Goal: Task Accomplishment & Management: Manage account settings

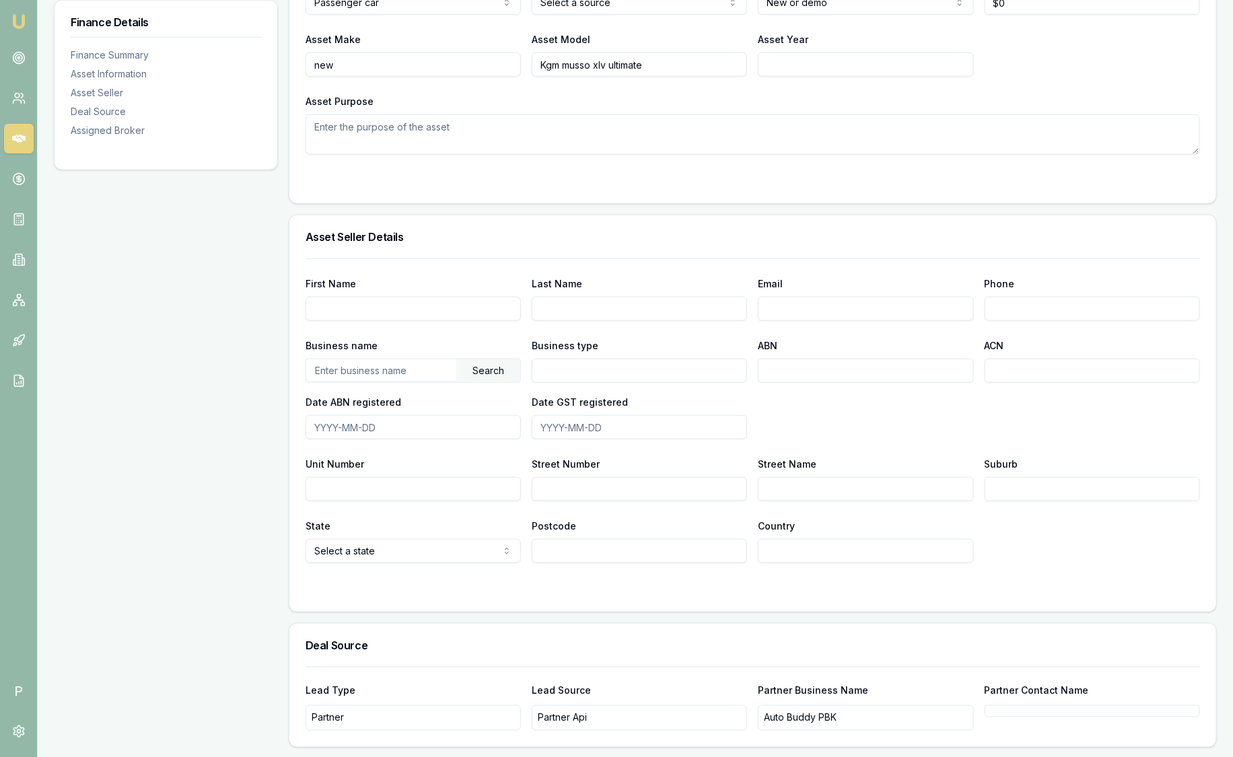
scroll to position [528, 0]
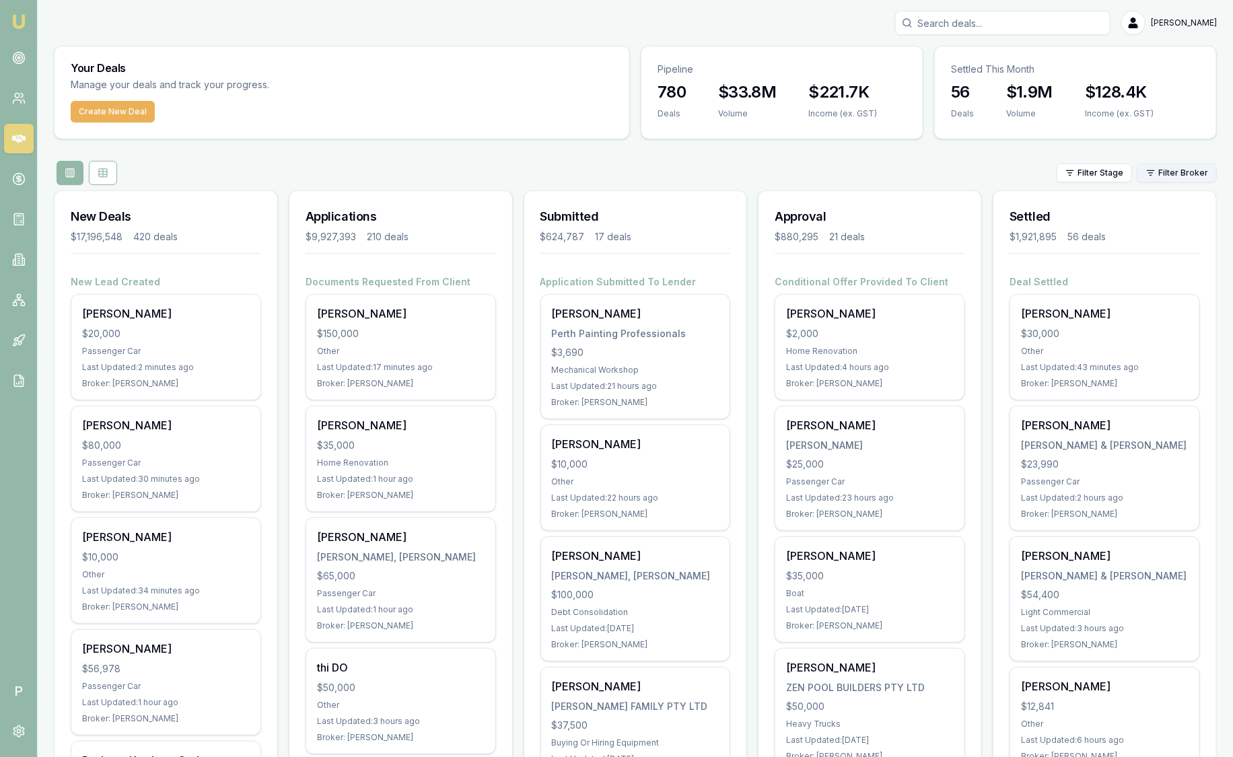
click at [1152, 170] on html "Emu Broker P [PERSON_NAME] Toggle Menu Your Deals Manage your deals and track y…" at bounding box center [616, 378] width 1233 height 757
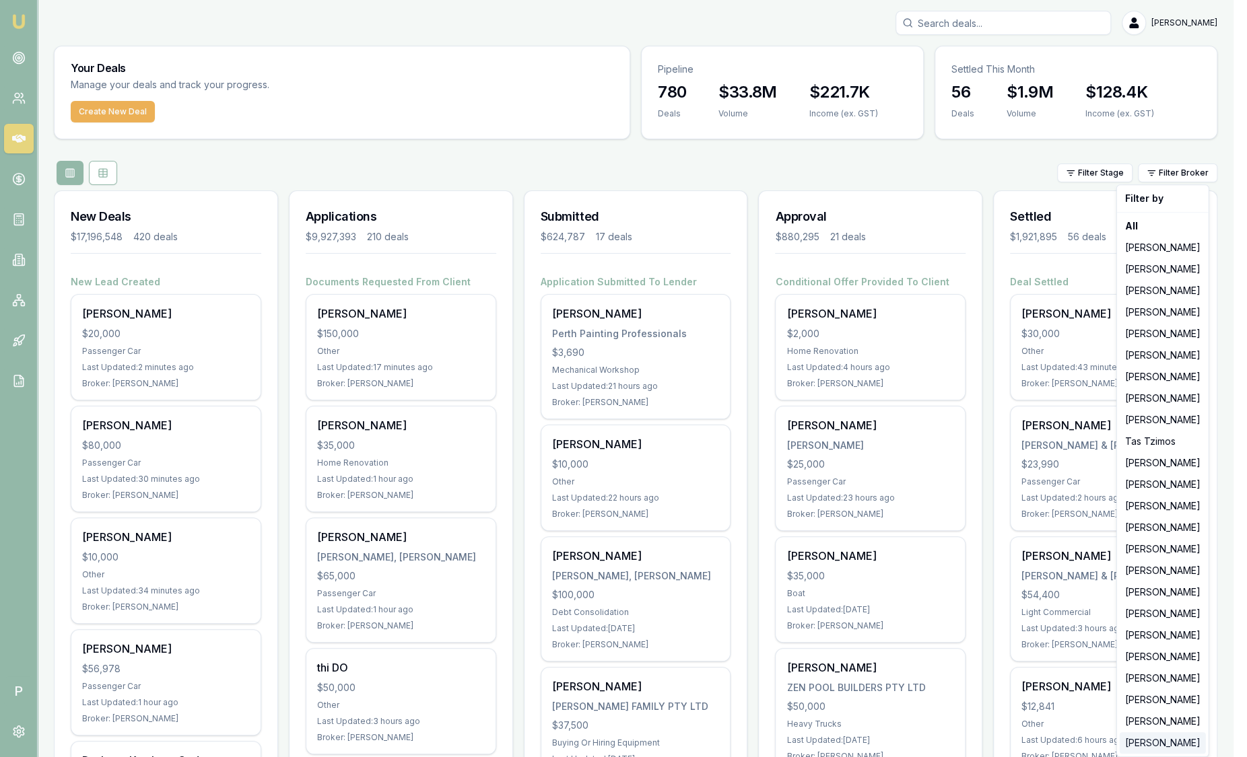
click at [1152, 743] on div "[PERSON_NAME]" at bounding box center [1162, 743] width 86 height 22
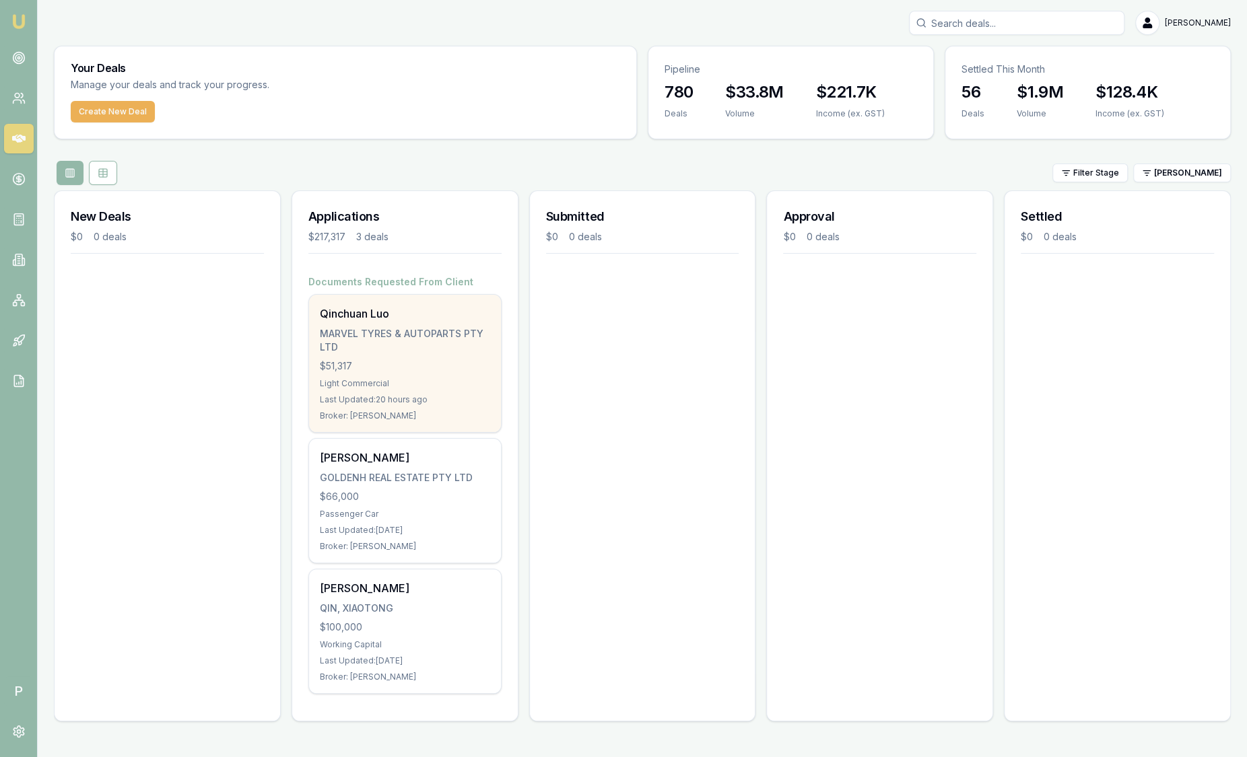
click at [343, 308] on div "Qinchuan Luo" at bounding box center [405, 314] width 170 height 16
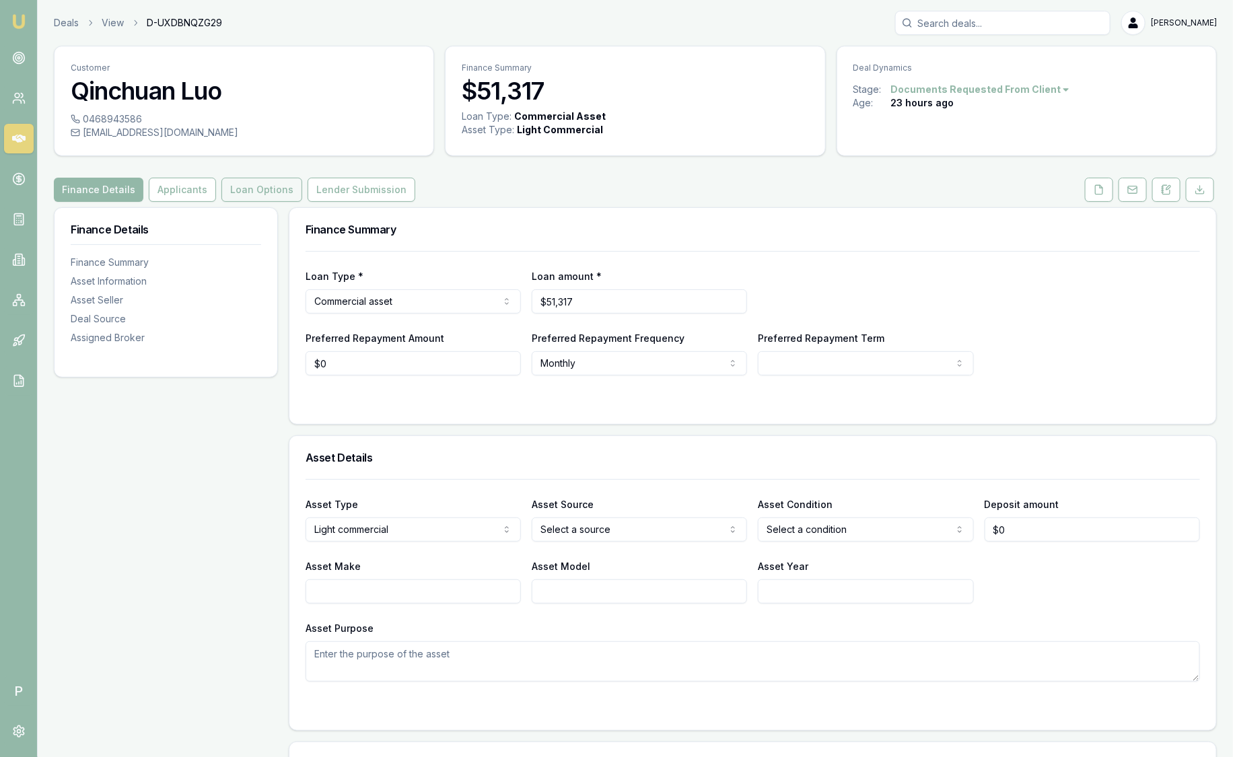
click at [275, 194] on button "Loan Options" at bounding box center [261, 190] width 81 height 24
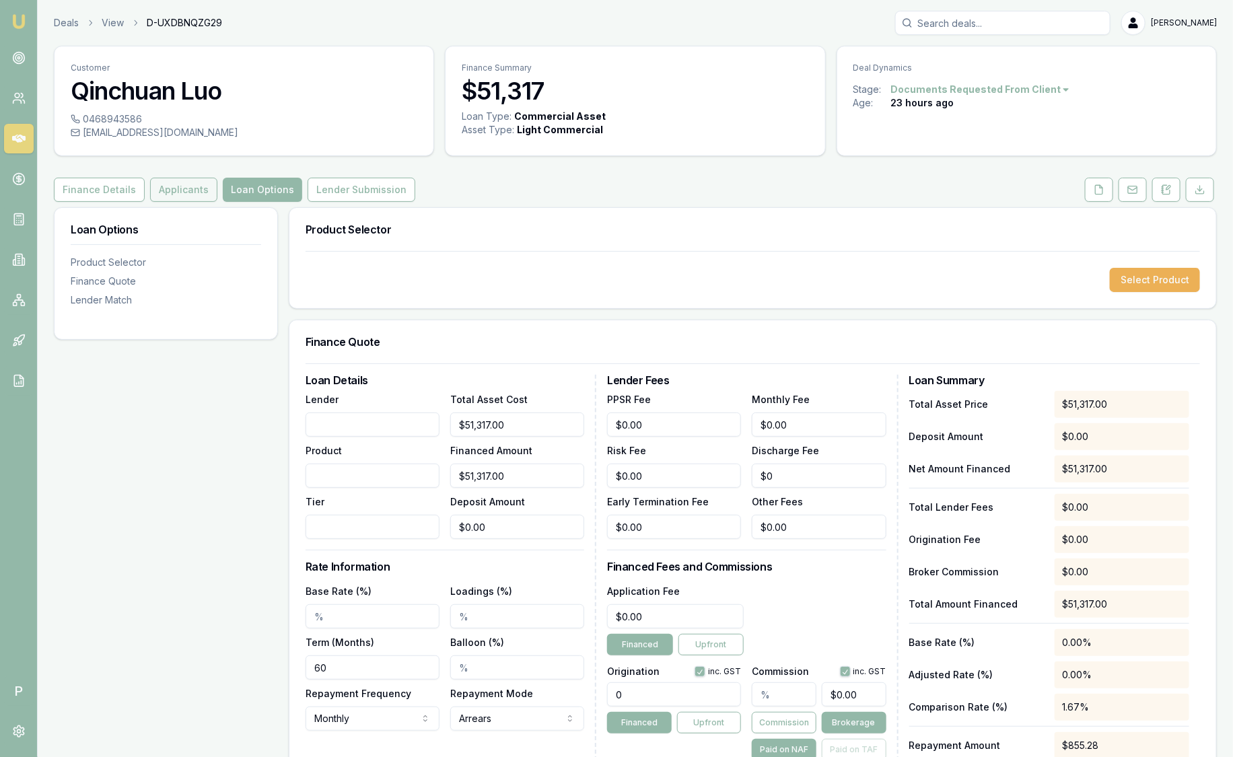
click at [173, 197] on button "Applicants" at bounding box center [183, 190] width 67 height 24
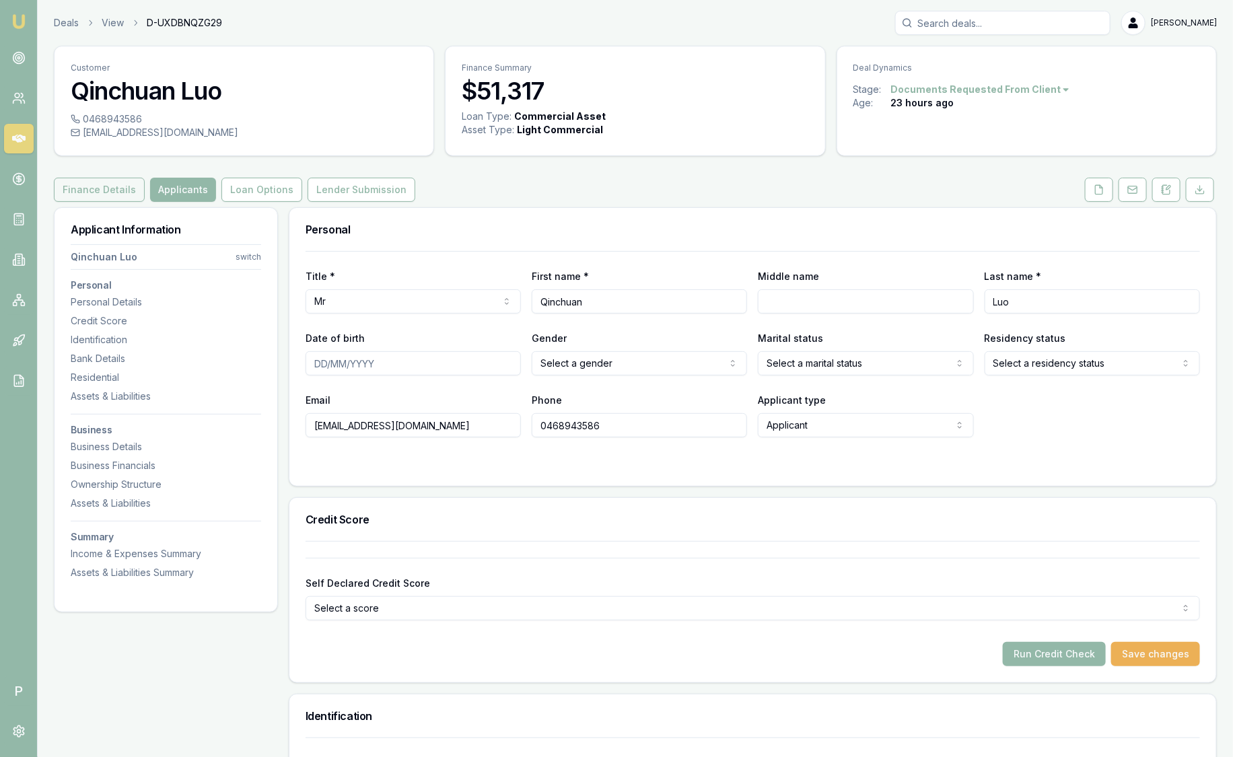
click at [104, 192] on button "Finance Details" at bounding box center [99, 190] width 91 height 24
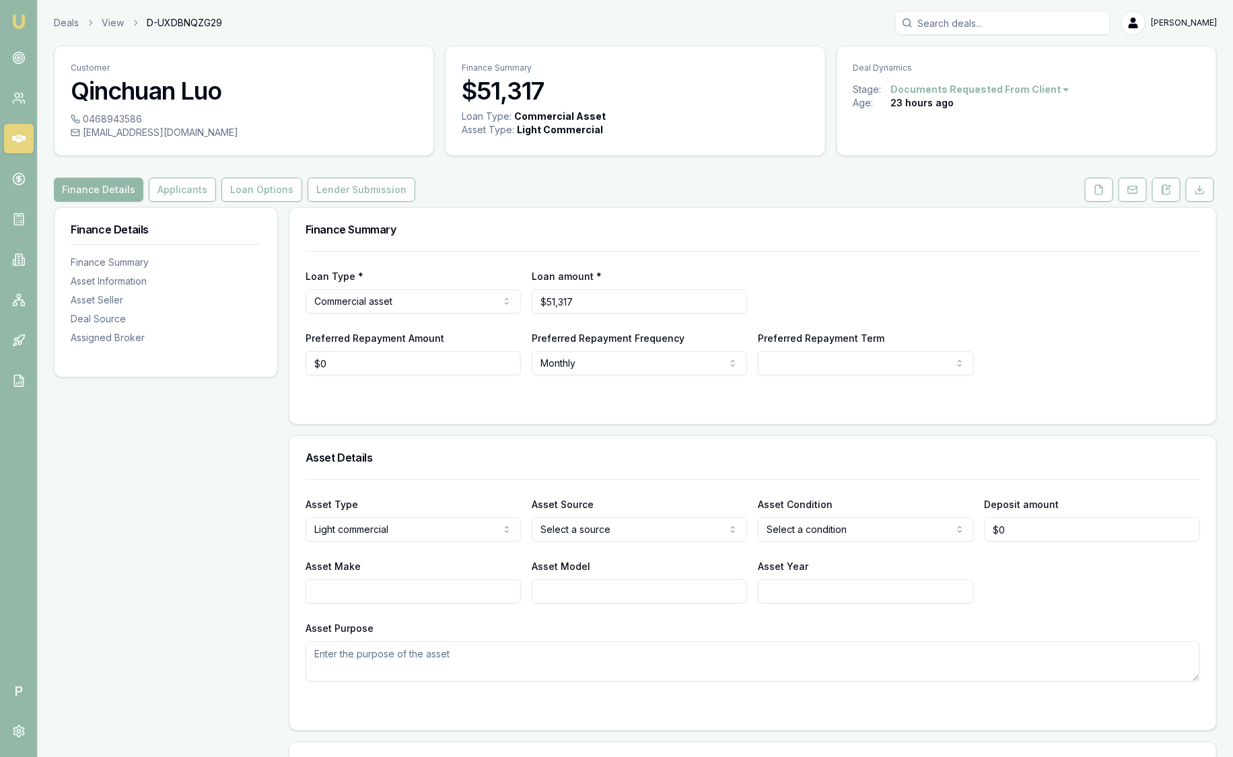
click at [291, 189] on link "Loan Options" at bounding box center [262, 190] width 86 height 24
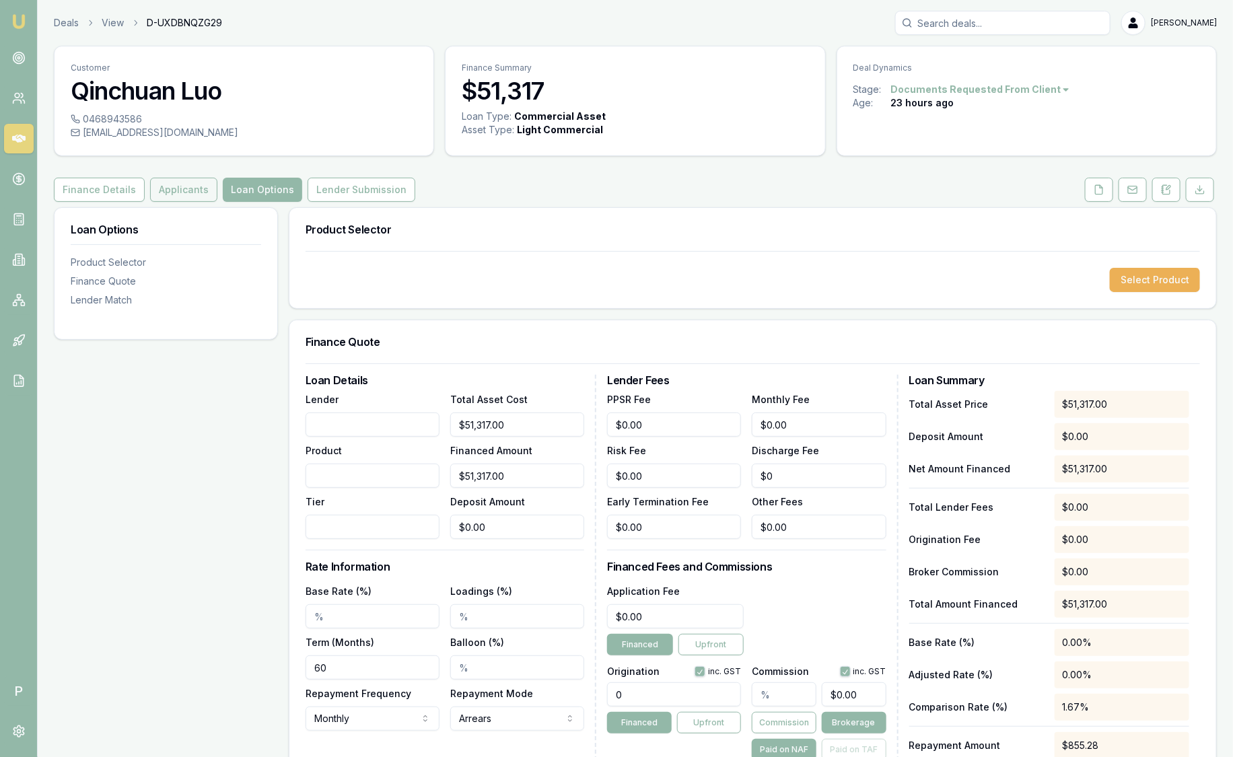
click at [164, 188] on button "Applicants" at bounding box center [183, 190] width 67 height 24
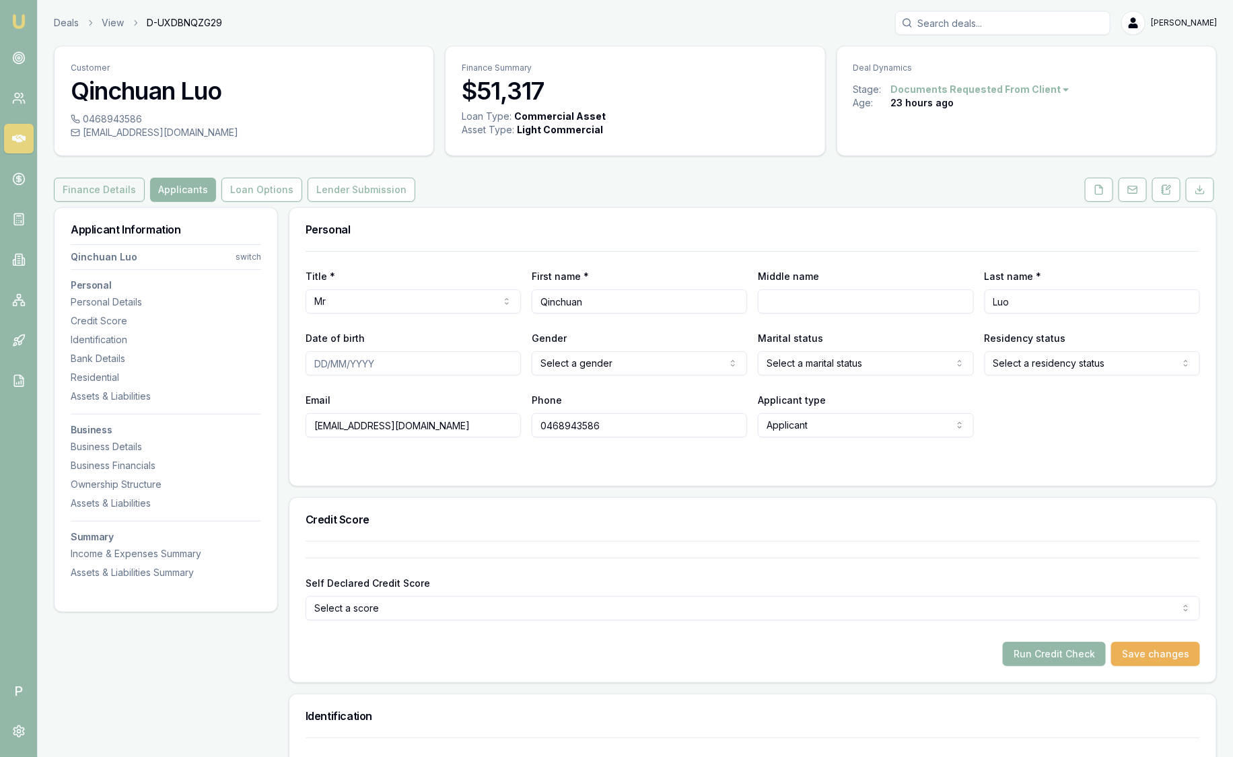
click at [117, 196] on button "Finance Details" at bounding box center [99, 190] width 91 height 24
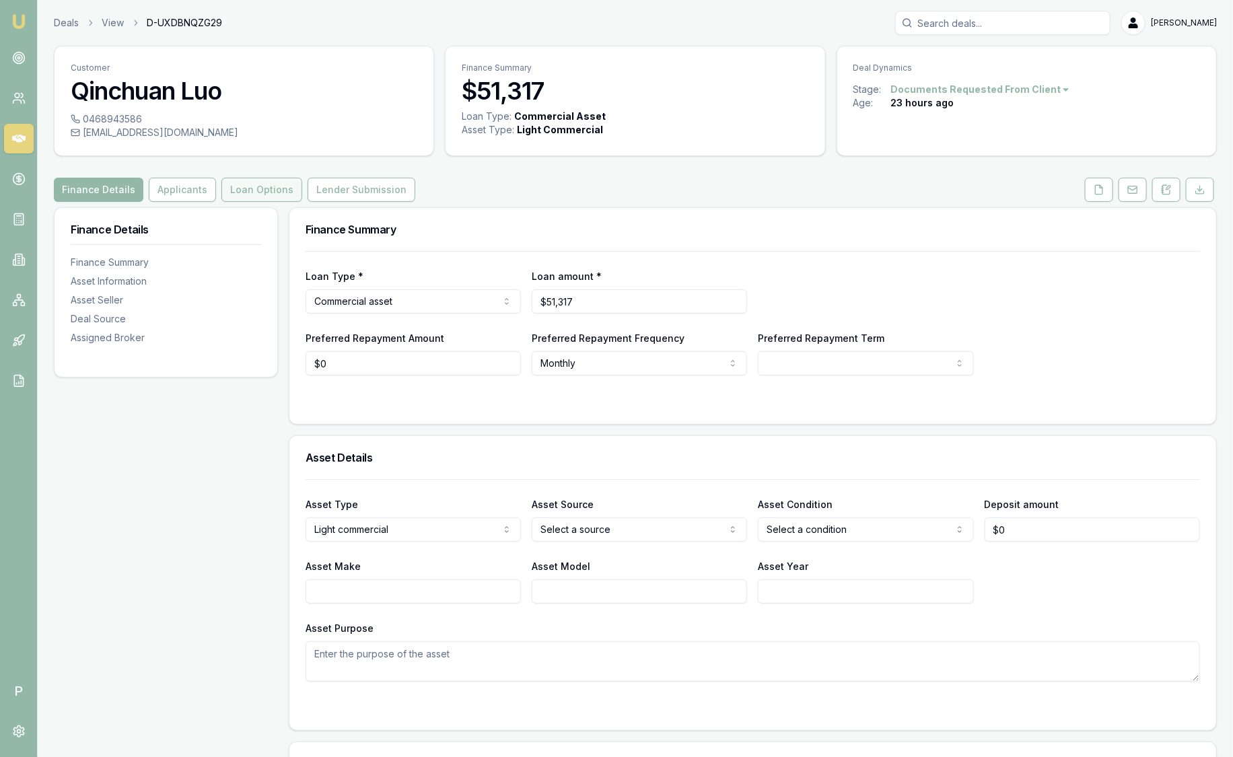
click at [260, 188] on button "Loan Options" at bounding box center [261, 190] width 81 height 24
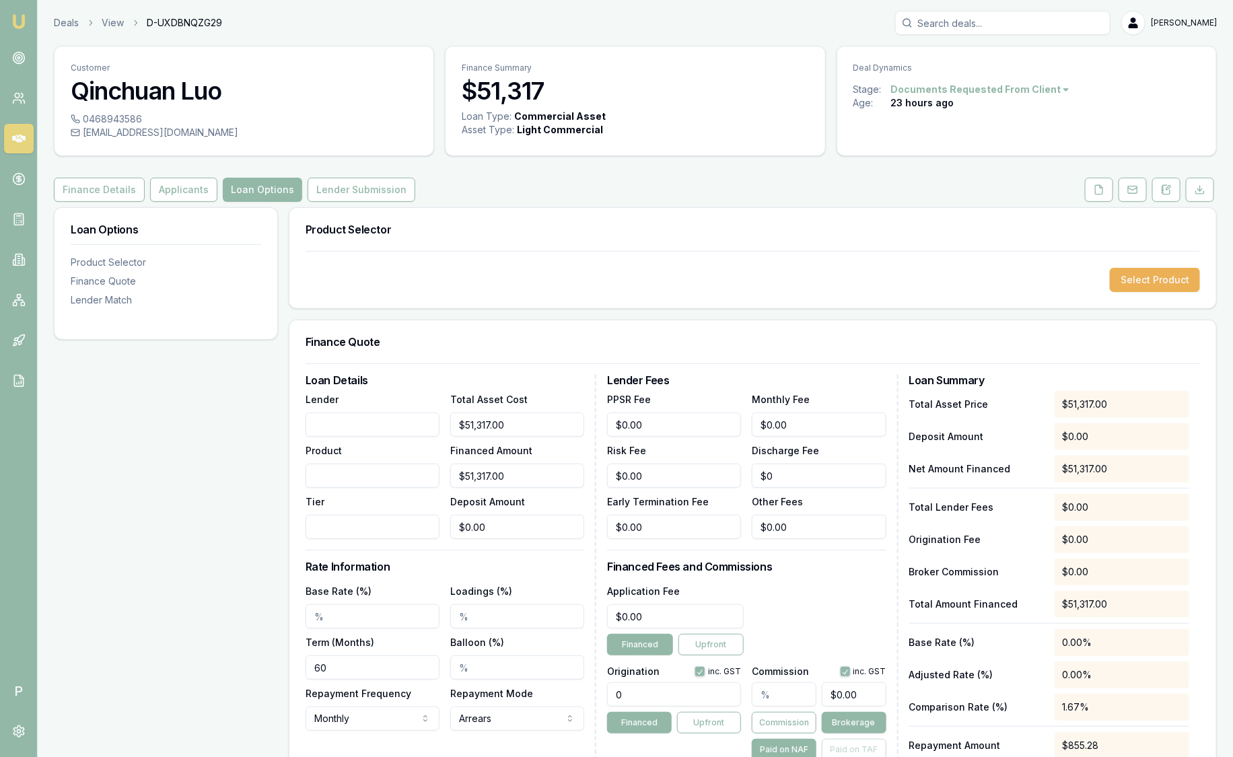
click at [555, 180] on div "Finance Details Applicants Loan Options Lender Submission" at bounding box center [635, 190] width 1163 height 24
click at [69, 202] on div "Customer Qinchuan Luo 0468943586 contact@marveltyres.com.au Finance Summary $51…" at bounding box center [635, 483] width 1163 height 874
click at [83, 195] on button "Finance Details" at bounding box center [99, 190] width 91 height 24
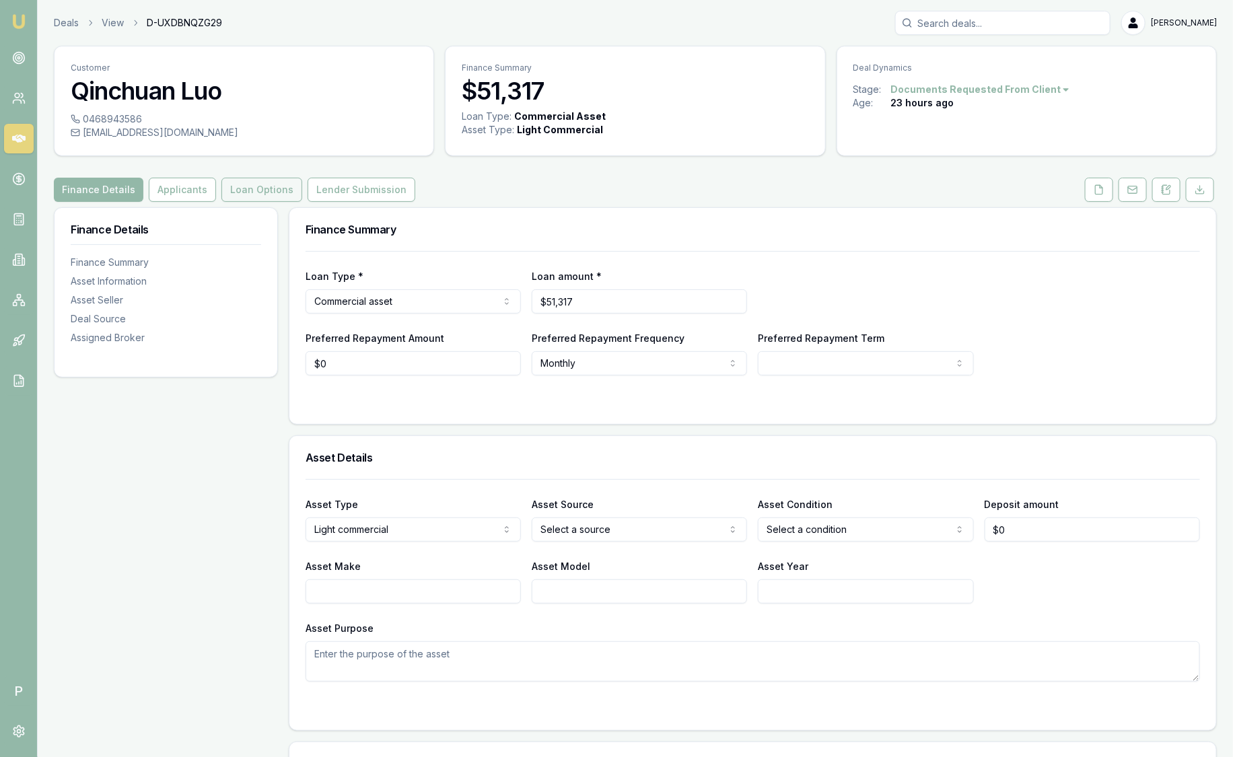
click at [238, 187] on button "Loan Options" at bounding box center [261, 190] width 81 height 24
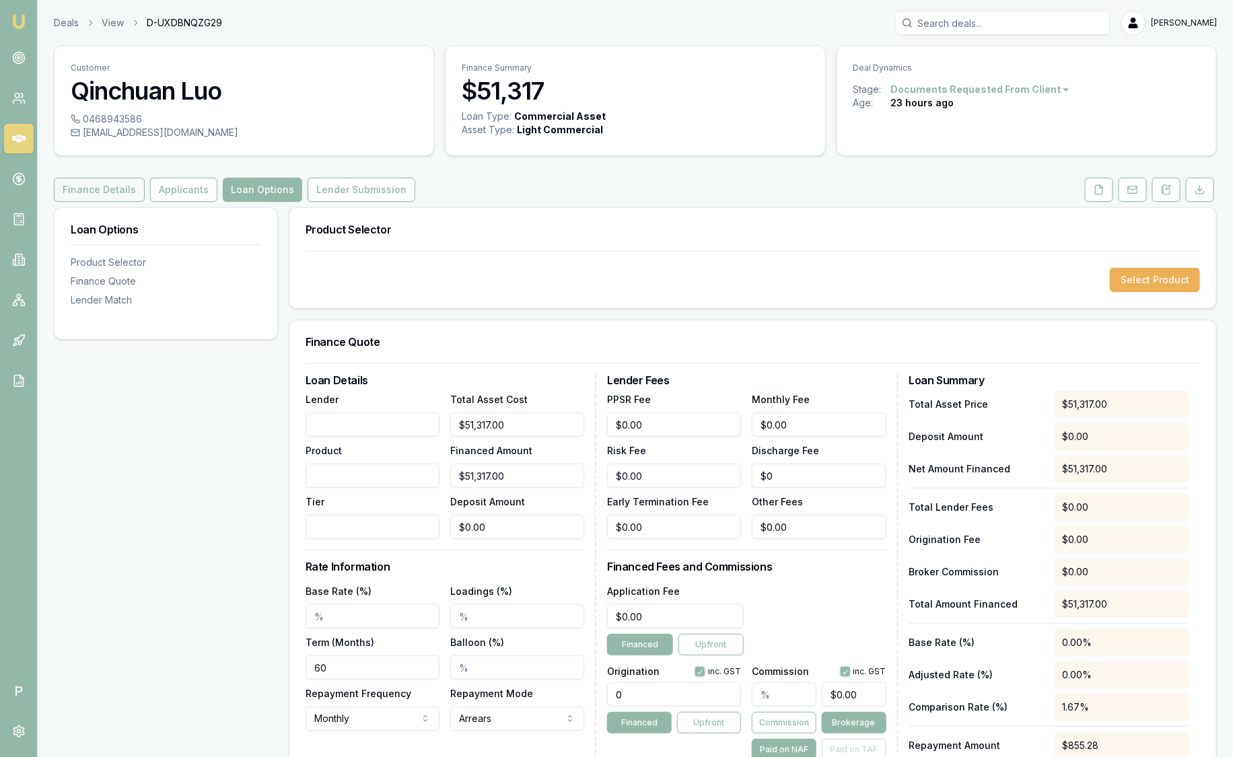
click at [75, 190] on button "Finance Details" at bounding box center [99, 190] width 91 height 24
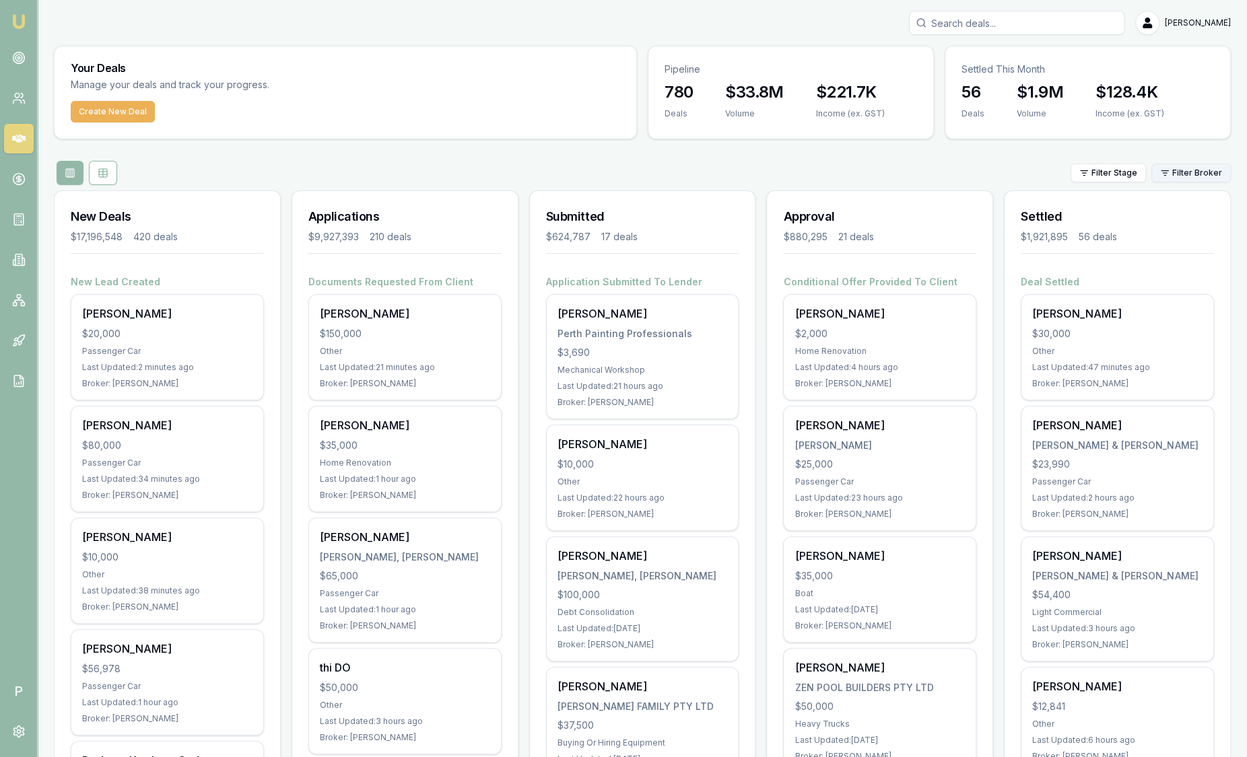
click at [1209, 168] on html "Emu Broker P Sam Crouch Toggle Menu Your Deals Manage your deals and track your…" at bounding box center [623, 378] width 1247 height 757
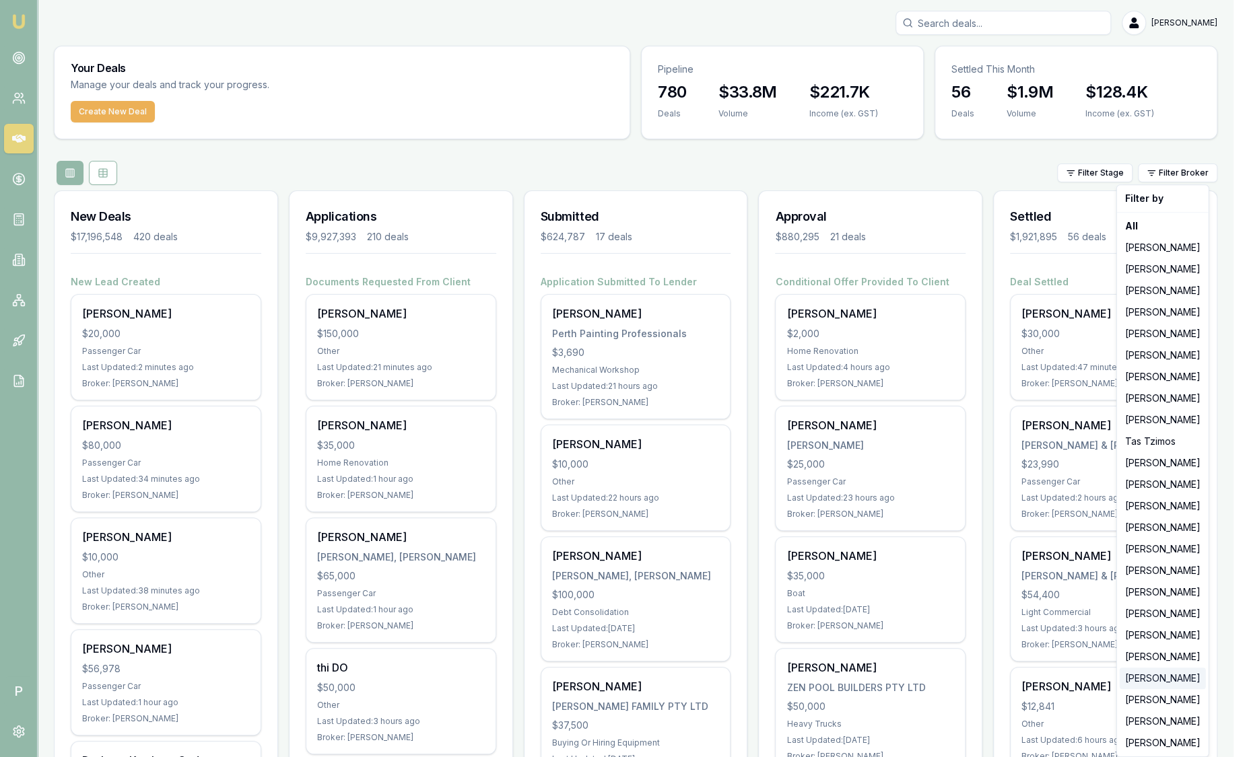
click at [1176, 675] on div "[PERSON_NAME]" at bounding box center [1162, 679] width 86 height 22
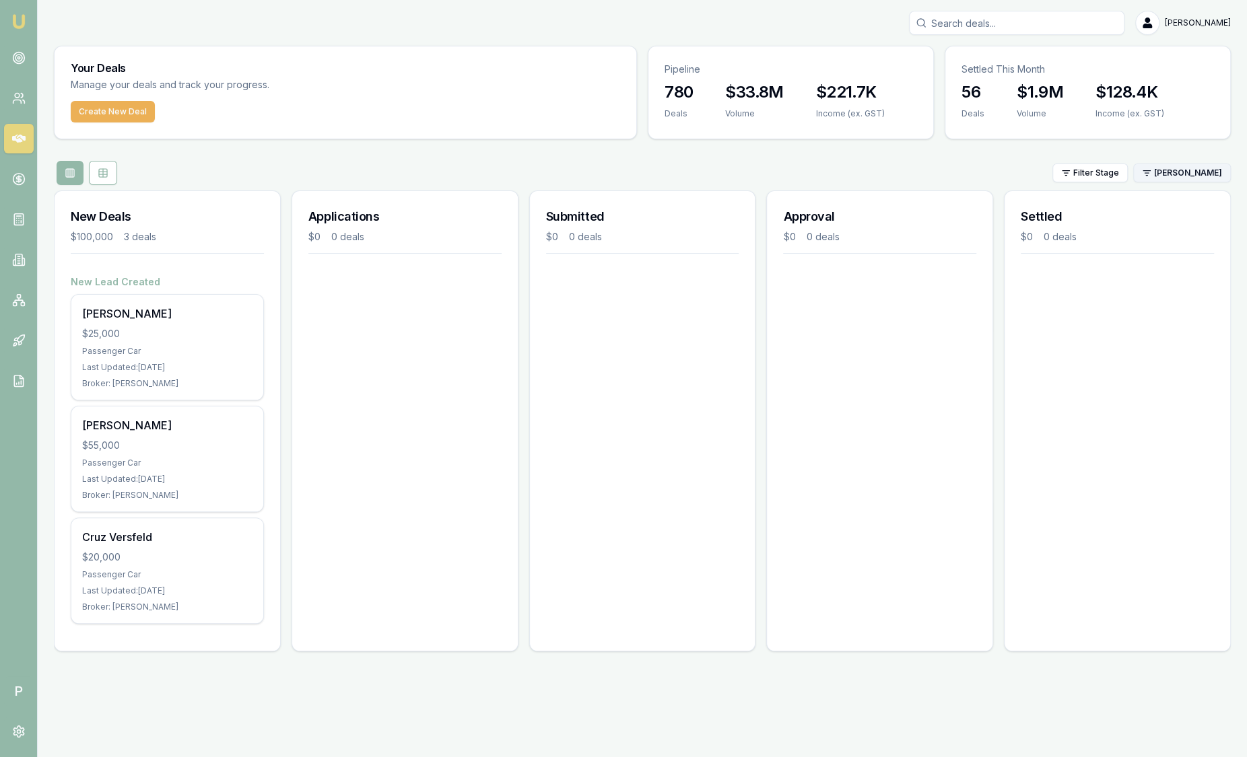
click at [1171, 173] on html "Emu Broker P Sam Crouch Toggle Menu Your Deals Manage your deals and track your…" at bounding box center [623, 378] width 1247 height 757
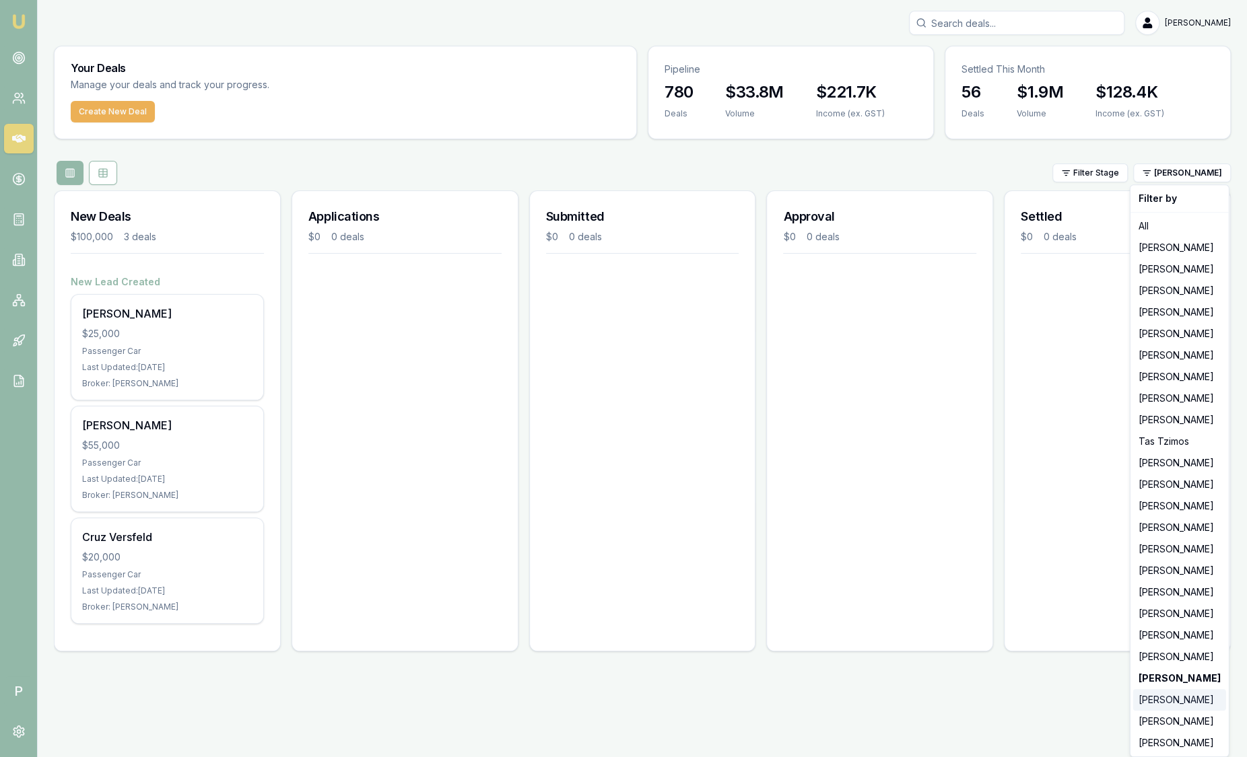
click at [1176, 703] on div "[PERSON_NAME]" at bounding box center [1179, 700] width 93 height 22
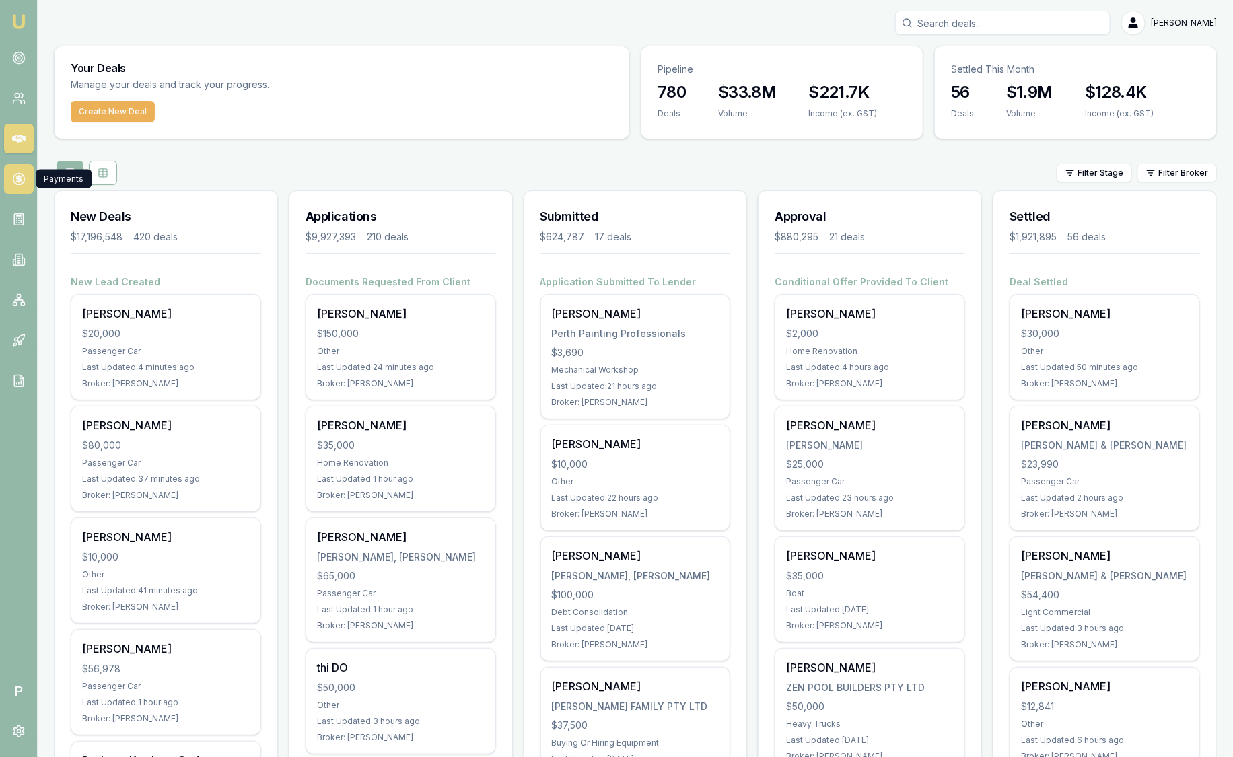
click at [28, 183] on link at bounding box center [19, 179] width 30 height 30
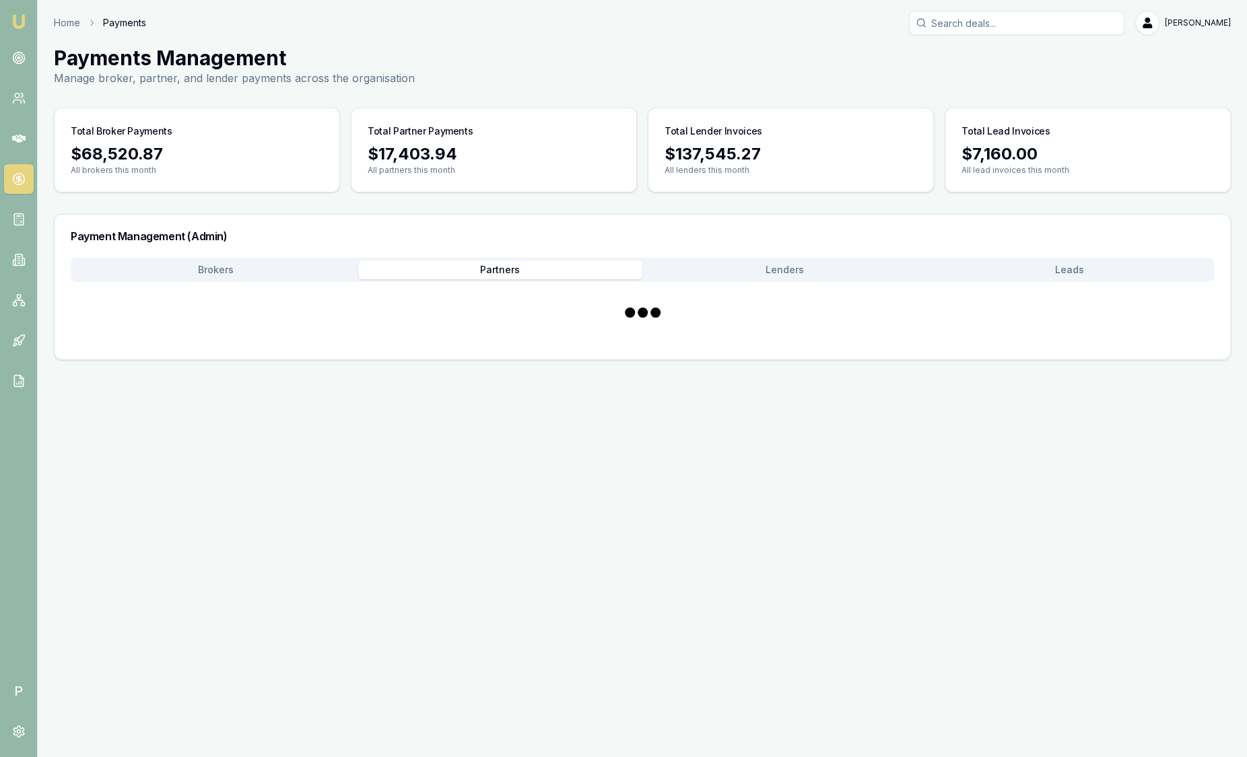
click at [528, 266] on button "Partners" at bounding box center [500, 269] width 285 height 19
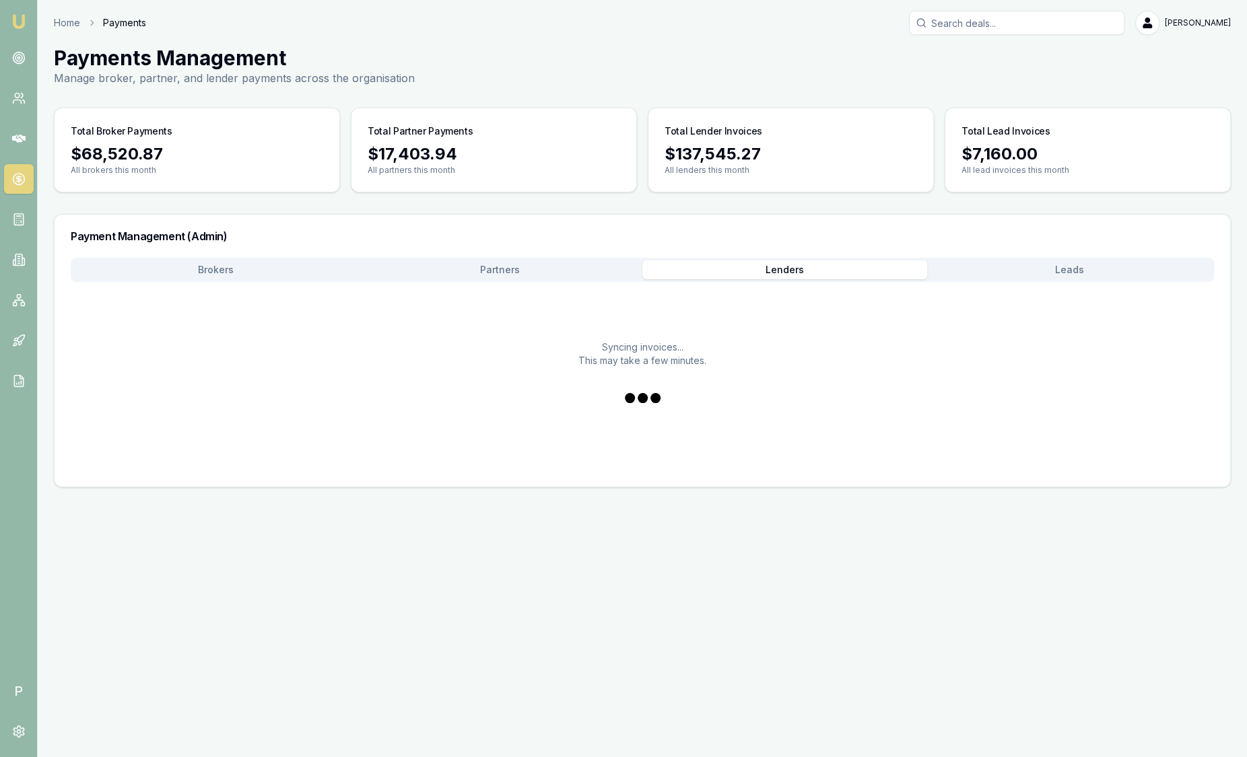
click at [748, 267] on button "Lenders" at bounding box center [784, 269] width 285 height 19
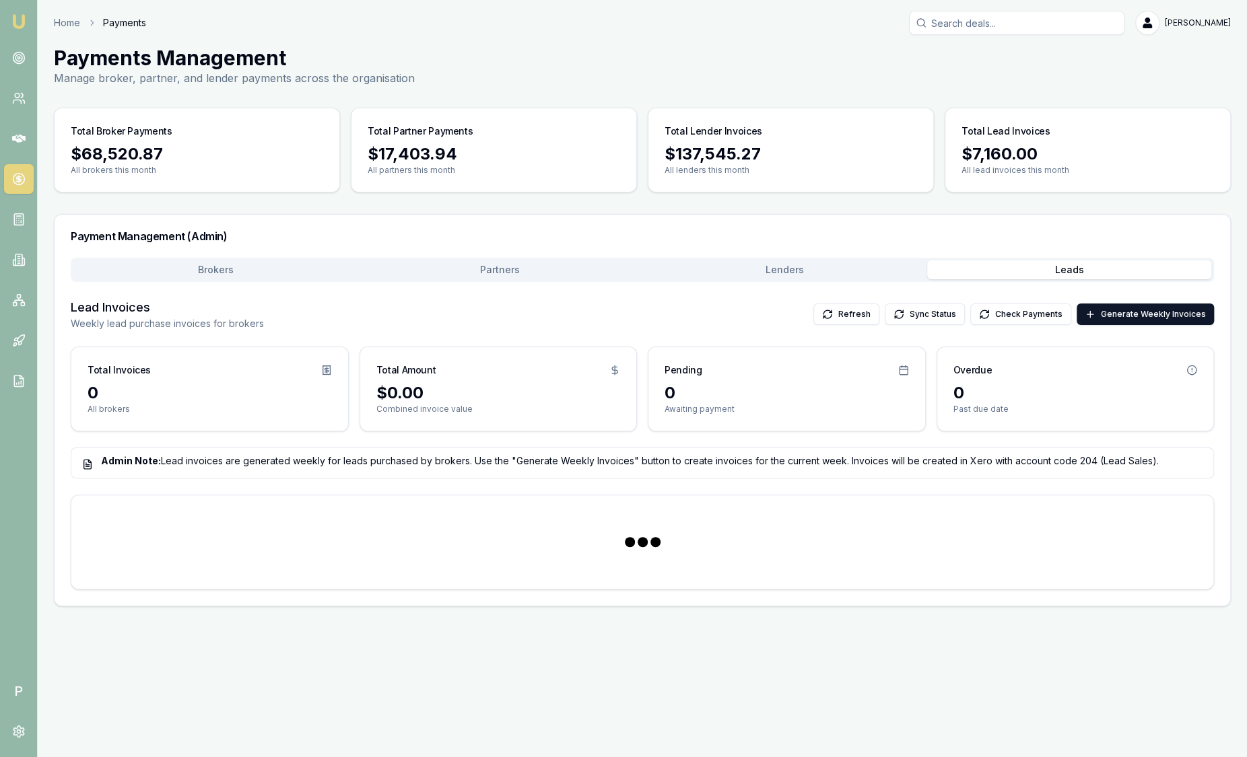
click at [999, 273] on button "Leads" at bounding box center [1069, 269] width 285 height 19
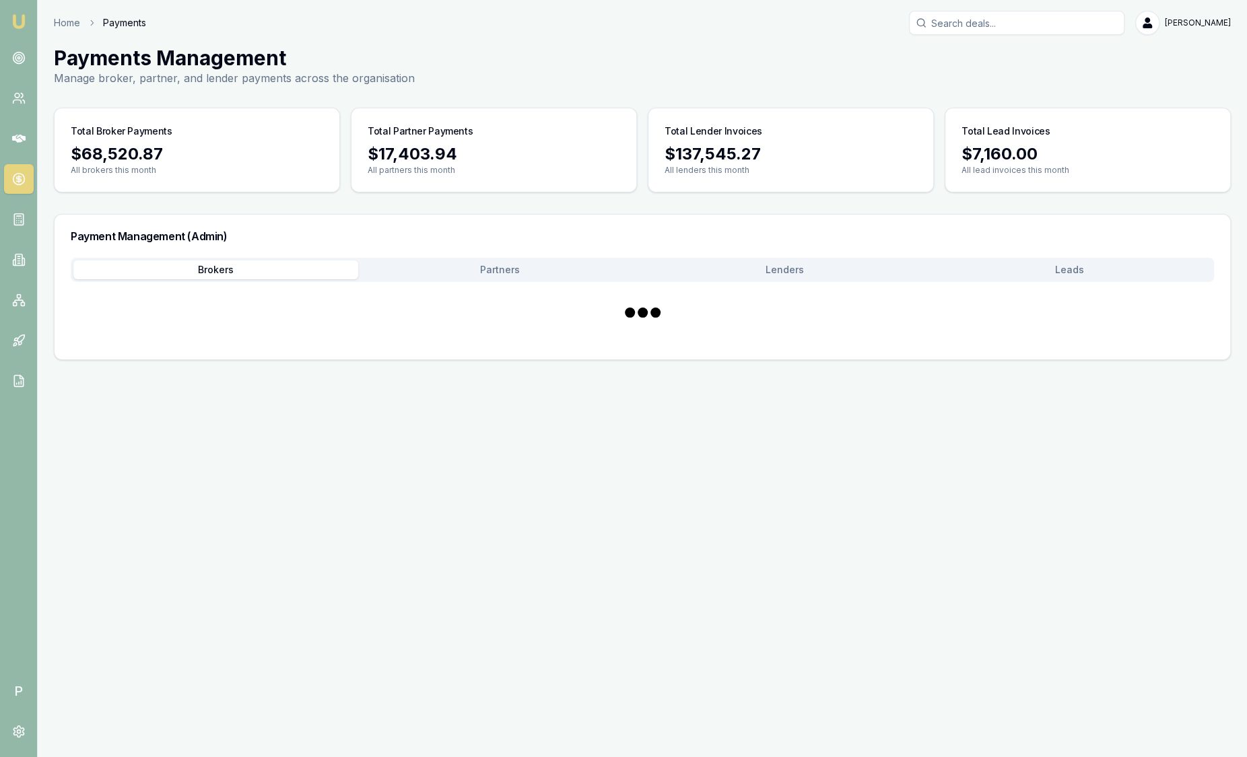
click at [160, 269] on button "Brokers" at bounding box center [215, 269] width 285 height 19
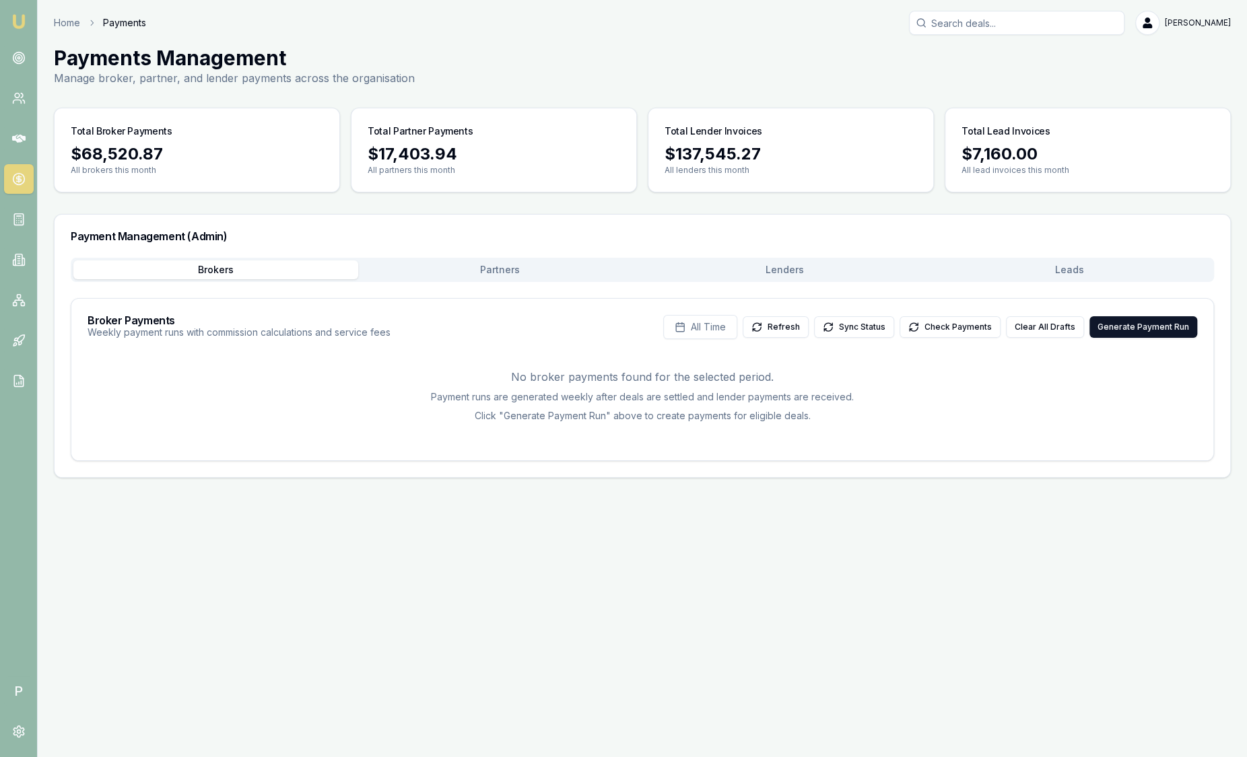
click at [16, 23] on img at bounding box center [19, 21] width 16 height 16
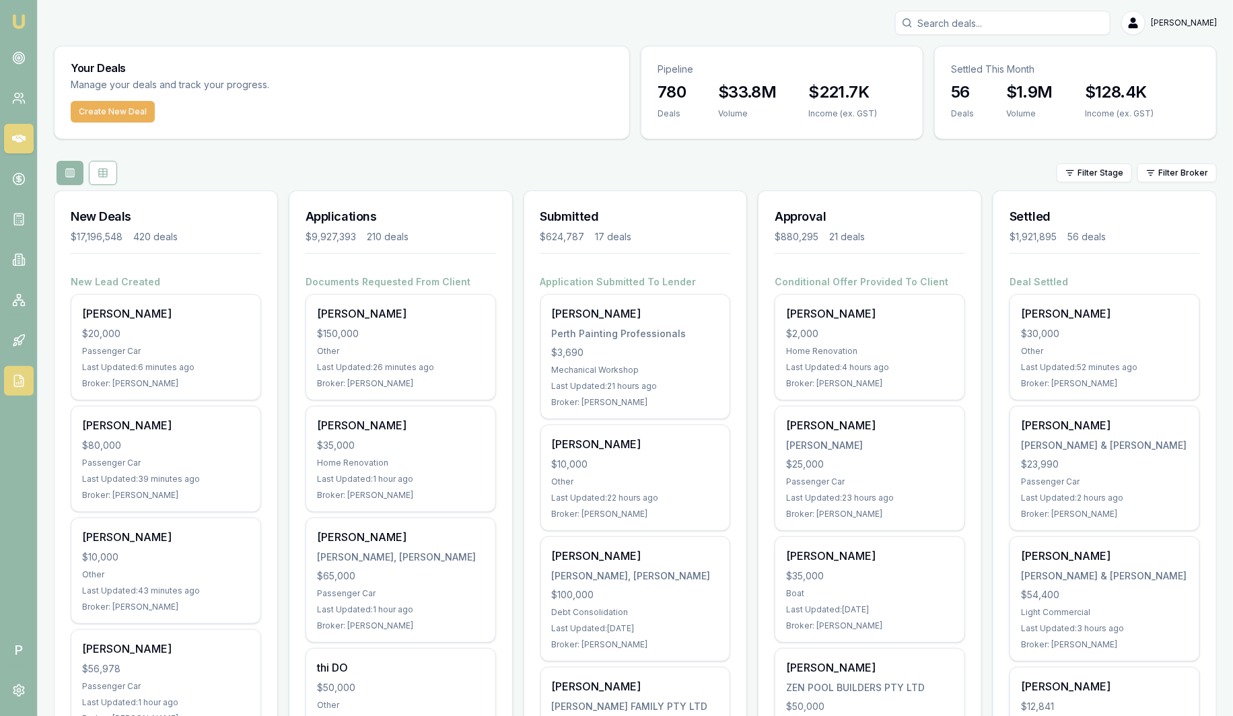
click at [22, 378] on polyline at bounding box center [21, 377] width 3 height 3
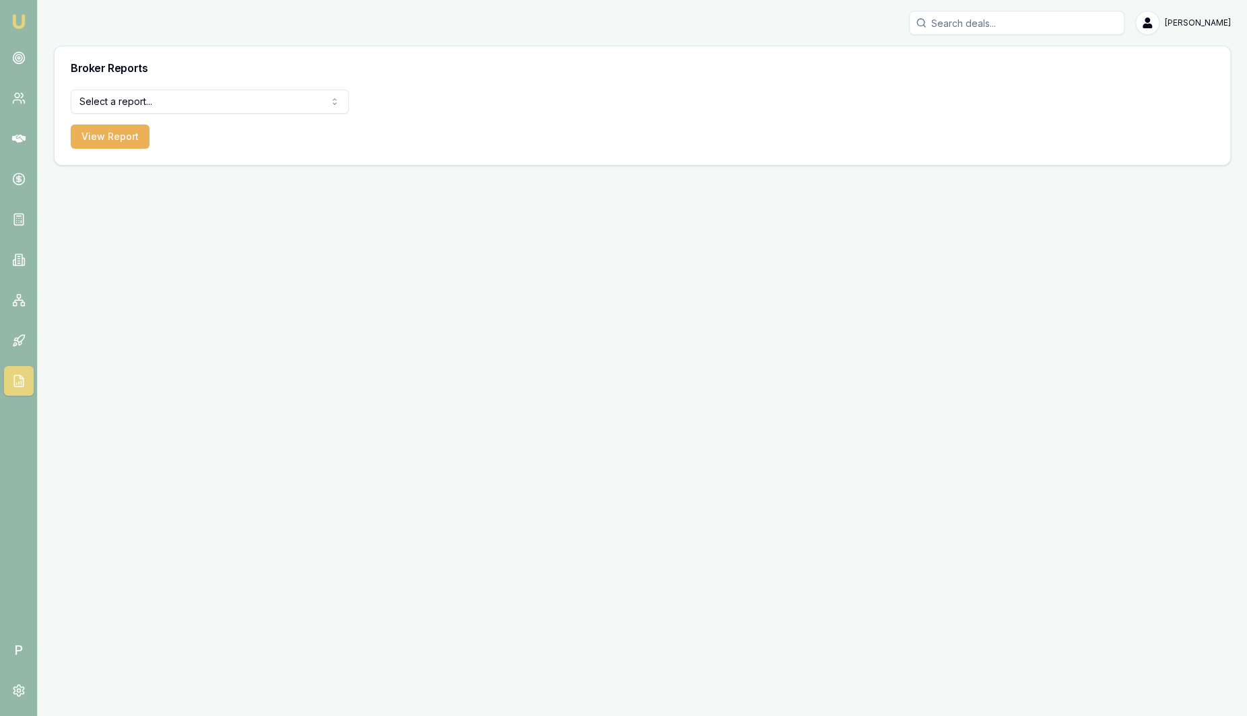
click at [234, 112] on html "Emu Broker P Sam Crouch Toggle Menu Broker Reports Select a report... All Deals…" at bounding box center [623, 358] width 1247 height 716
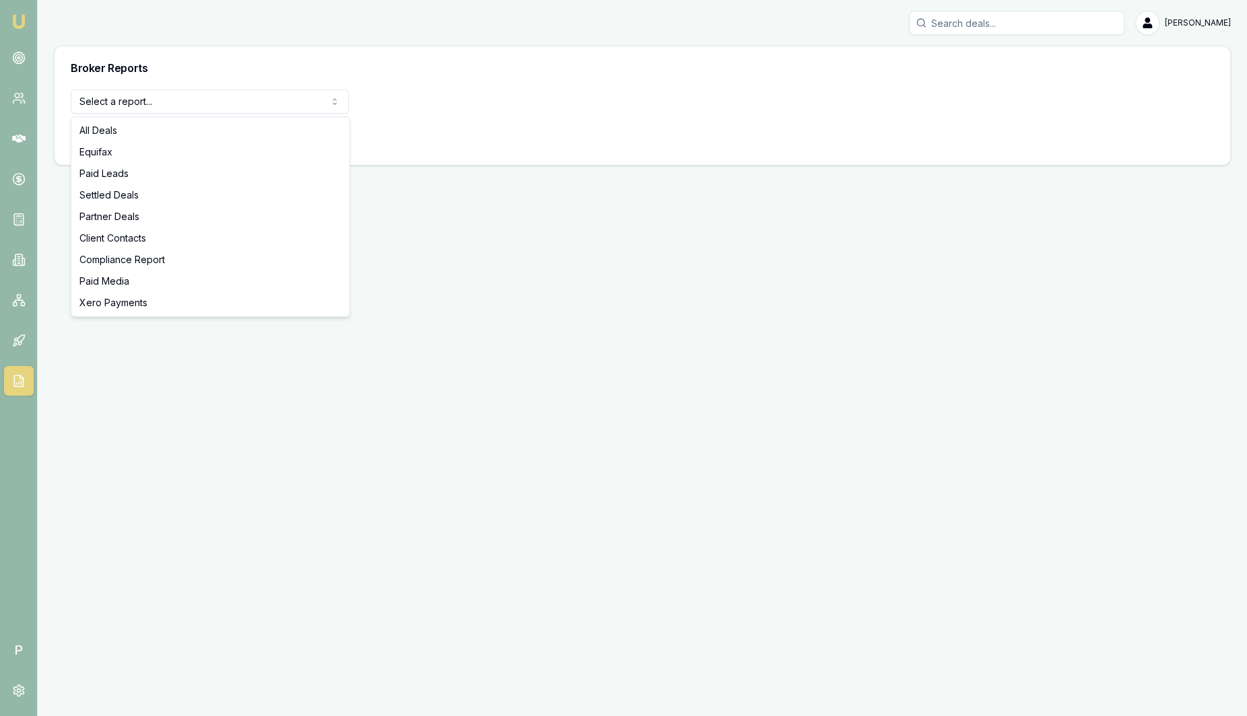
select select "settled-deals"
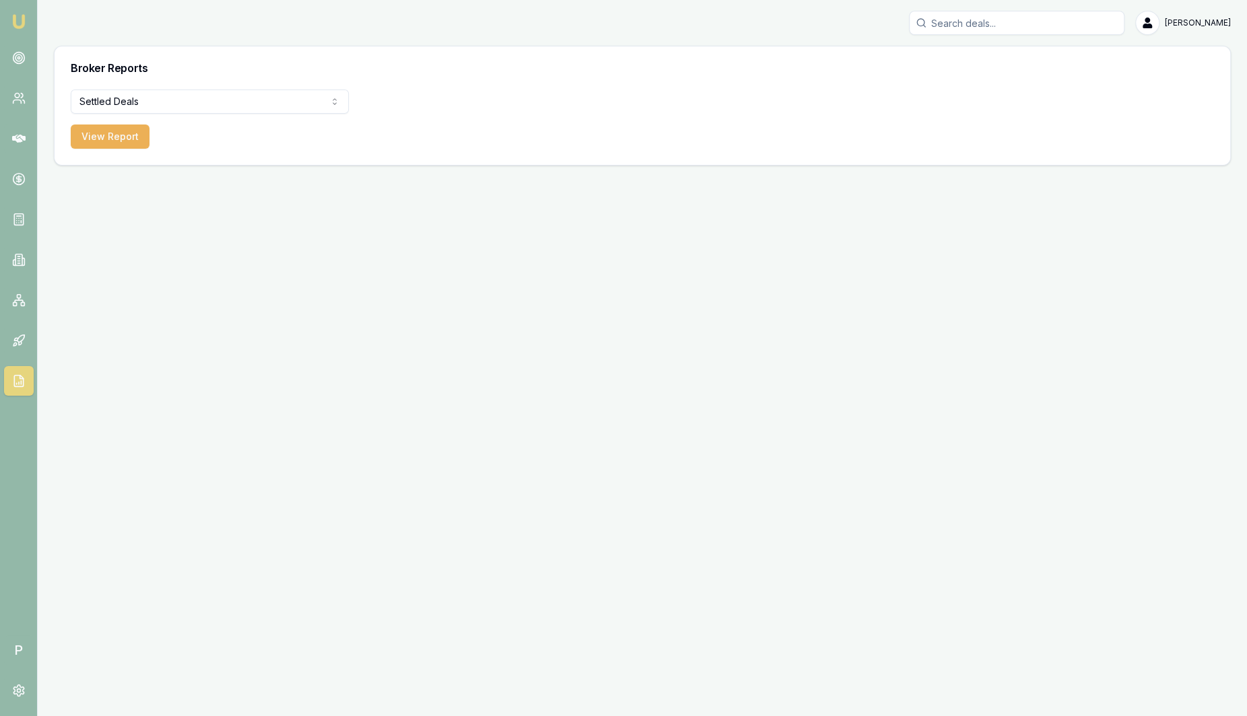
click at [119, 152] on div "Settled Deals All Deals Equifax Paid Leads Settled Deals Partner Deals Client C…" at bounding box center [642, 127] width 1175 height 75
click at [119, 146] on button "View Report" at bounding box center [110, 137] width 79 height 24
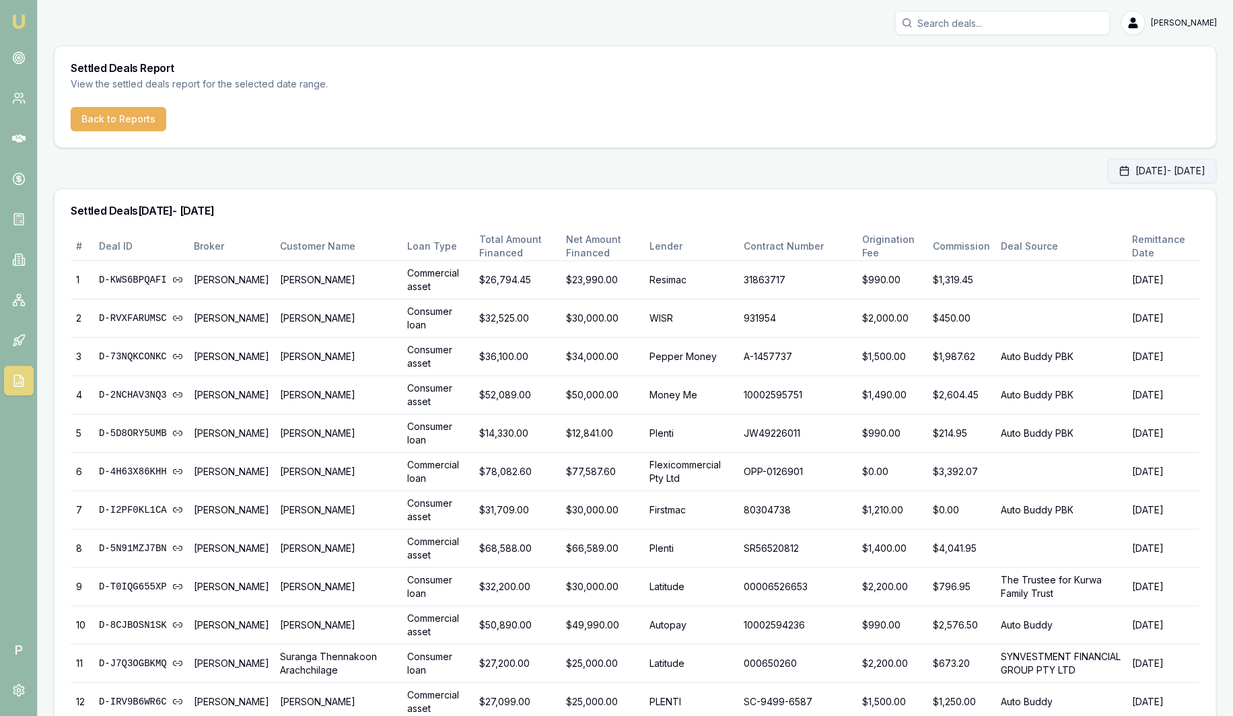
click at [1156, 165] on button "Sep 01, 2025 - Sep 30, 2025" at bounding box center [1162, 171] width 109 height 24
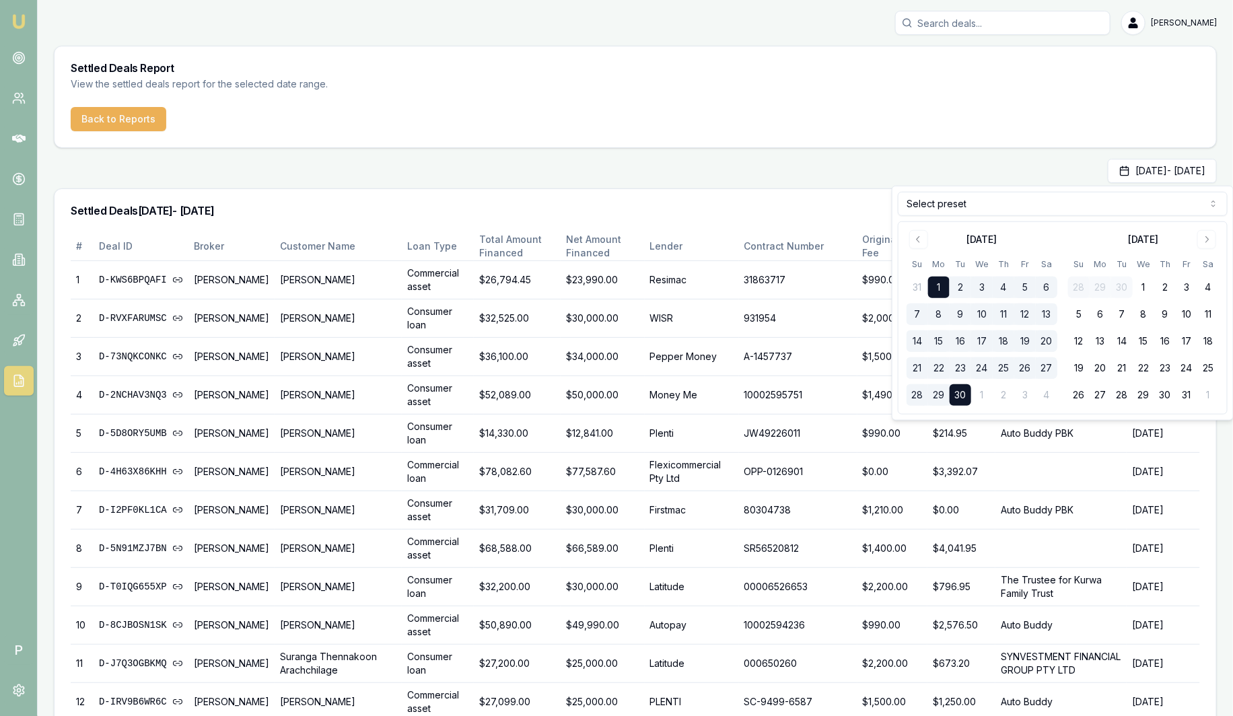
click at [1076, 207] on html "Emu Broker P Sam Crouch Toggle Menu Settled Deals Report View the settled deals…" at bounding box center [616, 358] width 1233 height 716
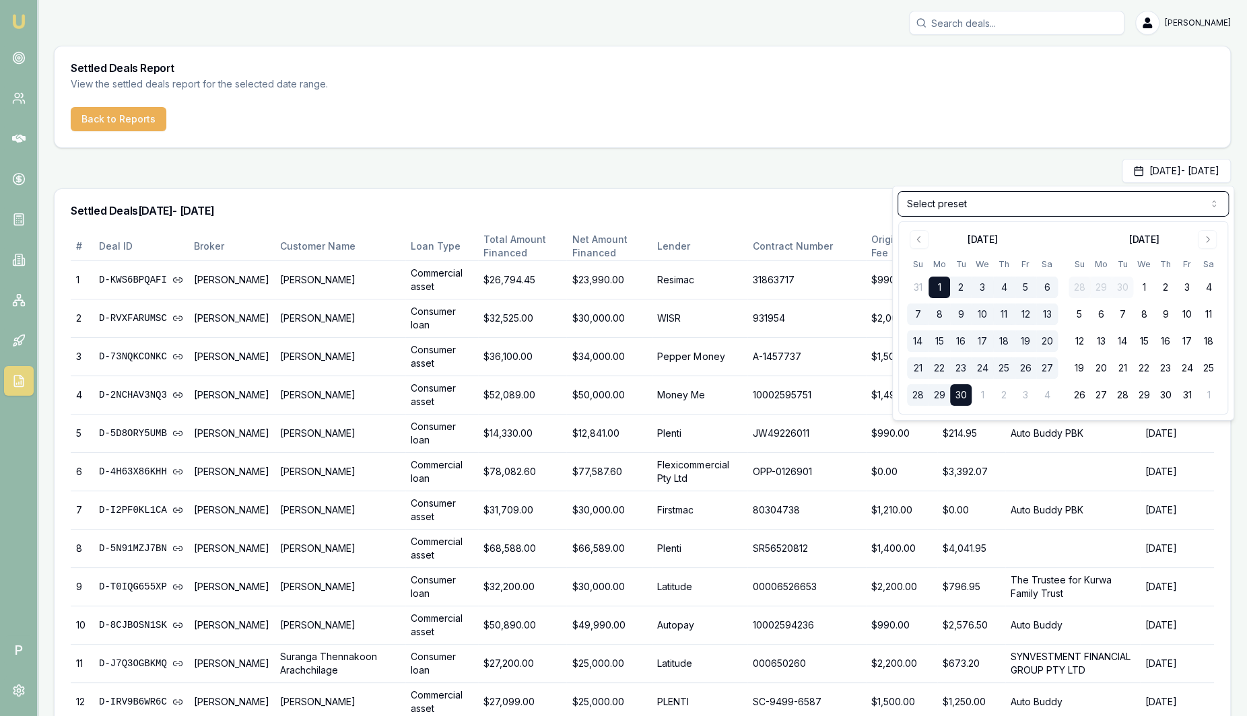
click at [847, 171] on html "Emu Broker P Sam Crouch Toggle Menu Settled Deals Report View the settled deals…" at bounding box center [623, 358] width 1247 height 716
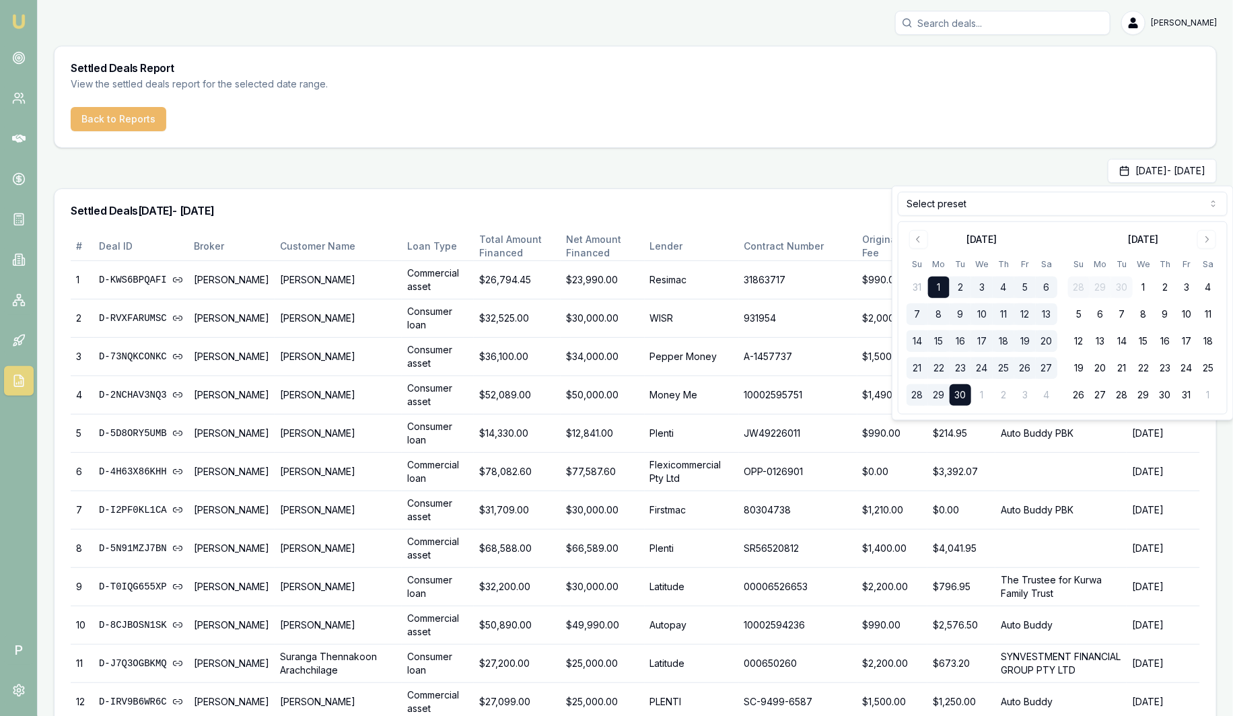
click at [129, 107] on button "Back to Reports" at bounding box center [119, 119] width 96 height 24
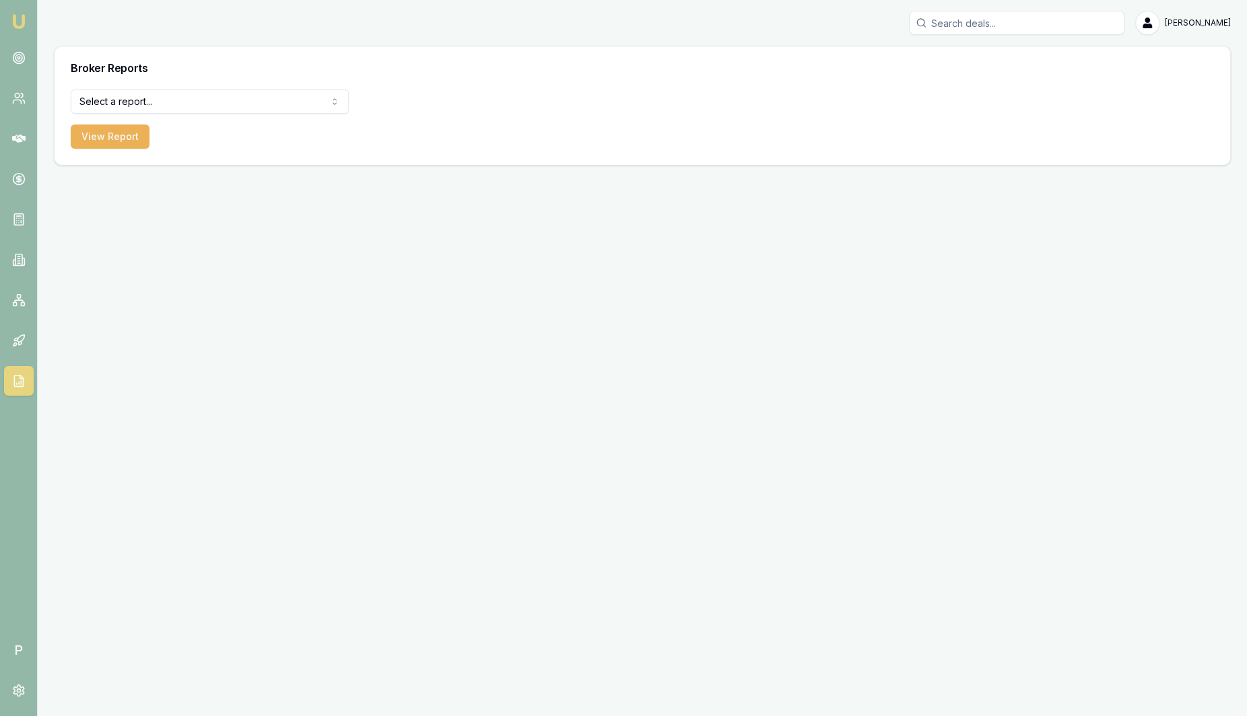
click at [133, 99] on html "Emu Broker P Sam Crouch Toggle Menu Broker Reports Select a report... All Deals…" at bounding box center [623, 358] width 1247 height 716
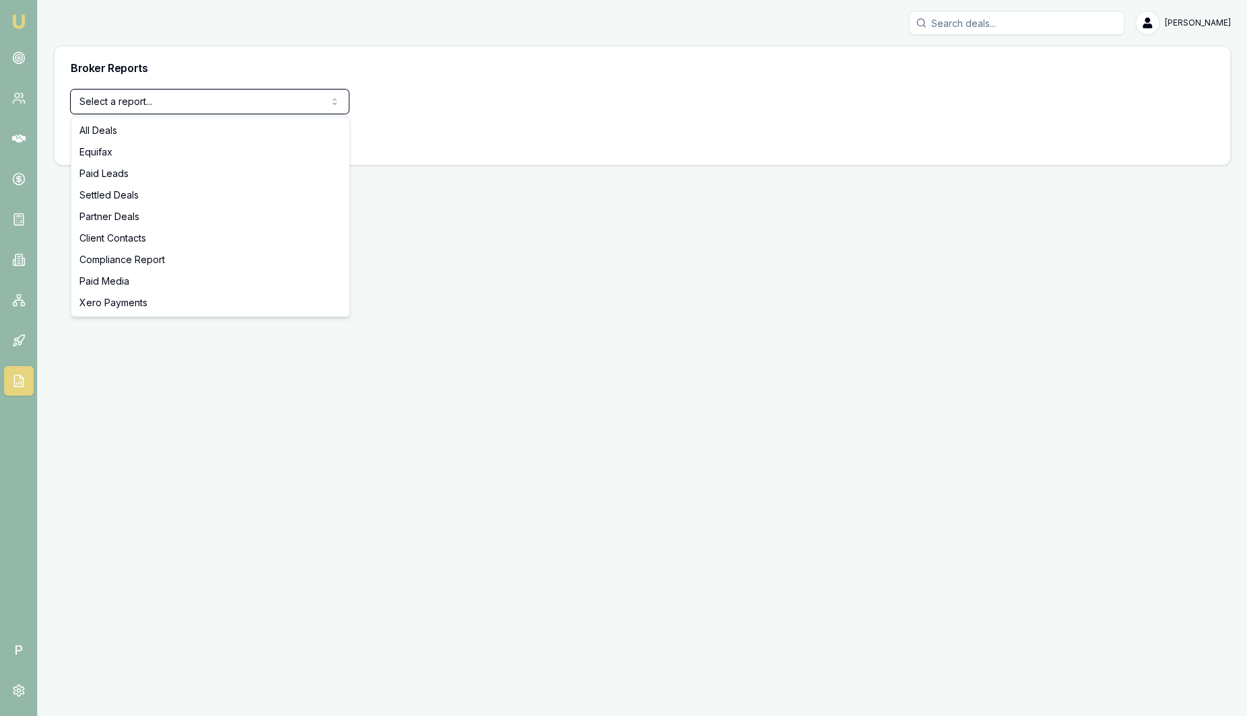
click at [39, 340] on html "Emu Broker P Sam Crouch Toggle Menu Broker Reports Select a report... All Deals…" at bounding box center [623, 358] width 1247 height 716
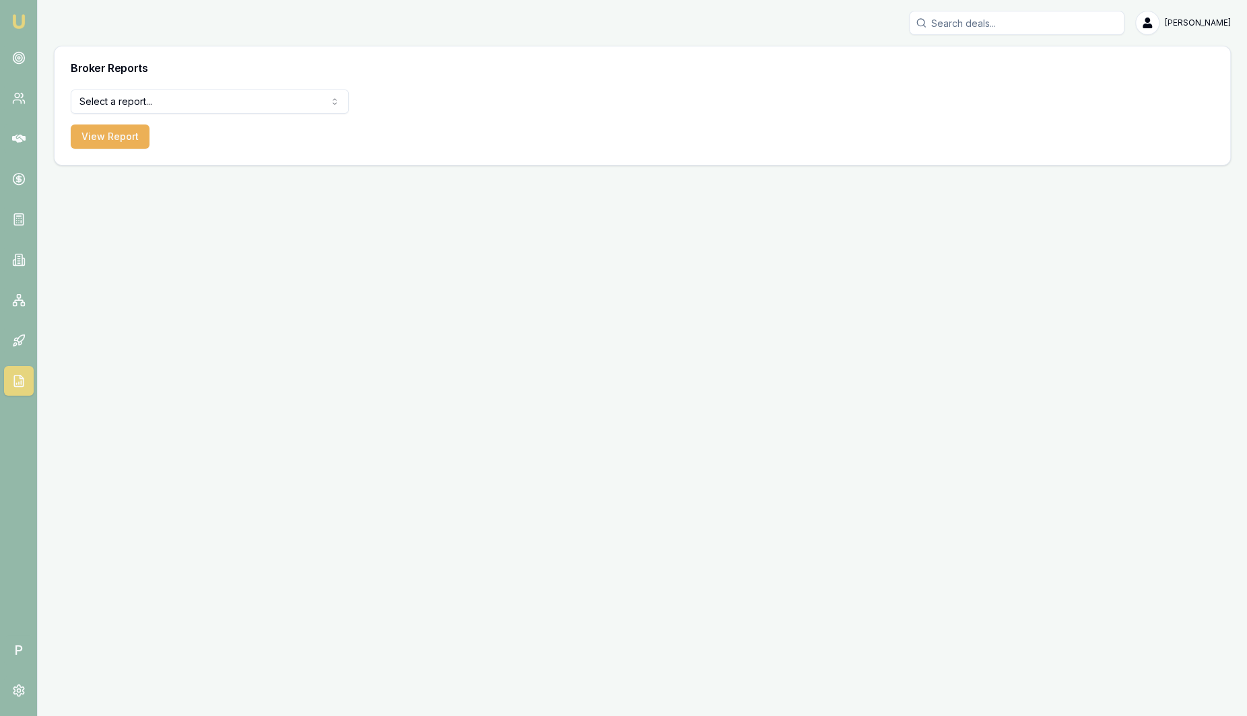
click at [163, 104] on html "Emu Broker P Sam Crouch Toggle Menu Broker Reports Select a report... All Deals…" at bounding box center [623, 358] width 1247 height 716
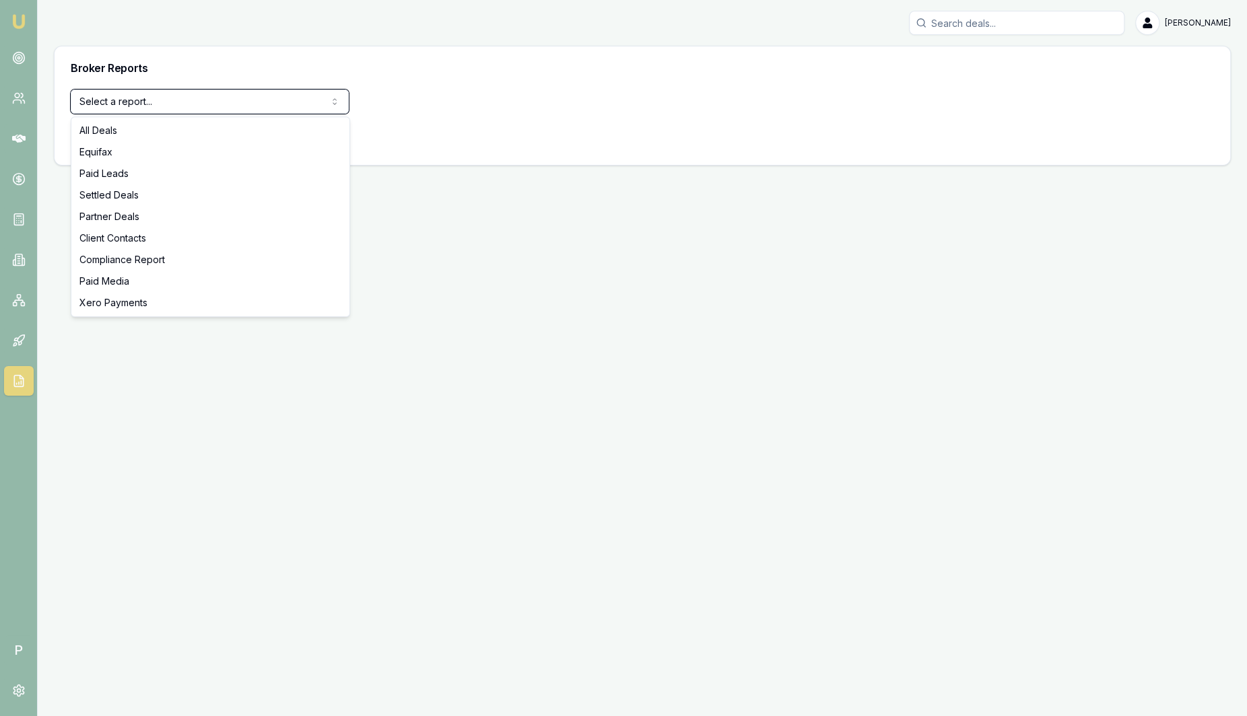
click at [48, 402] on html "Emu Broker P Sam Crouch Toggle Menu Broker Reports Select a report... All Deals…" at bounding box center [623, 358] width 1247 height 716
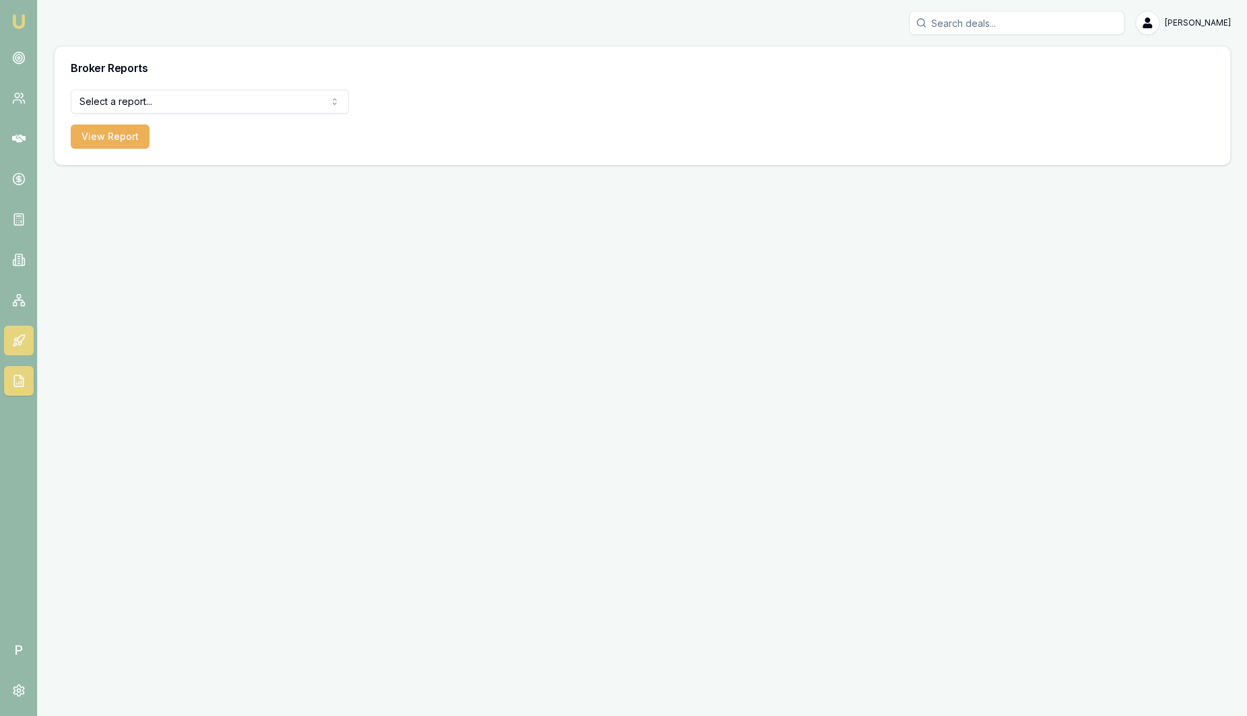
click at [27, 341] on link at bounding box center [19, 341] width 30 height 30
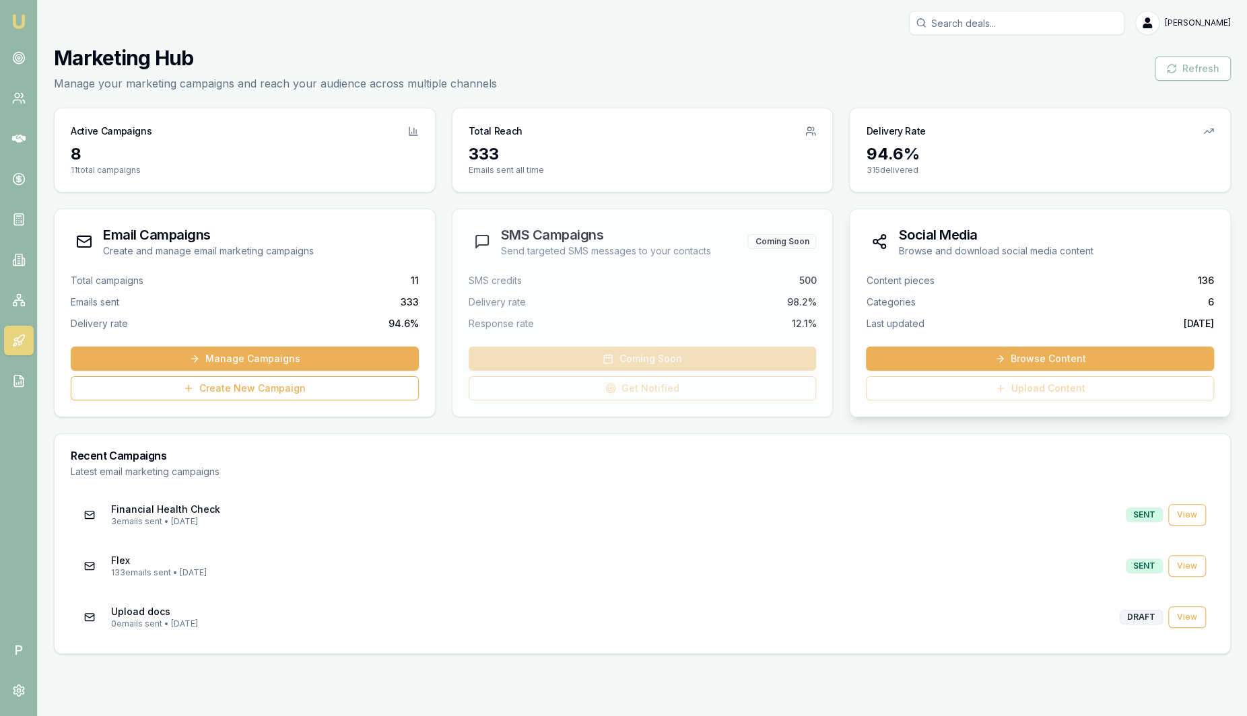
click at [1044, 395] on div "Browse Content Upload Content" at bounding box center [1040, 370] width 348 height 59
click at [1047, 365] on link "Browse Content" at bounding box center [1040, 359] width 348 height 24
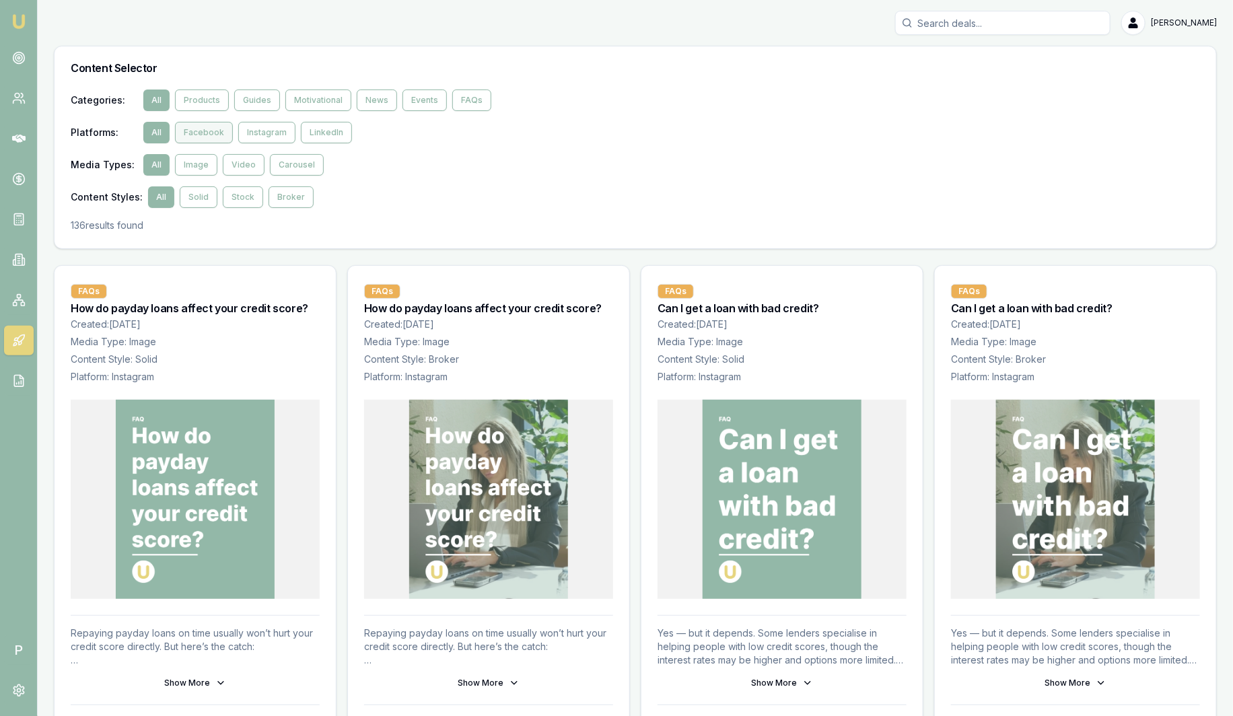
click at [199, 135] on button "Facebook" at bounding box center [204, 133] width 58 height 22
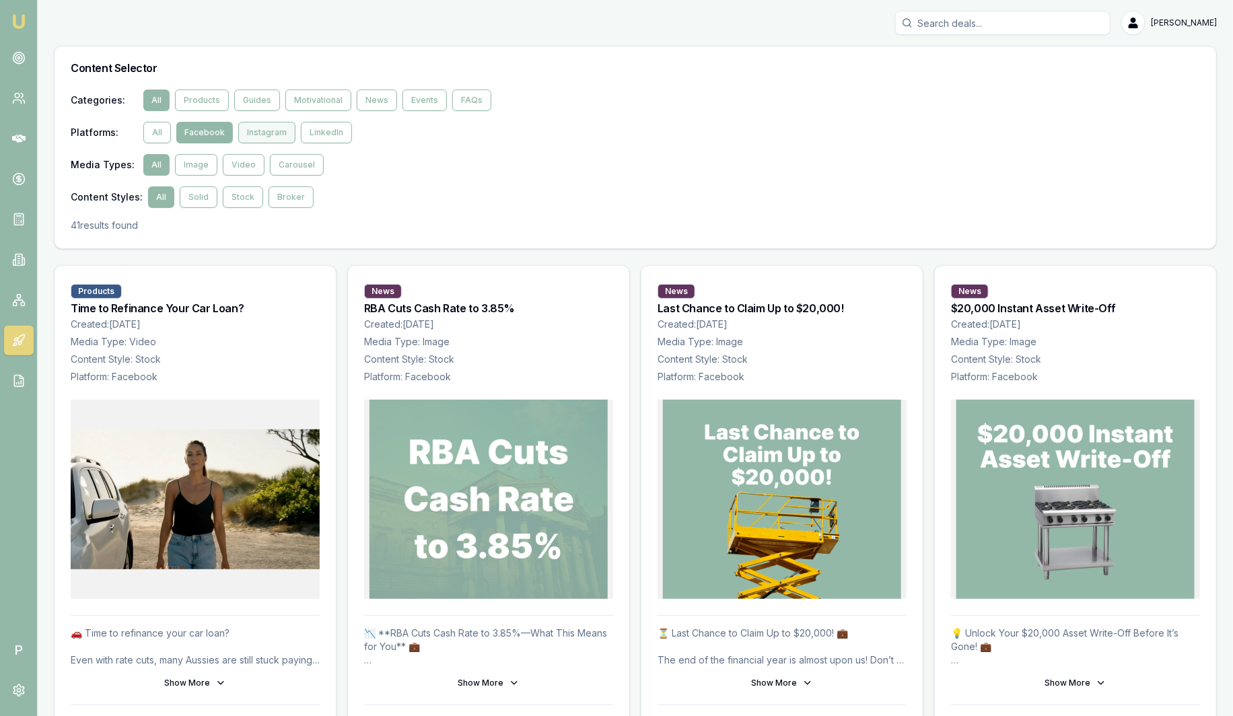
click at [253, 136] on button "Instagram" at bounding box center [266, 133] width 57 height 22
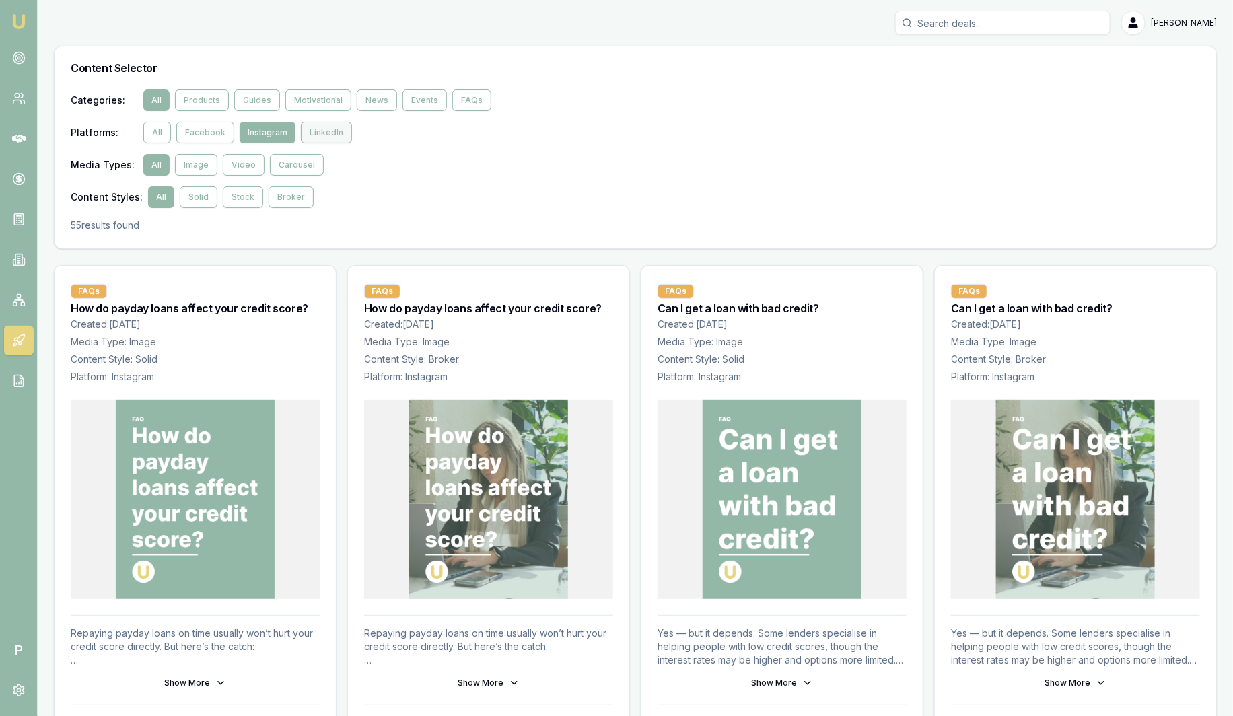
click at [314, 139] on button "LinkedIn" at bounding box center [326, 133] width 51 height 22
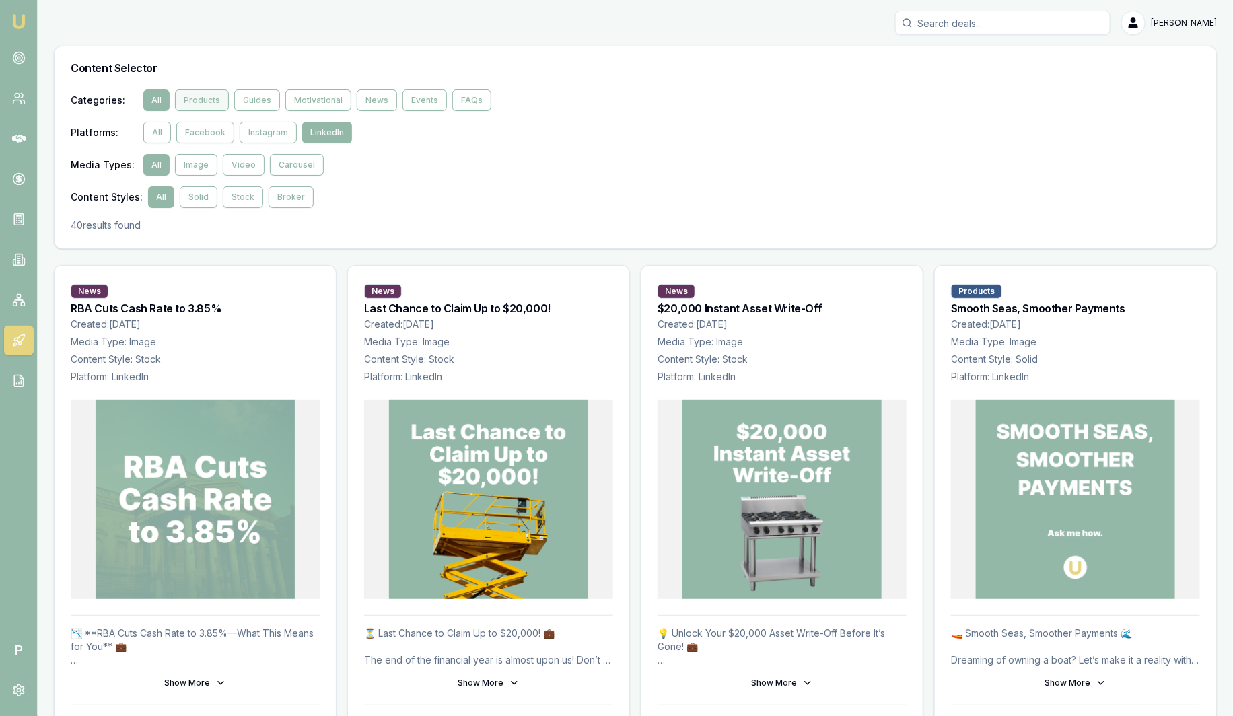
click at [215, 98] on button "Products" at bounding box center [202, 101] width 54 height 22
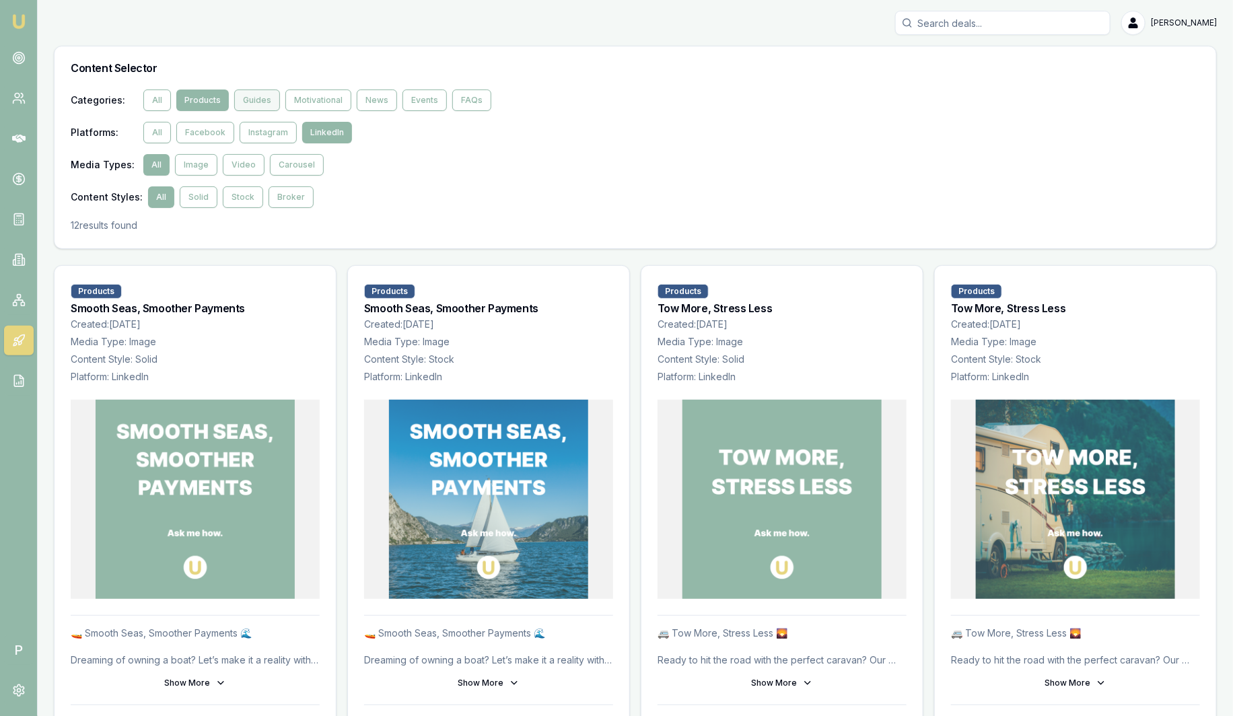
click at [264, 104] on button "Guides" at bounding box center [257, 101] width 46 height 22
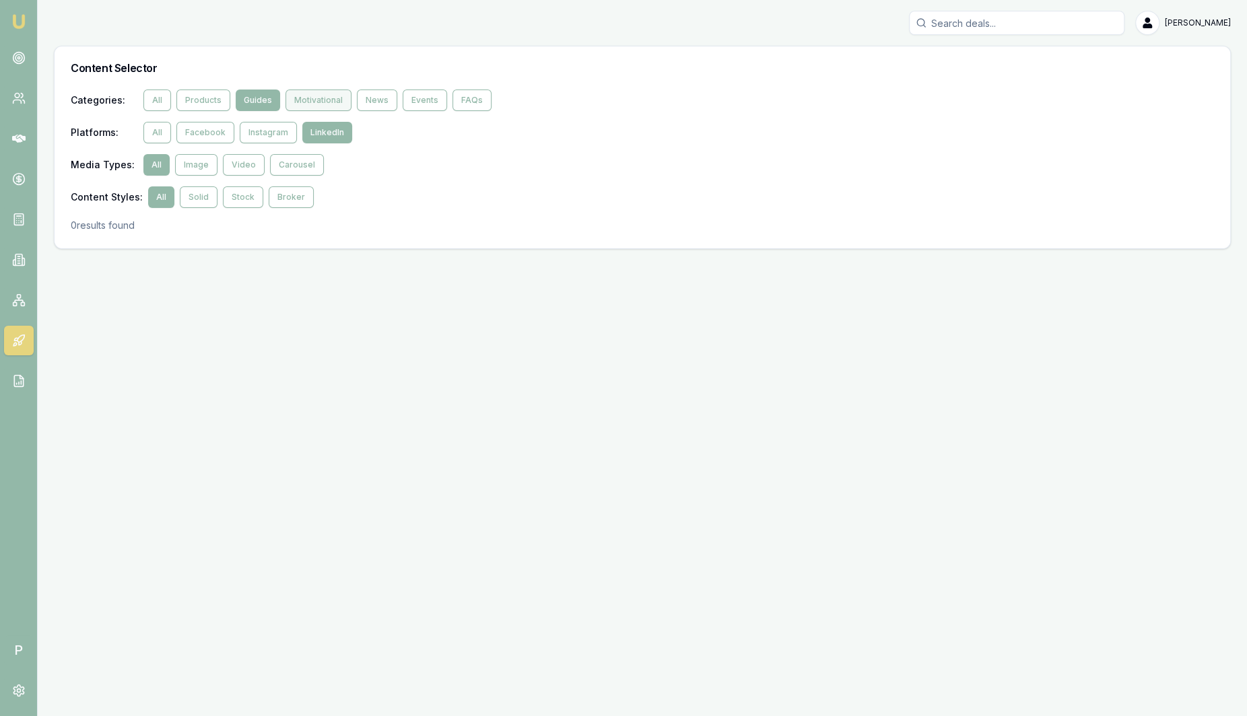
click at [294, 100] on button "Motivational" at bounding box center [318, 101] width 66 height 22
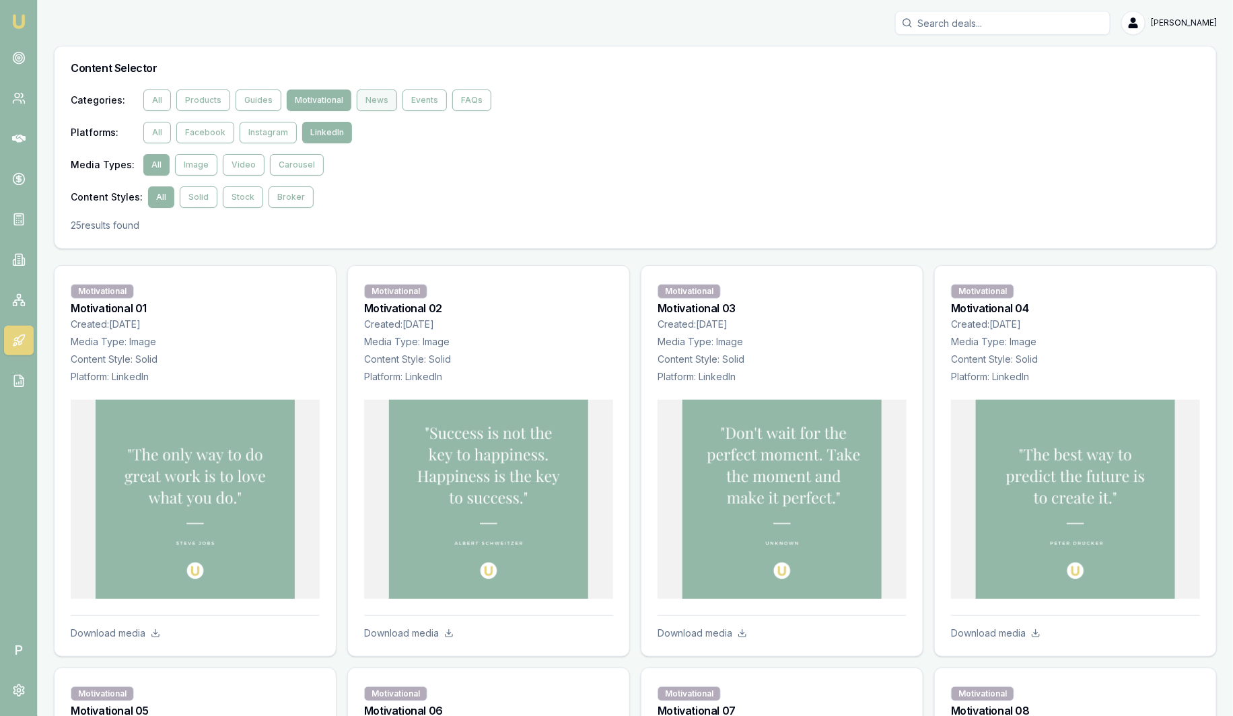
click at [366, 102] on button "News" at bounding box center [377, 101] width 40 height 22
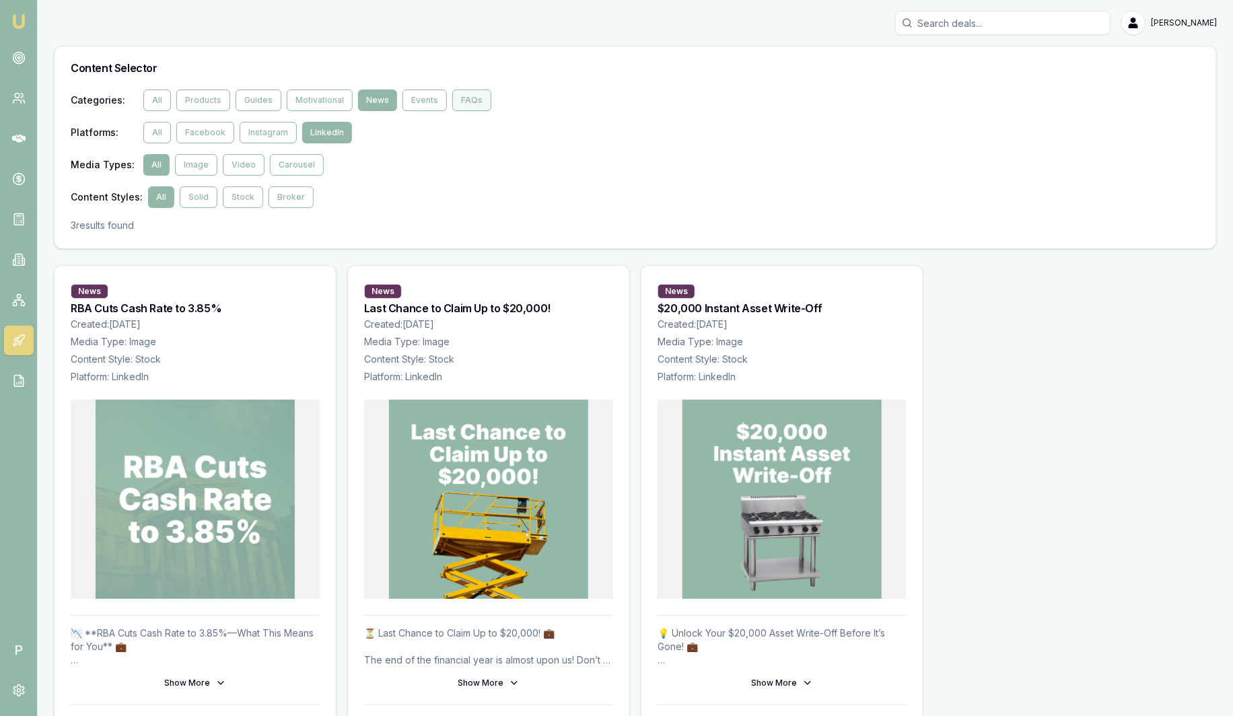
click at [458, 102] on button "FAQs" at bounding box center [471, 101] width 39 height 22
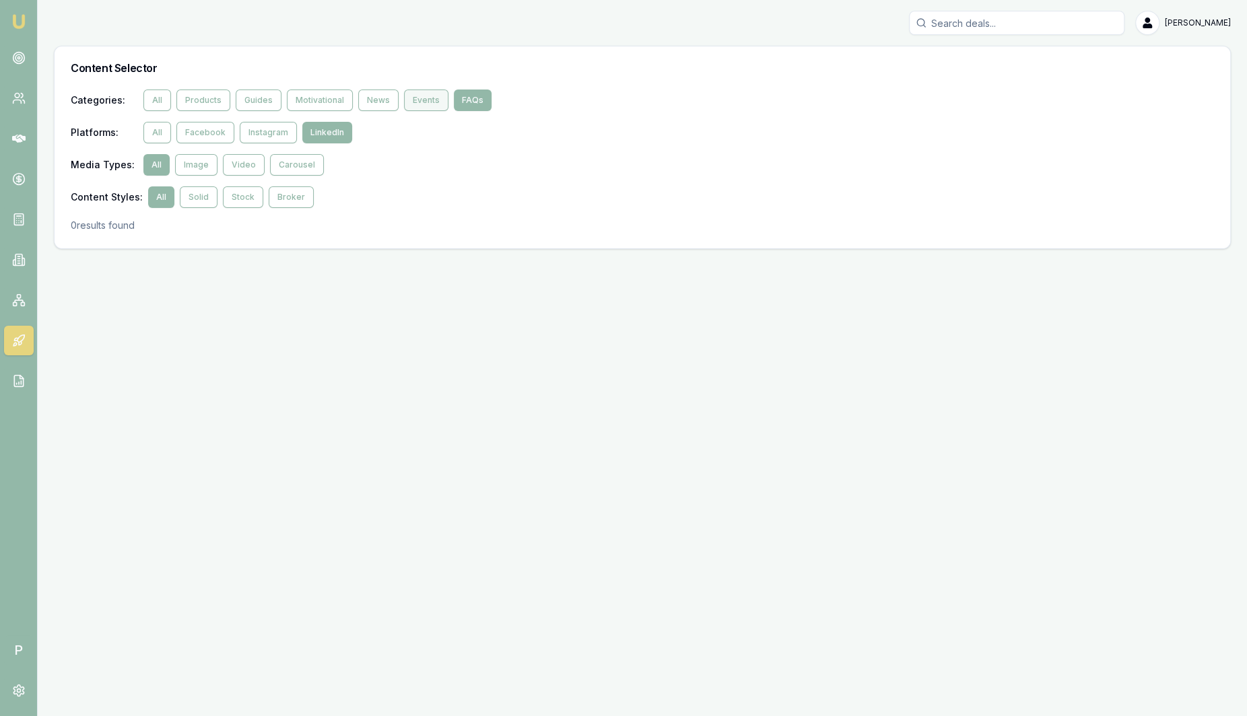
click at [427, 99] on button "Events" at bounding box center [426, 101] width 44 height 22
click at [348, 100] on div "Categories : All Products Guides Motivational News Events FAQs" at bounding box center [642, 101] width 1143 height 22
click at [205, 99] on button "Products" at bounding box center [203, 101] width 54 height 22
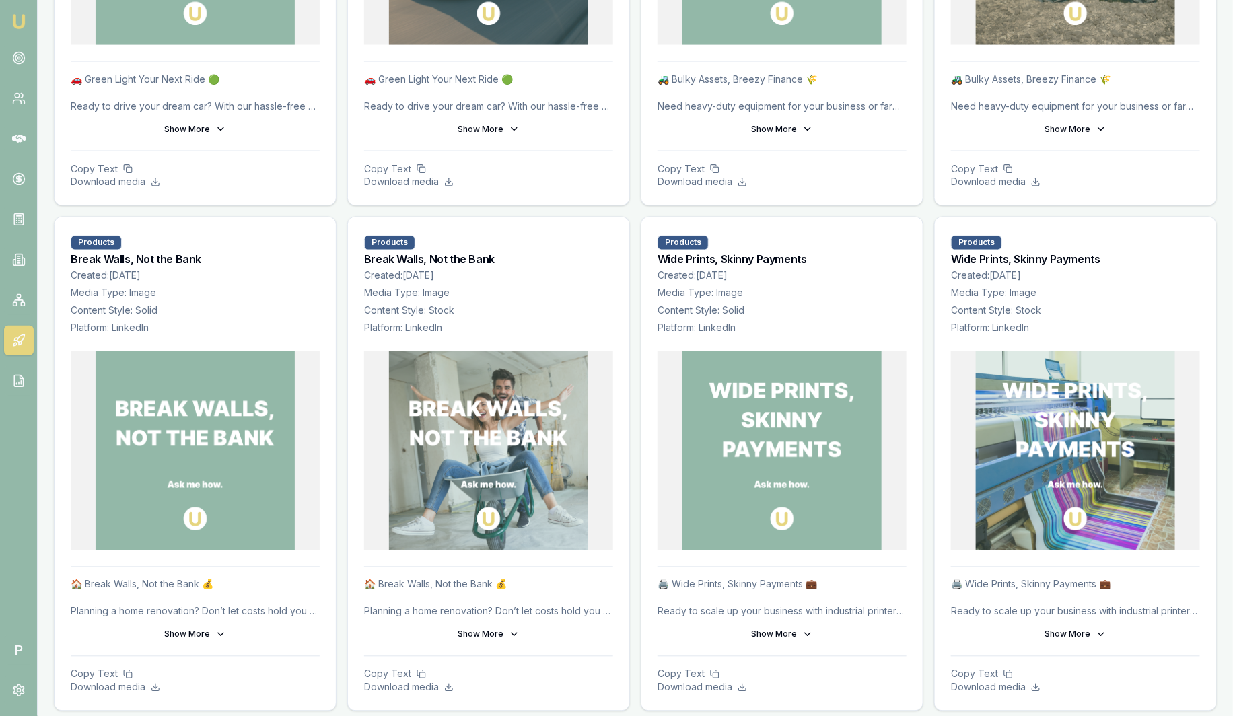
scroll to position [1062, 0]
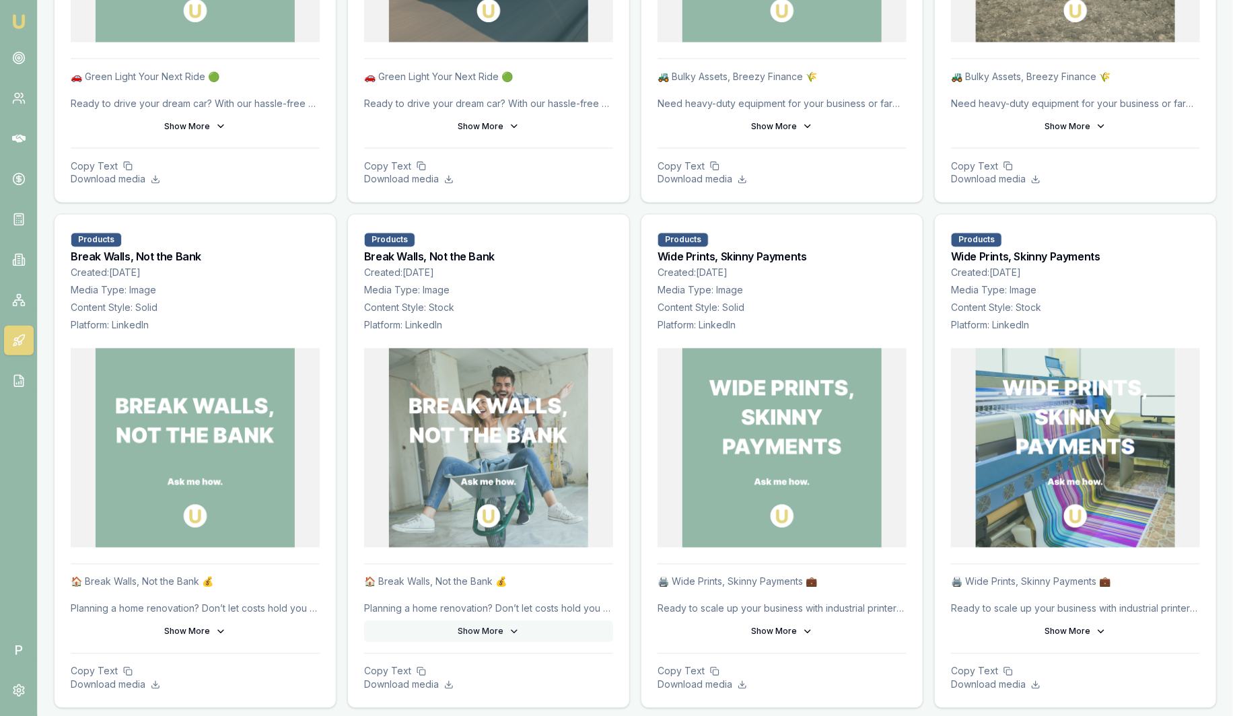
click at [510, 631] on icon at bounding box center [514, 632] width 11 height 11
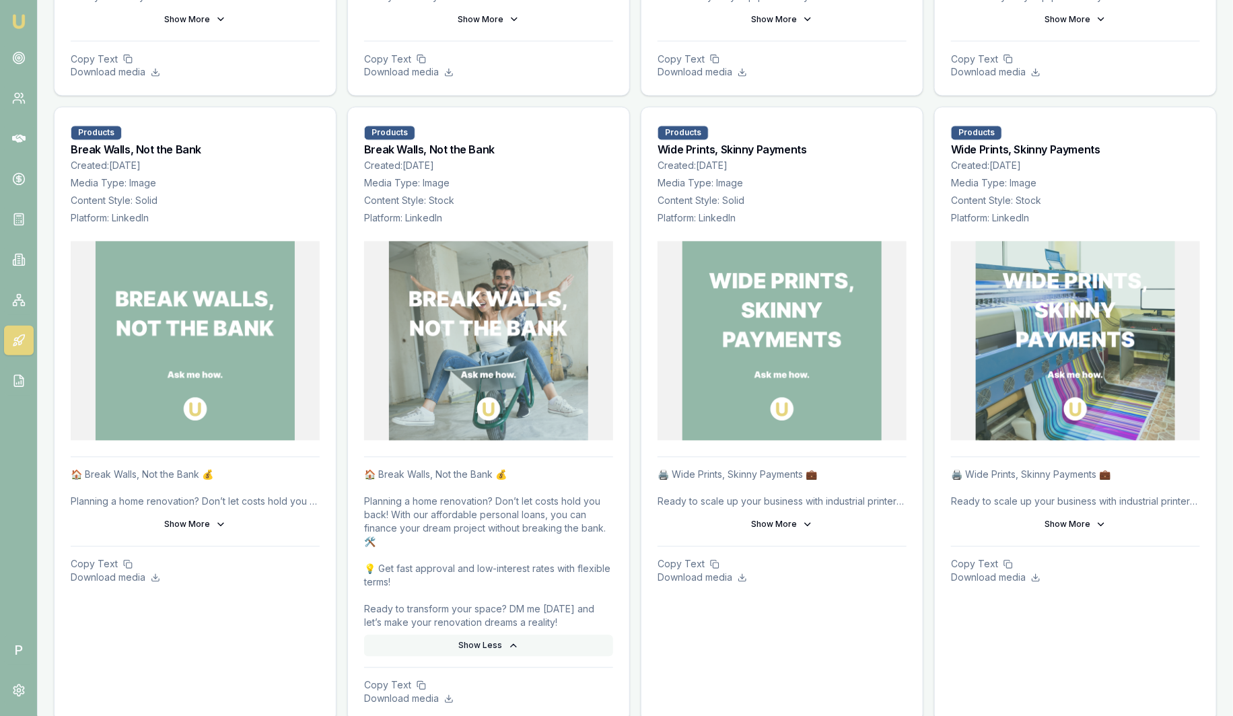
scroll to position [1183, 0]
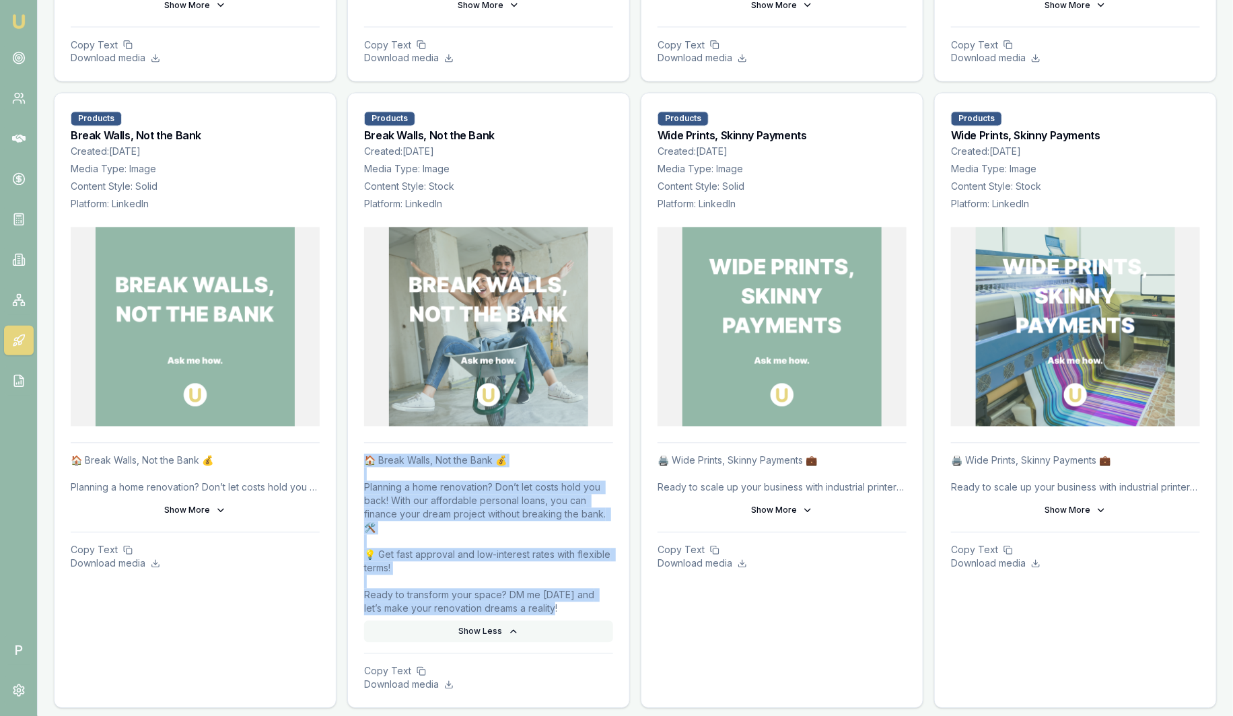
drag, startPoint x: 562, startPoint y: 607, endPoint x: 359, endPoint y: 462, distance: 249.5
click at [359, 462] on div "🏠 Break Walls, Not the Bank 💰 Planning a home renovation? Don’t let costs hold …" at bounding box center [488, 575] width 281 height 265
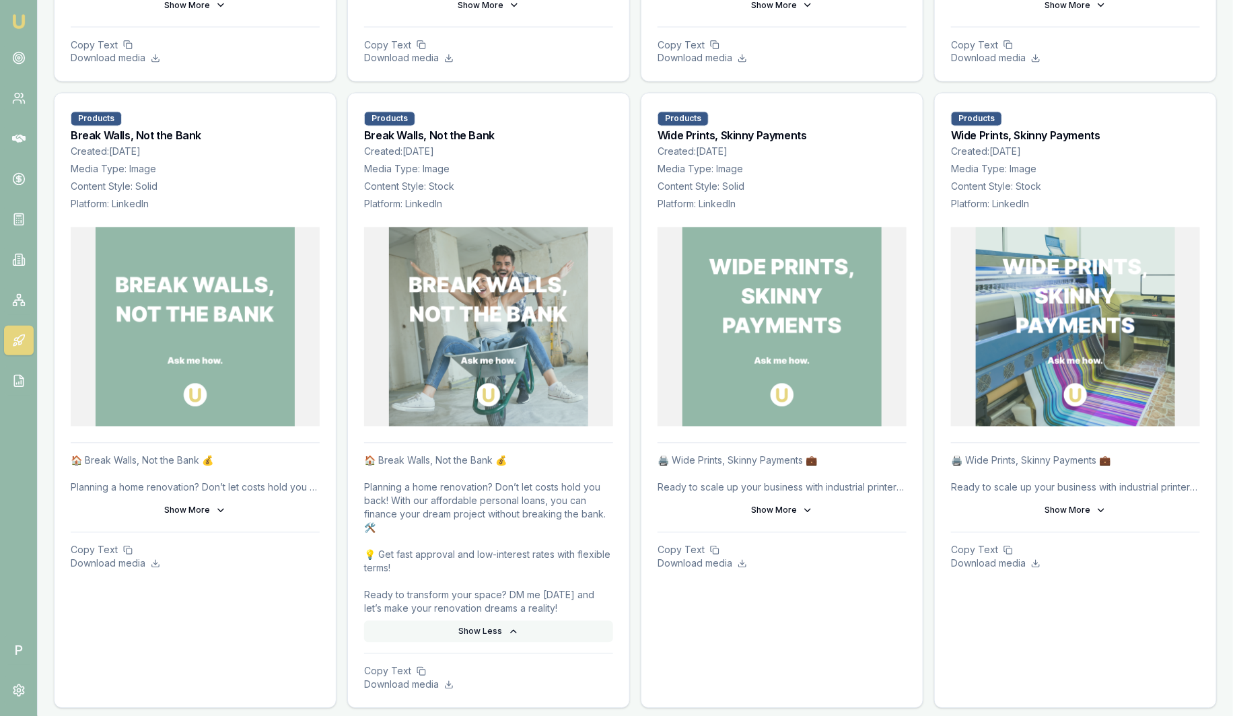
click at [605, 149] on p "Created: 2025-05-07" at bounding box center [488, 151] width 249 height 13
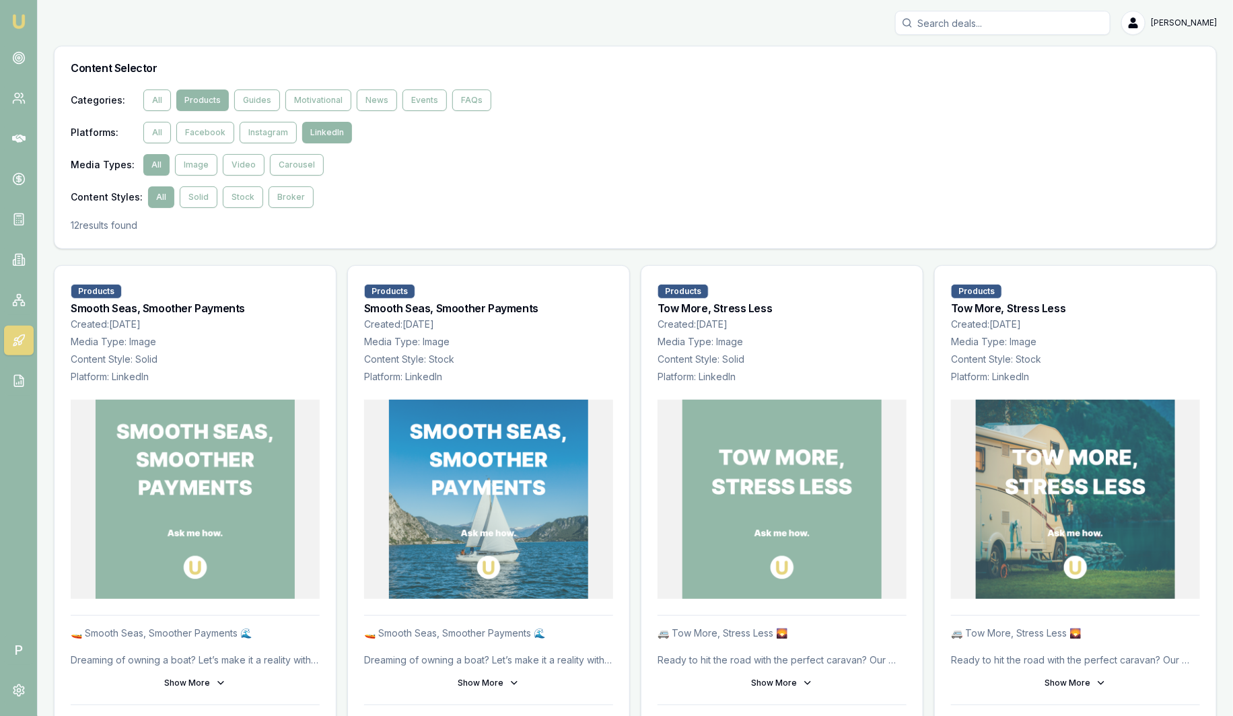
scroll to position [0, 0]
click at [161, 129] on button "All" at bounding box center [157, 133] width 28 height 22
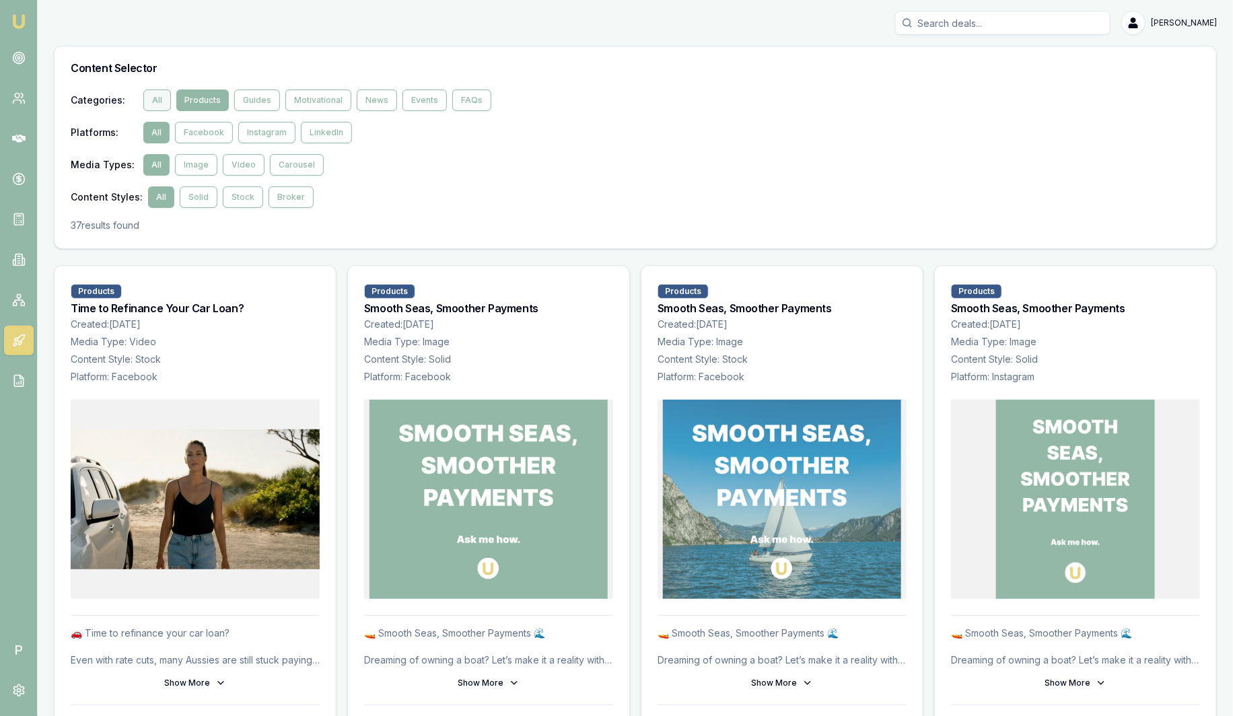
click at [160, 99] on button "All" at bounding box center [157, 101] width 28 height 22
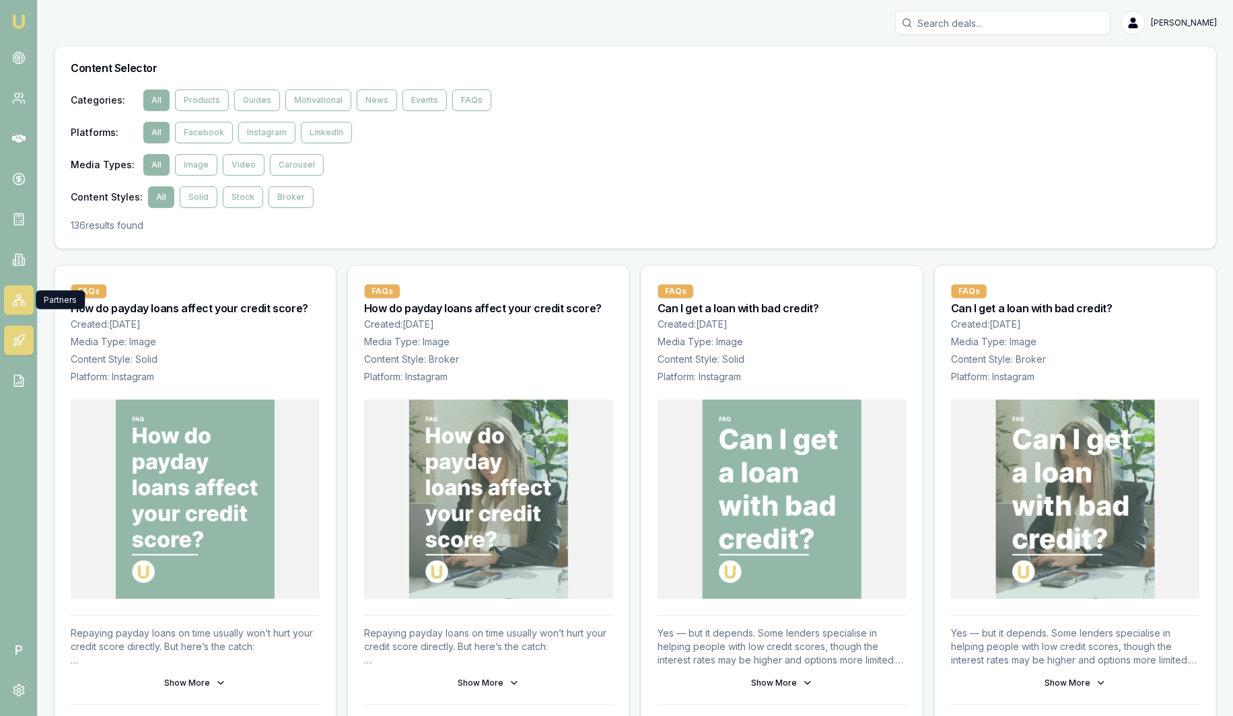
click at [21, 299] on icon at bounding box center [18, 299] width 13 height 13
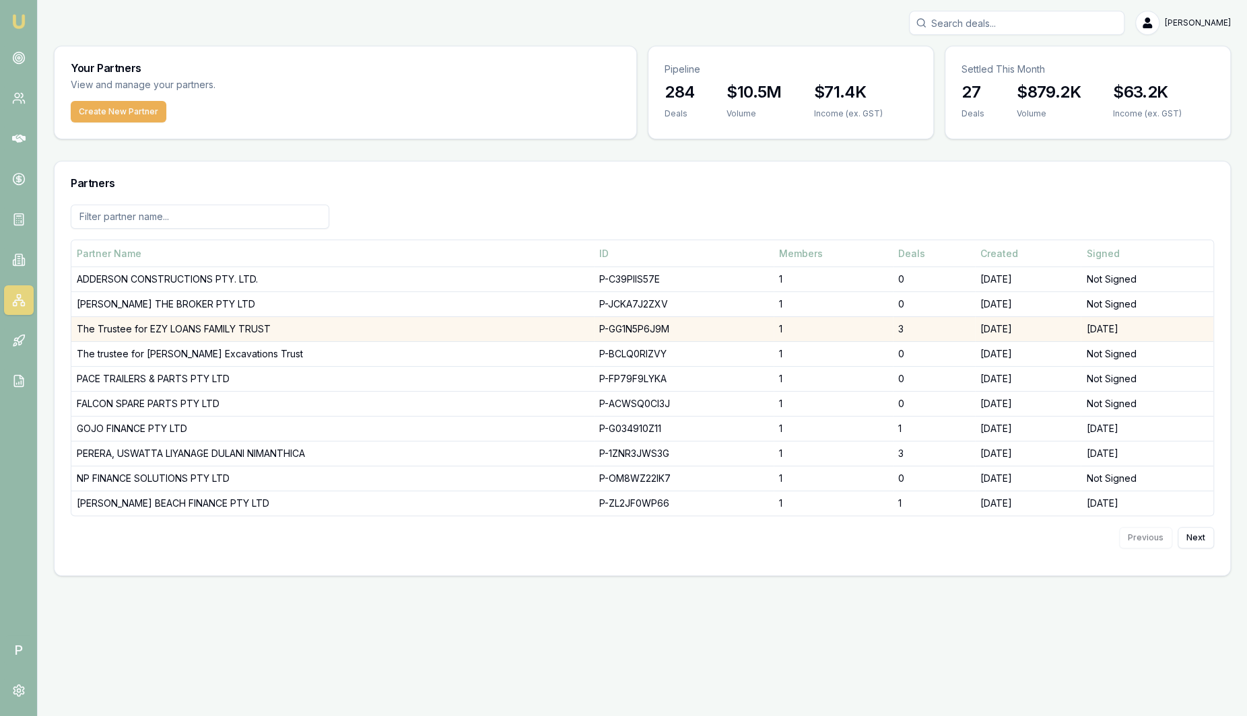
click at [277, 324] on td "The Trustee for EZY LOANS FAMILY TRUST" at bounding box center [332, 329] width 522 height 25
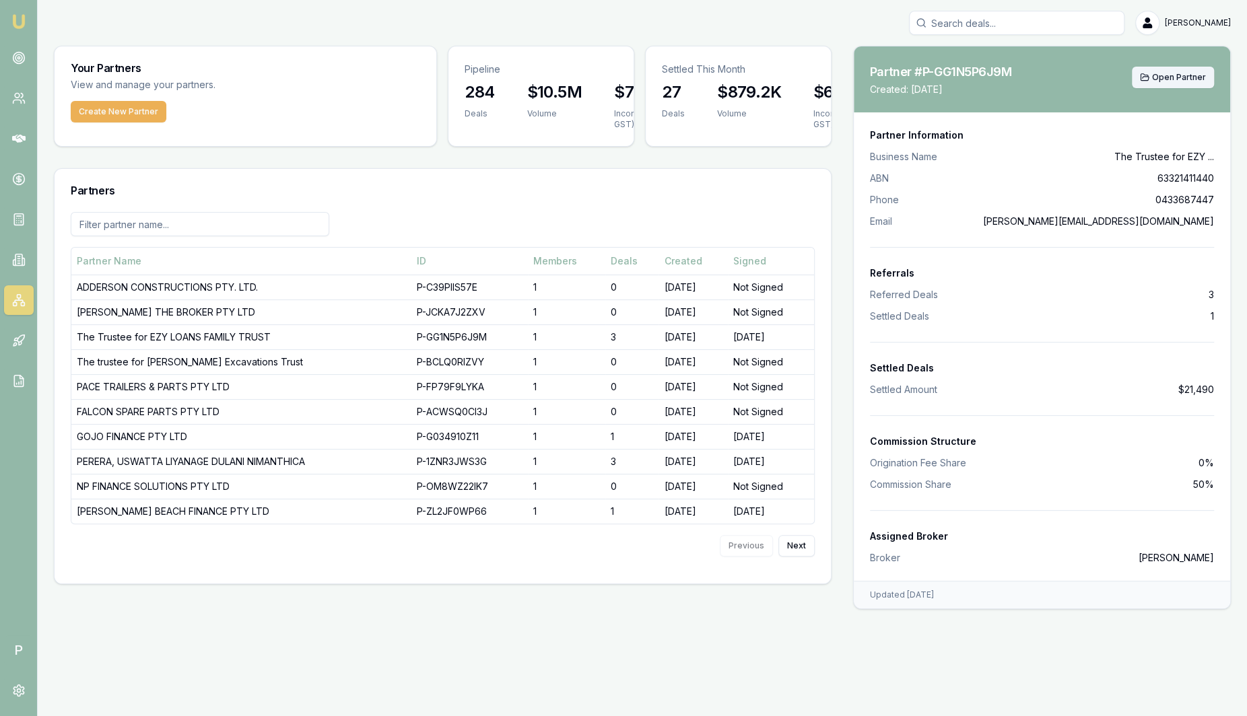
click at [1166, 73] on span "Open Partner" at bounding box center [1179, 77] width 54 height 11
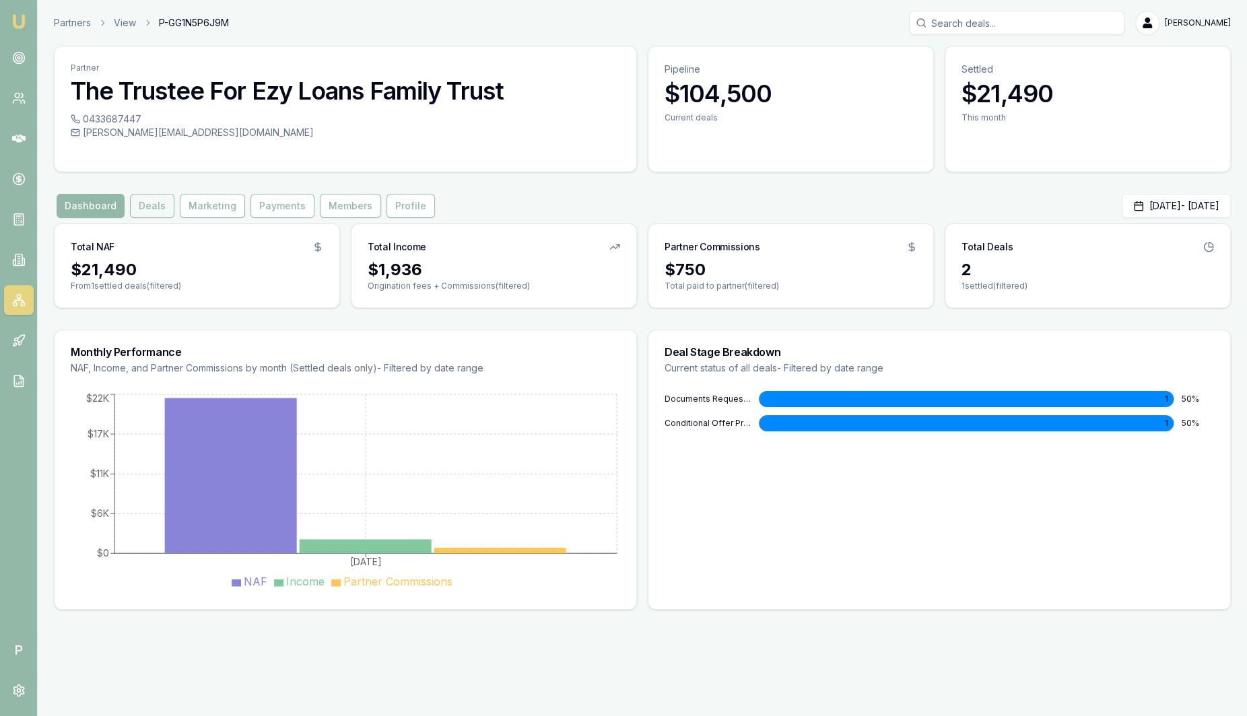
click at [149, 205] on button "Deals" at bounding box center [152, 206] width 44 height 24
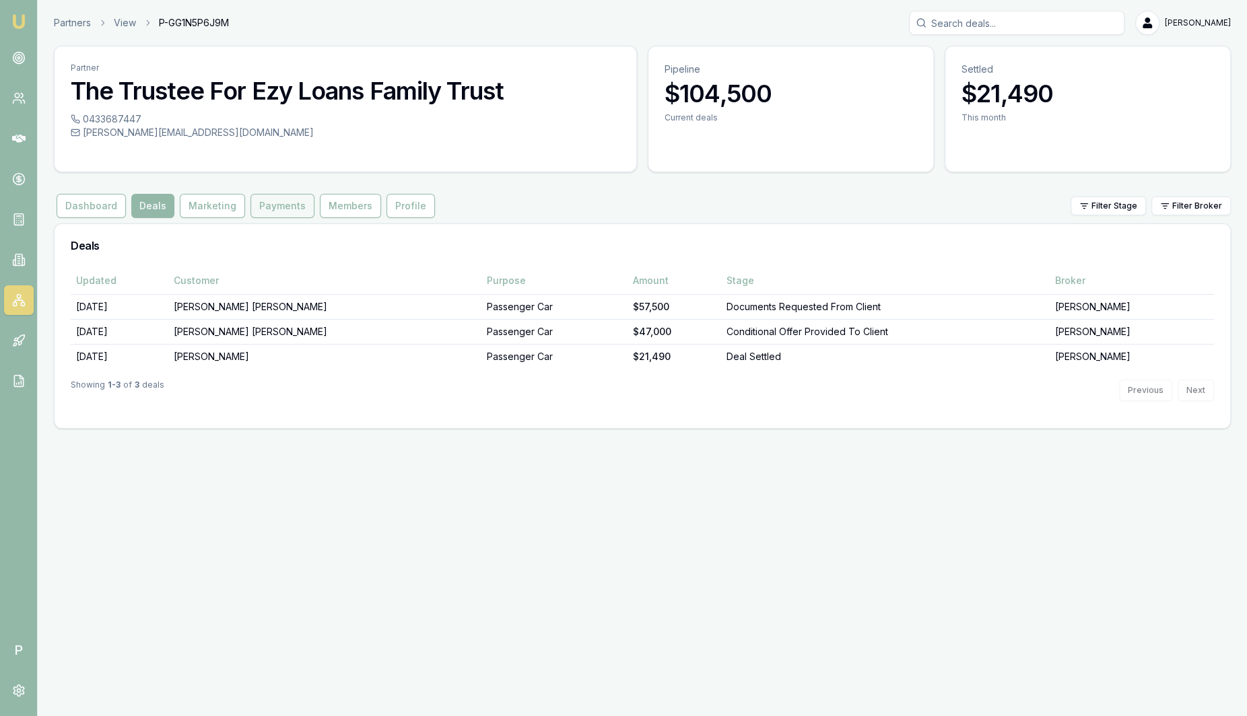
click at [293, 207] on button "Payments" at bounding box center [282, 206] width 64 height 24
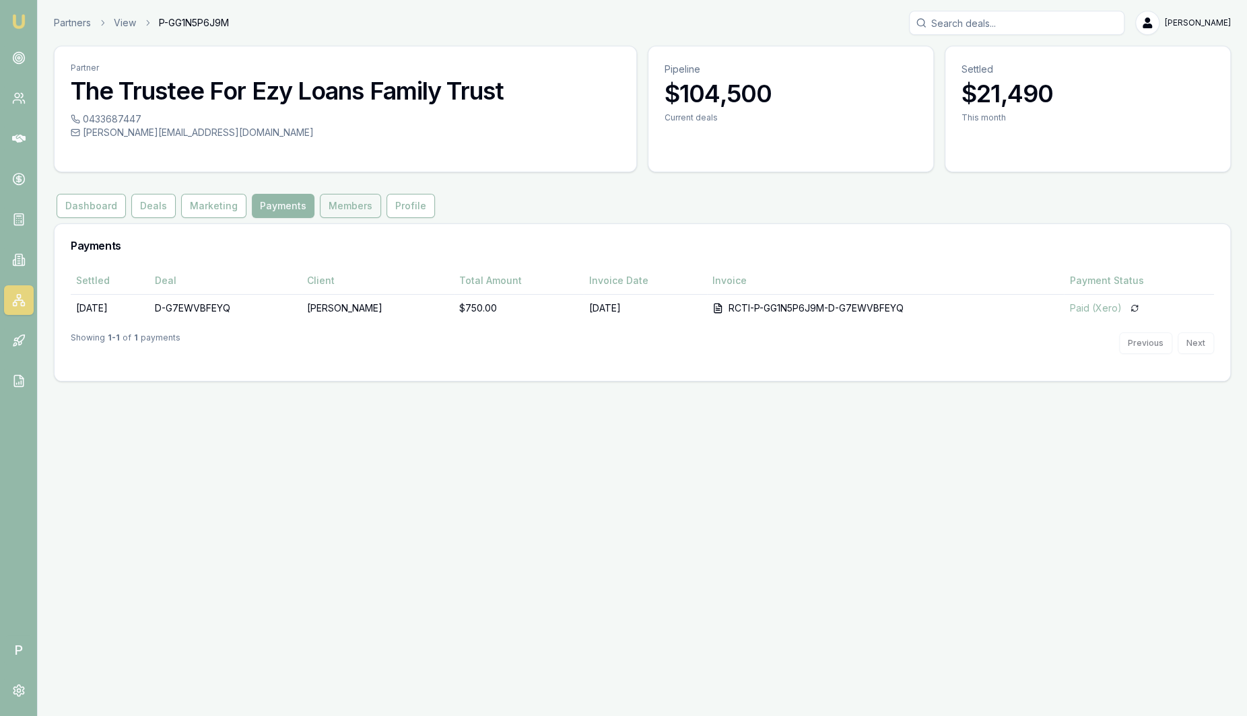
click at [358, 203] on button "Members" at bounding box center [350, 206] width 61 height 24
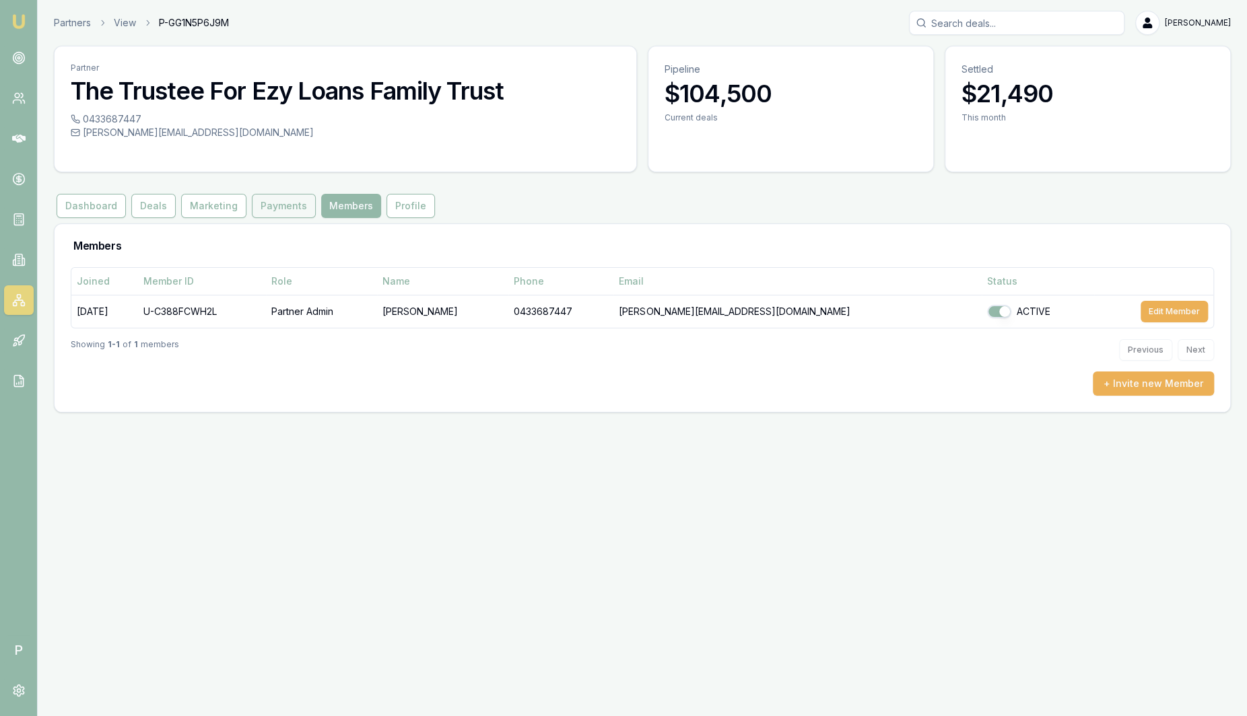
click at [283, 207] on button "Payments" at bounding box center [284, 206] width 64 height 24
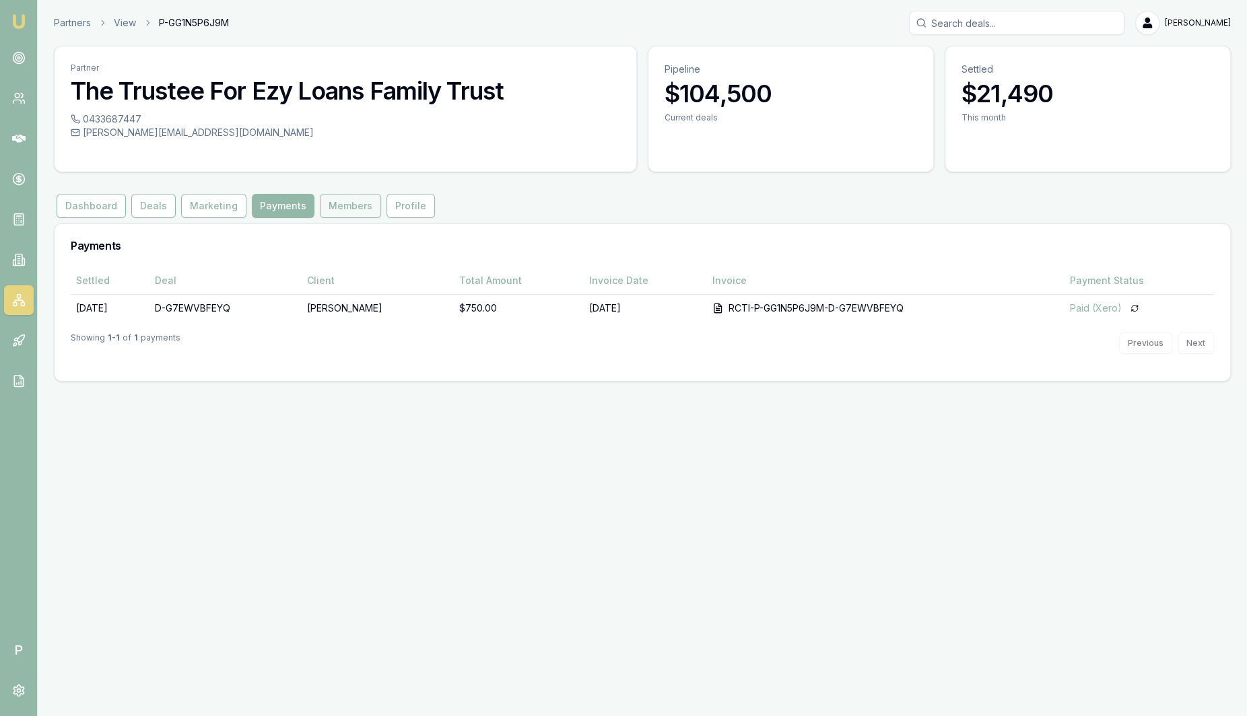
click at [351, 203] on button "Members" at bounding box center [350, 206] width 61 height 24
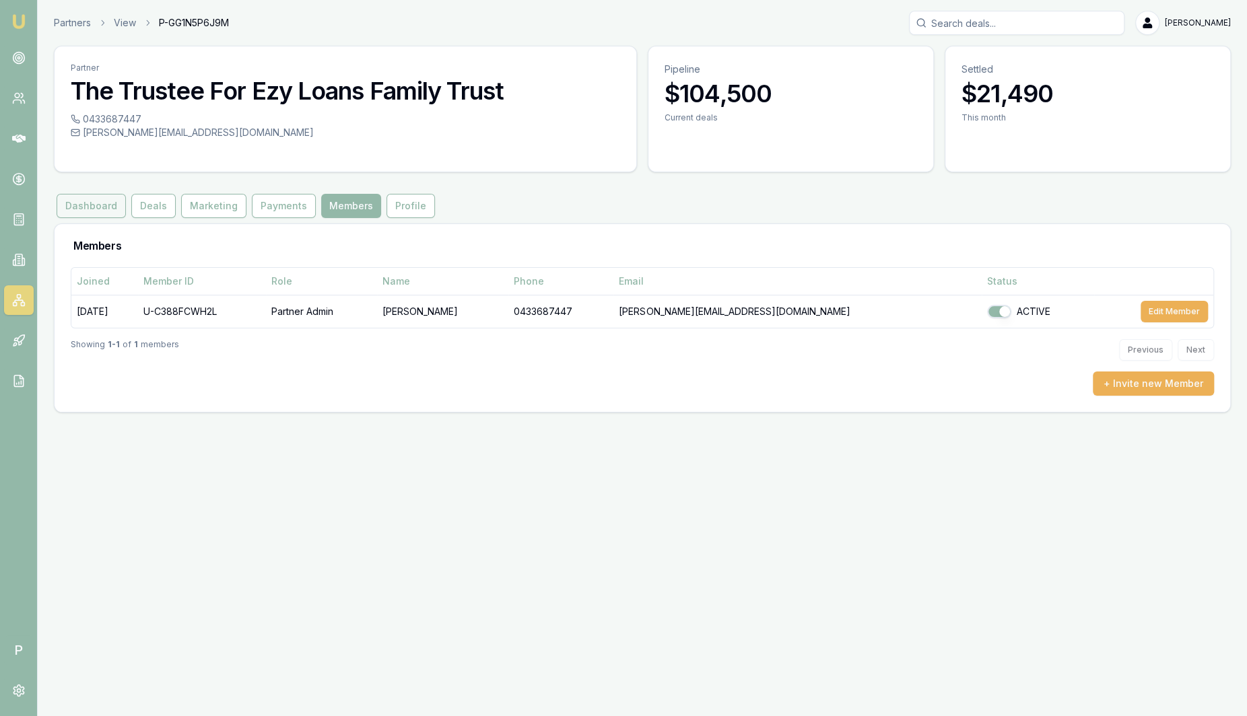
click at [102, 208] on button "Dashboard" at bounding box center [91, 206] width 69 height 24
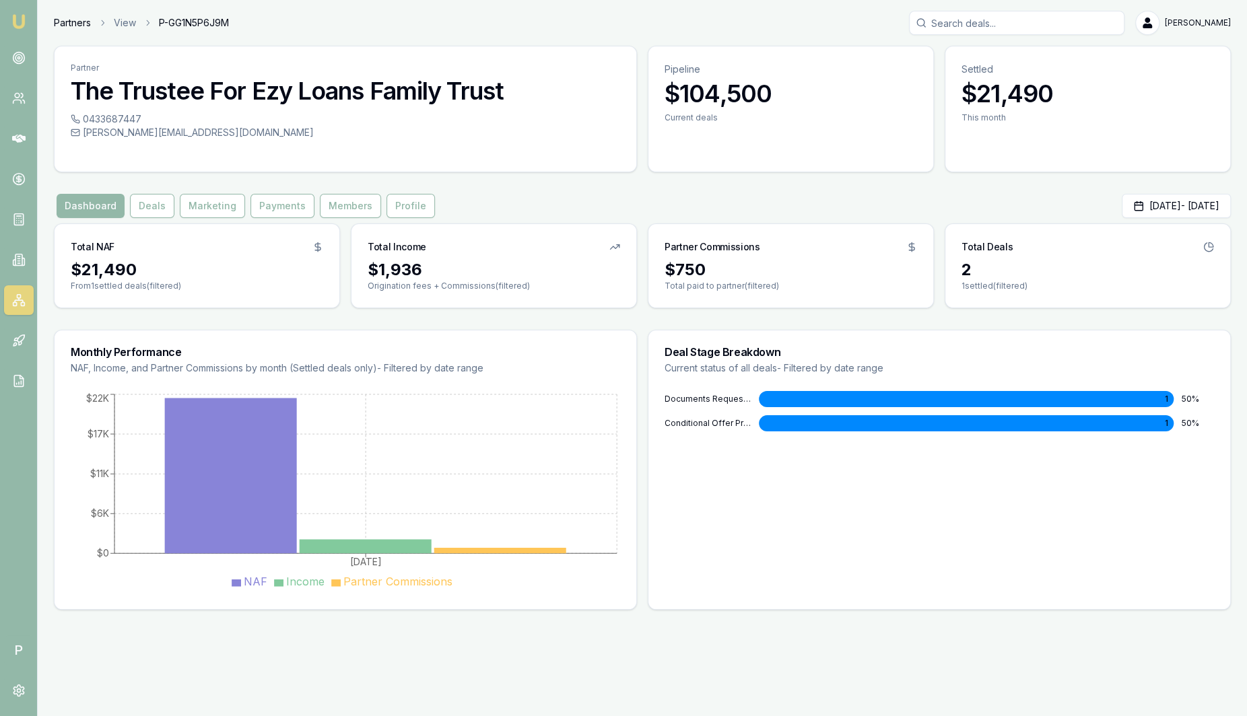
click at [79, 22] on link "Partners" at bounding box center [72, 22] width 37 height 13
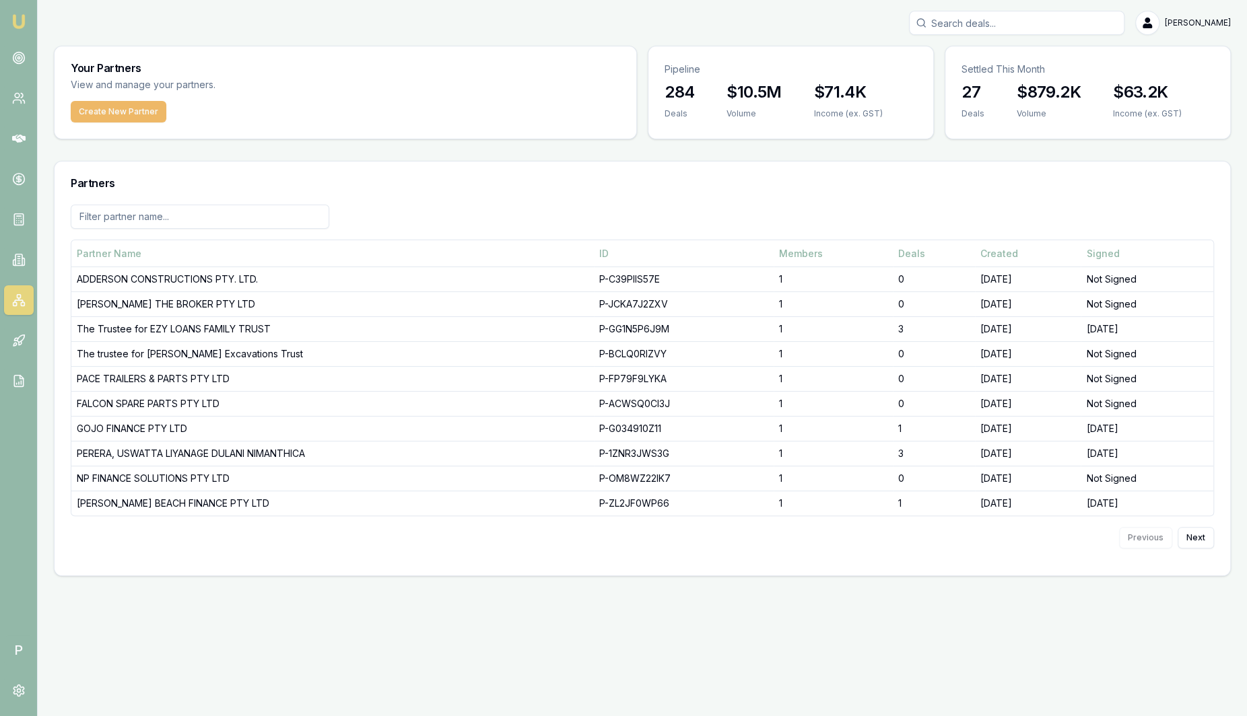
click at [108, 115] on button "Create New Partner" at bounding box center [119, 112] width 96 height 22
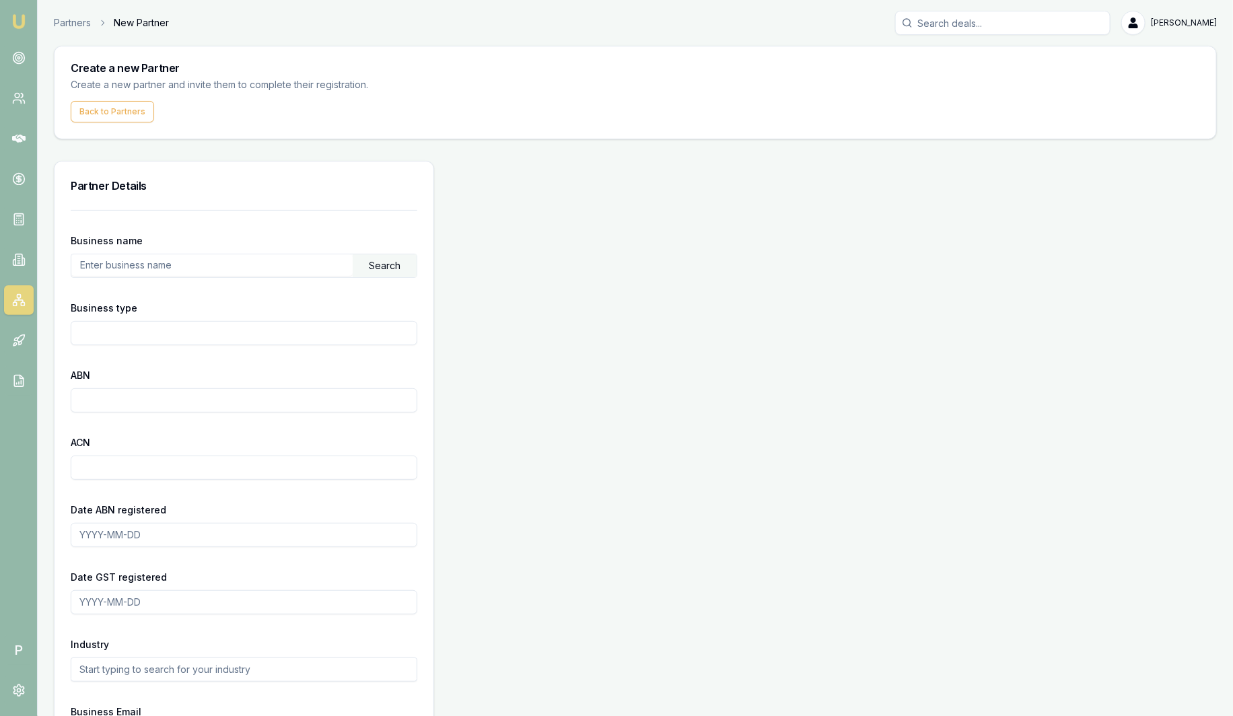
click at [153, 264] on input "text" at bounding box center [211, 265] width 281 height 22
click at [406, 265] on div "Search" at bounding box center [385, 265] width 64 height 23
click at [166, 266] on input "text" at bounding box center [211, 265] width 281 height 22
click at [380, 257] on div "Search" at bounding box center [385, 265] width 64 height 23
click at [220, 269] on input "Nissan" at bounding box center [211, 265] width 281 height 22
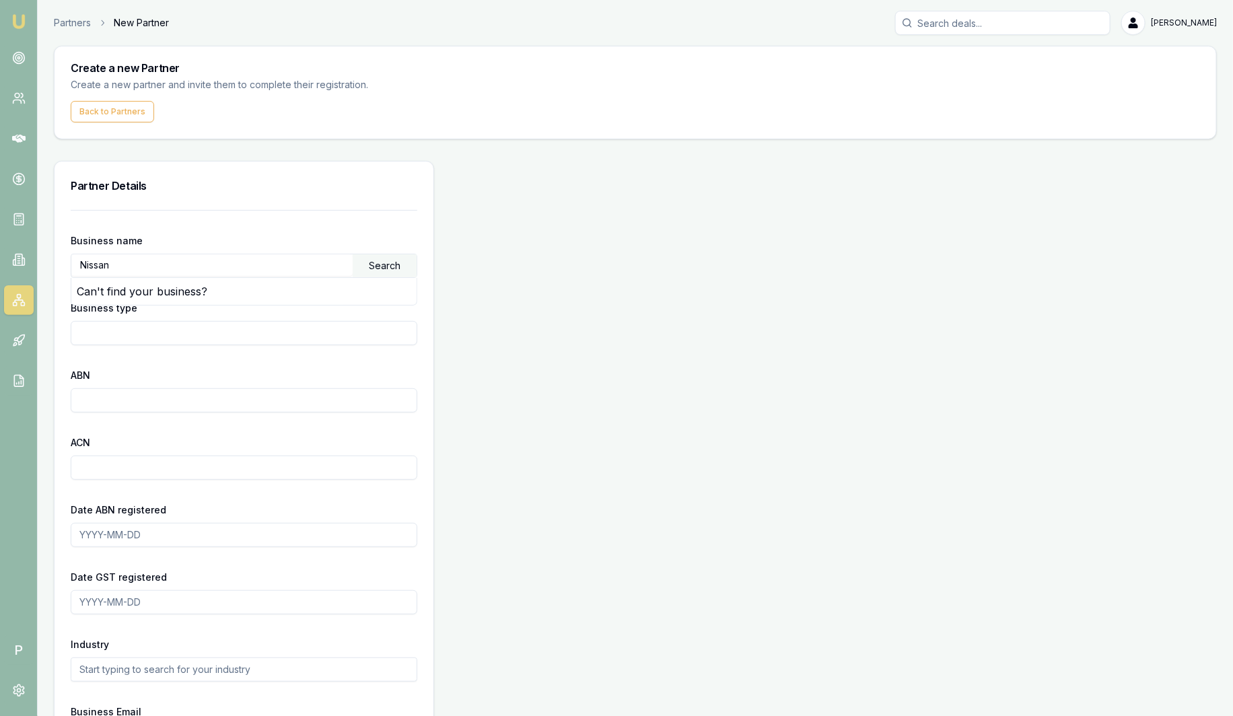
click at [361, 265] on div "Search" at bounding box center [385, 265] width 64 height 23
drag, startPoint x: 207, startPoint y: 266, endPoint x: -43, endPoint y: 230, distance: 252.3
click at [0, 230] on html "Emu Broker P Partners New Partner [PERSON_NAME] Toggle Menu Create a new Partne…" at bounding box center [616, 358] width 1233 height 716
type input "[PERSON_NAME]"
click at [382, 264] on div "Search" at bounding box center [385, 265] width 64 height 23
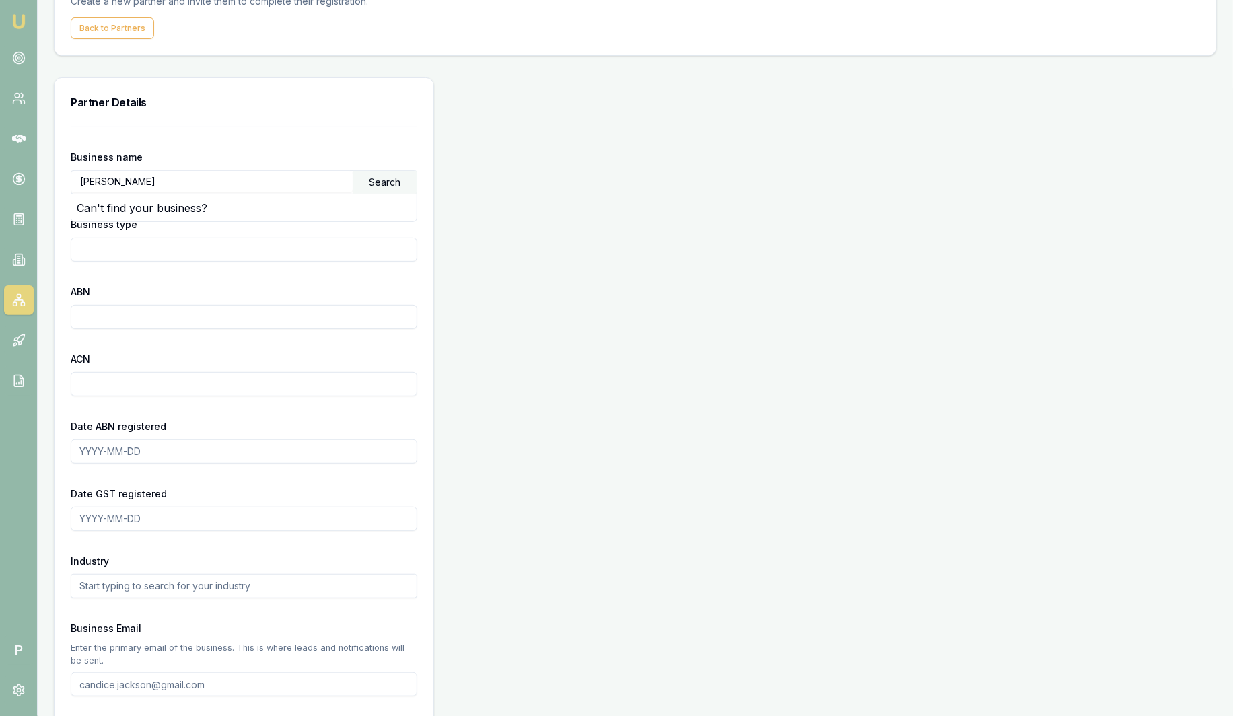
scroll to position [83, 0]
click at [162, 318] on input "ABN" at bounding box center [244, 317] width 347 height 24
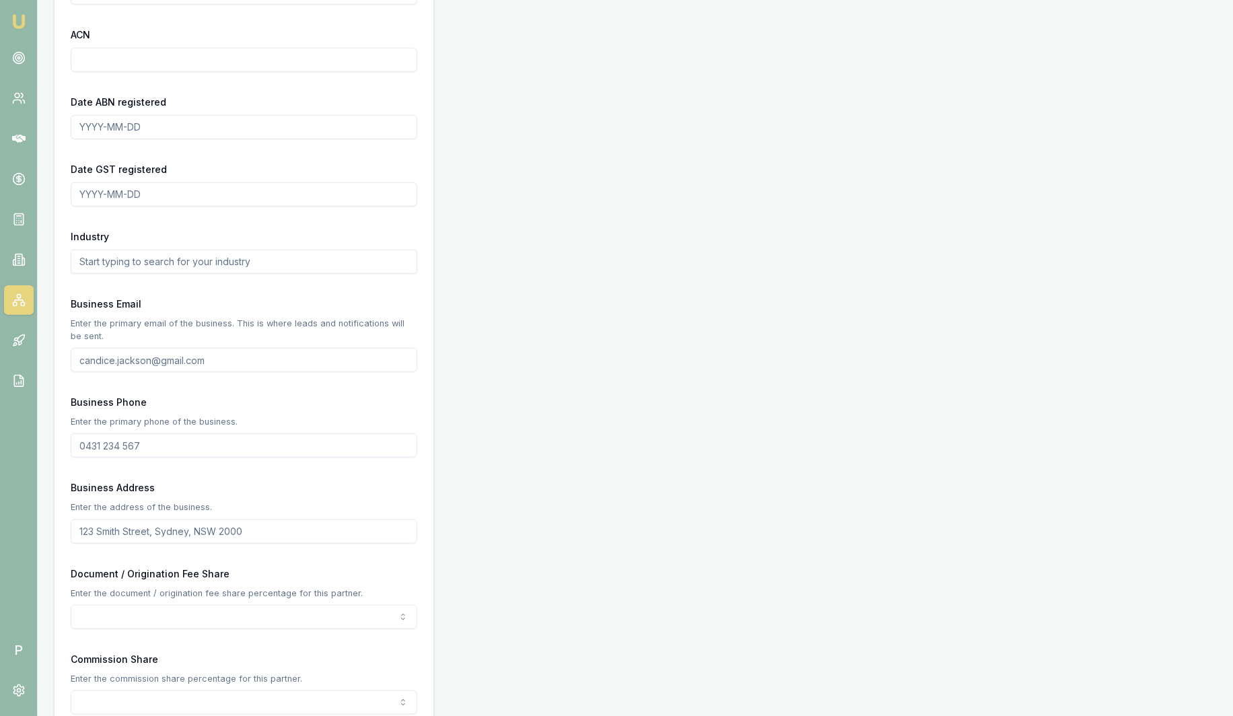
scroll to position [421, 0]
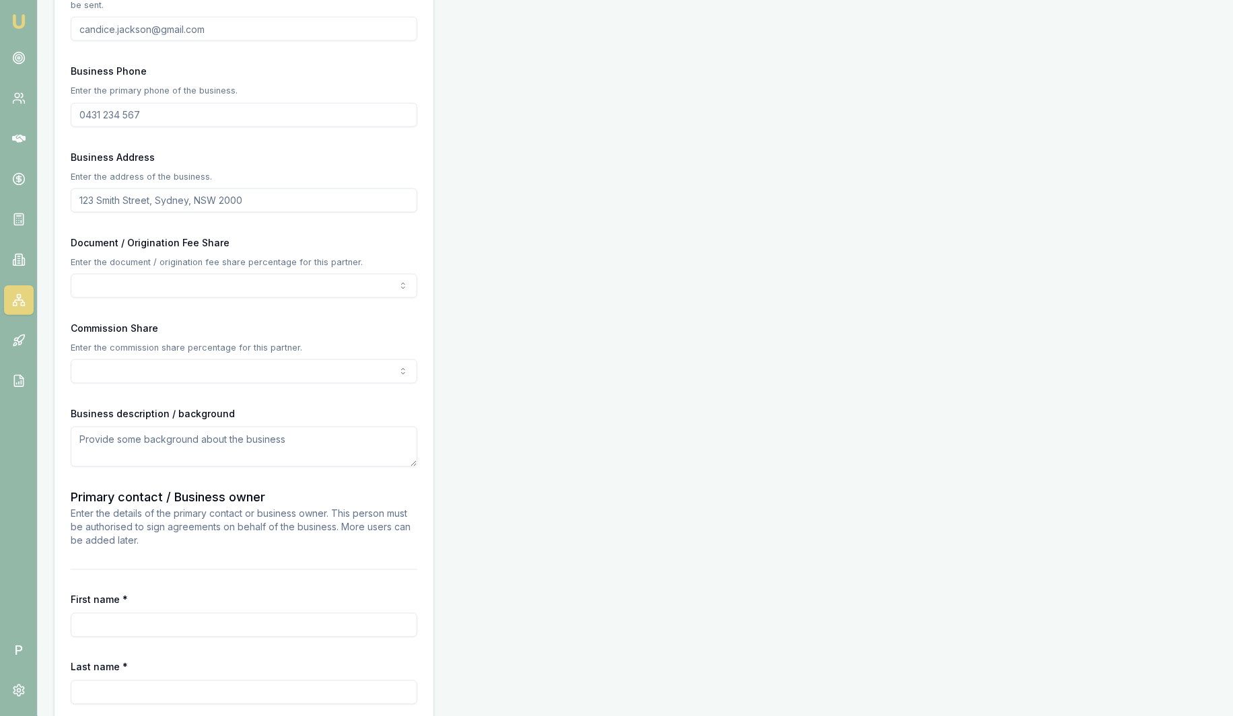
click at [155, 251] on div "Document / Origination Fee Share Enter the document / origination fee share per…" at bounding box center [244, 266] width 347 height 64
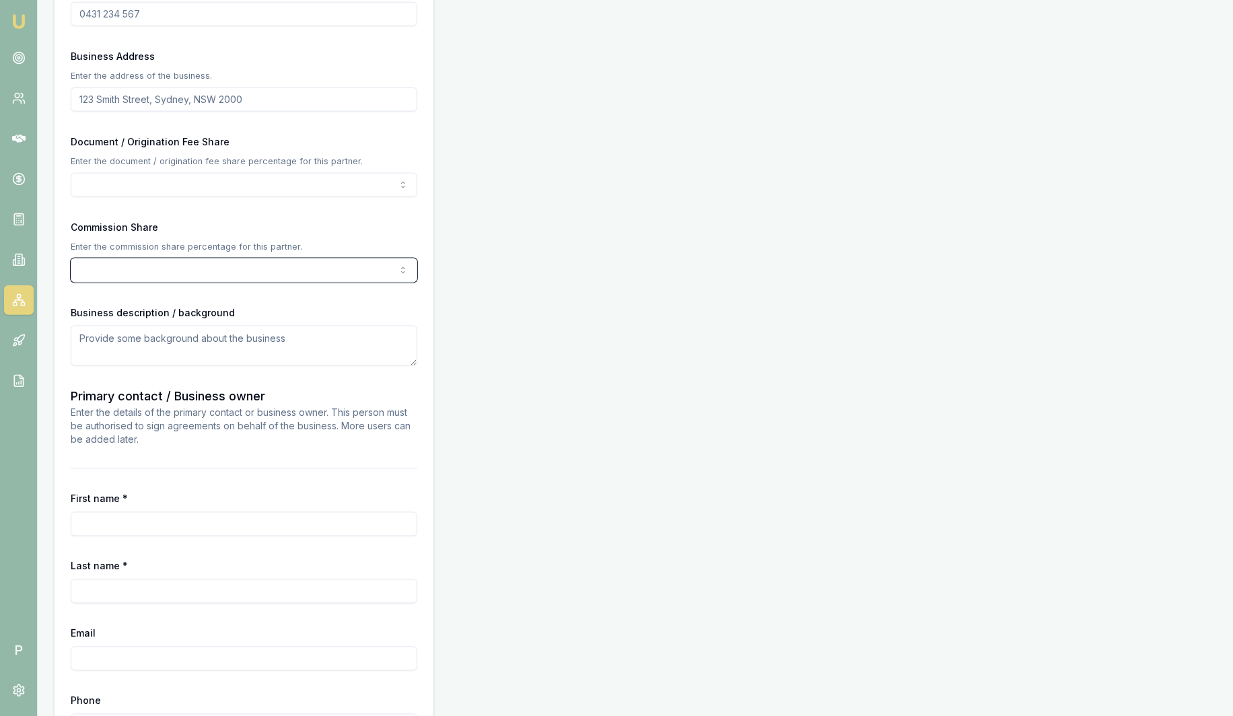
scroll to position [860, 0]
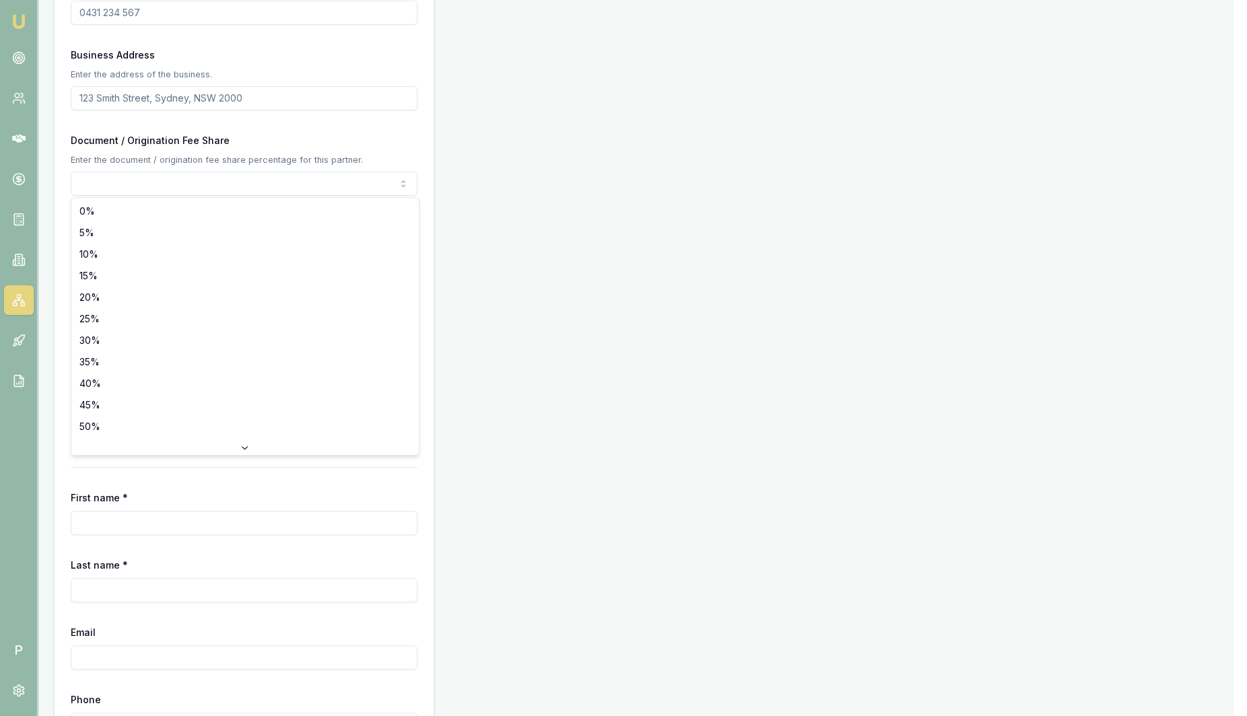
select select "40"
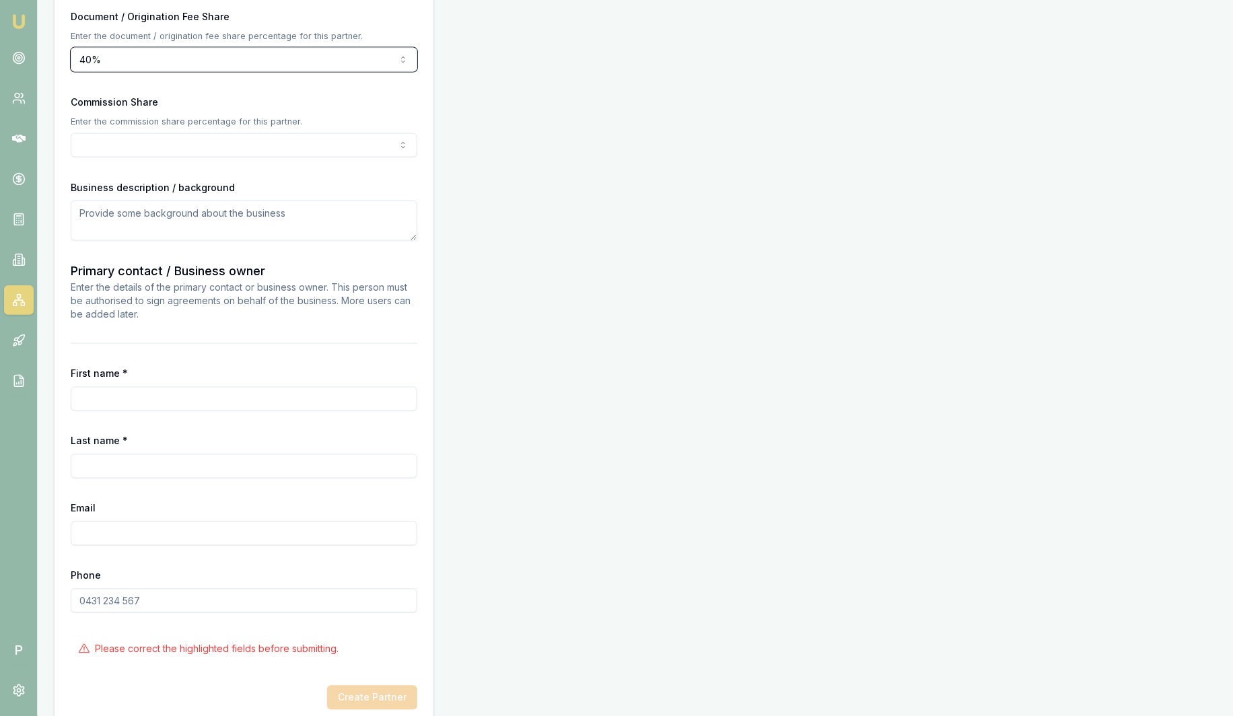
scroll to position [1004, 0]
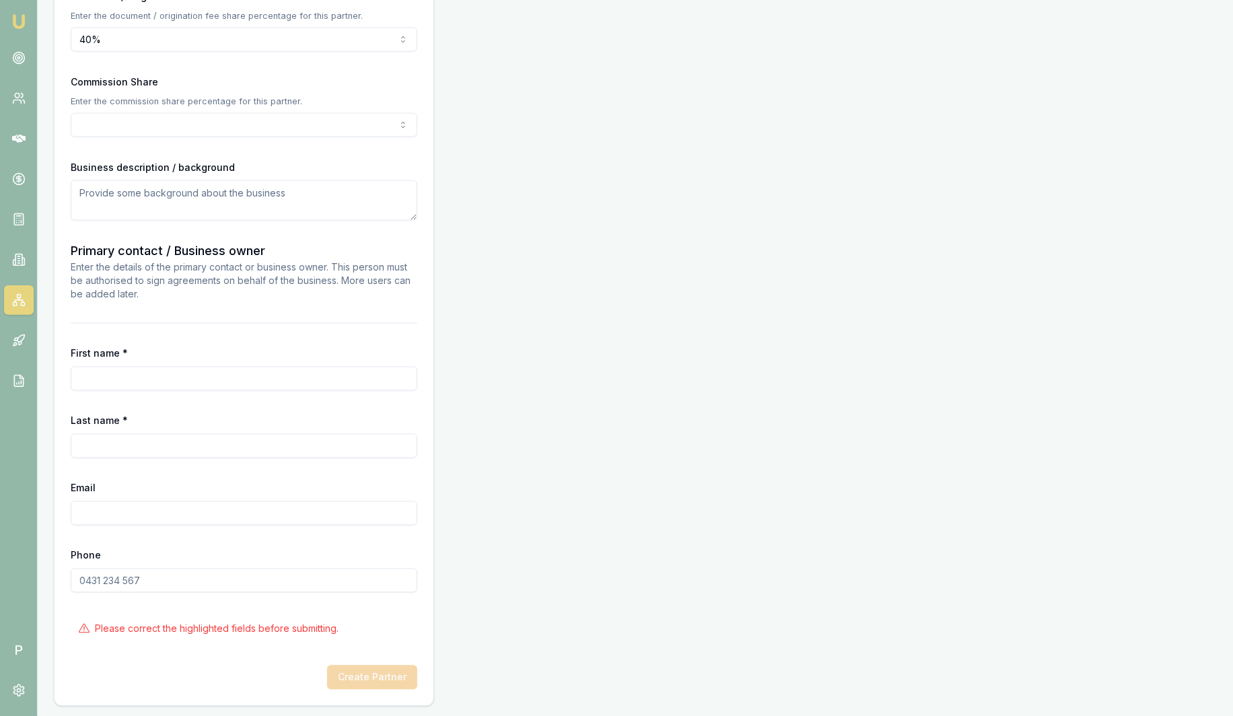
click at [137, 376] on input "First name *" at bounding box center [244, 379] width 347 height 24
click at [91, 442] on div "Last name *" at bounding box center [244, 436] width 347 height 46
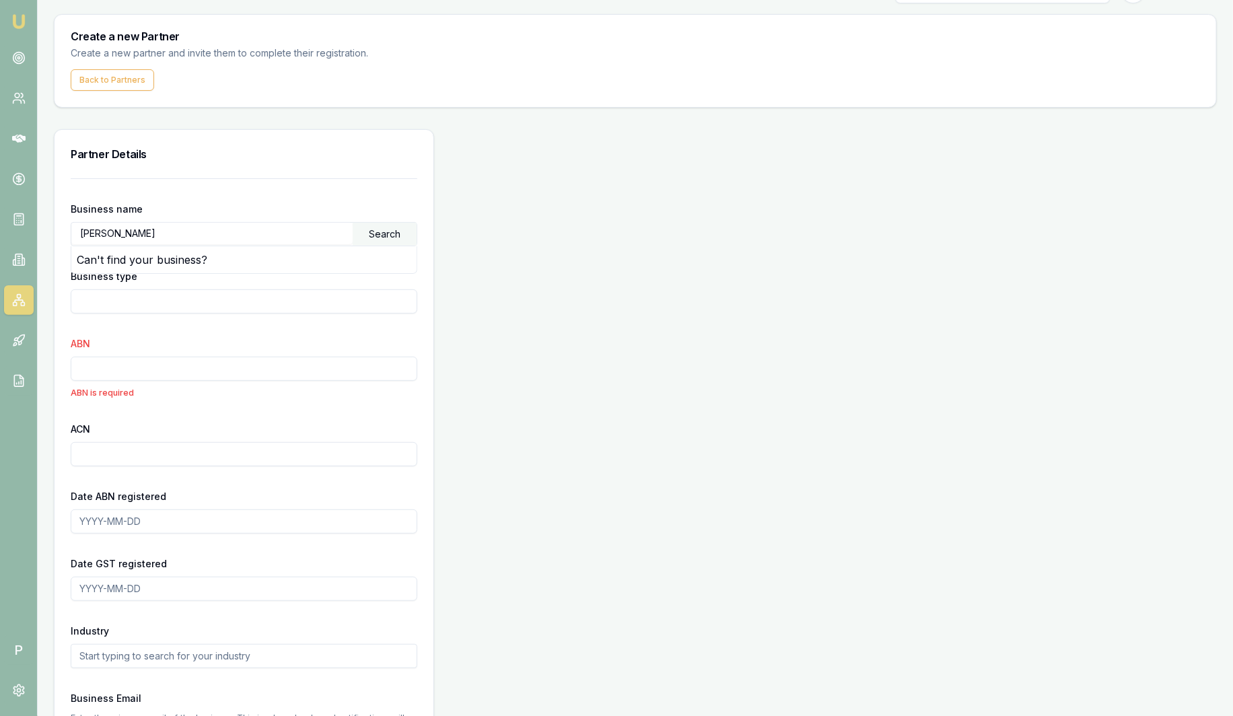
scroll to position [30, 0]
click at [141, 237] on input "Col smith" at bounding box center [211, 235] width 281 height 22
click at [163, 202] on div "Business name Col smith Search Can't find your business?" at bounding box center [244, 225] width 347 height 46
click at [23, 263] on icon at bounding box center [18, 259] width 13 height 13
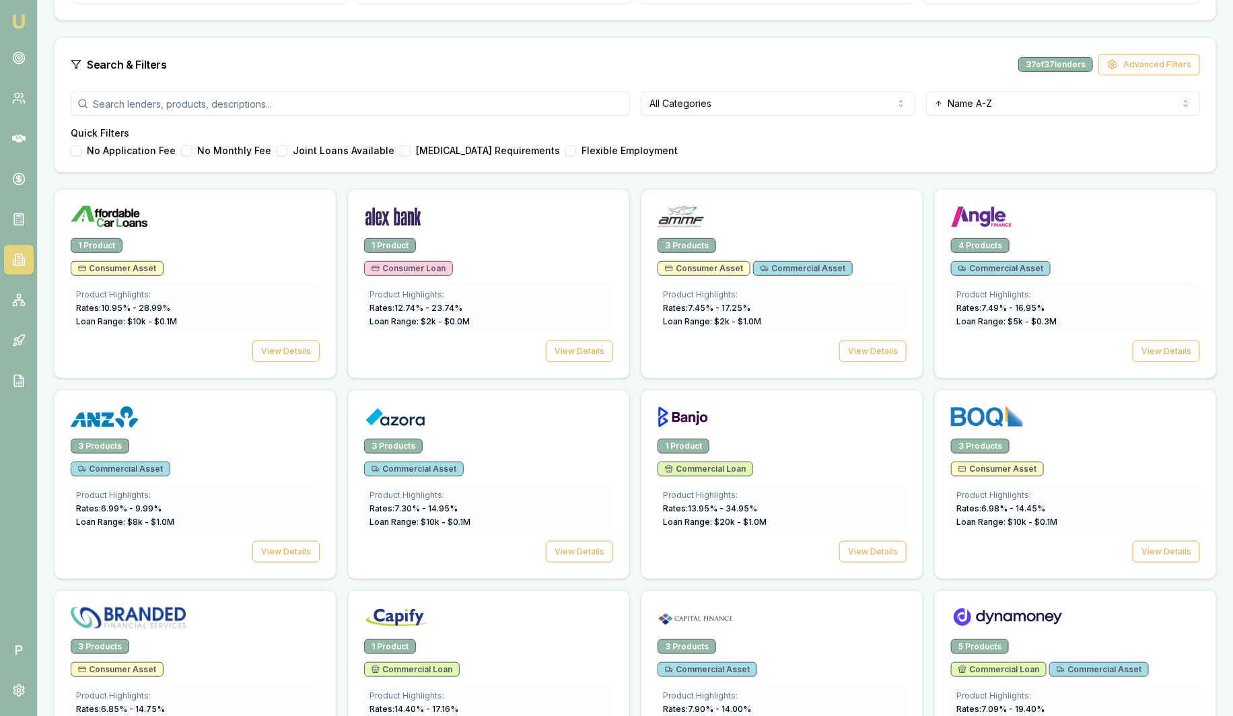
scroll to position [336, 0]
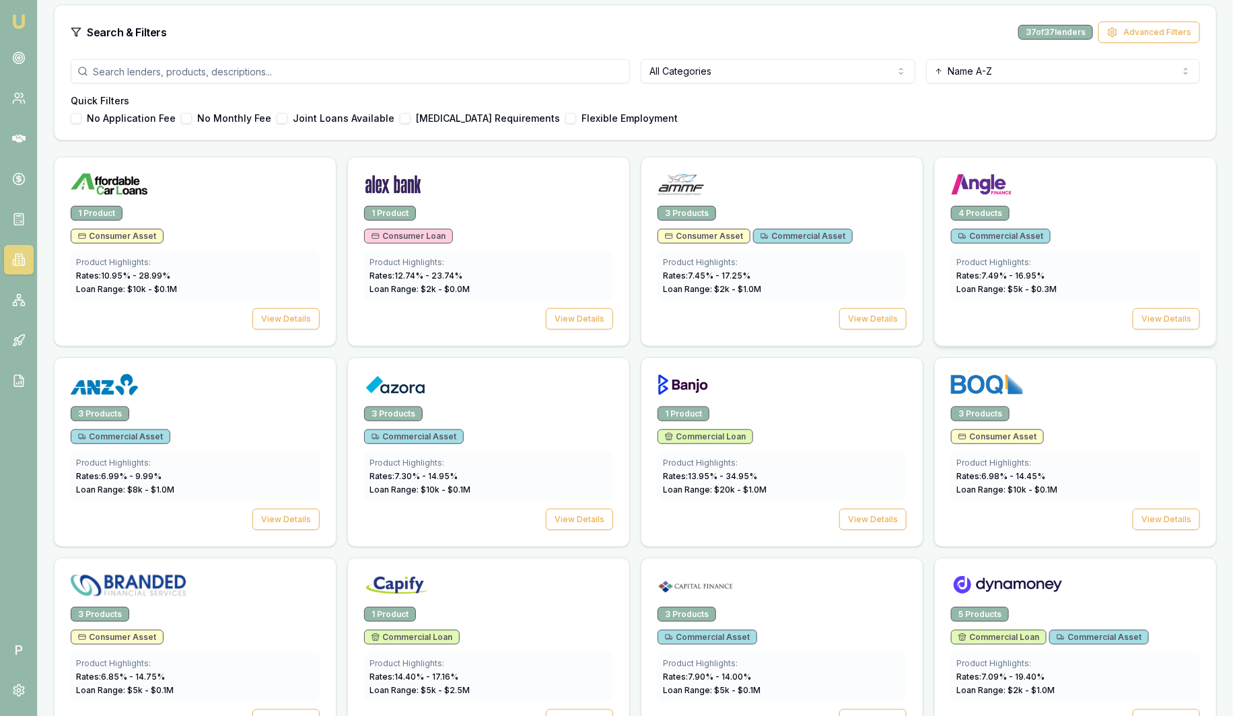
click at [1132, 200] on div at bounding box center [1075, 181] width 281 height 48
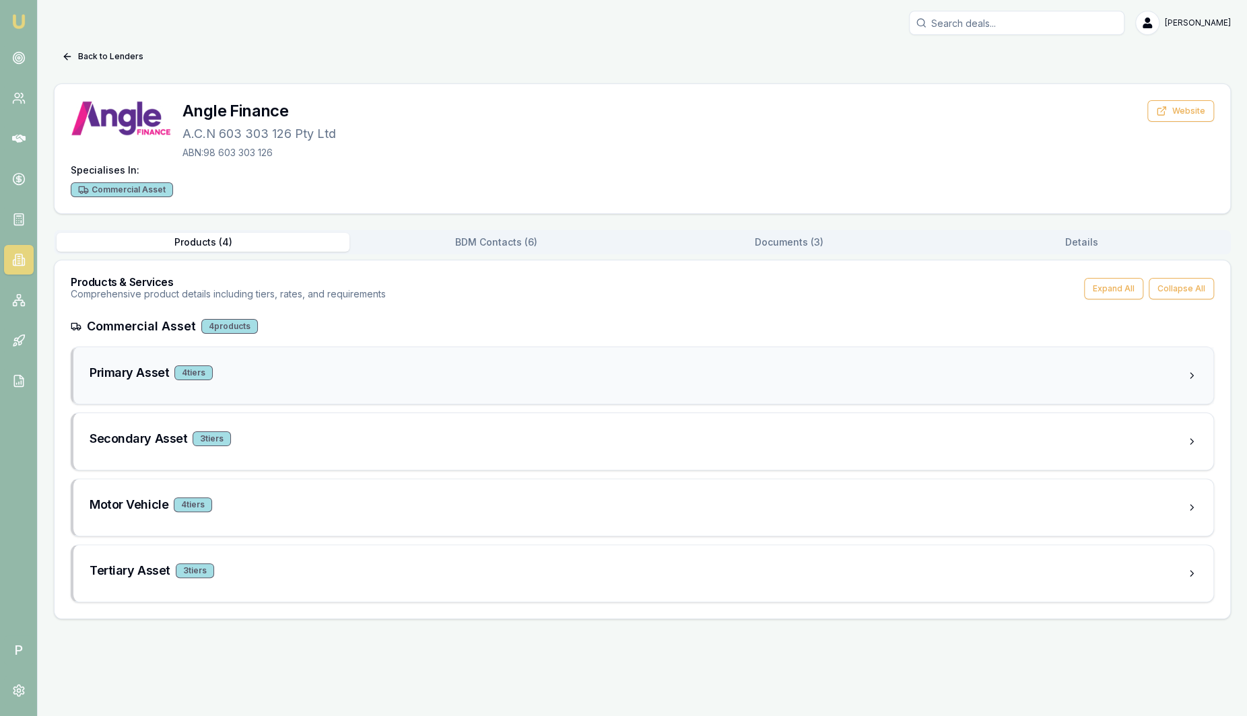
click at [351, 370] on div "Primary Asset 4 tier s" at bounding box center [638, 372] width 1096 height 19
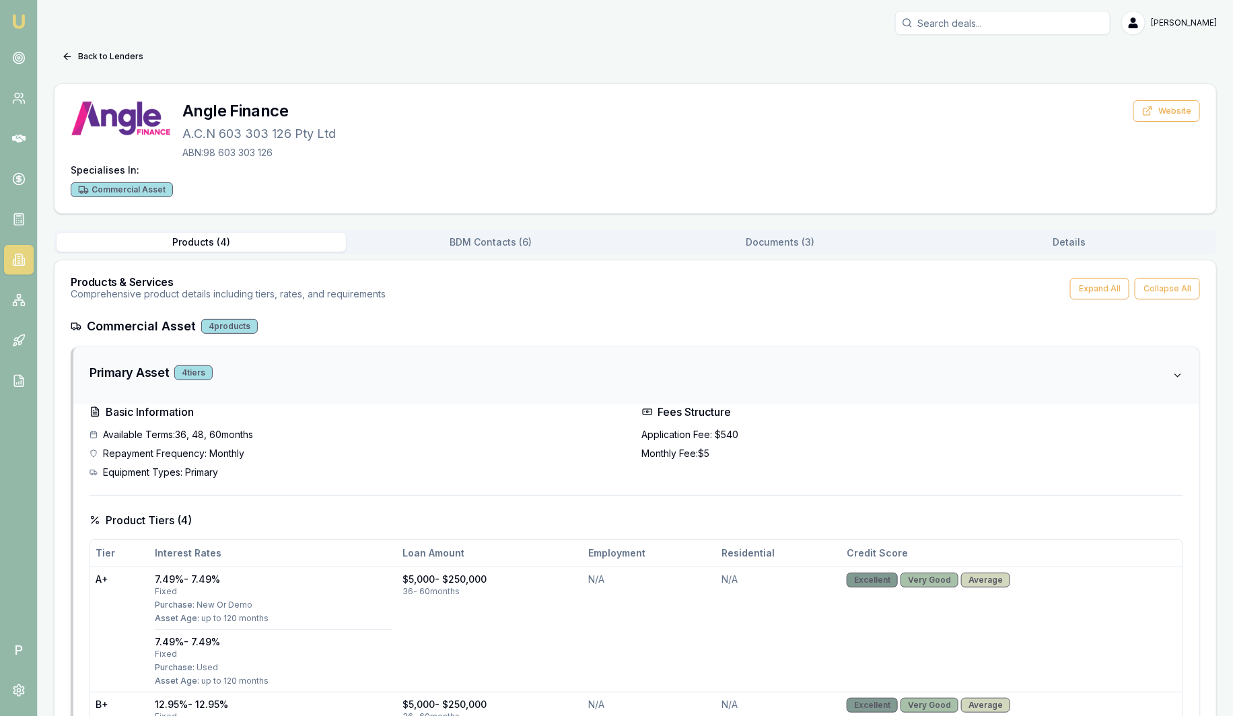
click at [351, 370] on div "Primary Asset 4 tier s" at bounding box center [631, 372] width 1083 height 19
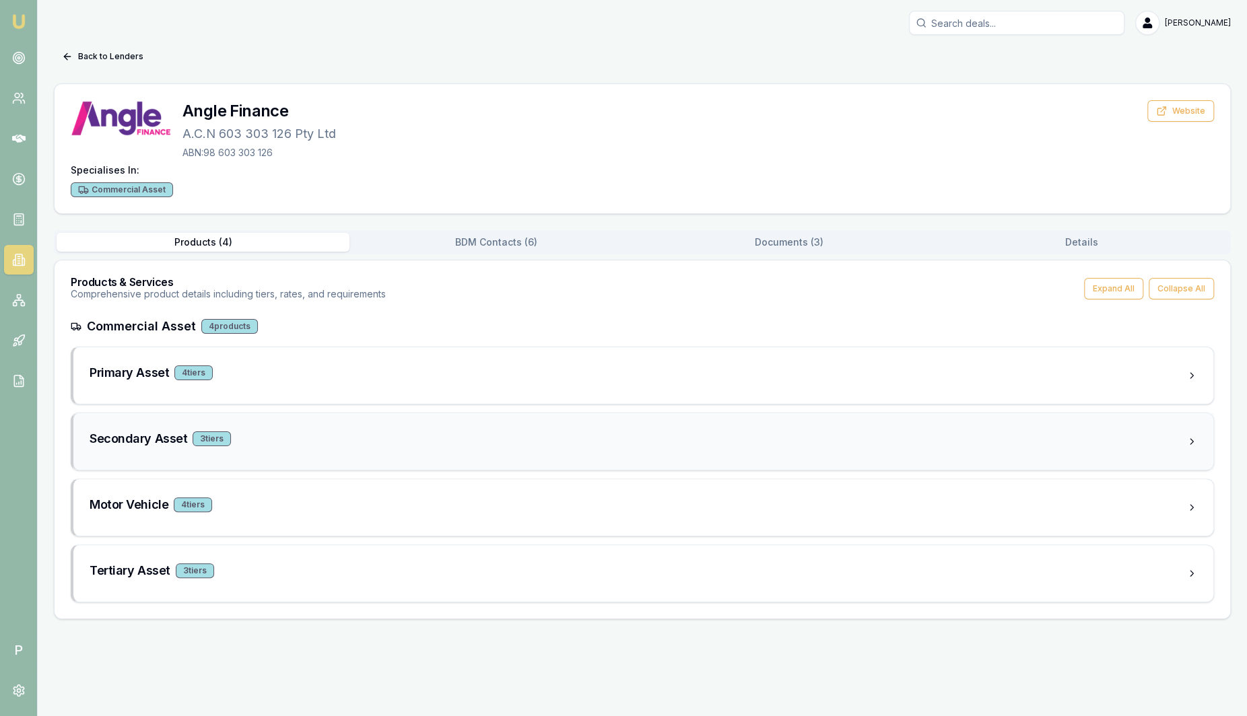
click at [347, 432] on div "Secondary Asset 3 tier s" at bounding box center [638, 438] width 1096 height 19
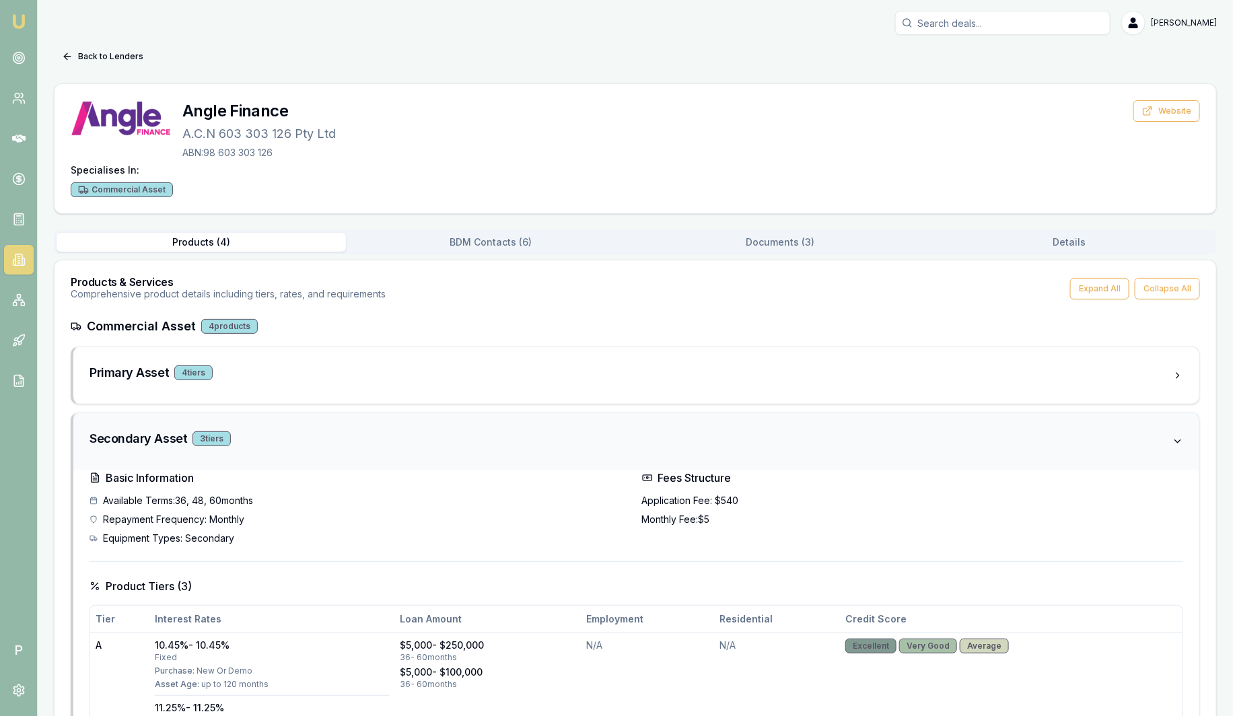
click at [347, 432] on div "Secondary Asset 3 tier s" at bounding box center [631, 438] width 1083 height 19
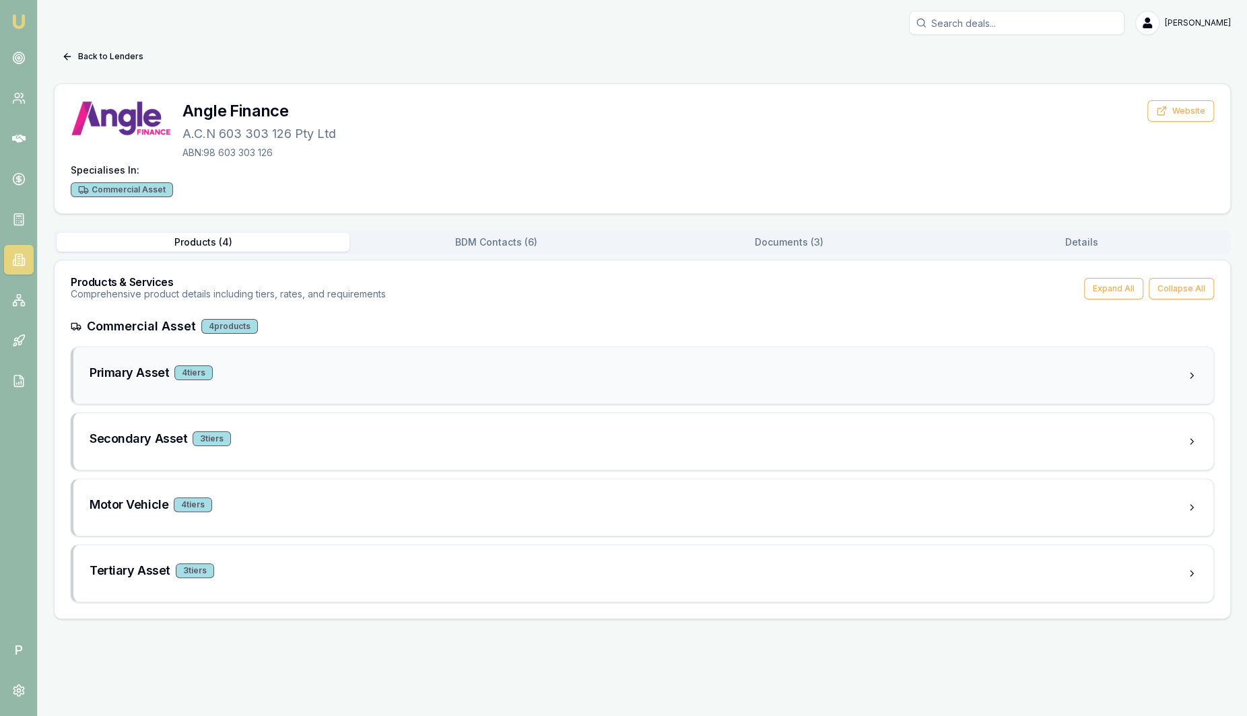
click at [338, 359] on div "Primary Asset 4 tier s" at bounding box center [643, 375] width 1140 height 57
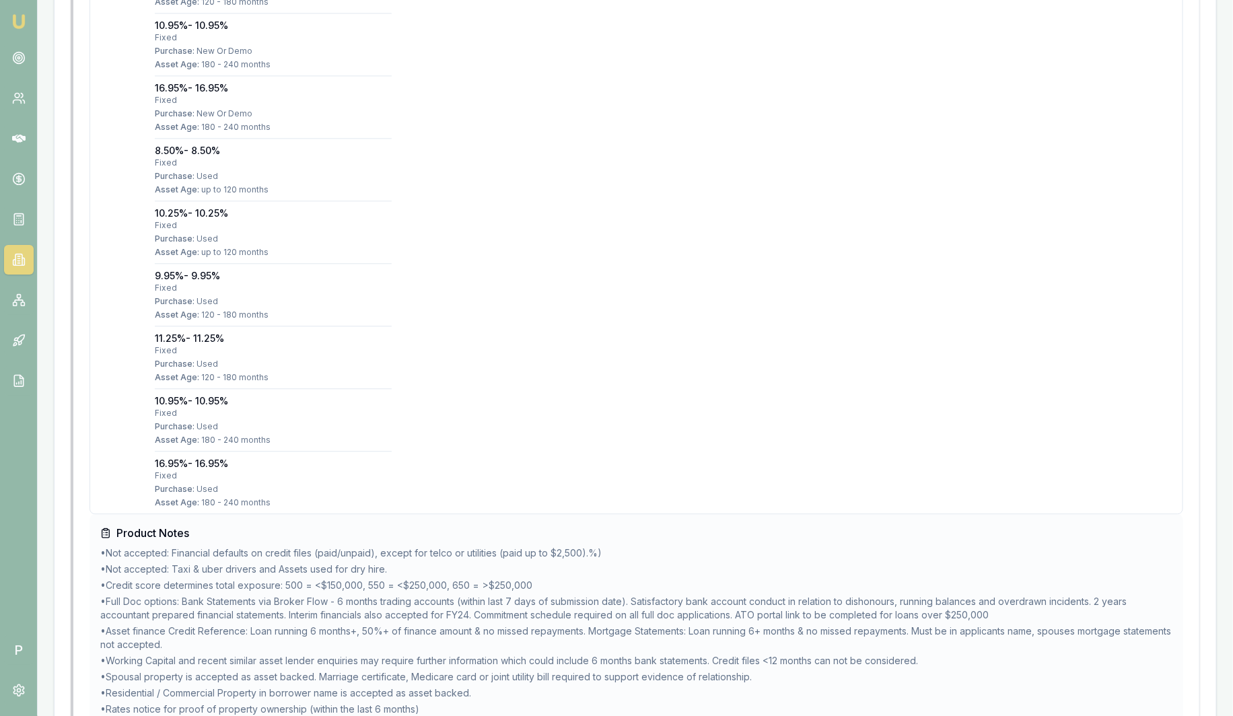
scroll to position [1710, 0]
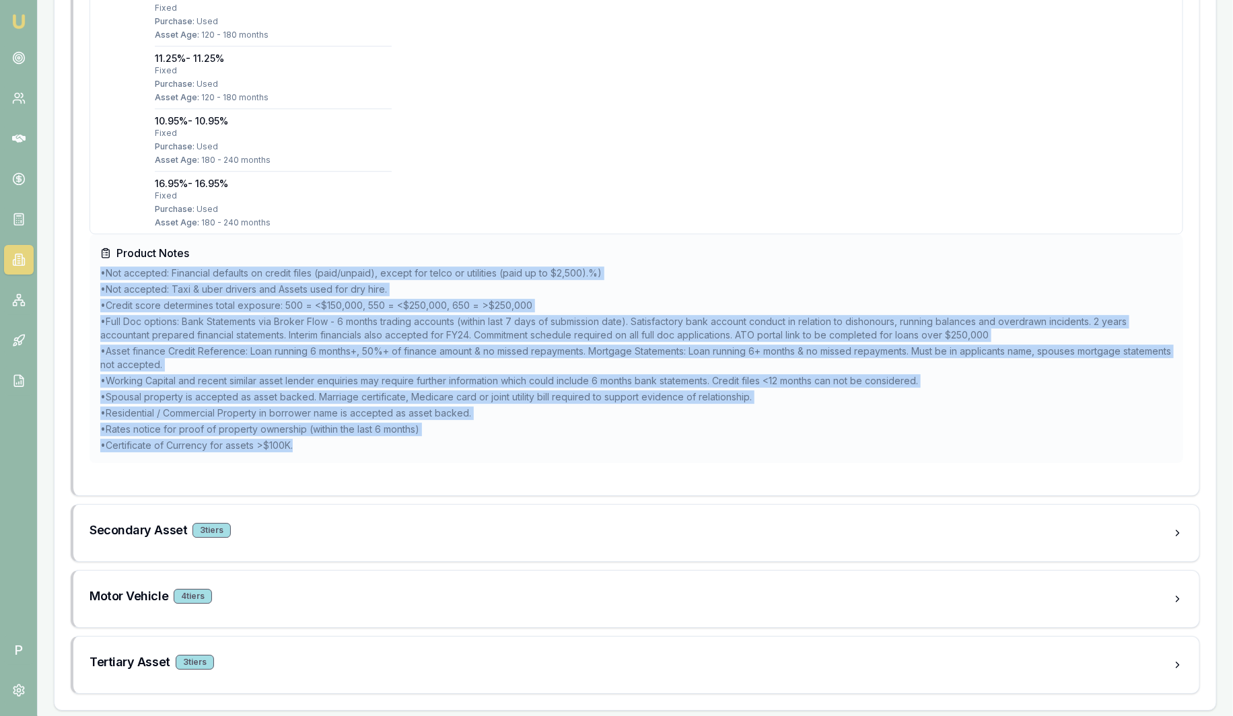
drag, startPoint x: 315, startPoint y: 449, endPoint x: 102, endPoint y: 265, distance: 281.1
click at [102, 265] on div "Product Notes • Not accepted: Financial defaults on credit files (paid/unpaid),…" at bounding box center [637, 348] width 1094 height 229
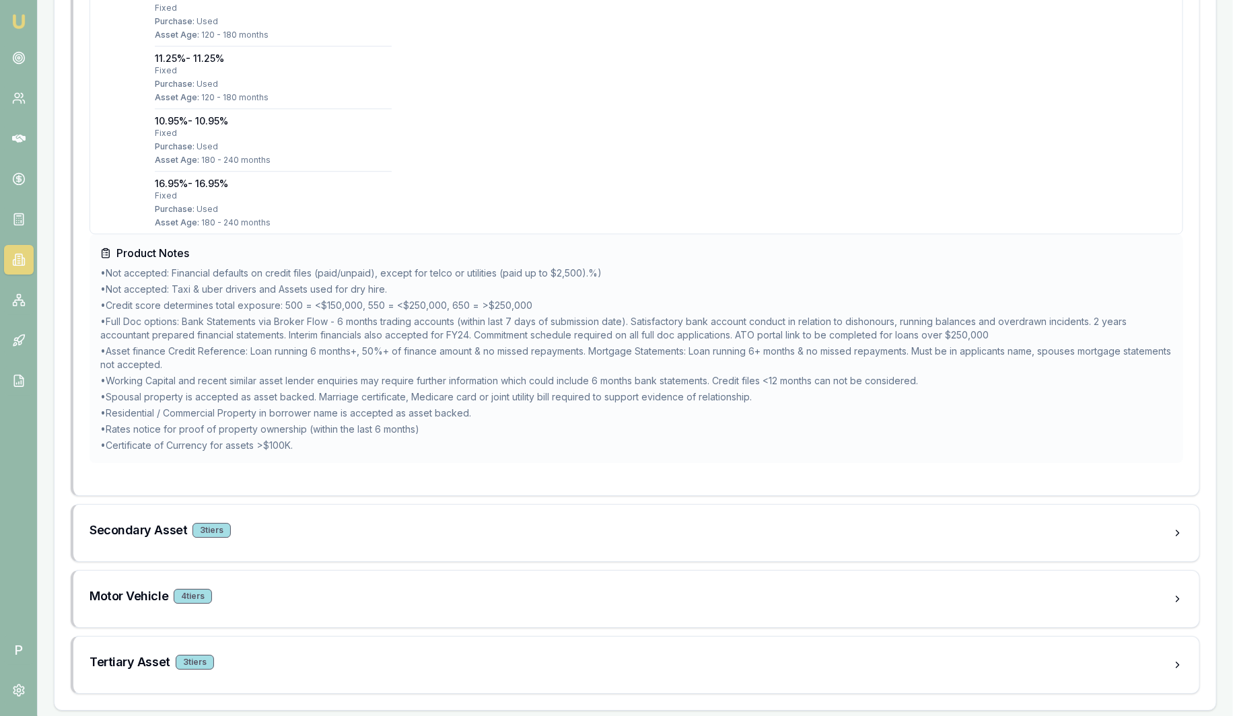
click at [397, 236] on div "Product Notes • Not accepted: Financial defaults on credit files (paid/unpaid),…" at bounding box center [637, 348] width 1094 height 229
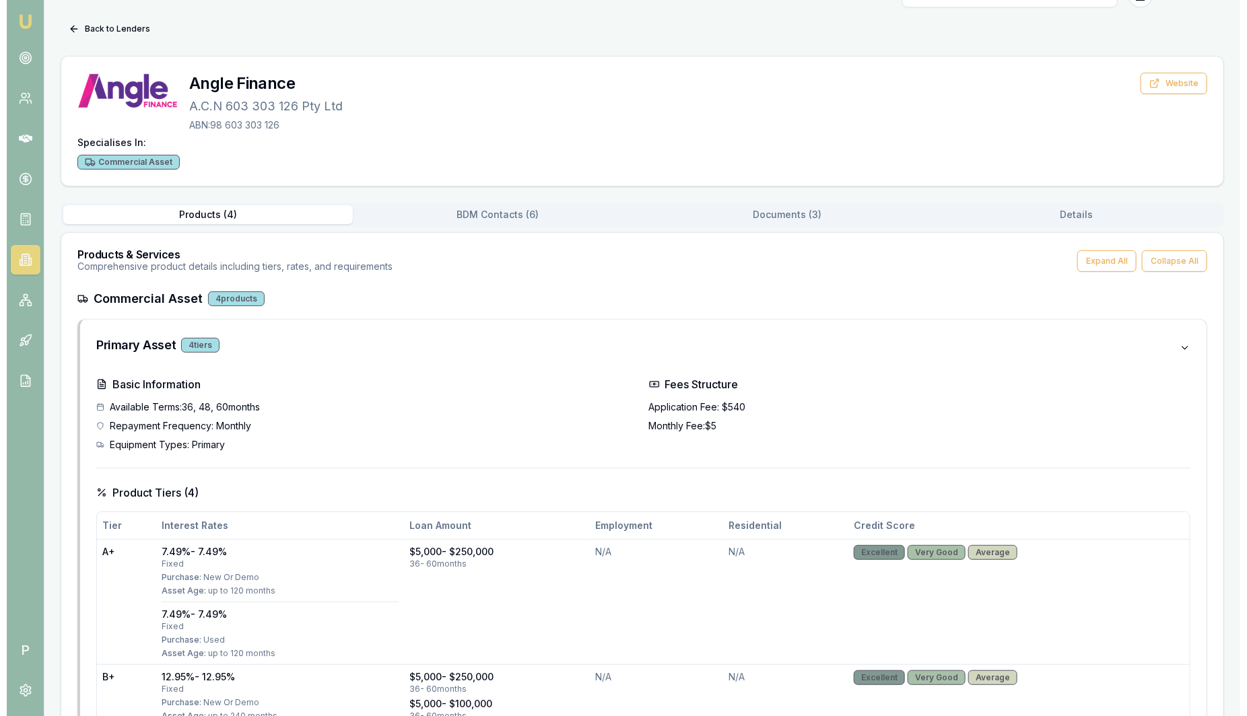
scroll to position [0, 0]
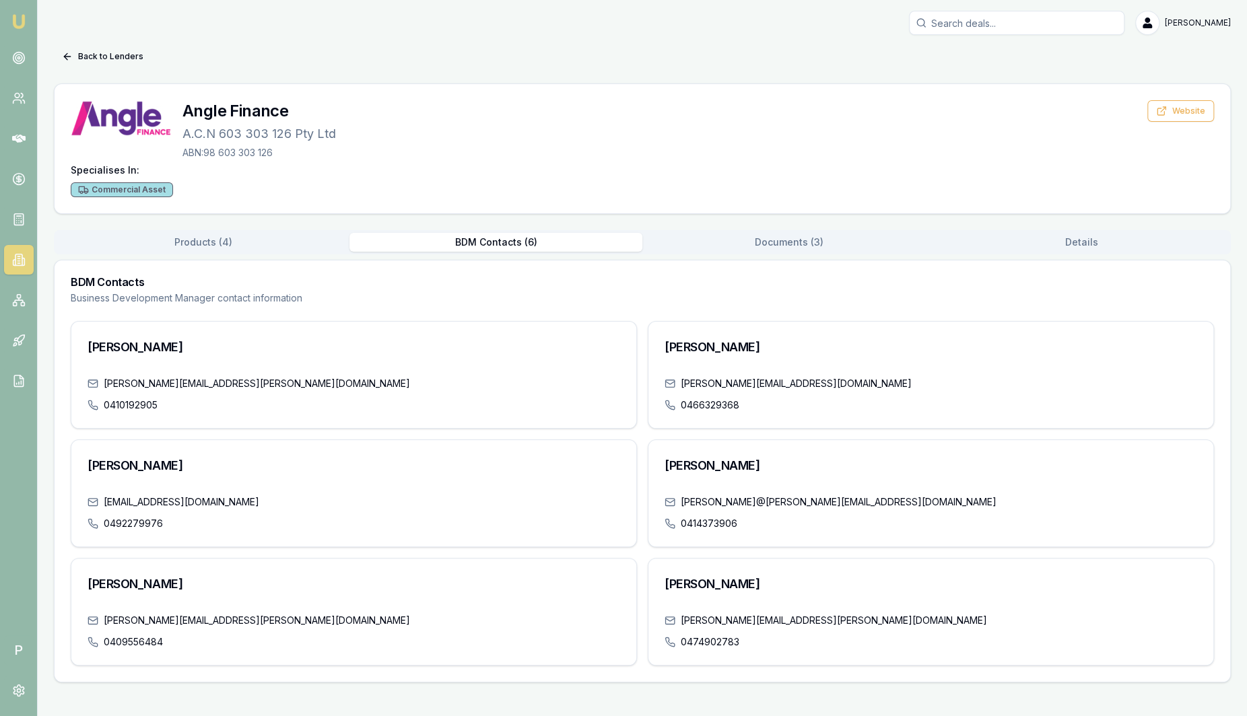
click at [752, 238] on button "Documents ( 3 )" at bounding box center [788, 242] width 293 height 19
click at [543, 237] on button "BDM Contacts ( 6 )" at bounding box center [495, 242] width 293 height 19
click at [286, 227] on div "Back to Lenders Angle Finance A.C.N 603 303 126 Pty Ltd ABN: 98 603 303 126 Web…" at bounding box center [642, 364] width 1177 height 637
click at [127, 61] on button "Back to Lenders" at bounding box center [103, 57] width 98 height 22
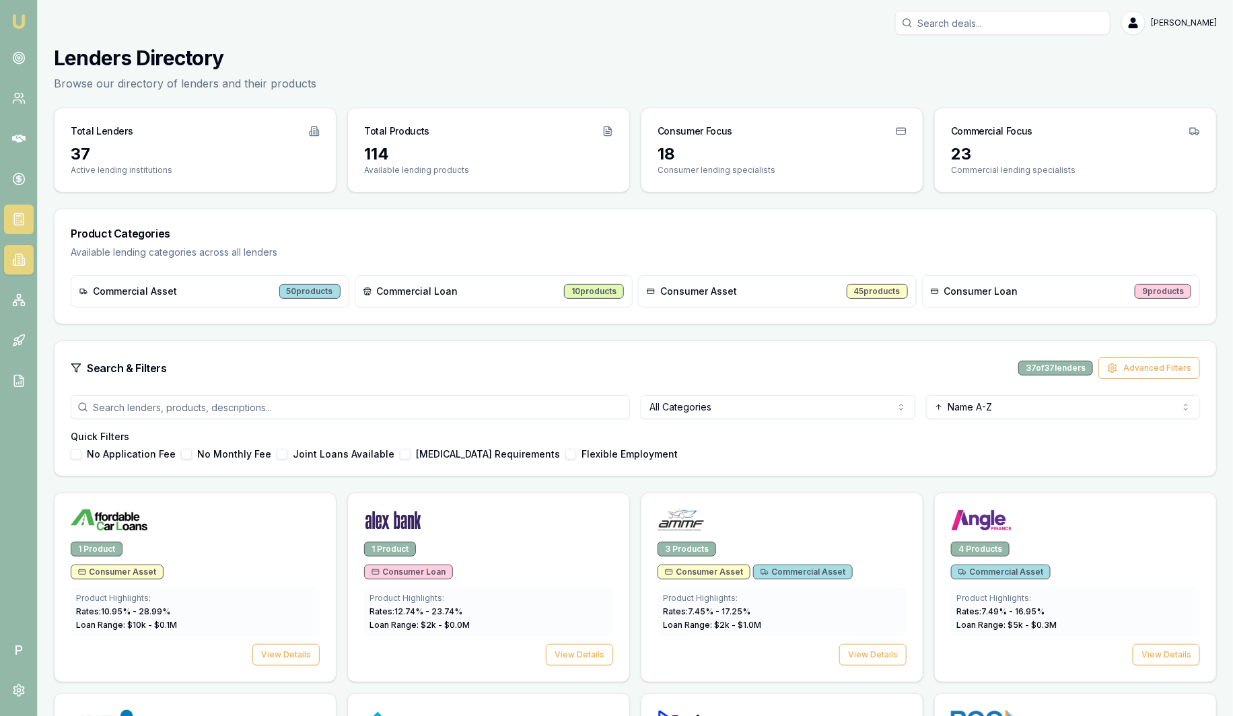
click at [22, 219] on icon at bounding box center [18, 219] width 13 height 13
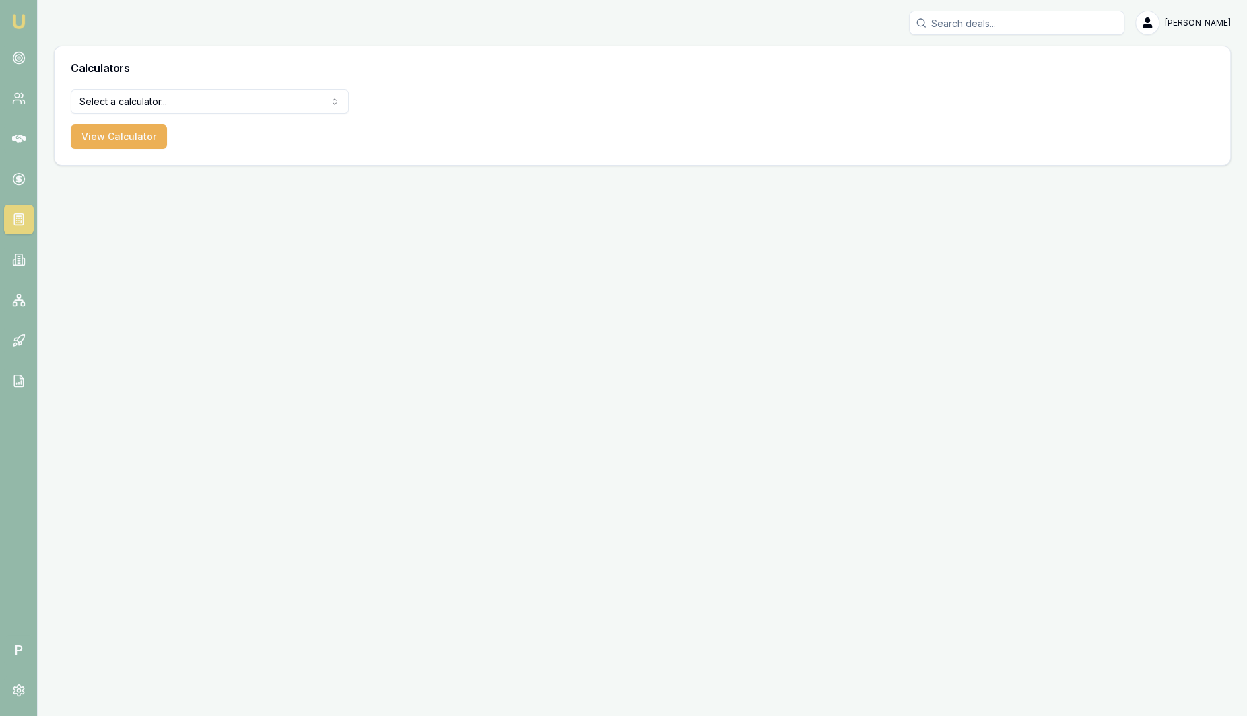
click at [152, 99] on html "Emu Broker P Sam Crouch Toggle Menu Calculators Select a calculator... Finance …" at bounding box center [623, 358] width 1247 height 716
select select "payslip-calculator"
click at [129, 128] on button "View Calculator" at bounding box center [119, 137] width 96 height 24
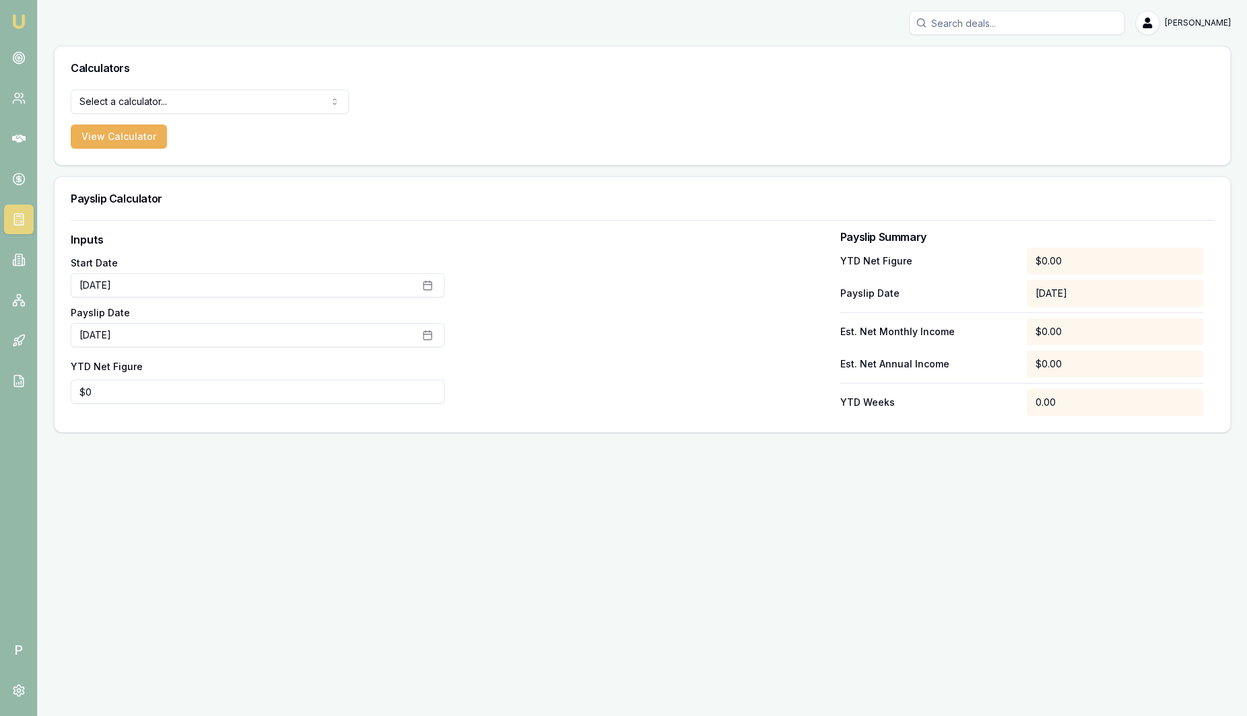
click at [160, 102] on html "Emu Broker P Sam Crouch Toggle Menu Calculators Select a calculator... Finance …" at bounding box center [623, 358] width 1247 height 716
click at [153, 135] on button "View Calculator" at bounding box center [119, 137] width 96 height 24
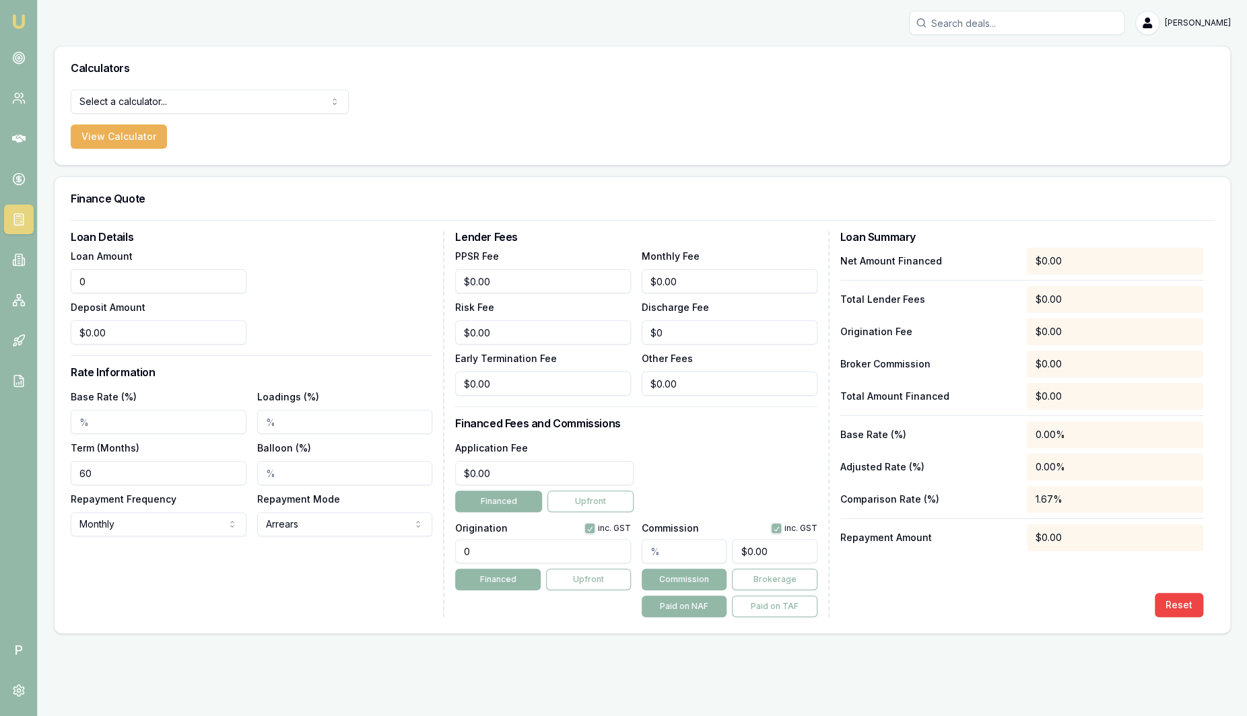
drag, startPoint x: 207, startPoint y: 289, endPoint x: -43, endPoint y: 260, distance: 251.4
click at [0, 260] on html "Emu Broker P Sam Crouch Toggle Menu Calculators Select a calculator... Finance …" at bounding box center [623, 358] width 1247 height 716
type input "$50,000.00"
type input "$0.00"
click at [195, 419] on input "Base Rate (%)" at bounding box center [159, 422] width 176 height 24
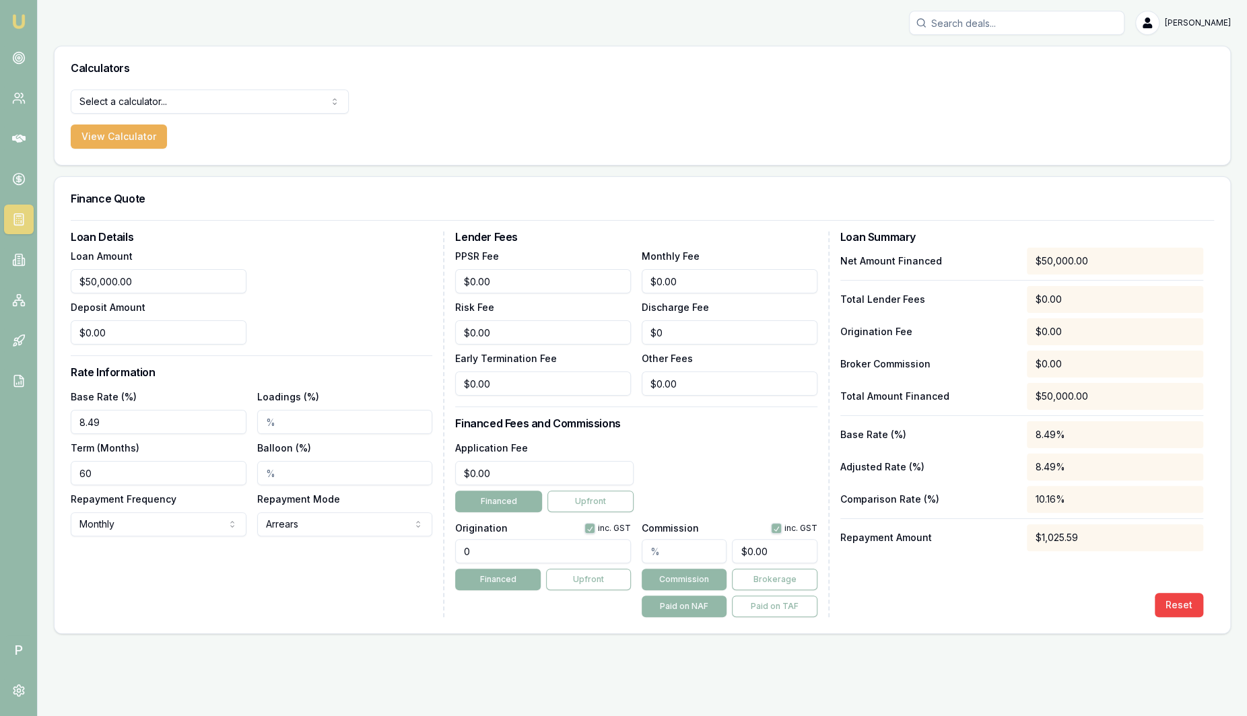
type input "8.49%"
click at [385, 425] on input "Loadings (%)" at bounding box center [345, 422] width 176 height 24
type input "2.00%"
drag, startPoint x: 497, startPoint y: 559, endPoint x: 388, endPoint y: 477, distance: 136.9
click at [420, 530] on div "Loan Details Loan Amount $50,000.00 Deposit Amount $0.00 Rate Information Base …" at bounding box center [642, 425] width 1143 height 386
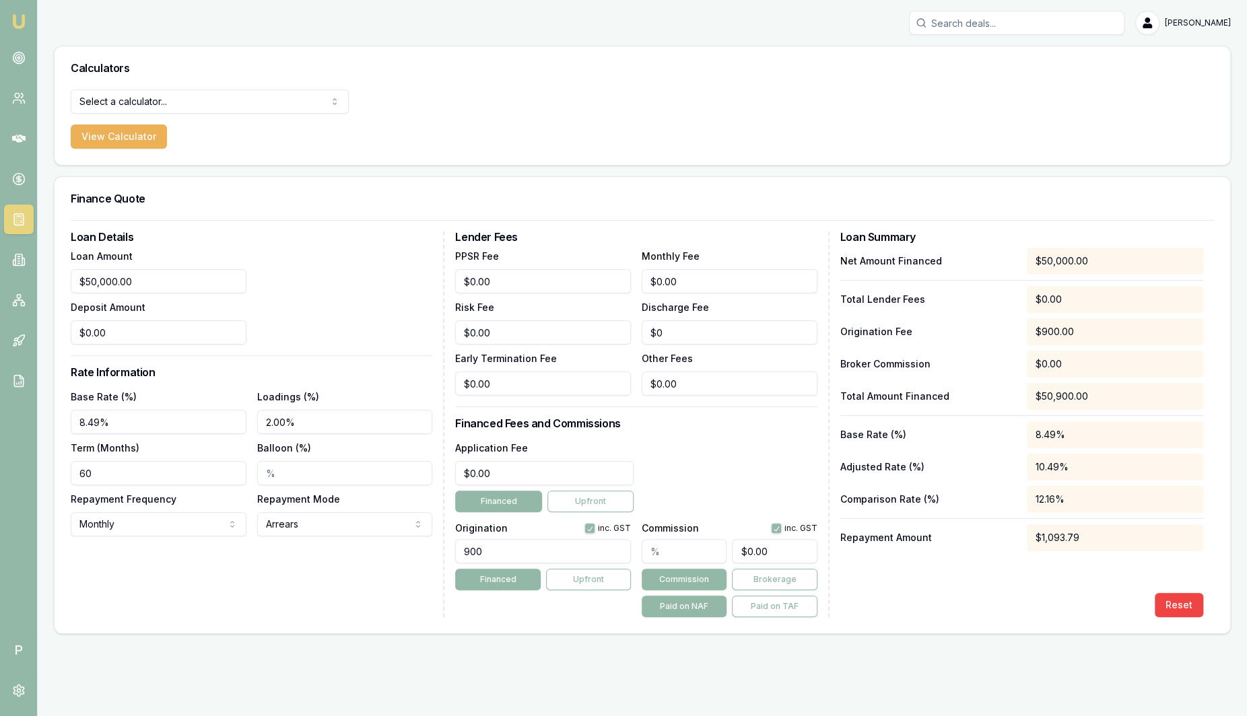
type input "900.00"
click at [725, 540] on input "text" at bounding box center [683, 551] width 85 height 24
type input "4"
type input "$2,000.00"
type input "4.00%"
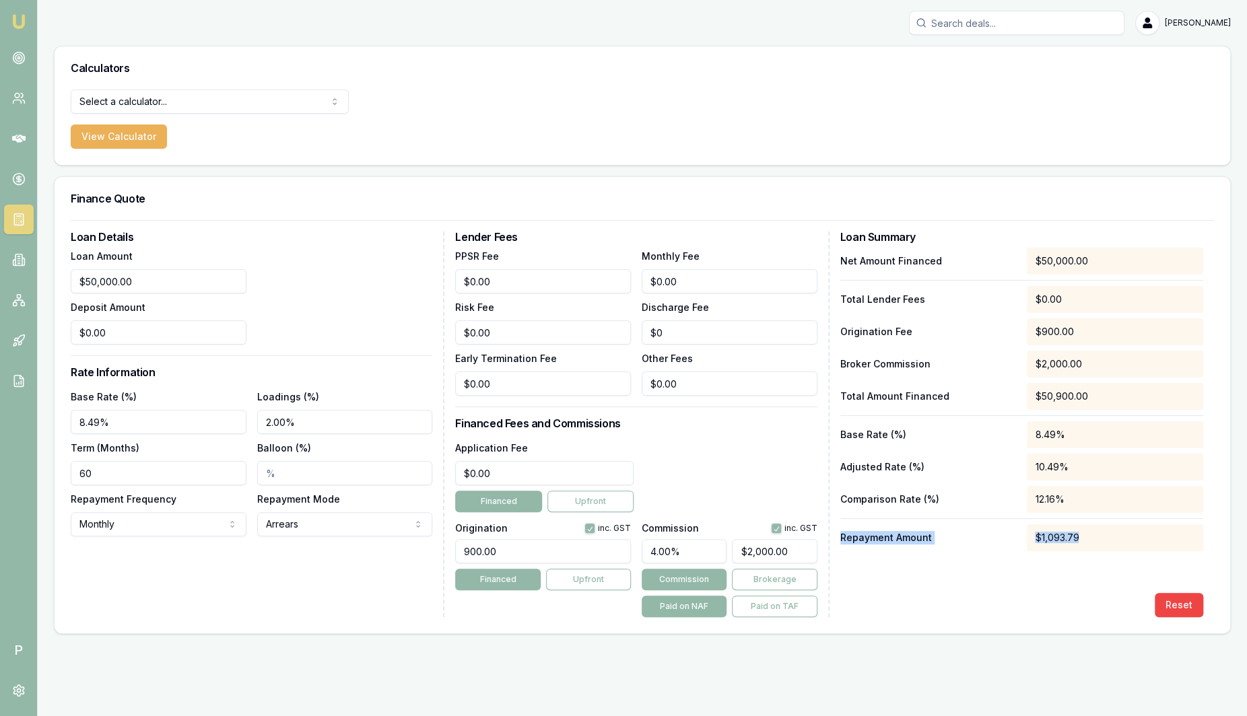
drag, startPoint x: 1147, startPoint y: 541, endPoint x: 835, endPoint y: 540, distance: 311.6
click at [835, 540] on div "Loan Details Loan Amount $50,000.00 Deposit Amount $0.00 Rate Information Base …" at bounding box center [642, 425] width 1143 height 386
drag, startPoint x: 835, startPoint y: 540, endPoint x: 973, endPoint y: 584, distance: 143.9
click at [973, 584] on div "Net Amount Financed $50,000.00 Total Lender Fees $0.00 Origination Fee $900.00 …" at bounding box center [1021, 433] width 363 height 370
click at [21, 182] on icon at bounding box center [18, 178] width 13 height 13
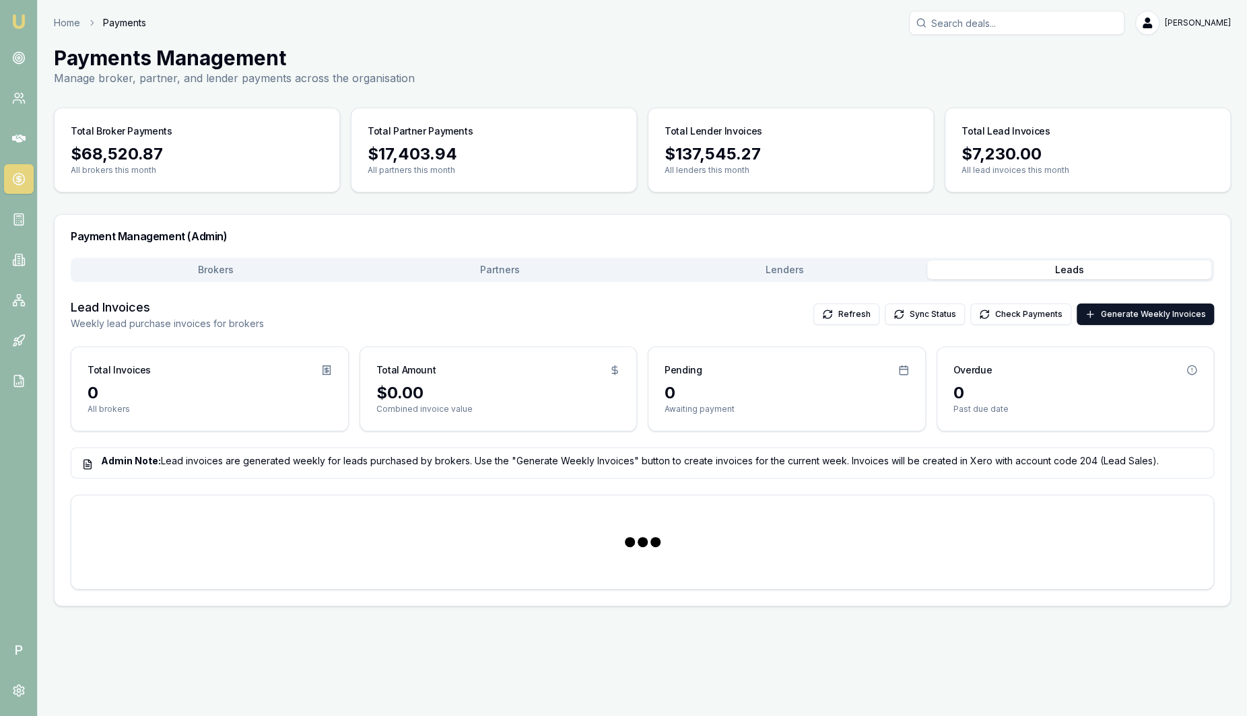
click at [980, 265] on button "Leads" at bounding box center [1069, 269] width 285 height 19
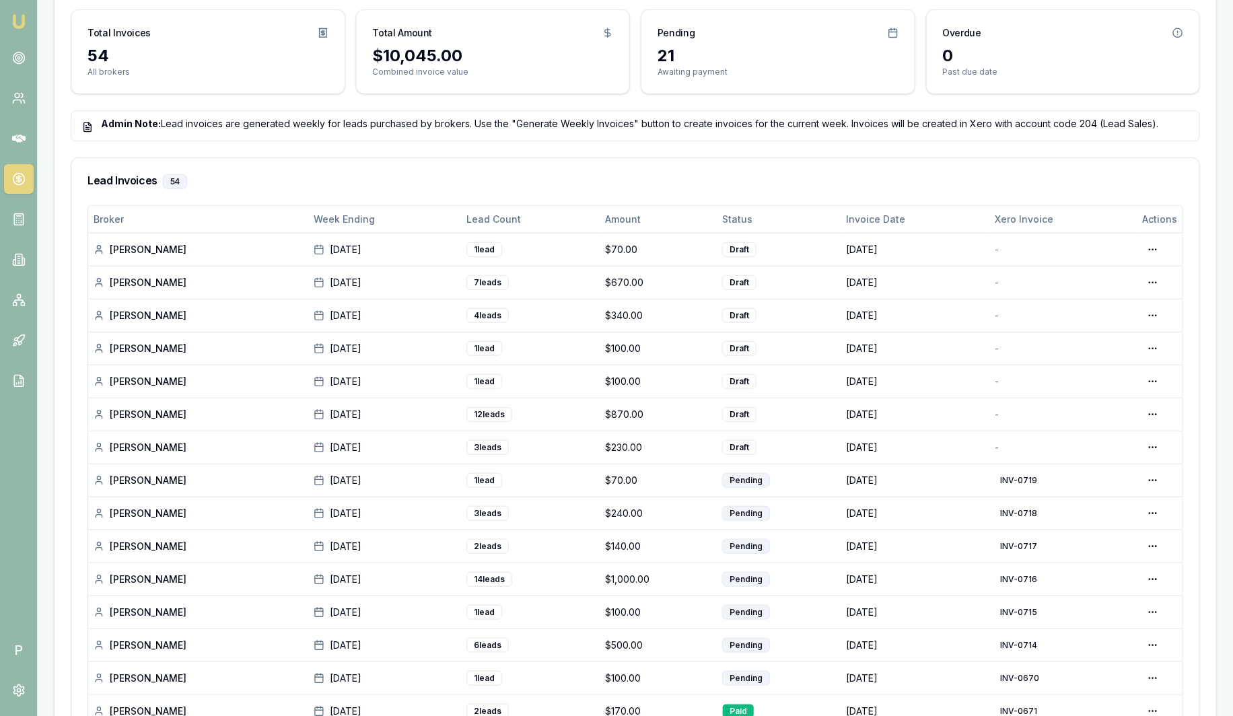
scroll to position [336, 0]
click at [13, 138] on icon at bounding box center [18, 139] width 13 height 8
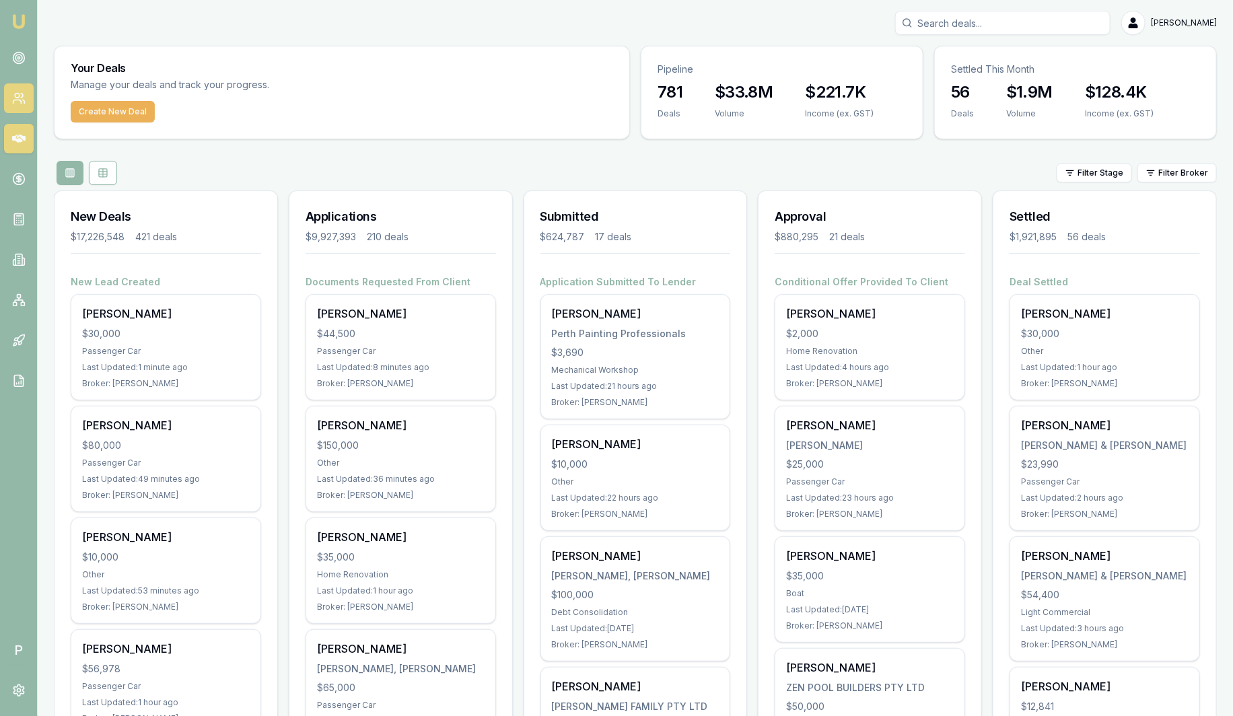
click at [22, 100] on icon at bounding box center [23, 101] width 2 height 3
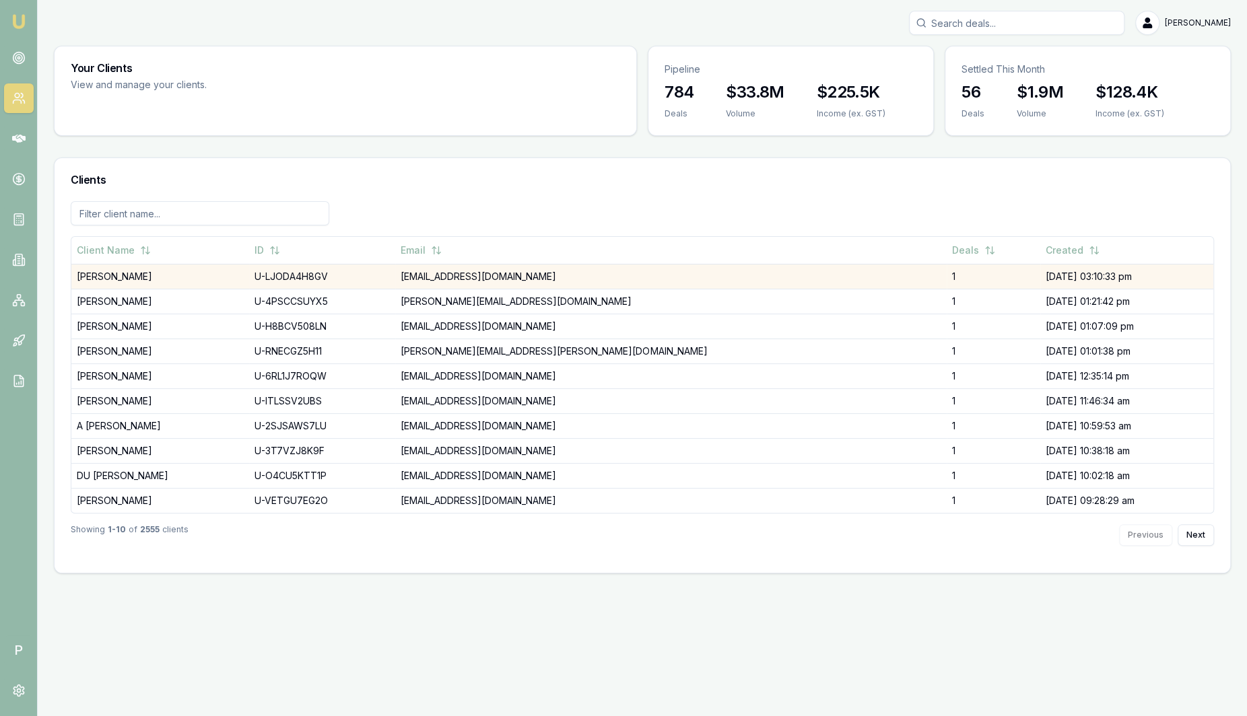
click at [233, 279] on td "[PERSON_NAME]" at bounding box center [160, 276] width 178 height 25
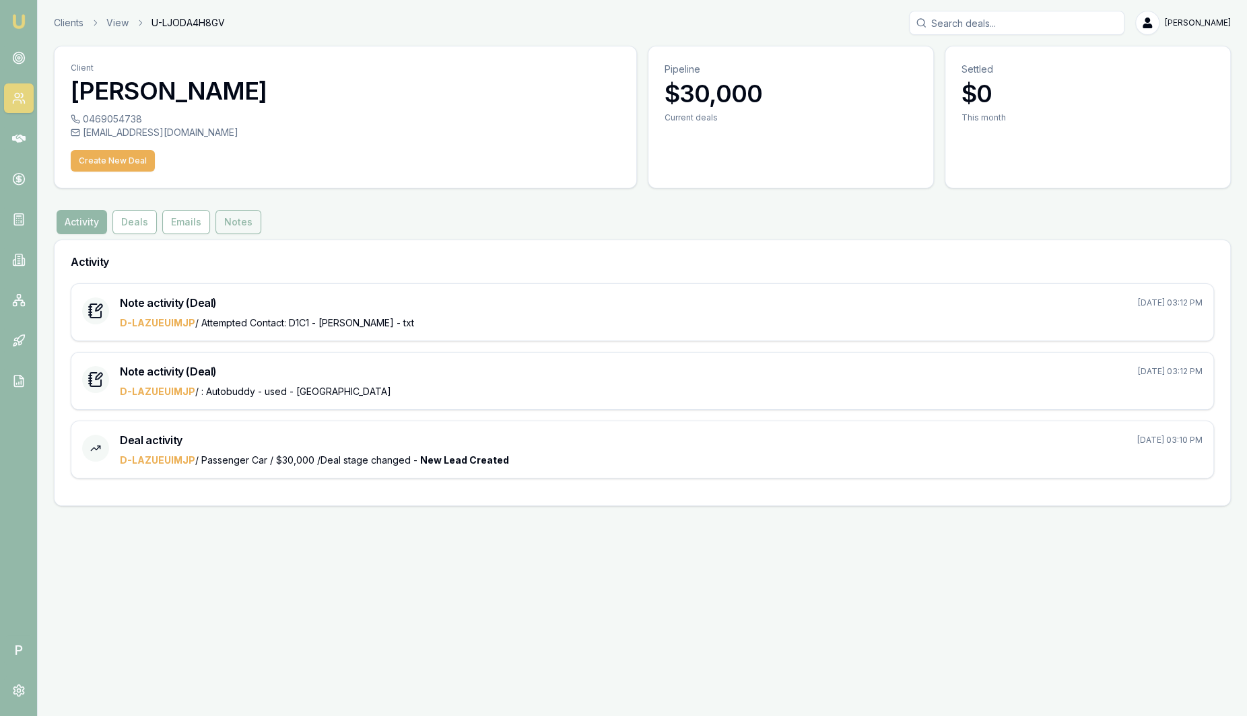
click at [248, 230] on button "Notes" at bounding box center [238, 222] width 46 height 24
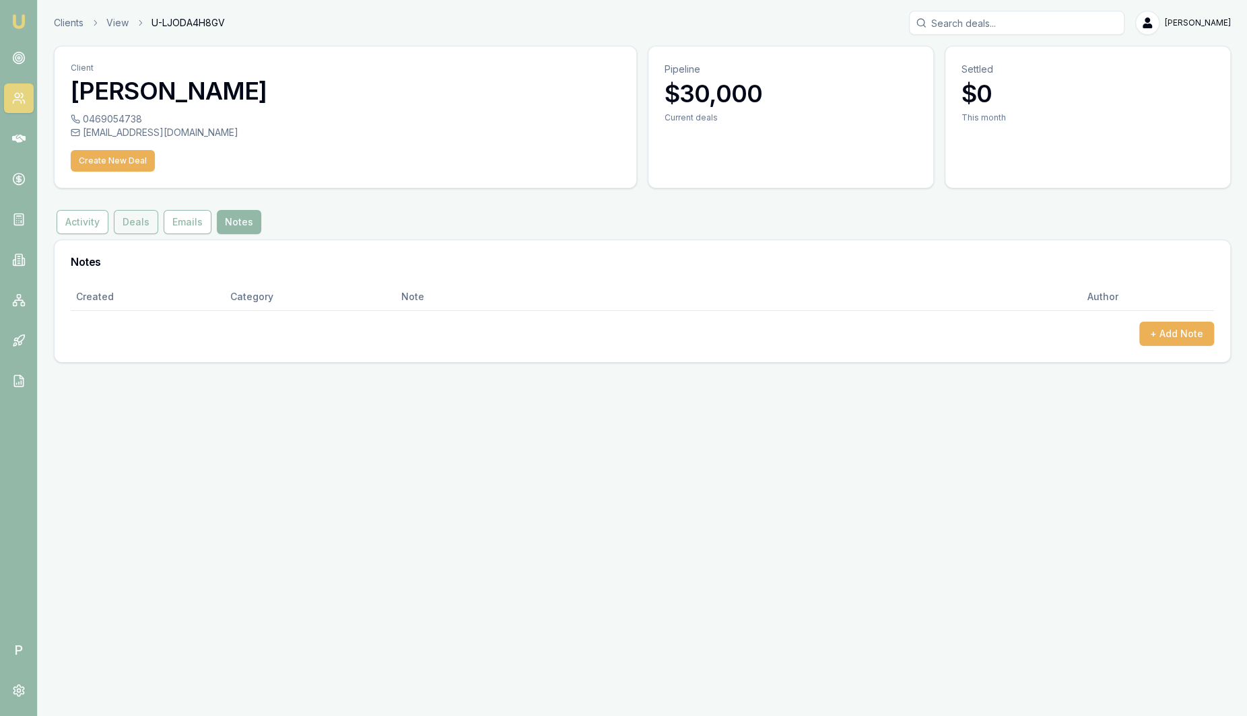
click at [138, 223] on button "Deals" at bounding box center [136, 222] width 44 height 24
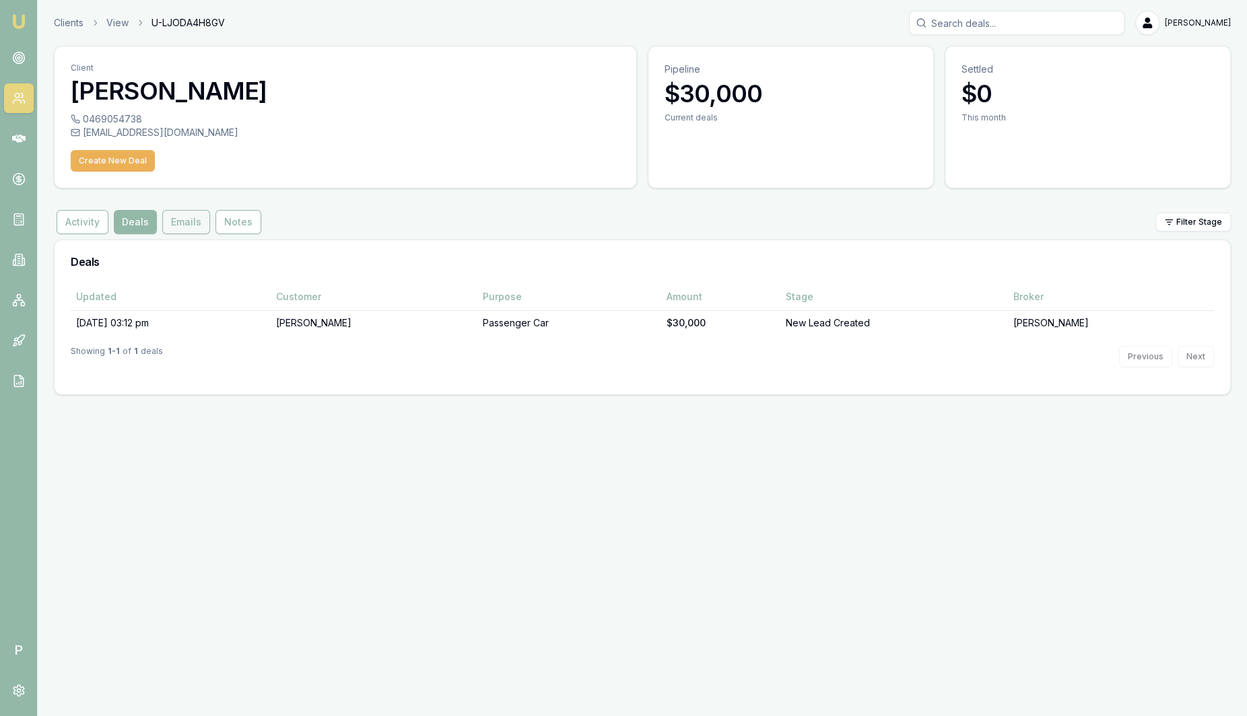
click at [197, 224] on button "Emails" at bounding box center [186, 222] width 48 height 24
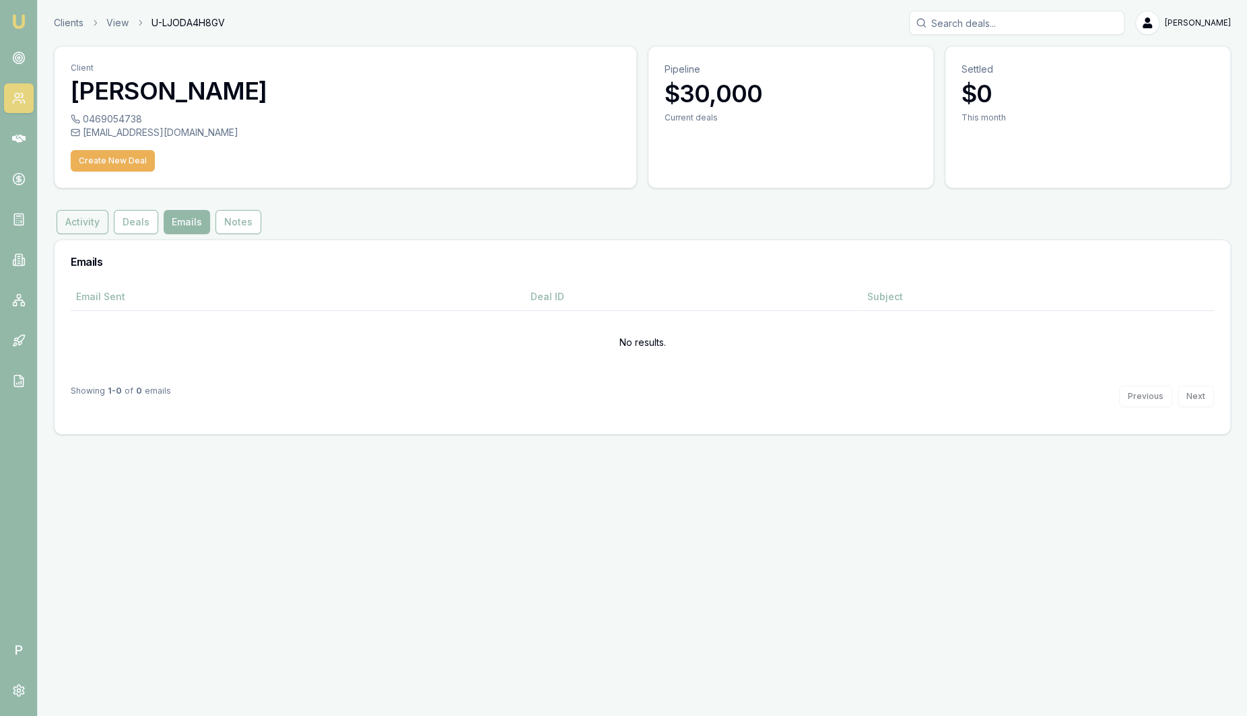
click at [77, 221] on button "Activity" at bounding box center [83, 222] width 52 height 24
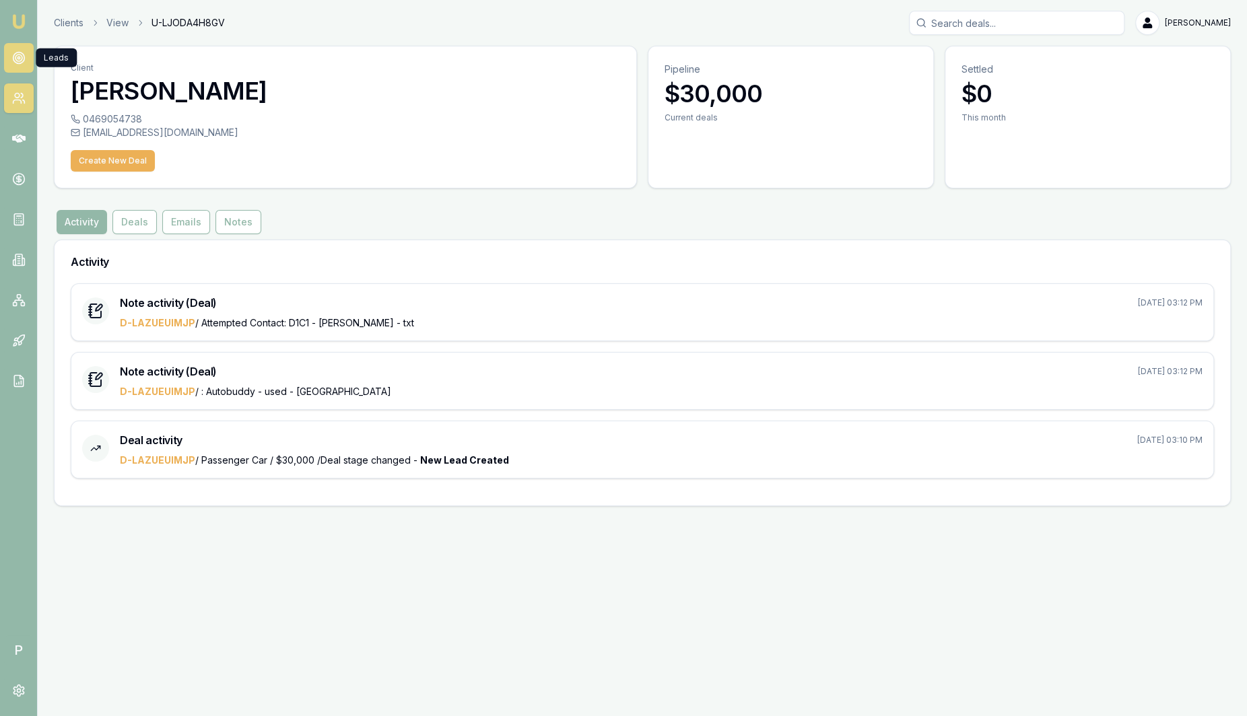
click at [25, 63] on link at bounding box center [19, 58] width 30 height 30
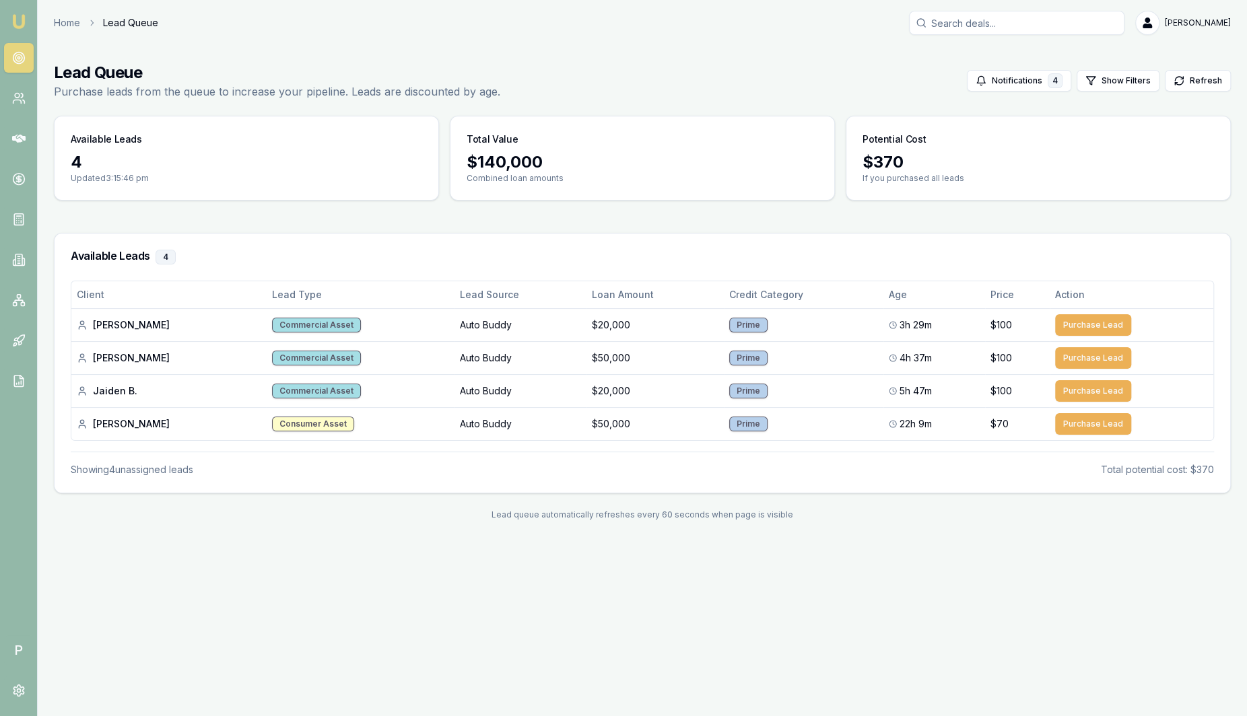
click at [24, 22] on img at bounding box center [19, 21] width 16 height 16
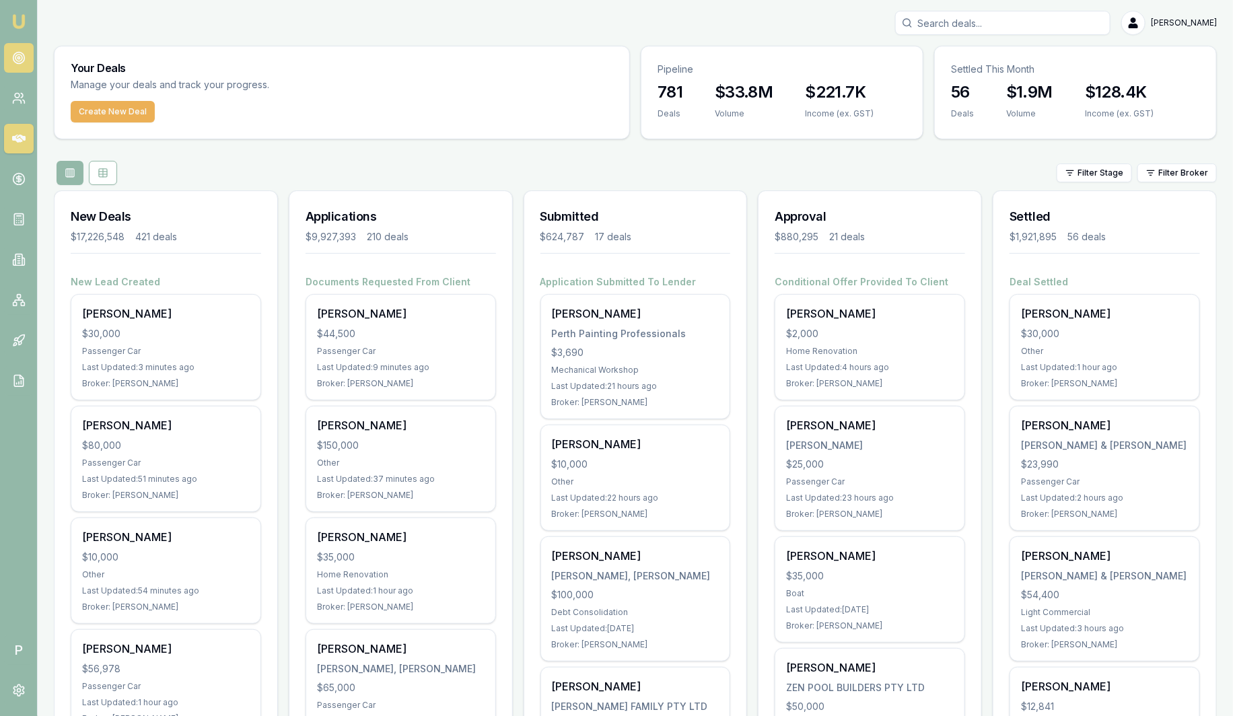
click at [23, 55] on circle at bounding box center [18, 57] width 11 height 11
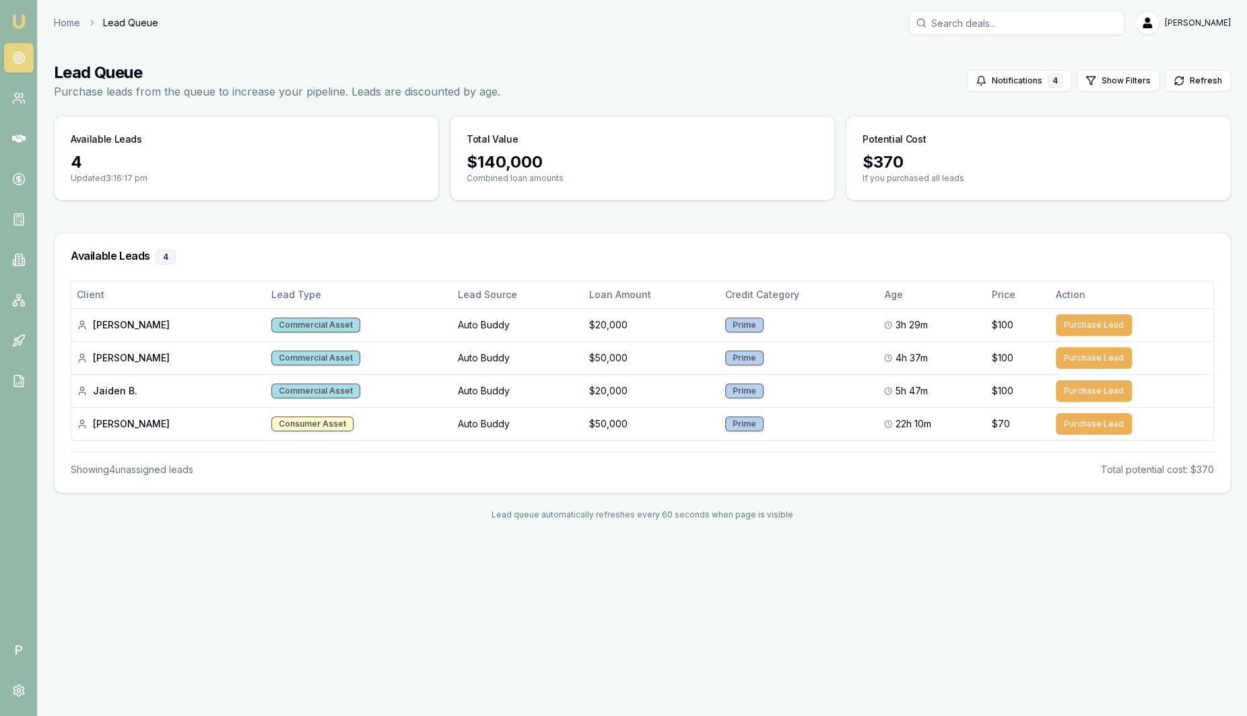
click at [9, 28] on link "Emu Broker" at bounding box center [19, 22] width 22 height 22
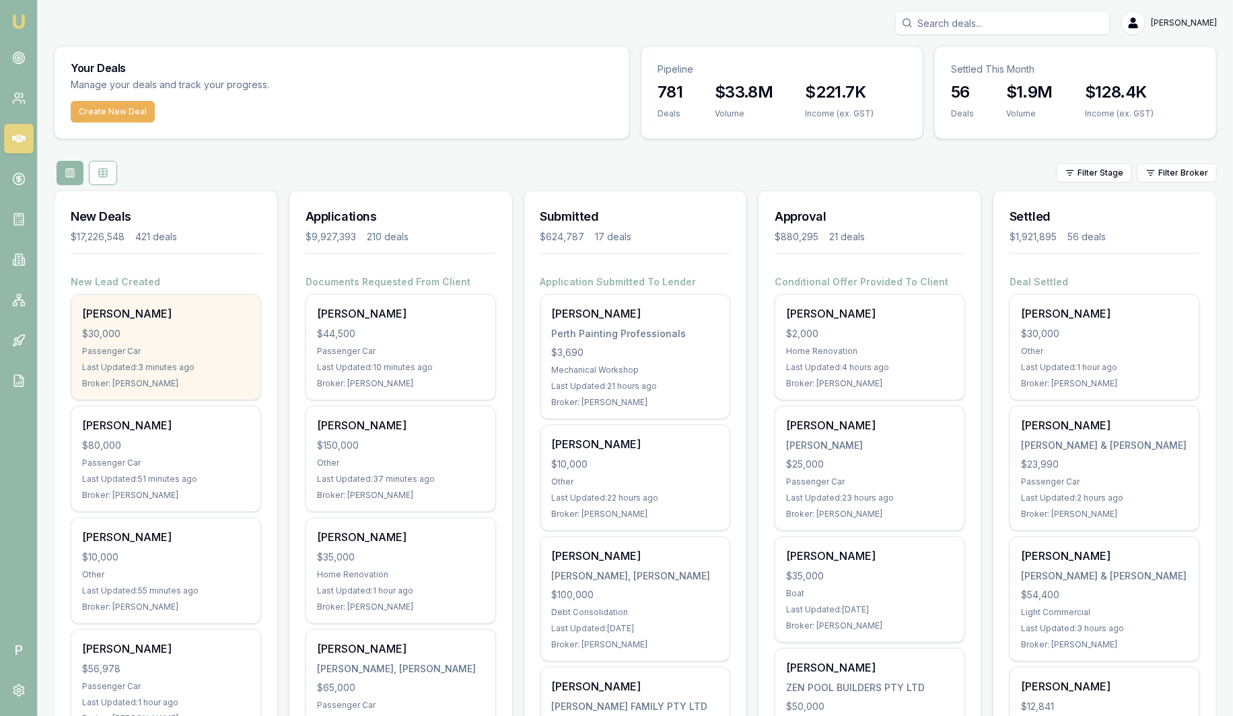
click at [176, 339] on div "$30,000" at bounding box center [166, 333] width 168 height 13
click at [170, 337] on div "$30,000" at bounding box center [166, 333] width 168 height 13
click at [131, 315] on div "[PERSON_NAME]" at bounding box center [166, 314] width 168 height 16
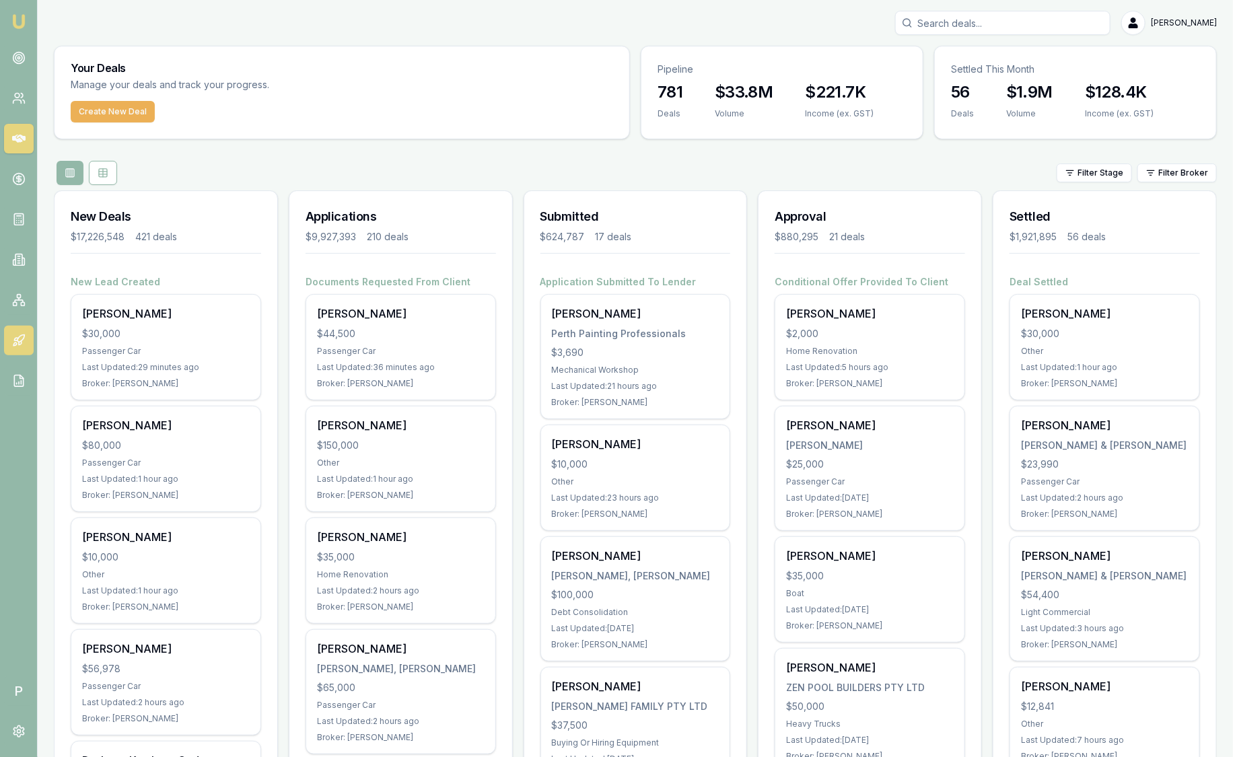
click at [20, 337] on icon at bounding box center [18, 340] width 13 height 13
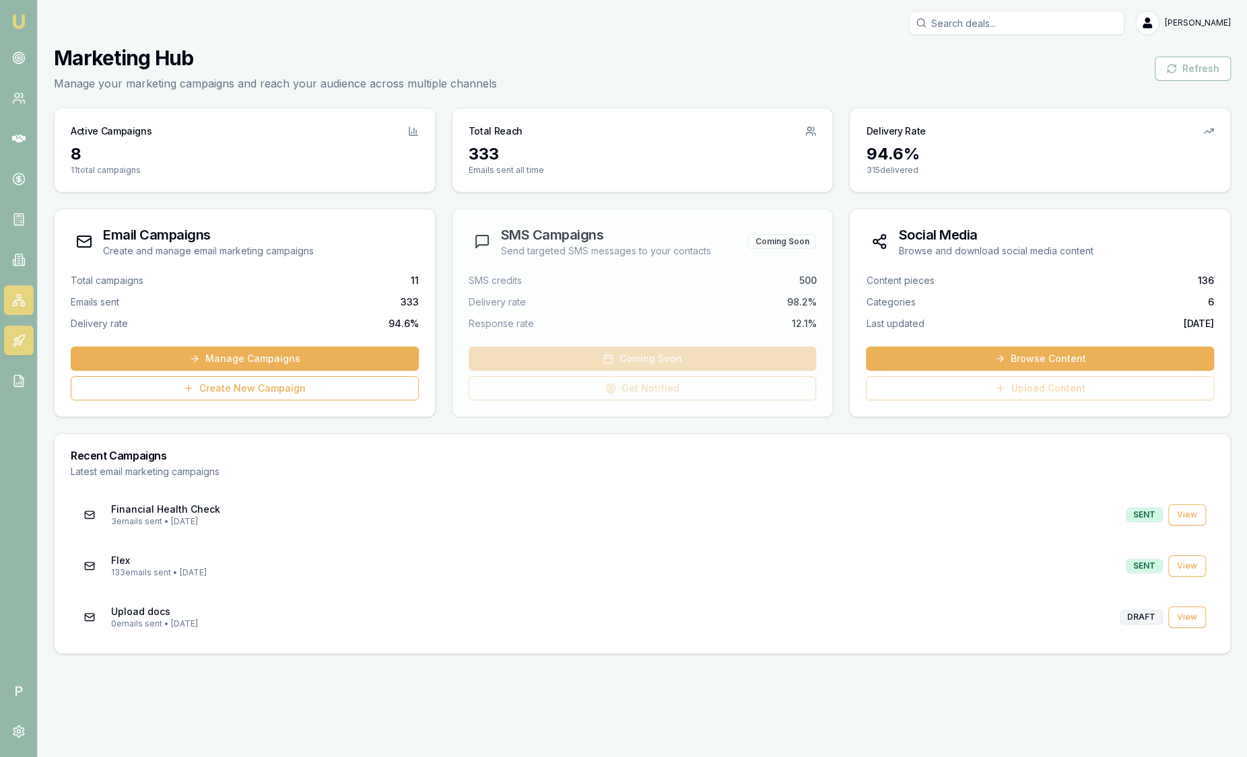
click at [14, 312] on link at bounding box center [19, 300] width 30 height 30
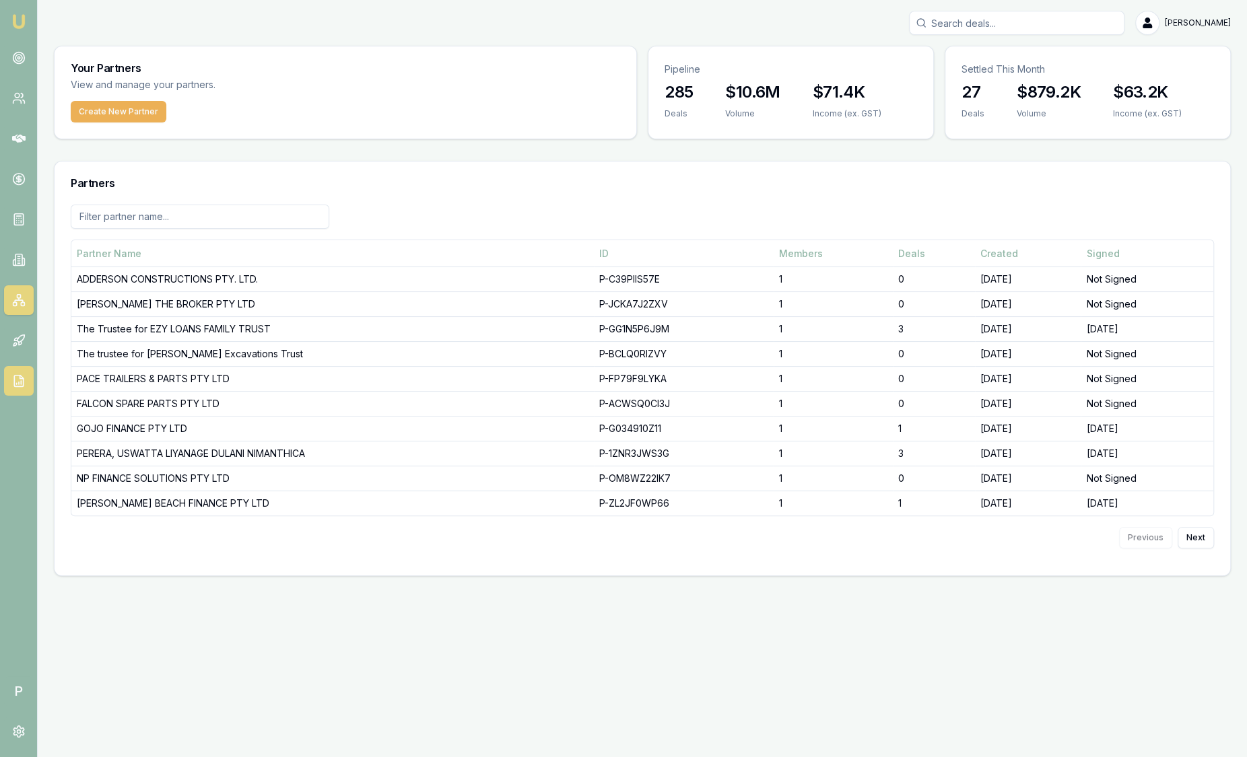
click at [20, 373] on link at bounding box center [19, 381] width 30 height 30
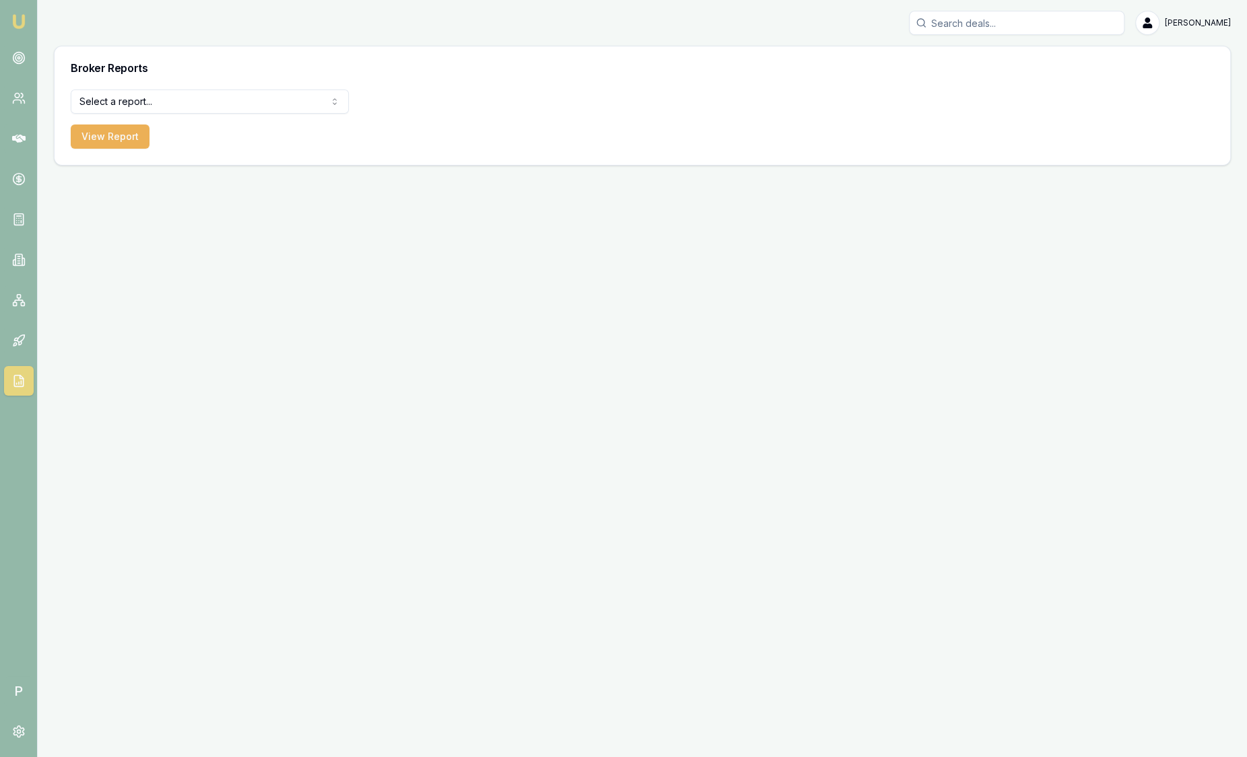
click at [305, 101] on html "Emu Broker P Sam Crouch Toggle Menu Broker Reports Select a report... All Deals…" at bounding box center [623, 378] width 1247 height 757
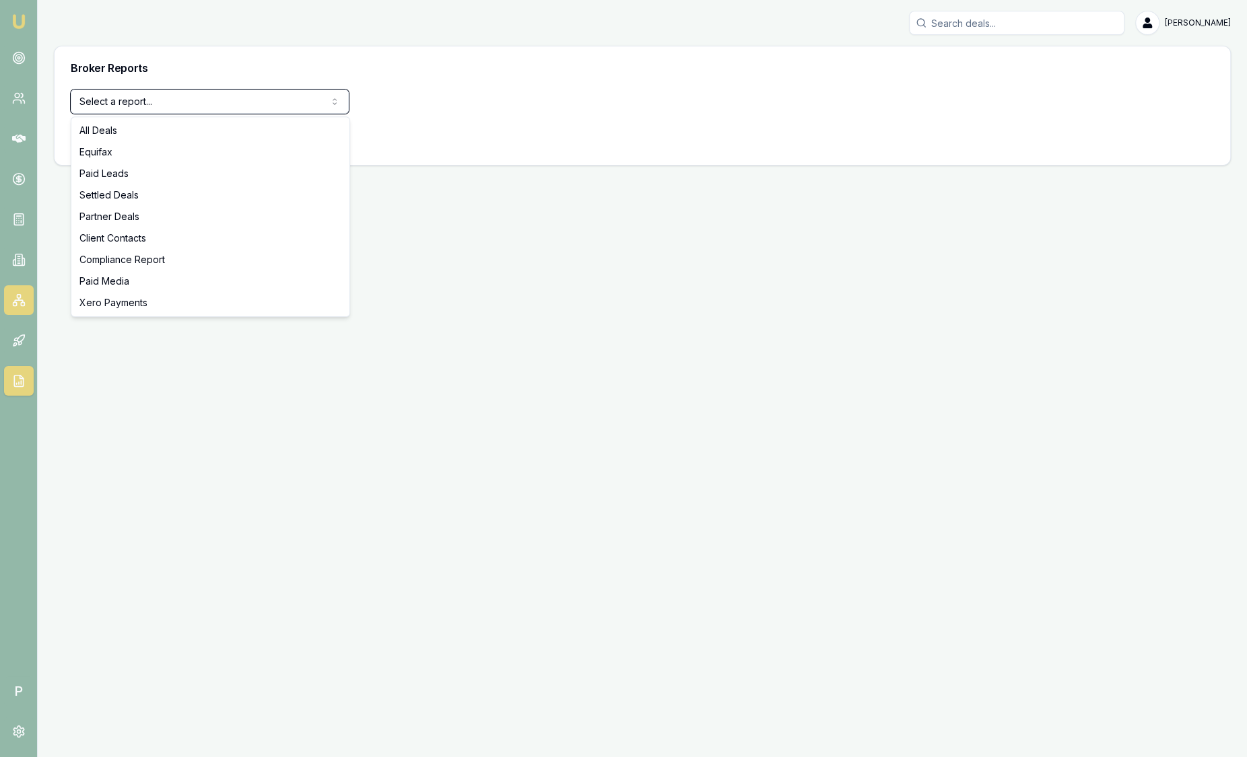
click at [15, 297] on html "Emu Broker P Sam Crouch Toggle Menu Broker Reports Select a report... All Deals…" at bounding box center [623, 378] width 1247 height 757
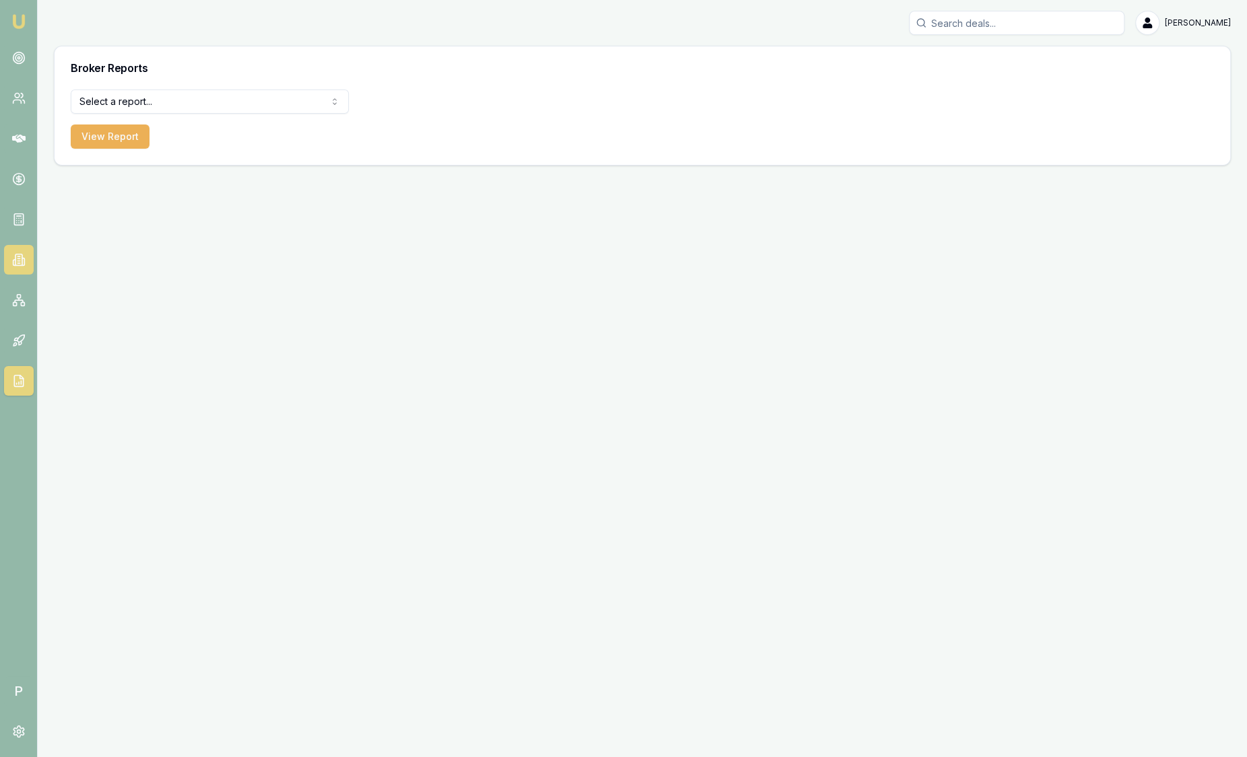
click at [18, 270] on link at bounding box center [19, 260] width 30 height 30
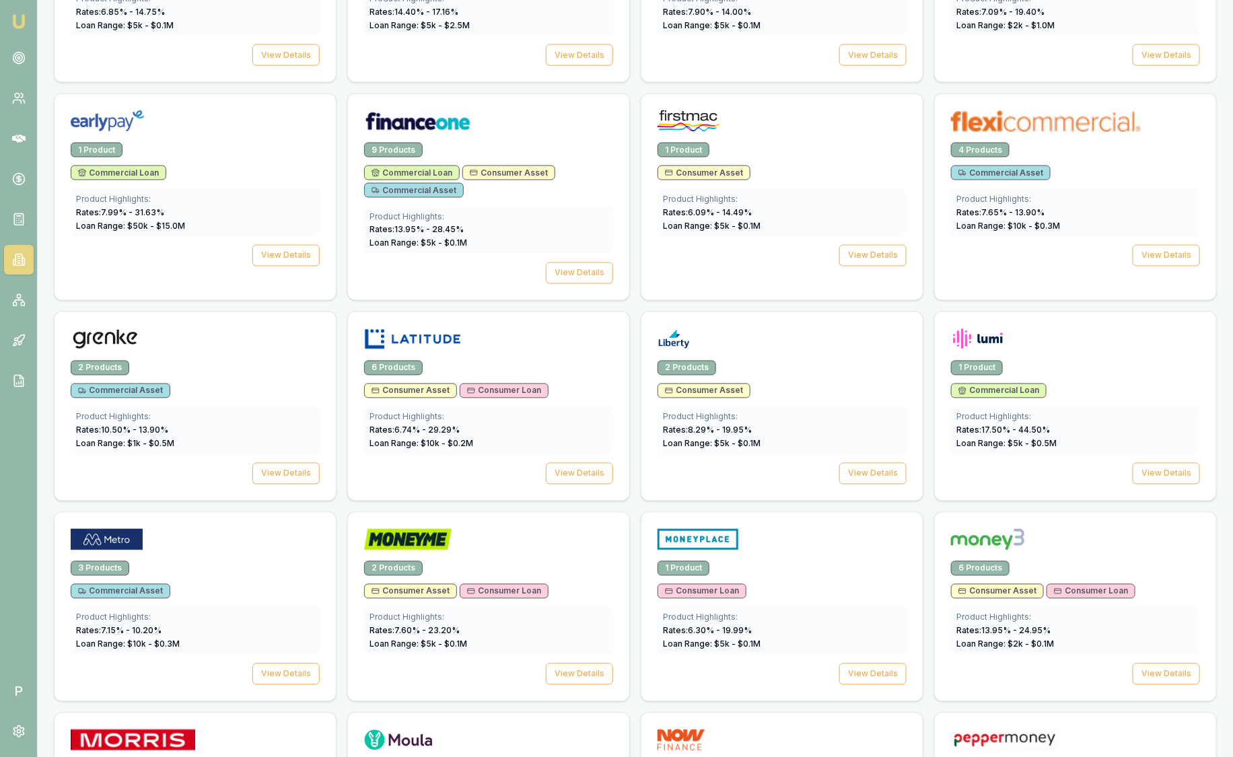
scroll to position [1010, 0]
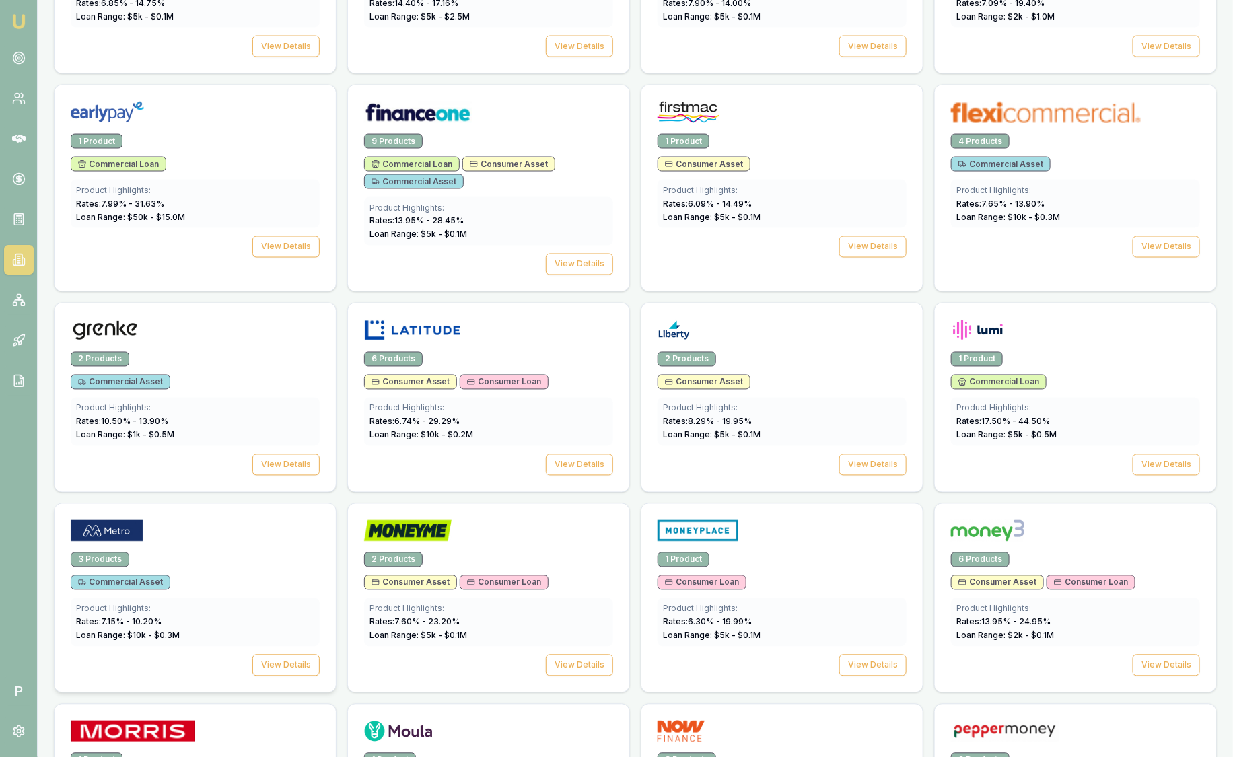
click at [160, 530] on div at bounding box center [195, 533] width 249 height 27
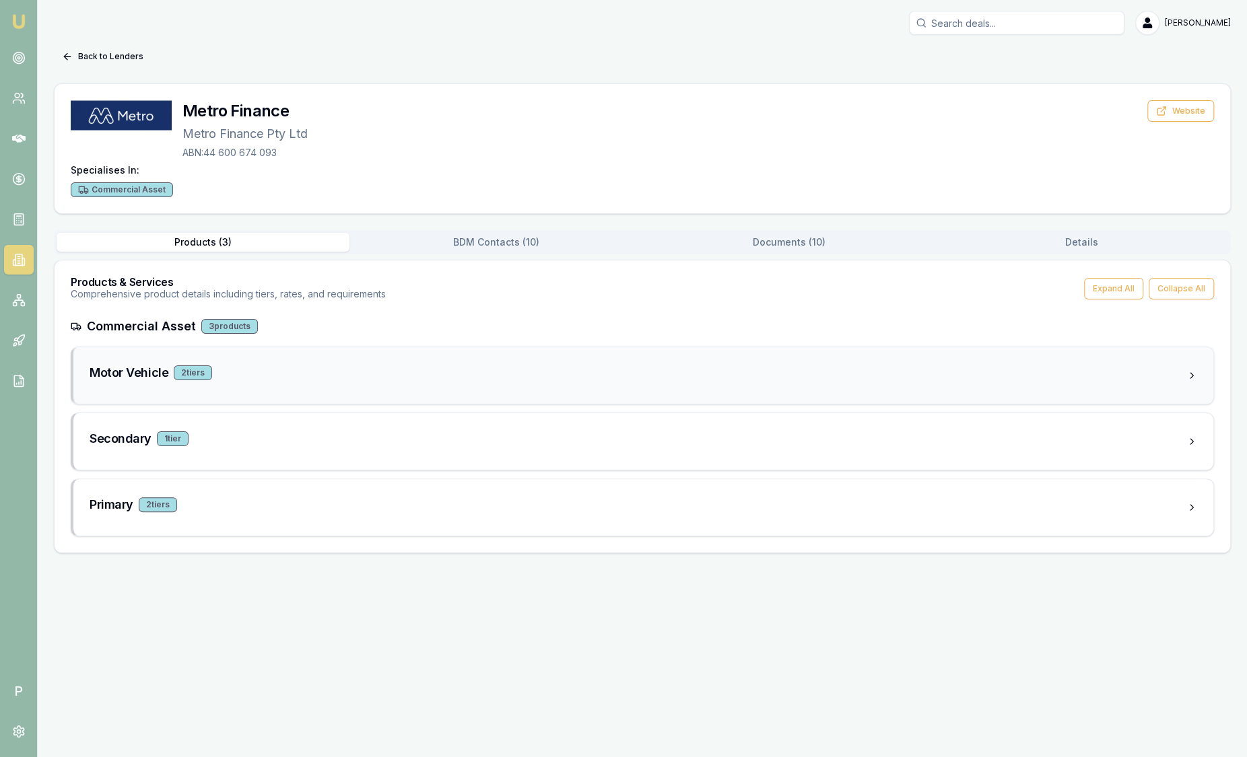
click at [200, 390] on div "Motor Vehicle 2 tier s" at bounding box center [643, 375] width 1140 height 57
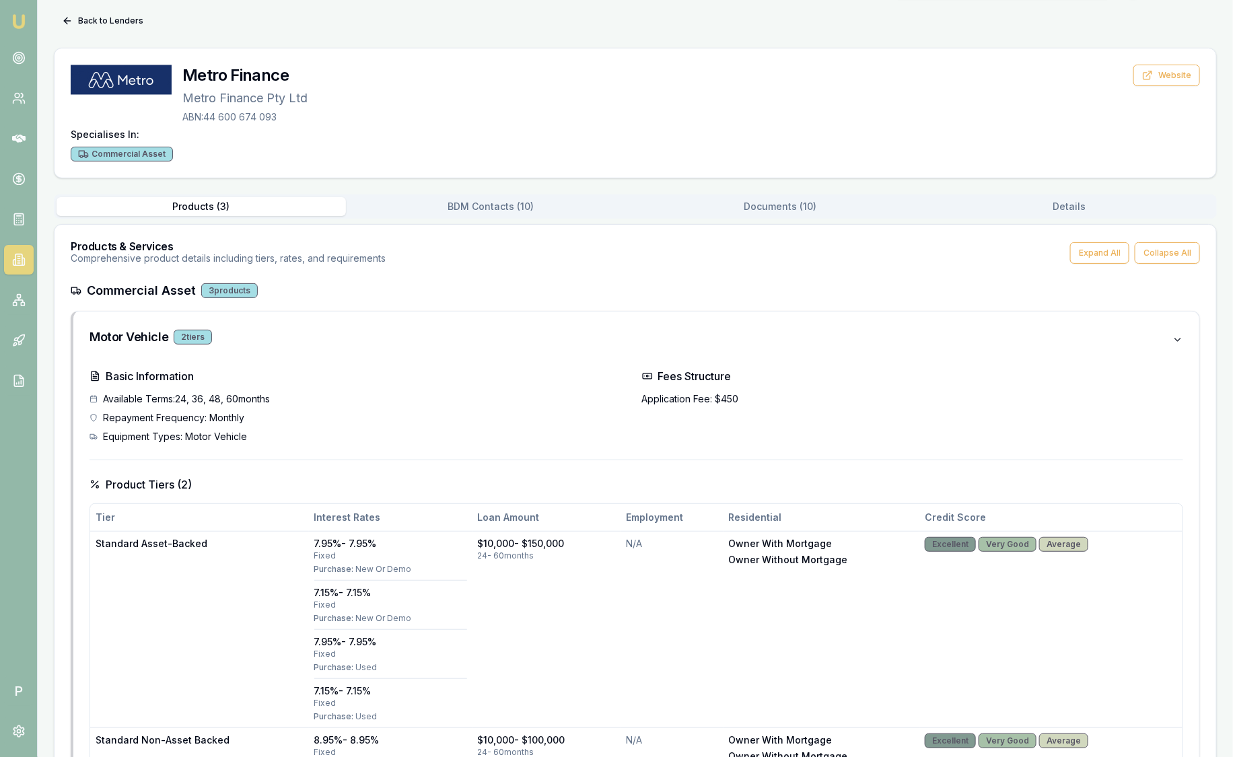
scroll to position [83, 0]
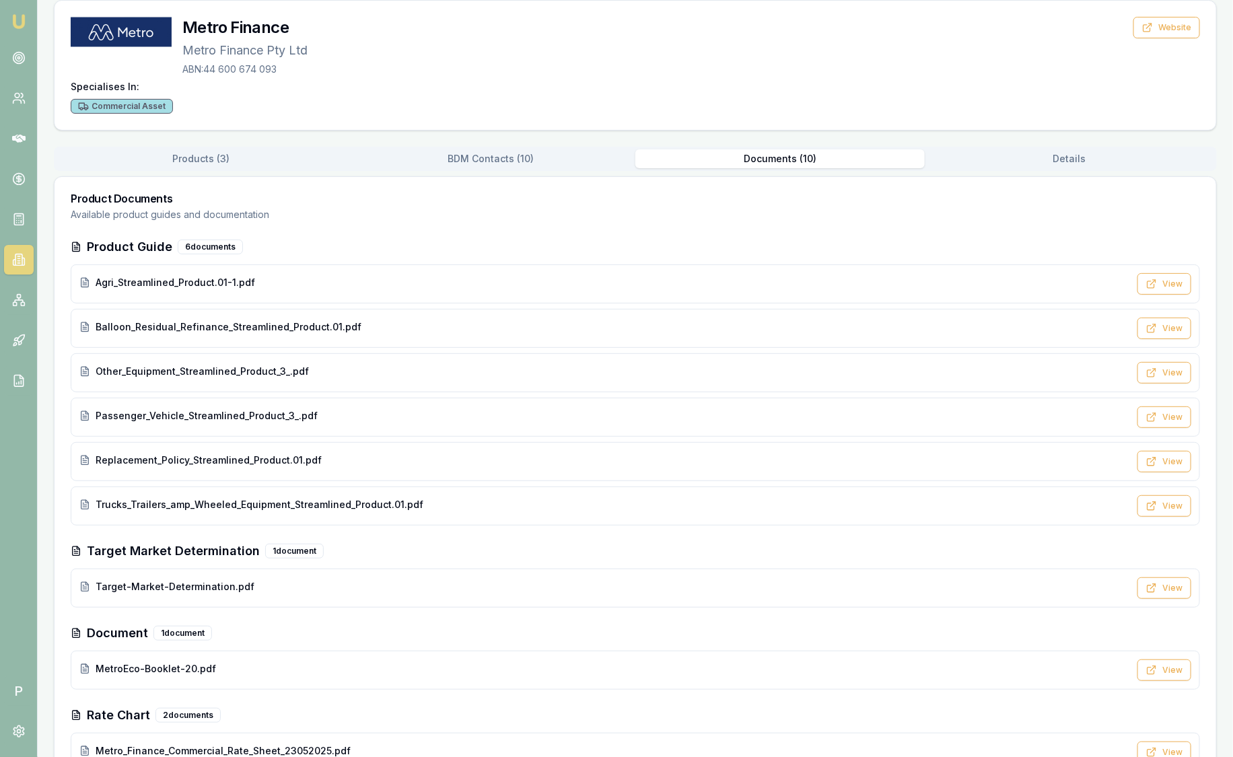
click at [802, 162] on div "Back to Lenders Metro Finance Metro Finance Pty Ltd ABN: 44 600 674 093 Website…" at bounding box center [635, 397] width 1163 height 871
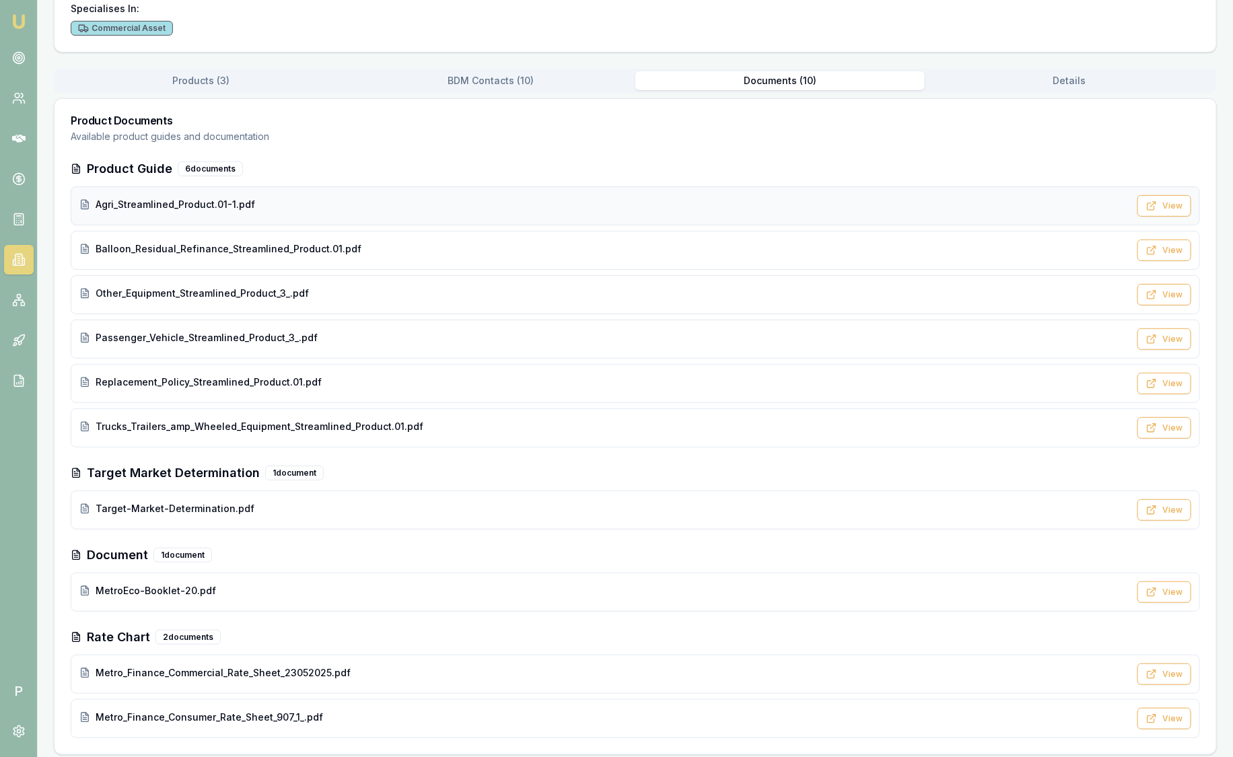
scroll to position [167, 0]
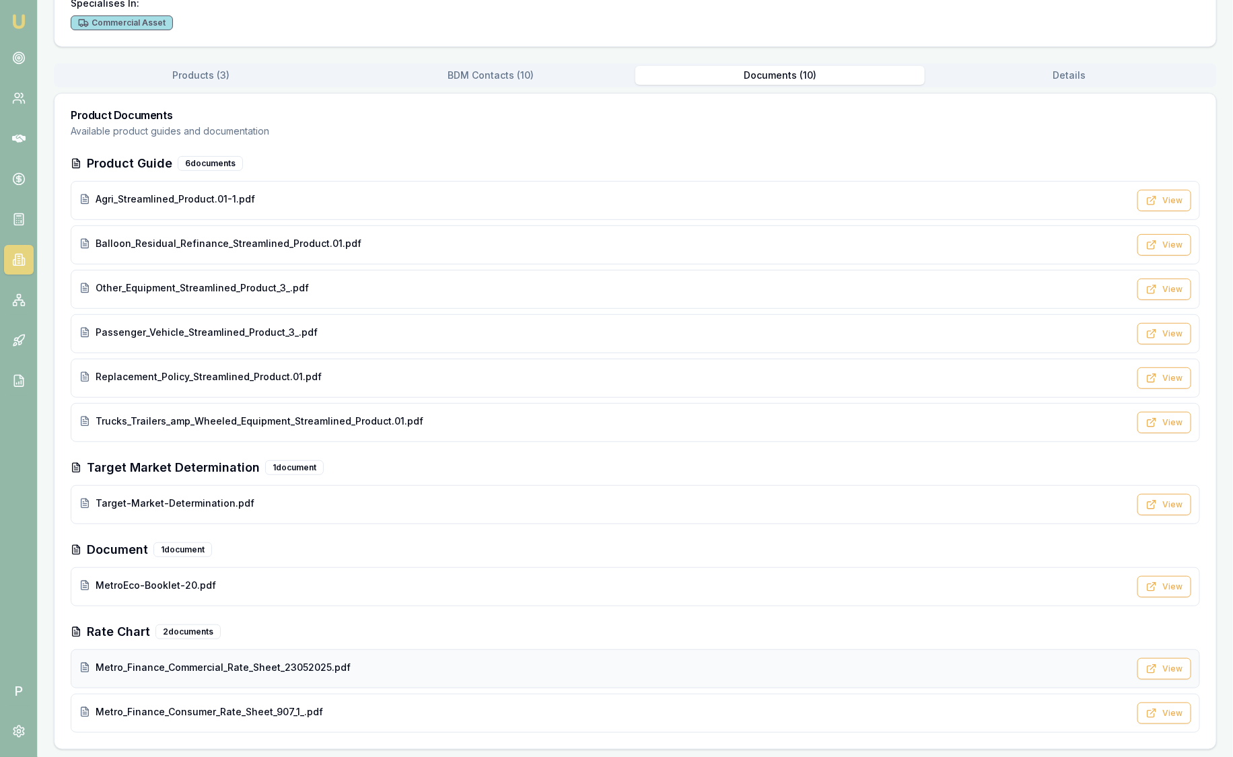
click at [467, 670] on div "Metro_Finance_Commercial_Rate_Sheet_23052025.pdf" at bounding box center [604, 667] width 1050 height 13
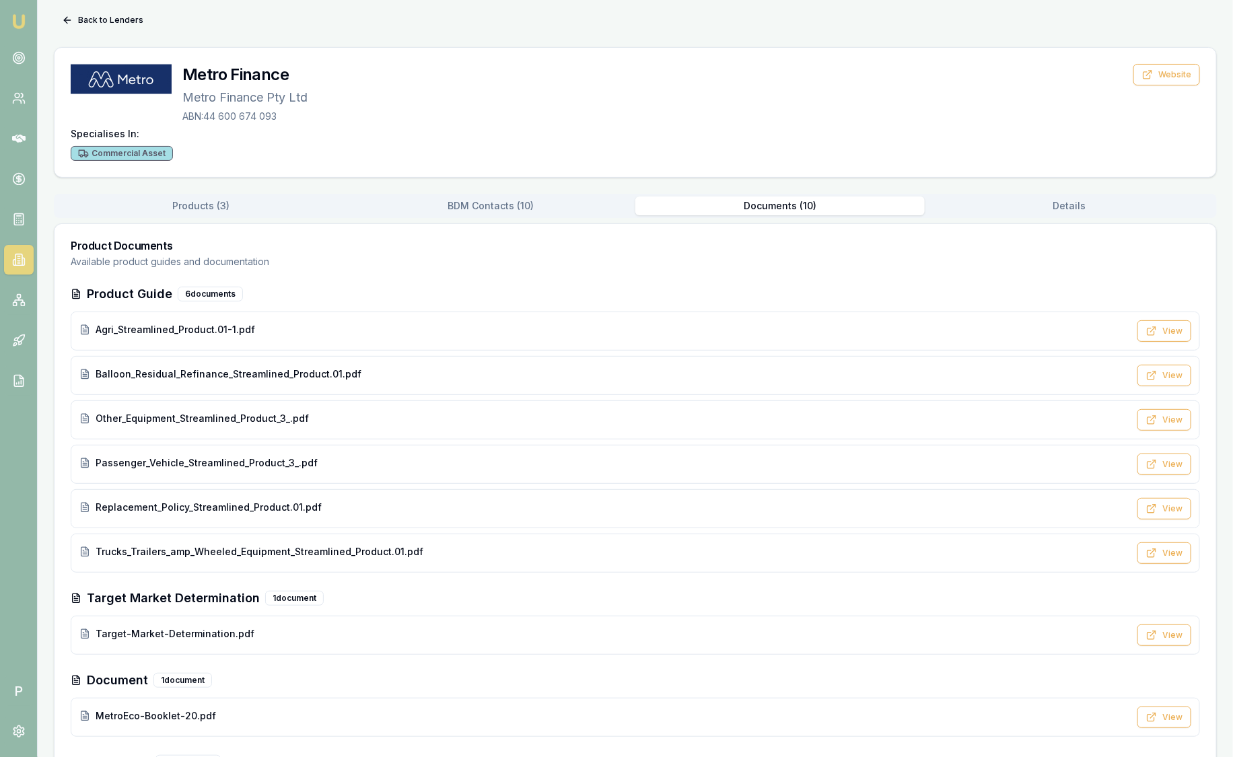
scroll to position [0, 0]
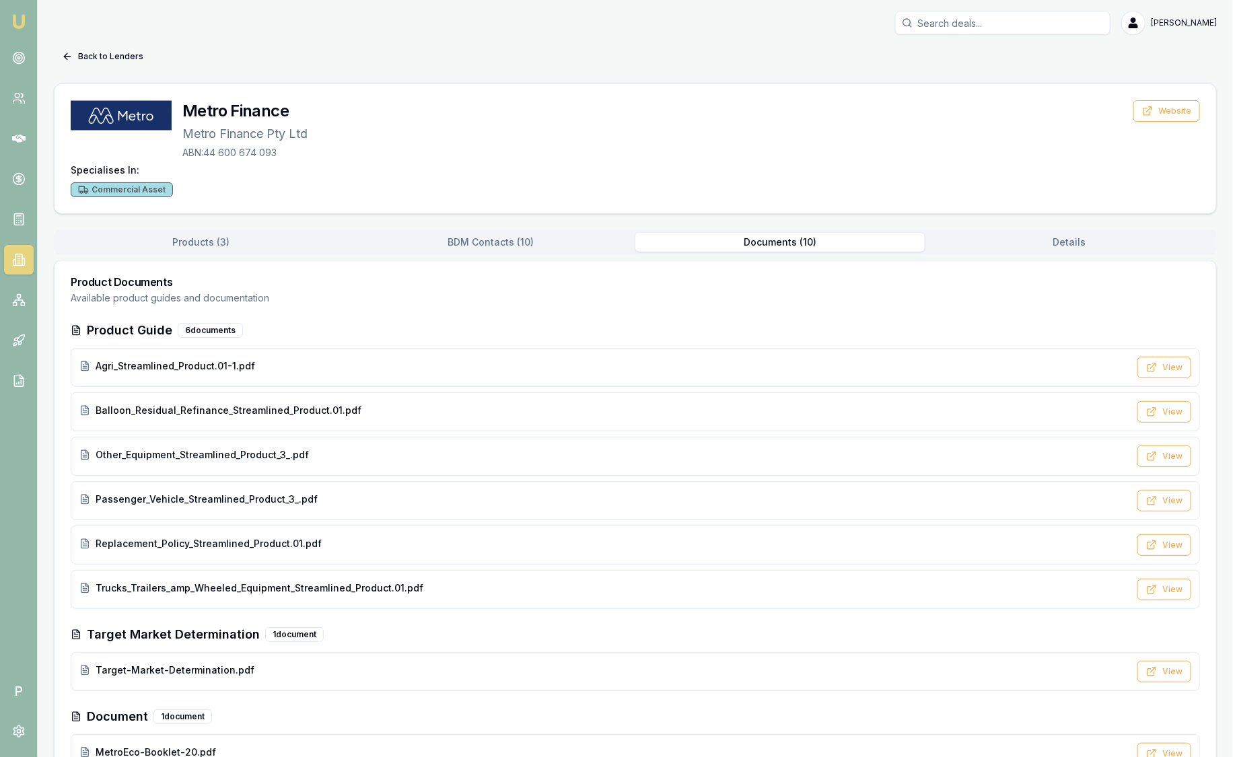
click at [27, 16] on link "Emu Broker" at bounding box center [19, 22] width 22 height 22
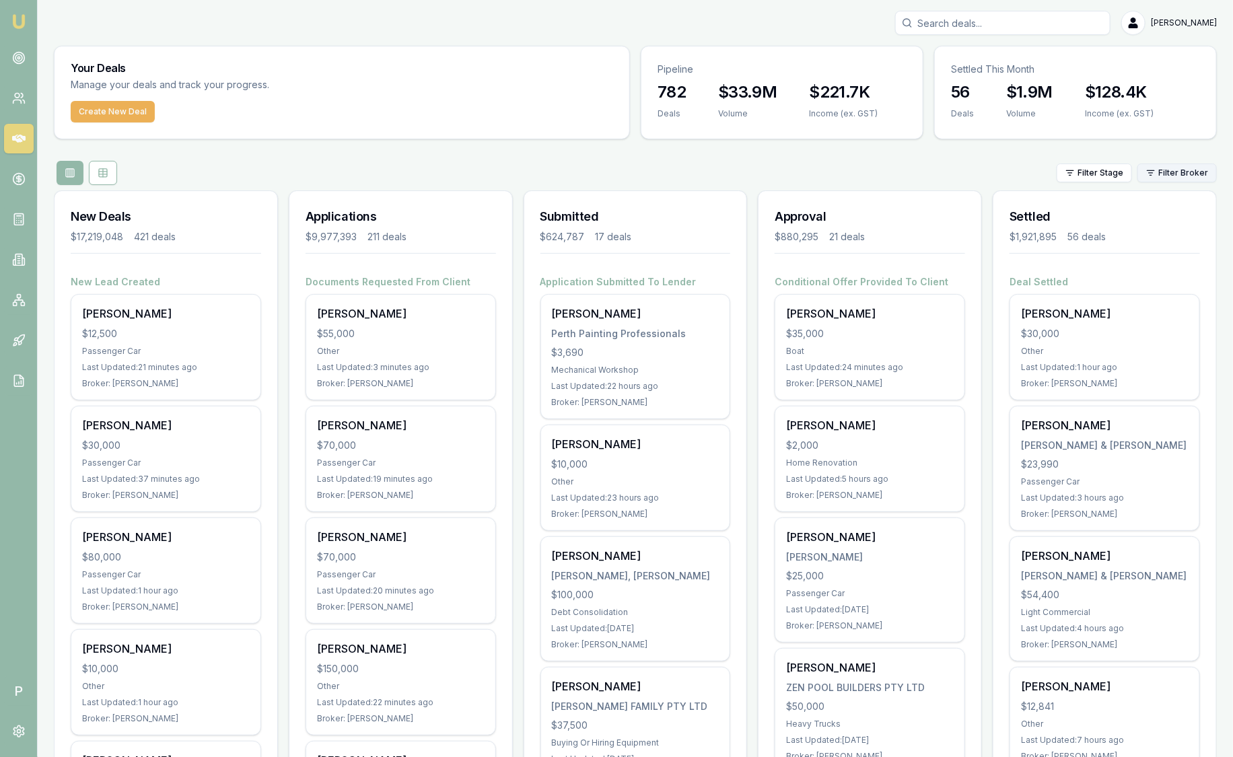
click at [1175, 168] on html "Emu Broker P Sam Crouch Toggle Menu Your Deals Manage your deals and track your…" at bounding box center [616, 378] width 1233 height 757
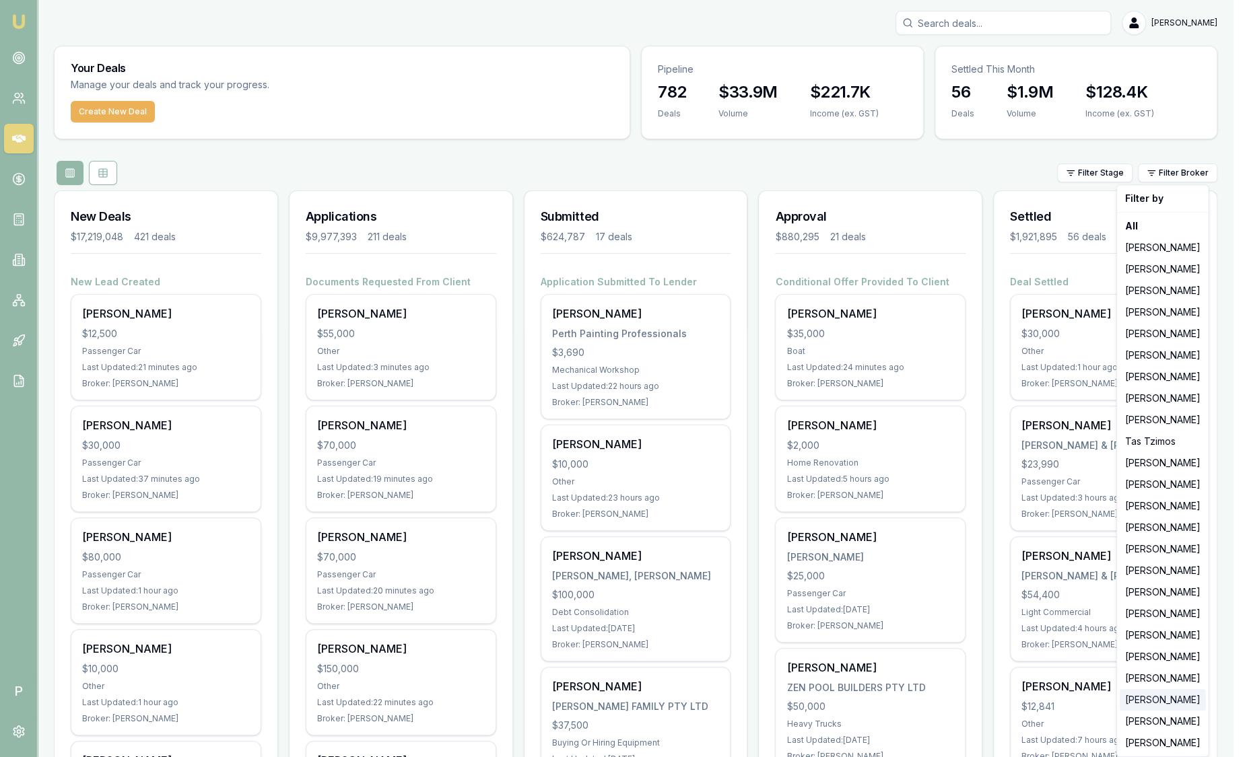
click at [1162, 699] on div "[PERSON_NAME]" at bounding box center [1162, 700] width 86 height 22
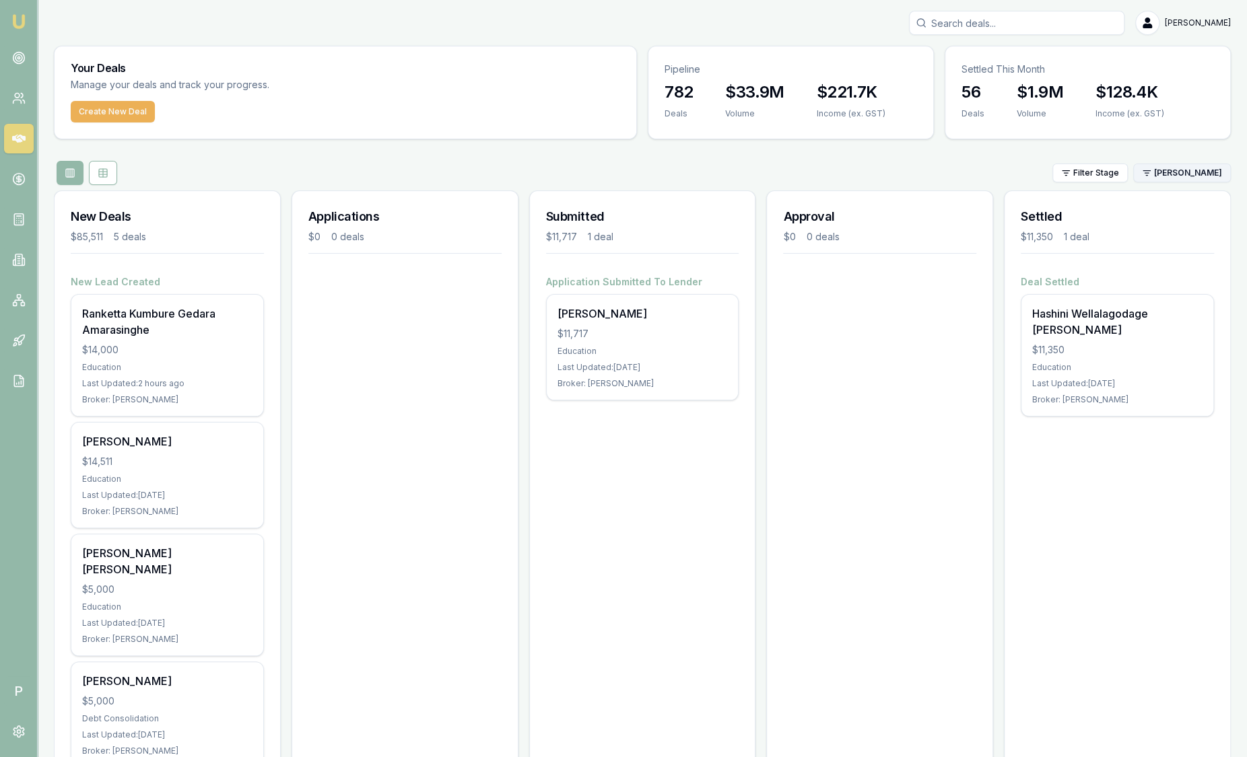
click at [1195, 168] on html "Emu Broker P Sam Crouch Toggle Menu Your Deals Manage your deals and track your…" at bounding box center [623, 378] width 1247 height 757
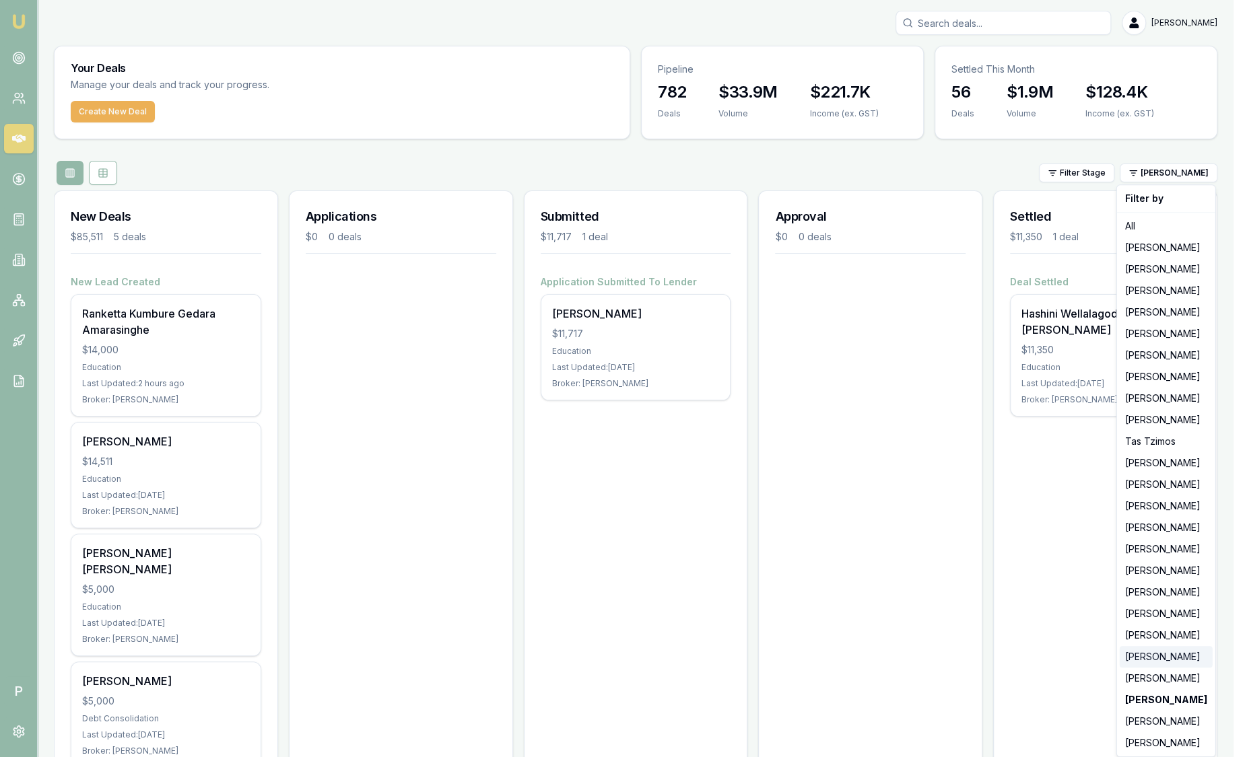
click at [1170, 654] on div "[PERSON_NAME]" at bounding box center [1165, 657] width 93 height 22
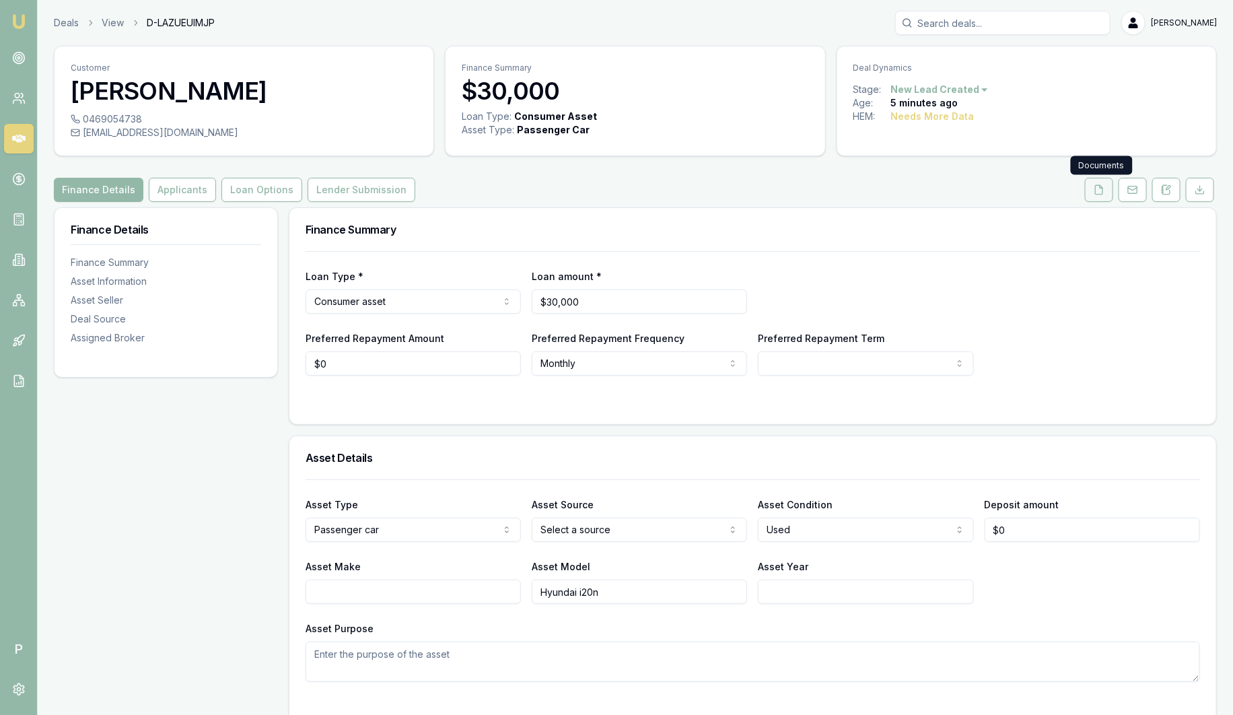
click at [1107, 186] on button at bounding box center [1099, 190] width 28 height 24
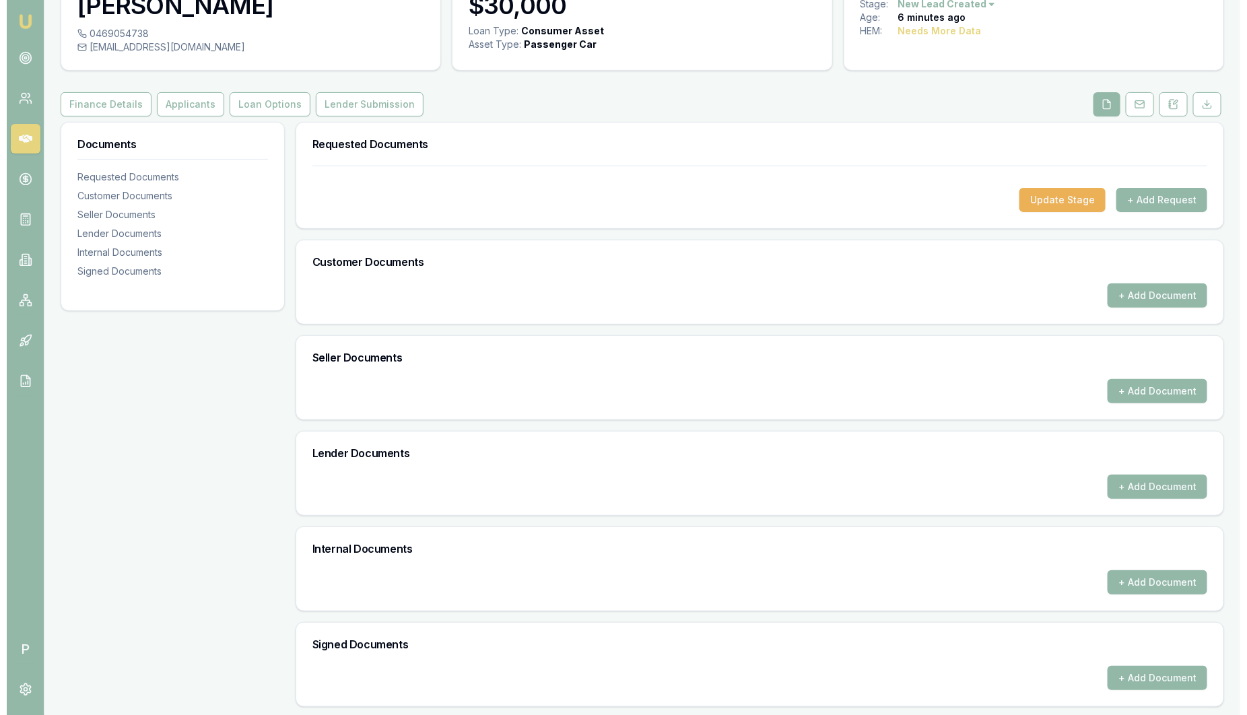
scroll to position [86, 0]
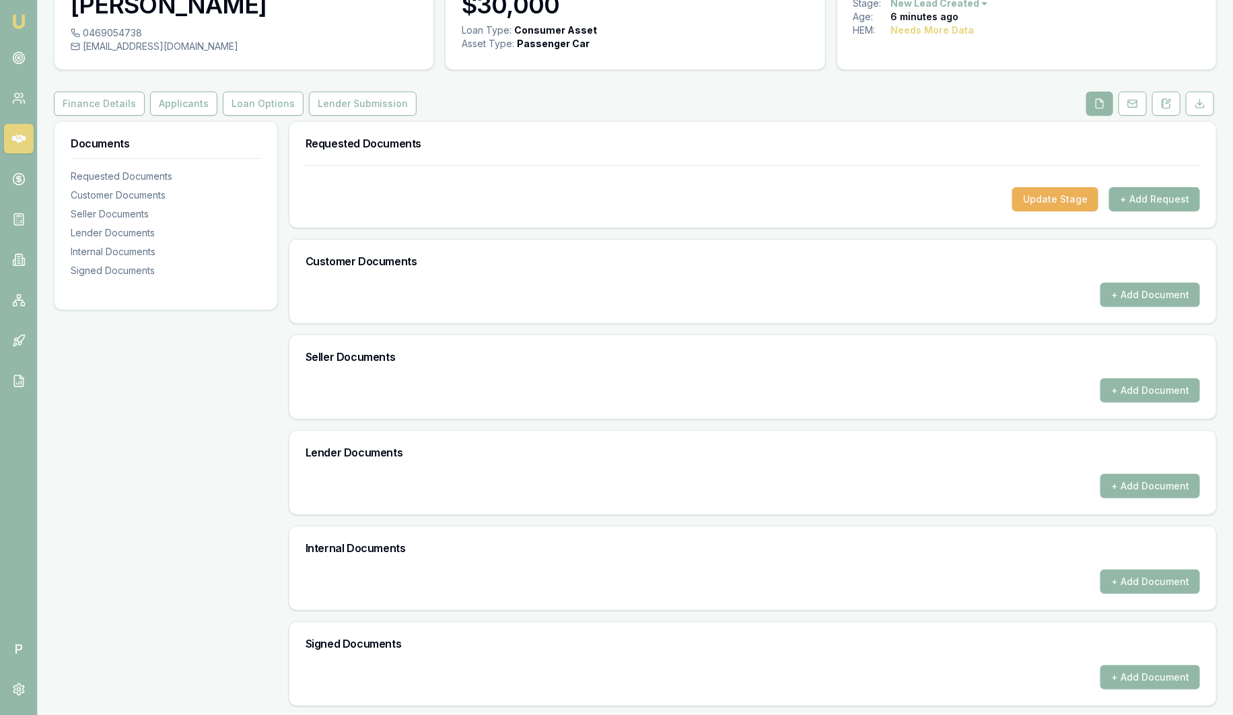
click at [1172, 205] on button "+ Add Request" at bounding box center [1154, 199] width 91 height 24
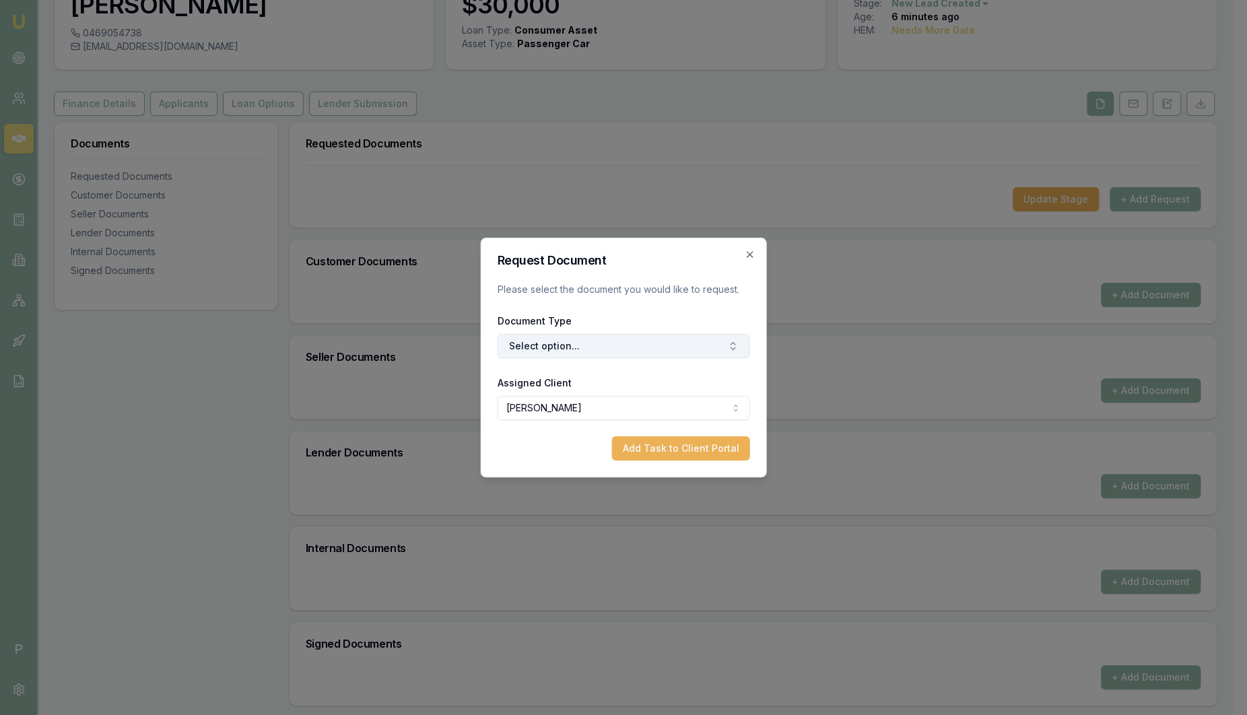
click at [624, 336] on button "Select option..." at bounding box center [623, 346] width 252 height 24
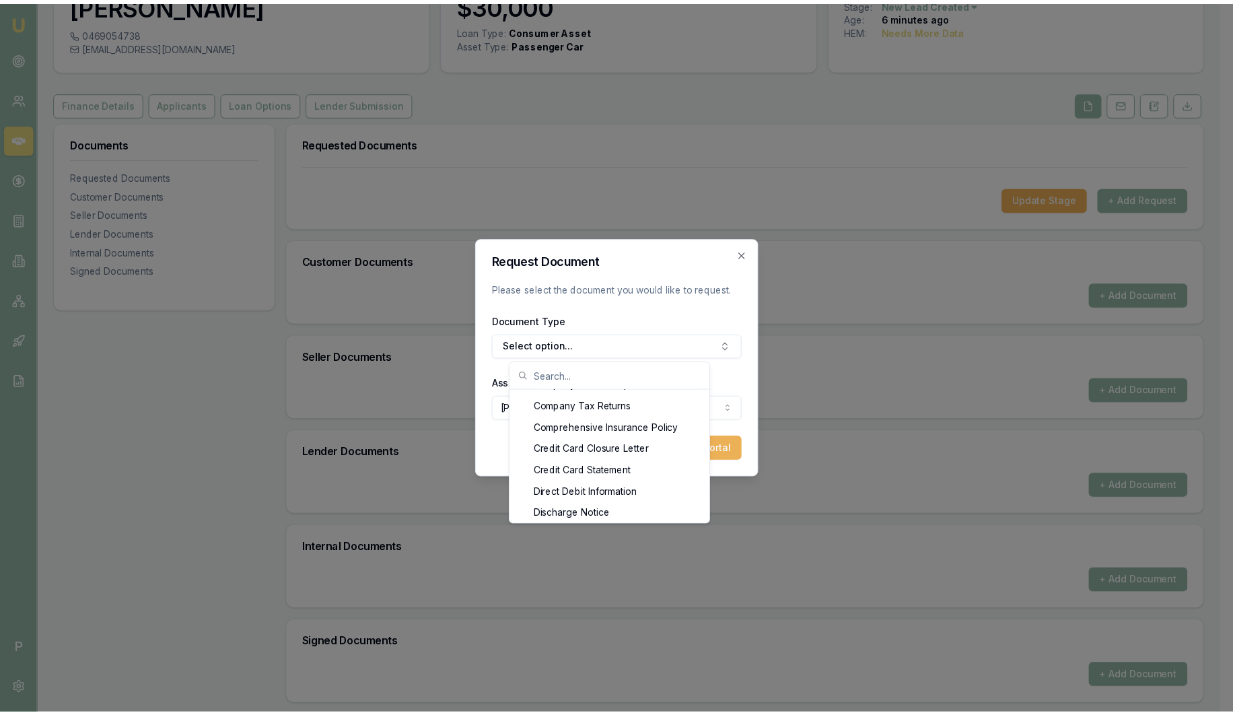
scroll to position [600, 0]
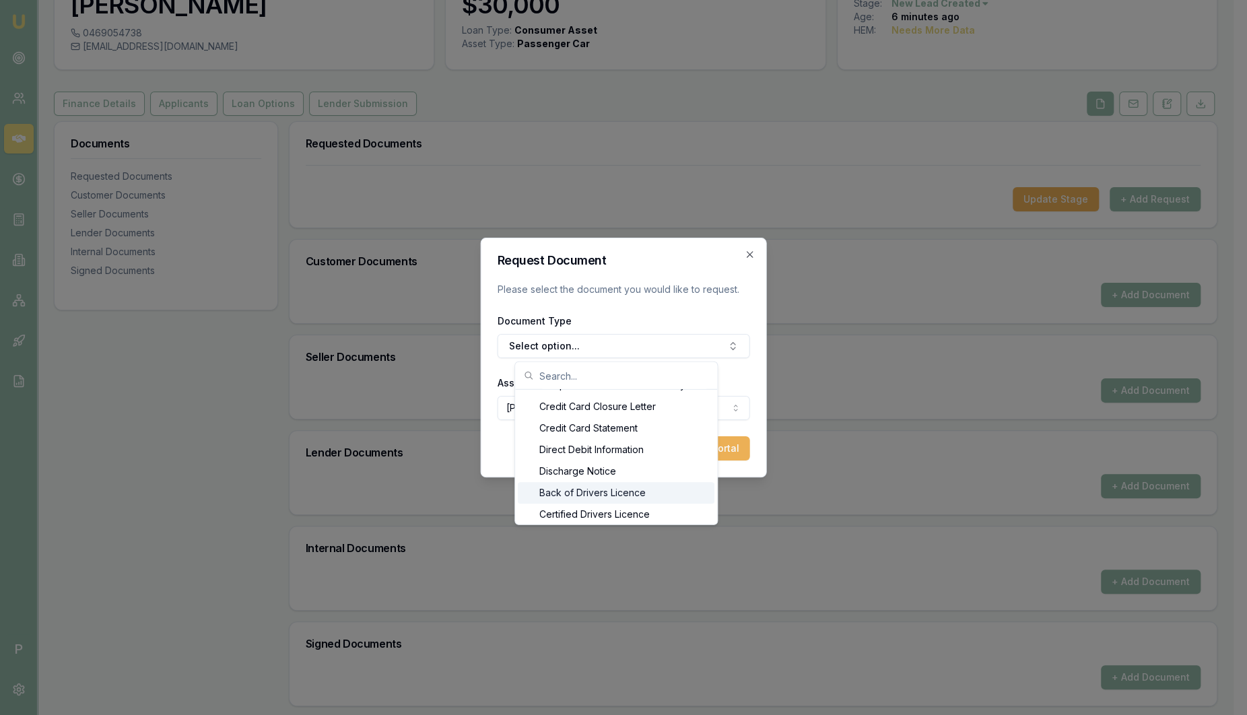
click at [610, 491] on div "Back of Drivers Licence" at bounding box center [616, 493] width 197 height 22
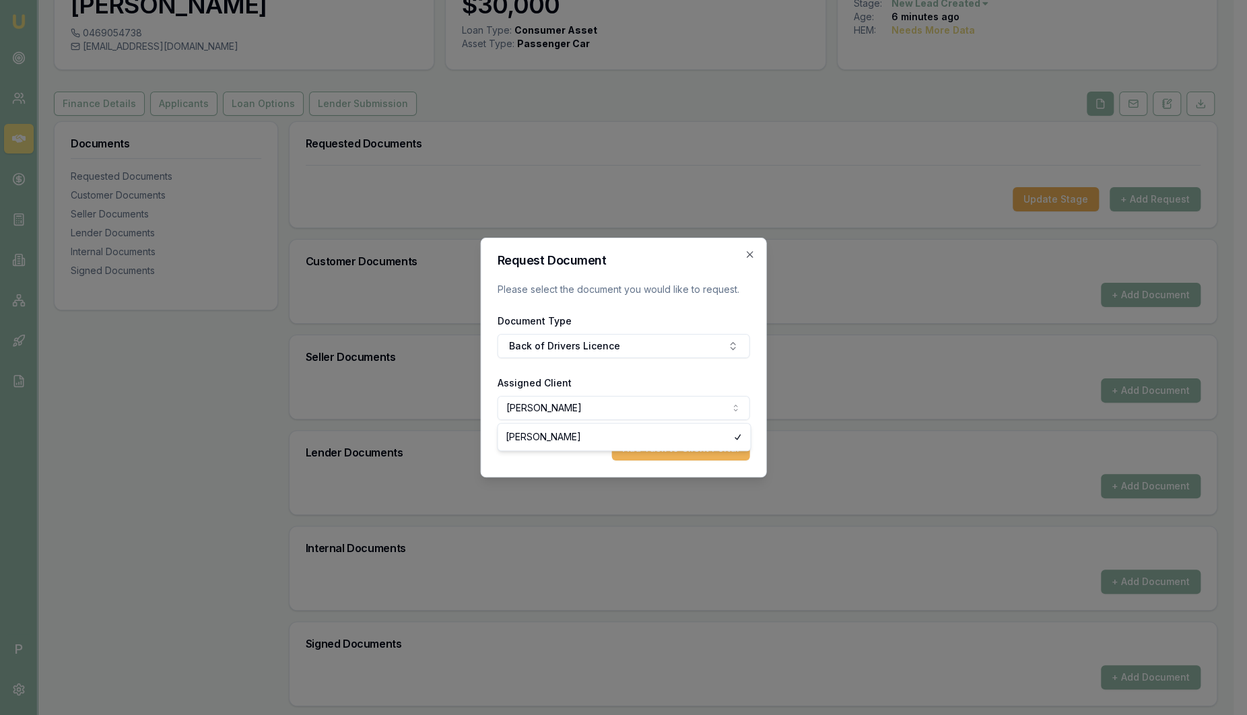
click at [584, 418] on body "Emu Broker P Deals View D-LAZUEUIMJP [PERSON_NAME] Toggle Menu Customer Ben Sh …" at bounding box center [616, 271] width 1233 height 715
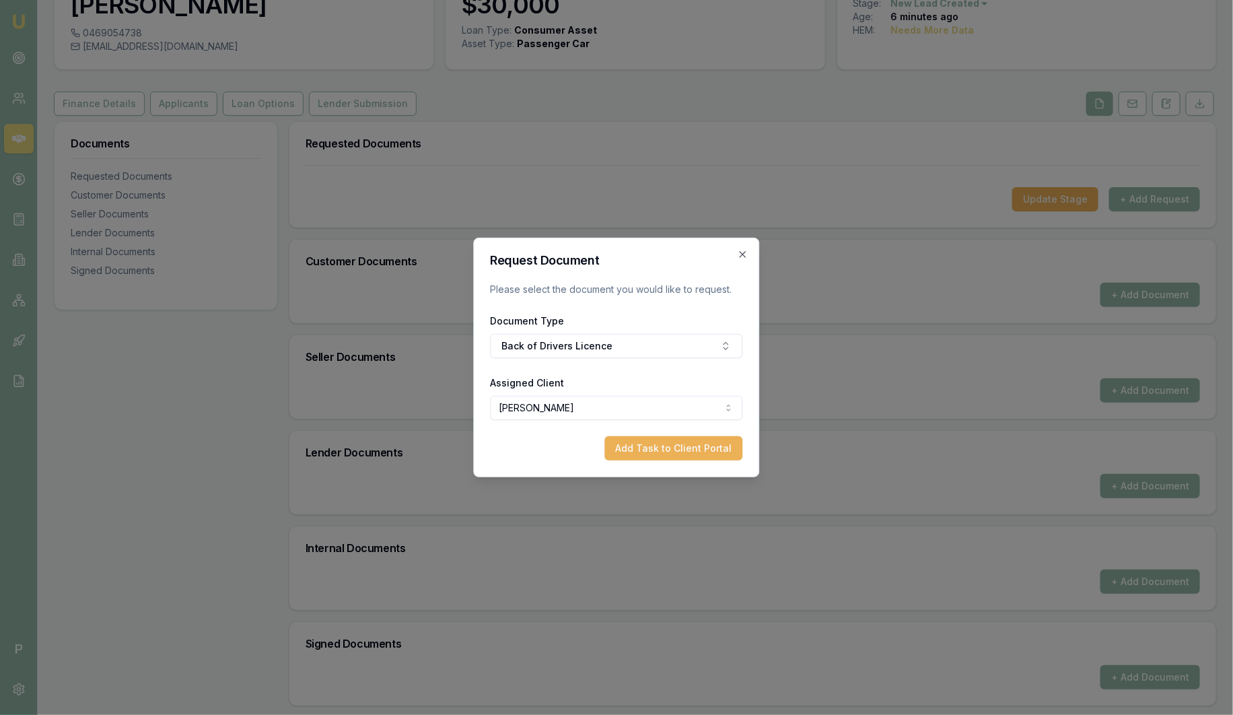
click at [732, 259] on h2 "Request Document" at bounding box center [617, 260] width 252 height 12
click at [746, 254] on icon "button" at bounding box center [743, 254] width 11 height 11
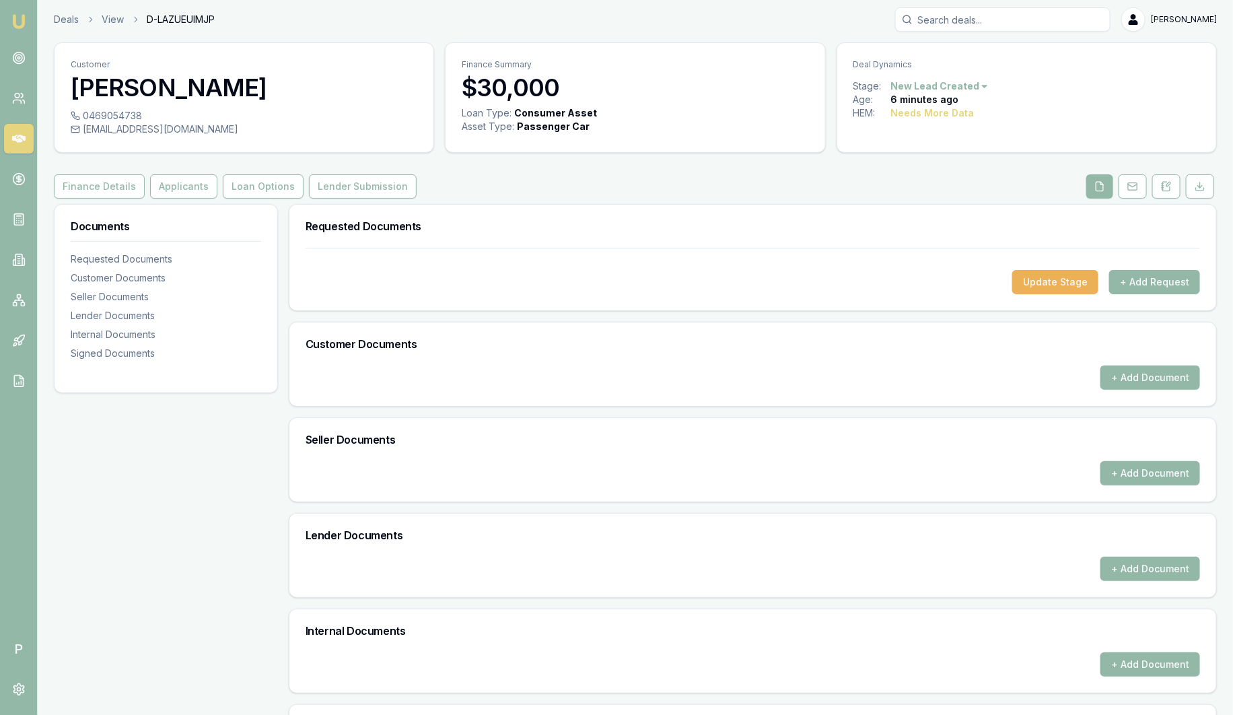
scroll to position [2, 0]
click at [23, 23] on img at bounding box center [19, 21] width 16 height 16
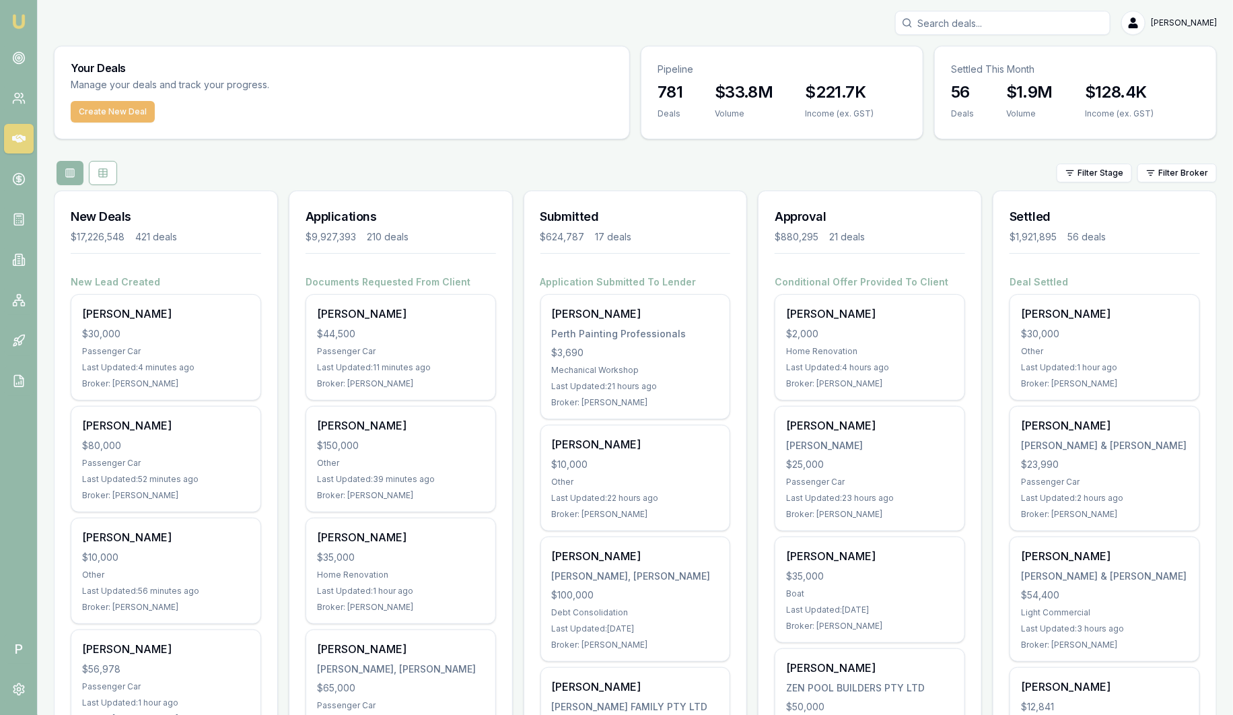
click at [100, 112] on button "Create New Deal" at bounding box center [113, 112] width 84 height 22
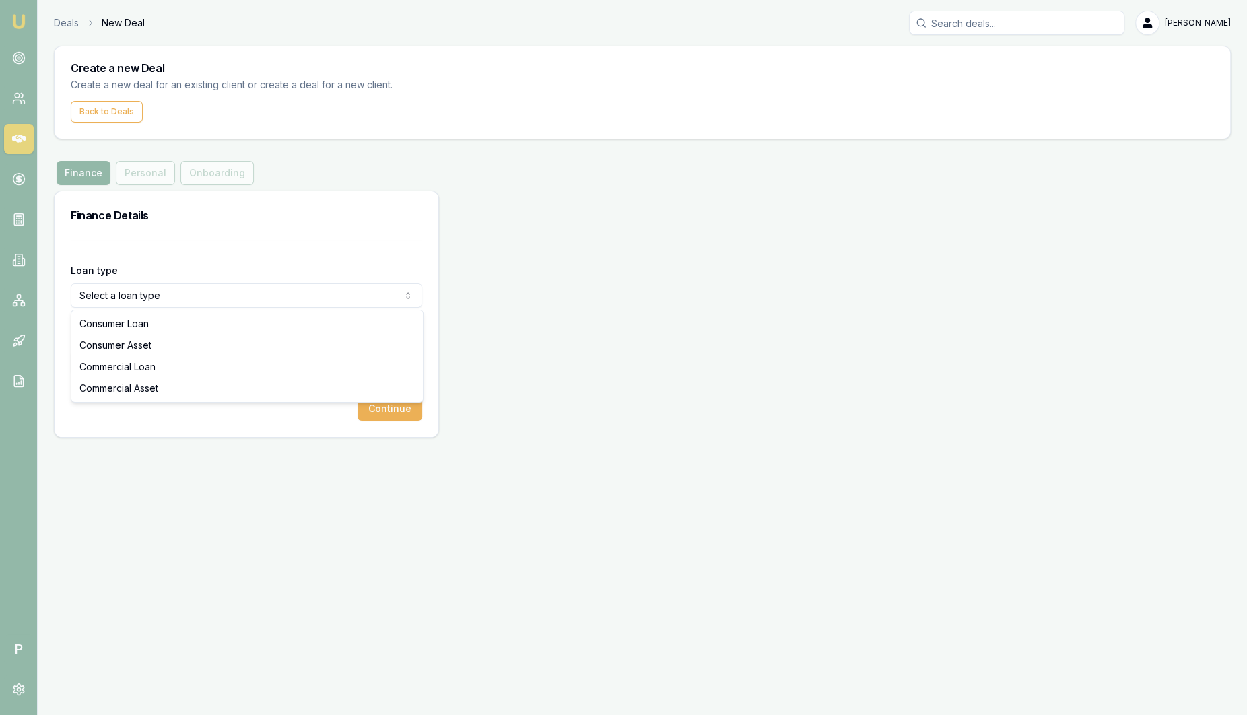
click at [122, 301] on html "Emu Broker P Deals New Deal [PERSON_NAME] Toggle Menu Create a new Deal Create …" at bounding box center [623, 357] width 1247 height 715
select select "CONSUMER_ASSET"
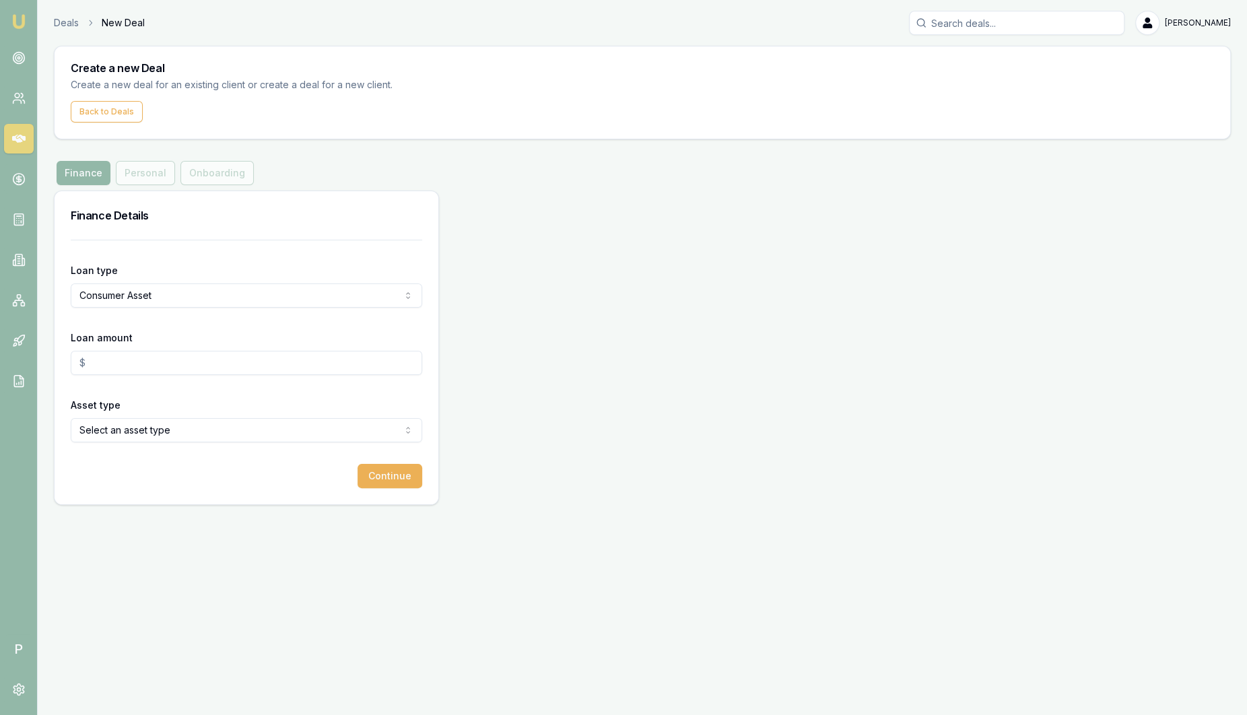
click at [145, 374] on input "Loan amount" at bounding box center [246, 363] width 351 height 24
type input "$50,000.00"
click at [176, 435] on html "Emu Broker P Deals New Deal [PERSON_NAME] Toggle Menu Create a new Deal Create …" at bounding box center [623, 357] width 1247 height 715
click at [392, 478] on button "Continue" at bounding box center [389, 476] width 65 height 24
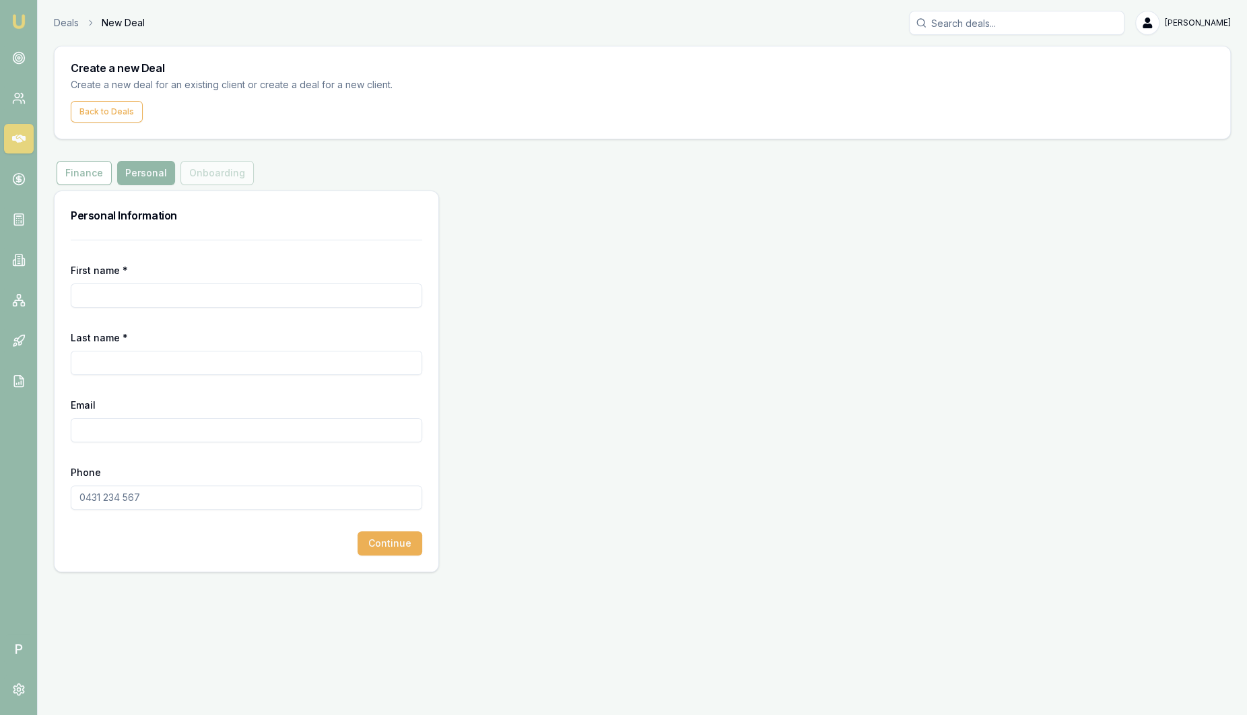
click at [135, 286] on input "First name *" at bounding box center [246, 295] width 351 height 24
type input "[PERSON_NAME]"
type input "Test"
type input "petertest"[DOMAIN_NAME]"
type input "0676 769 769"
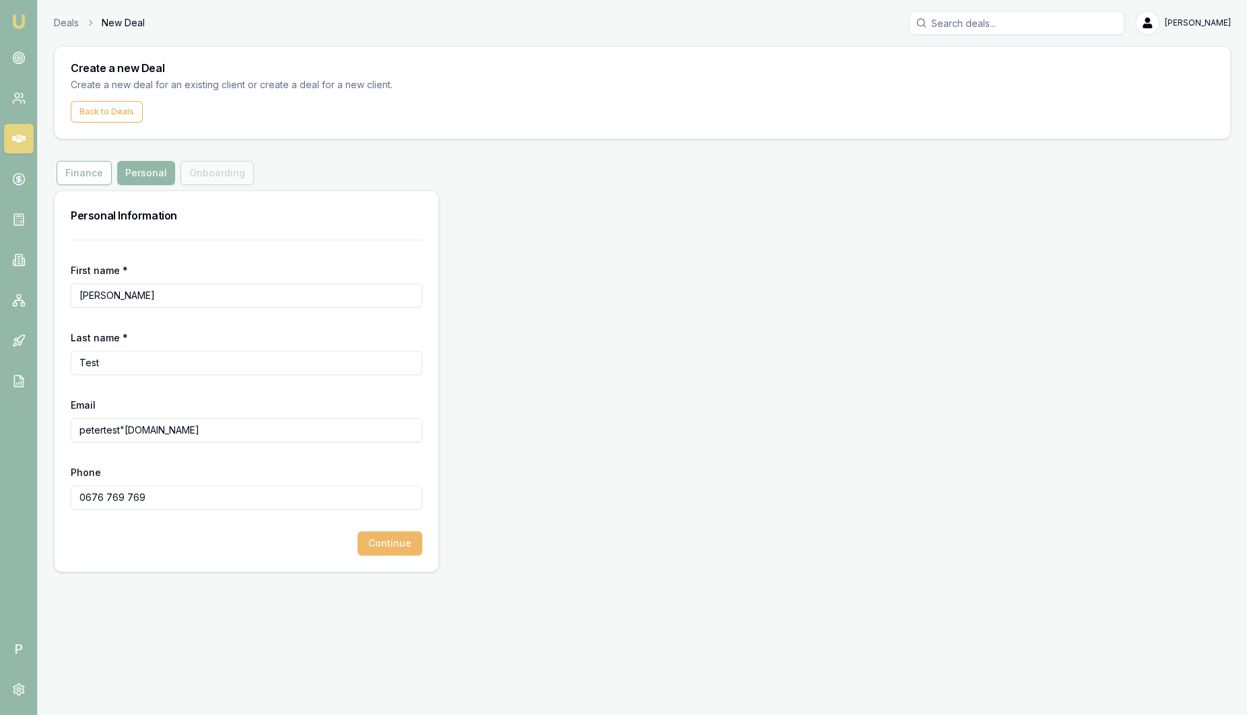
click at [393, 534] on button "Continue" at bounding box center [389, 543] width 65 height 24
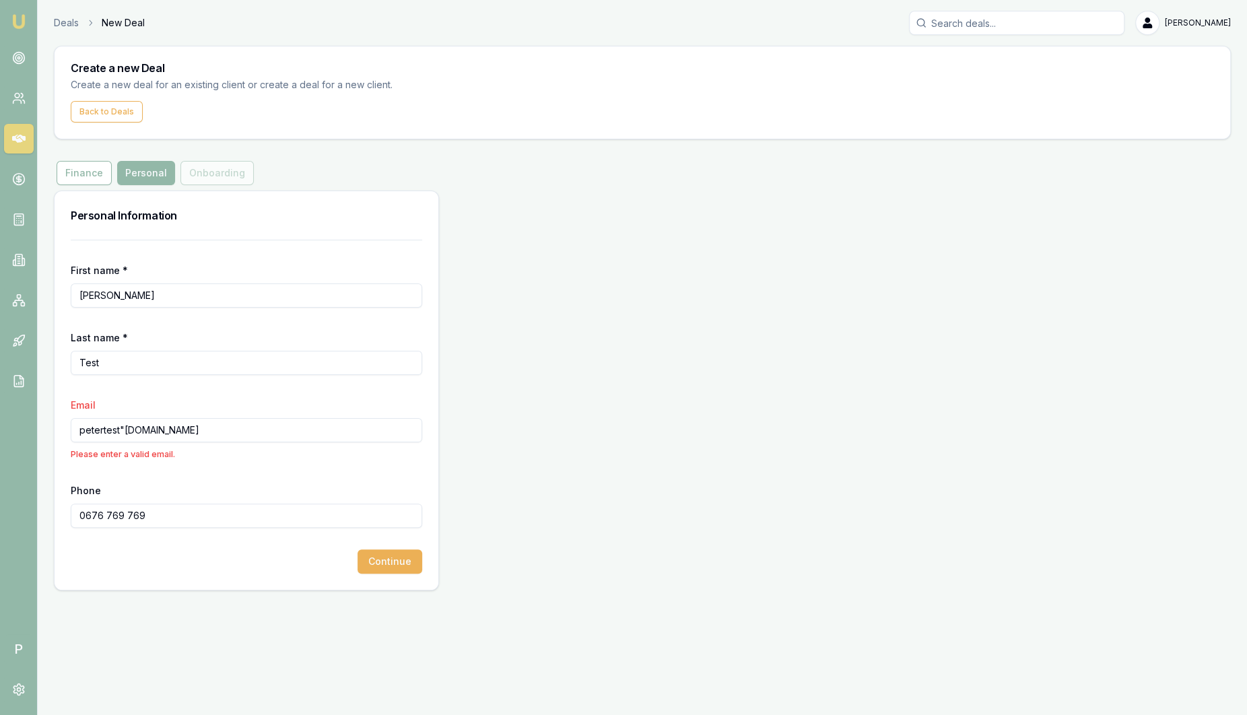
click at [126, 428] on input "petertest"[DOMAIN_NAME]" at bounding box center [246, 430] width 351 height 24
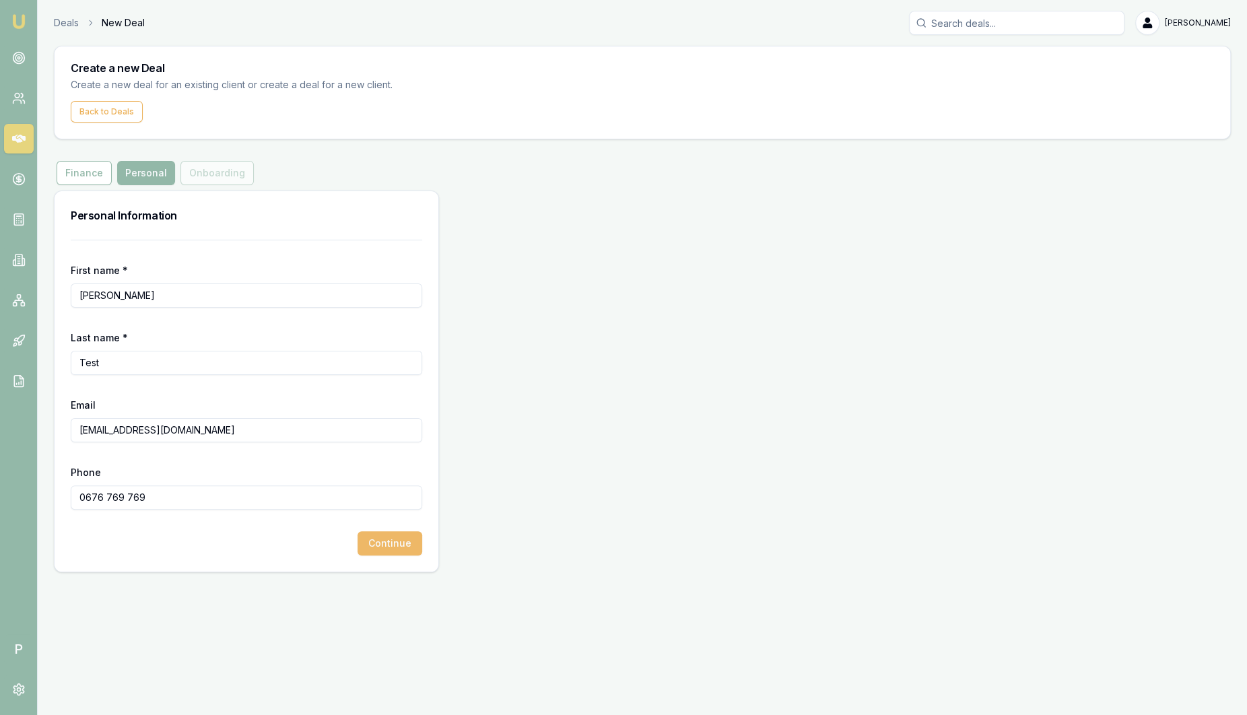
type input "[EMAIL_ADDRESS][DOMAIN_NAME]"
click at [398, 546] on button "Continue" at bounding box center [389, 543] width 65 height 24
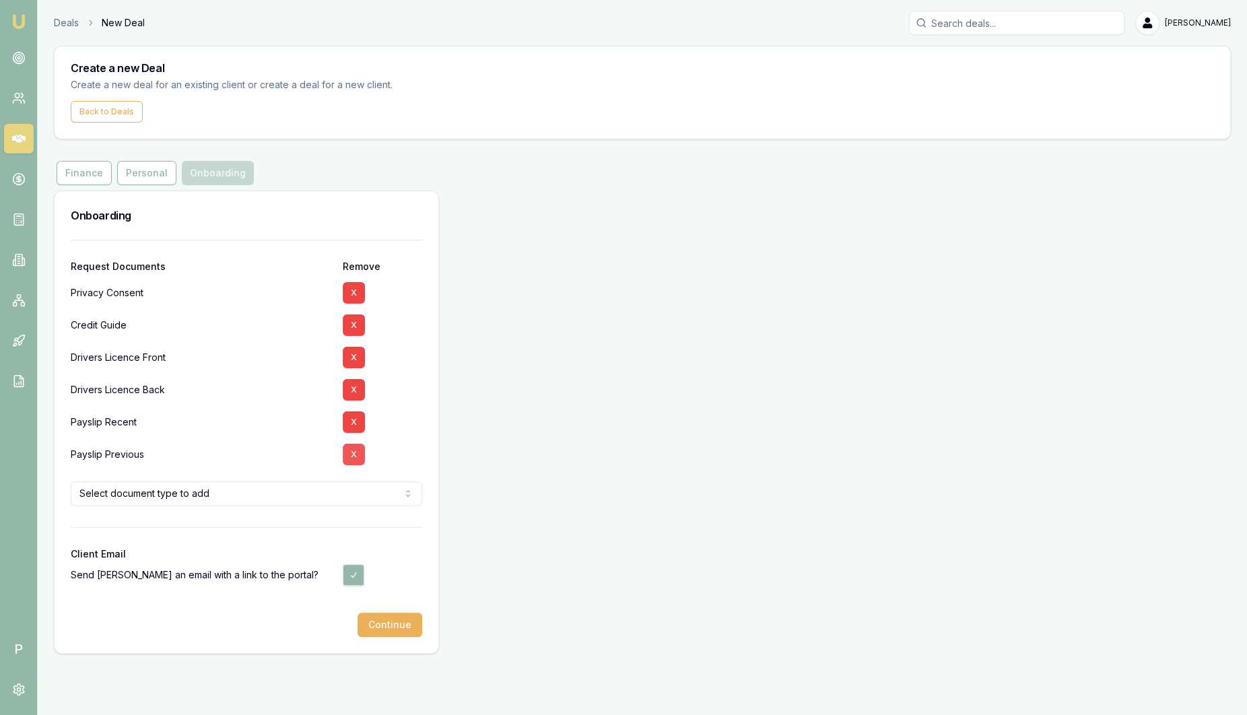
click at [356, 456] on button "X" at bounding box center [354, 455] width 22 height 22
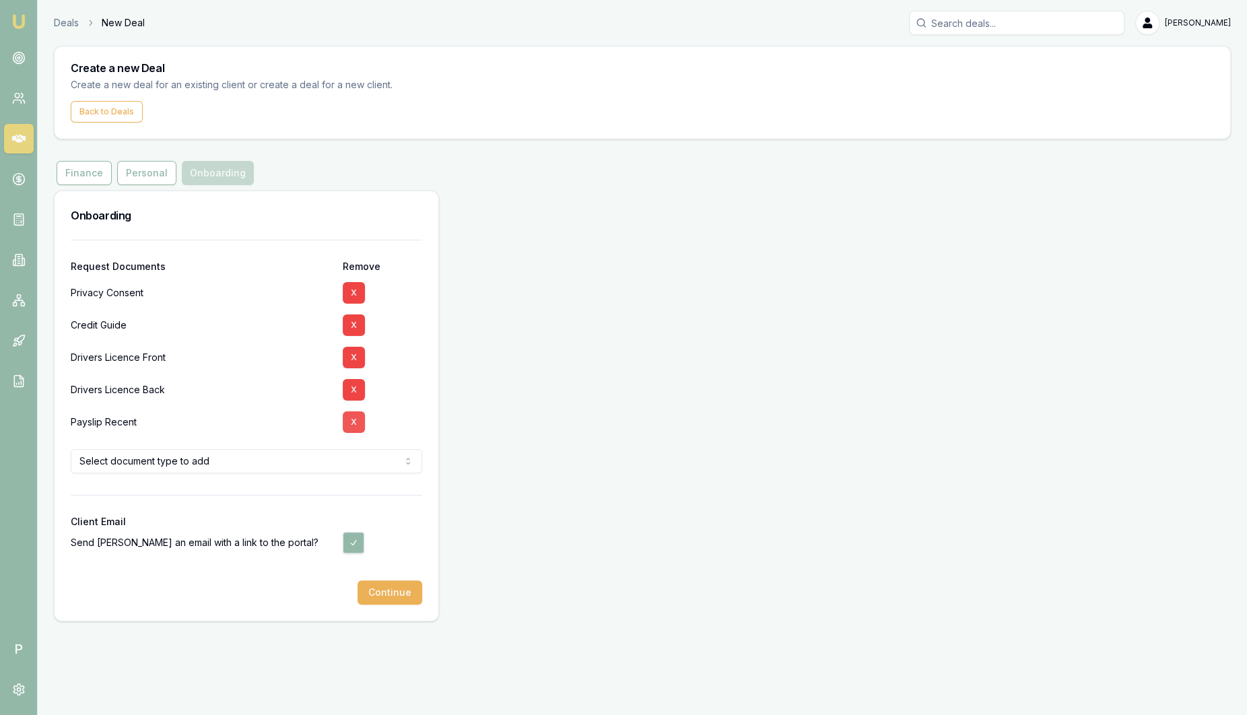
click at [353, 421] on button "X" at bounding box center [354, 422] width 22 height 22
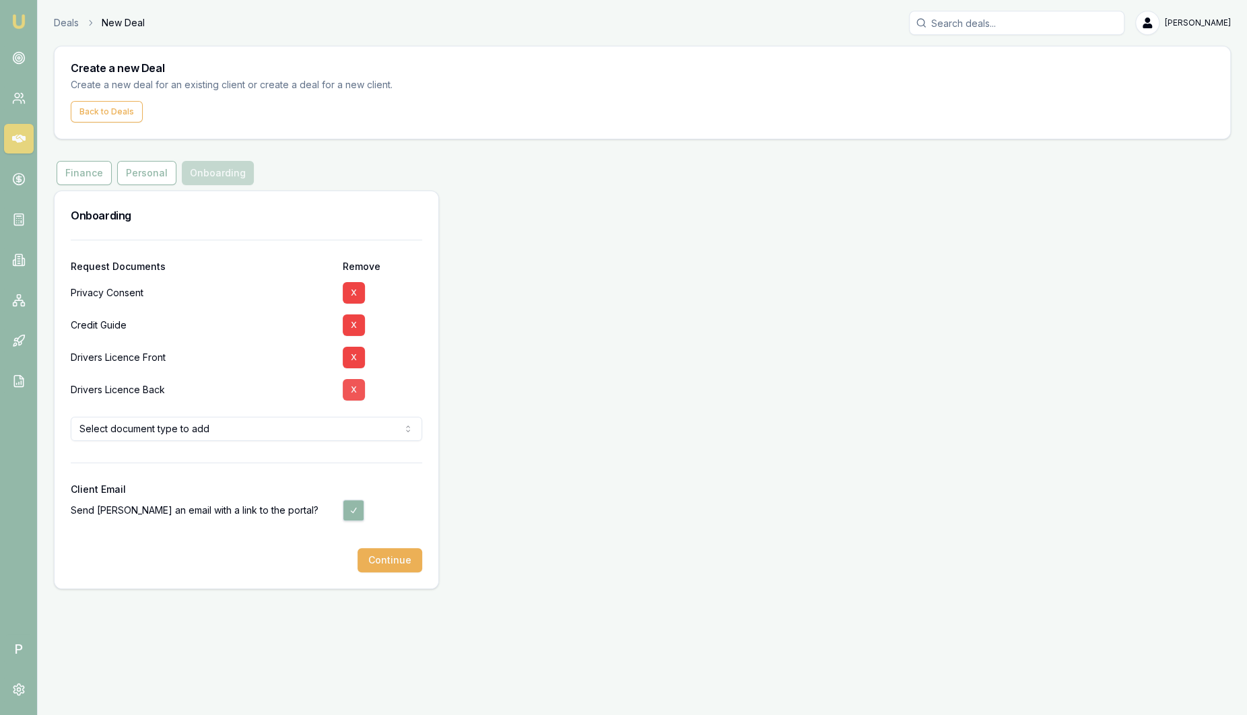
click at [355, 390] on button "X" at bounding box center [354, 390] width 22 height 22
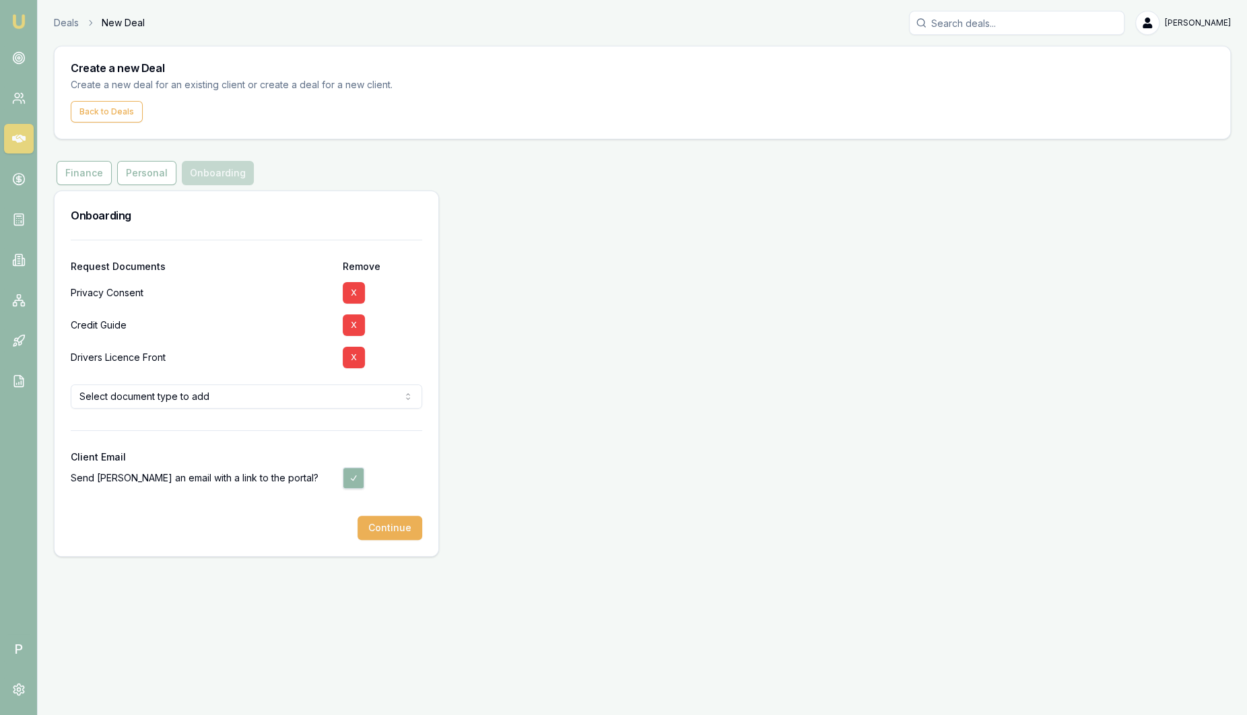
click at [320, 394] on html "Emu Broker P Deals New Deal [PERSON_NAME] Toggle Menu Create a new Deal Create …" at bounding box center [623, 357] width 1247 height 715
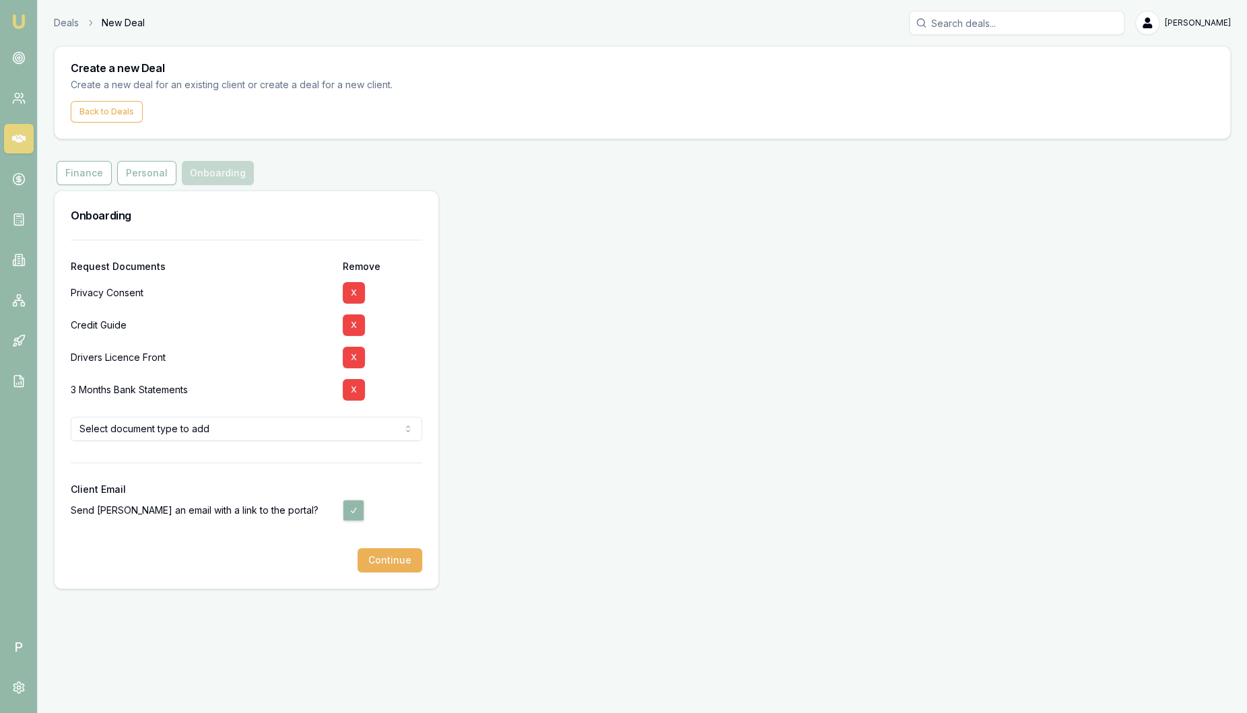
click at [141, 185] on div "Create a new Deal Create a new deal for an existing client or create a deal for…" at bounding box center [642, 317] width 1177 height 543
click at [162, 178] on button "Personal" at bounding box center [146, 173] width 59 height 24
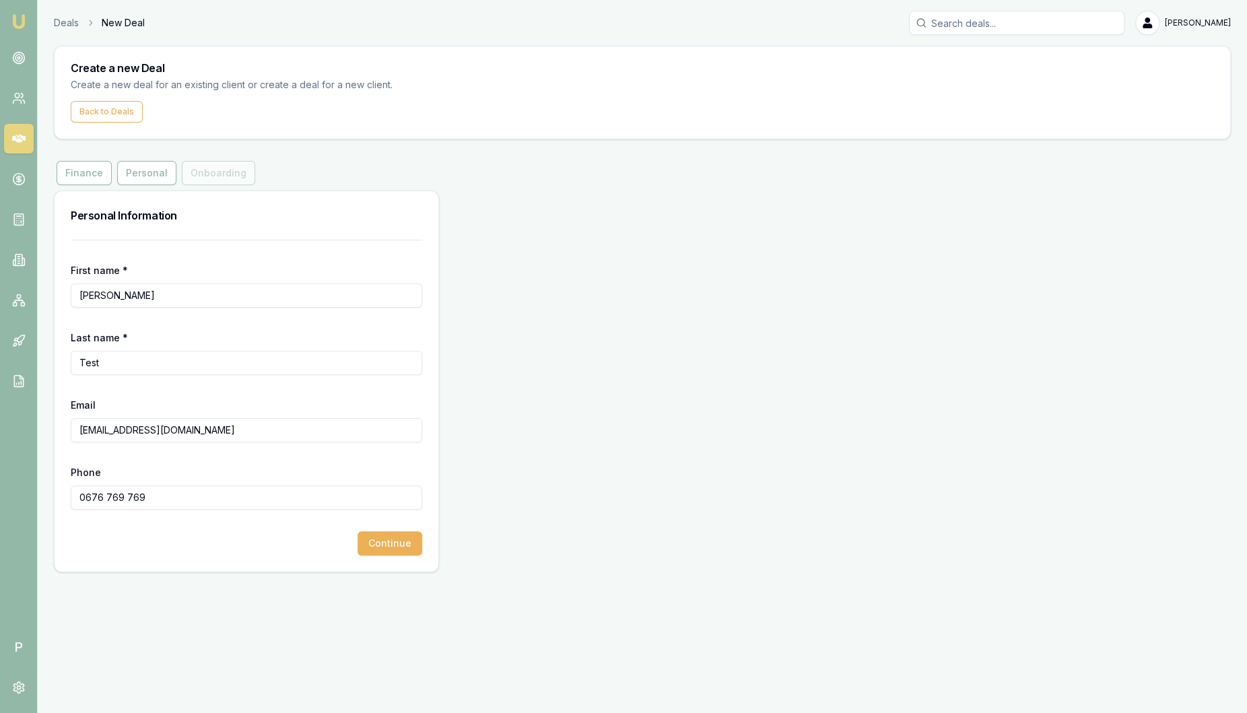
drag, startPoint x: 215, startPoint y: 431, endPoint x: -43, endPoint y: 389, distance: 261.1
click at [0, 389] on html "Emu Broker P Deals New Deal [PERSON_NAME] Toggle Menu Create a new Deal Create …" at bounding box center [623, 356] width 1247 height 713
paste input "[PERSON_NAME][EMAIL_ADDRESS][PERSON_NAME][DOMAIN_NAME]"
type input "[PERSON_NAME][EMAIL_ADDRESS][PERSON_NAME][DOMAIN_NAME]"
click at [382, 544] on button "Continue" at bounding box center [389, 543] width 65 height 24
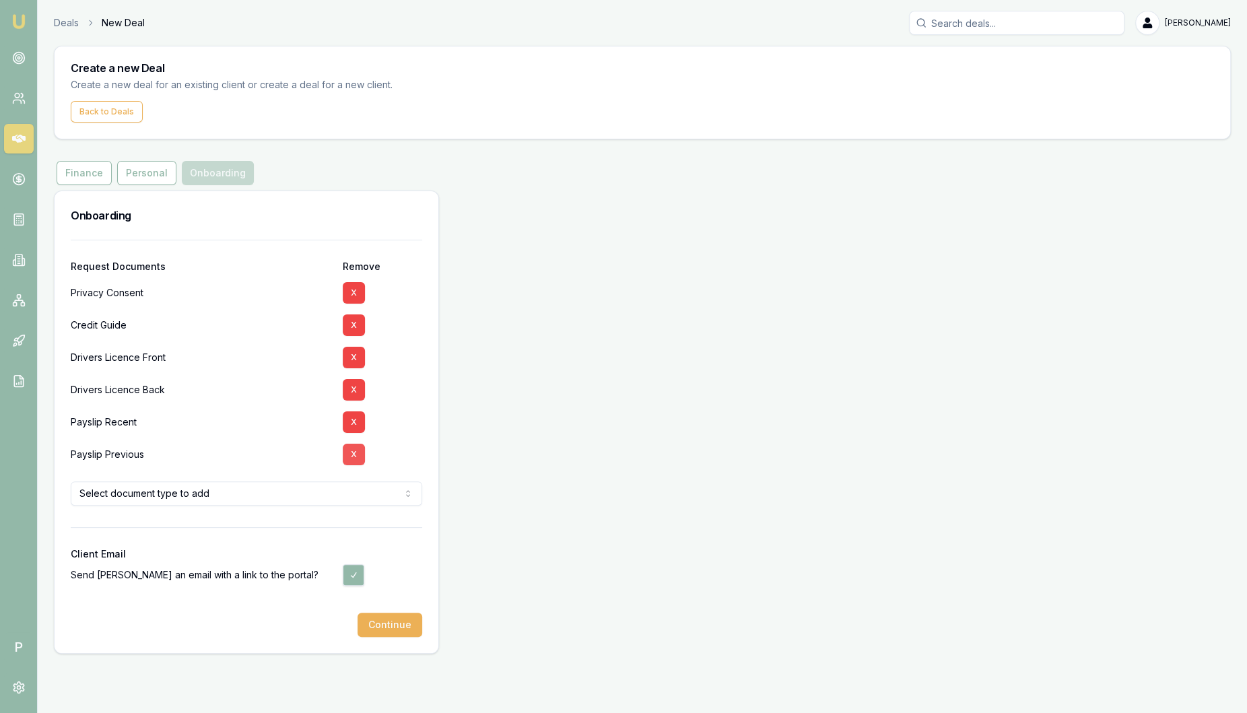
click at [353, 454] on button "X" at bounding box center [354, 455] width 22 height 22
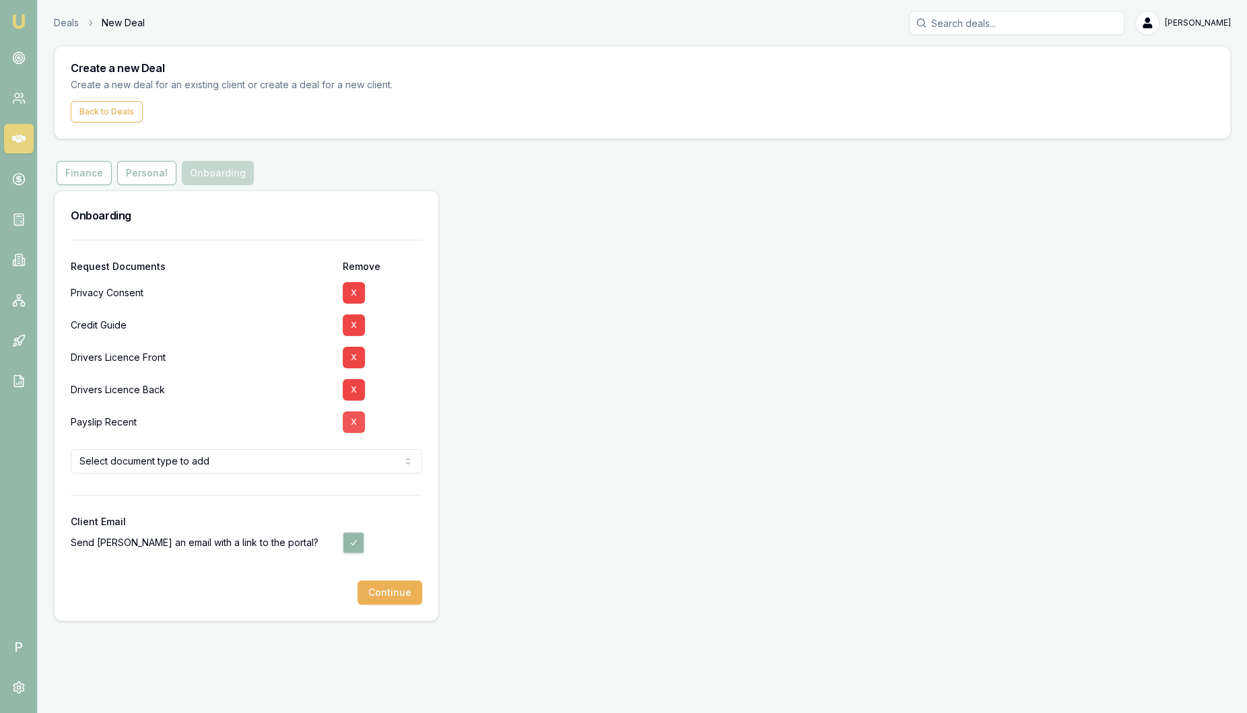
click at [358, 425] on button "X" at bounding box center [354, 422] width 22 height 22
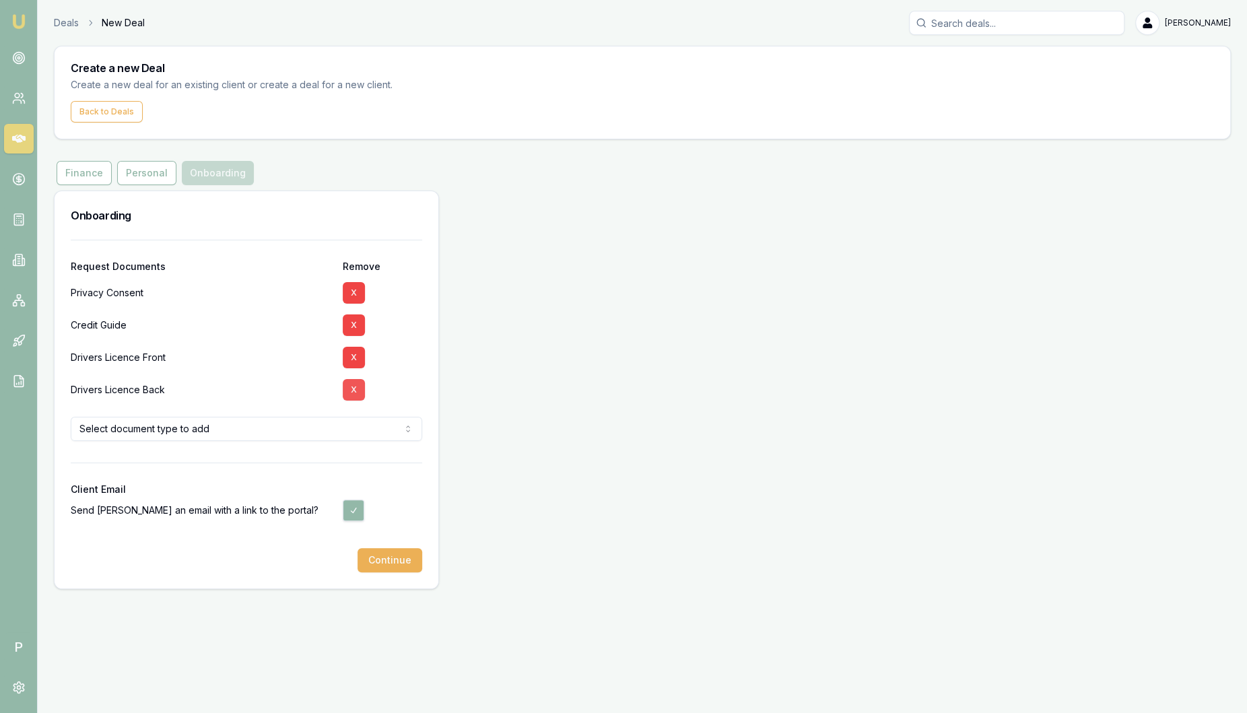
click at [355, 395] on button "X" at bounding box center [354, 390] width 22 height 22
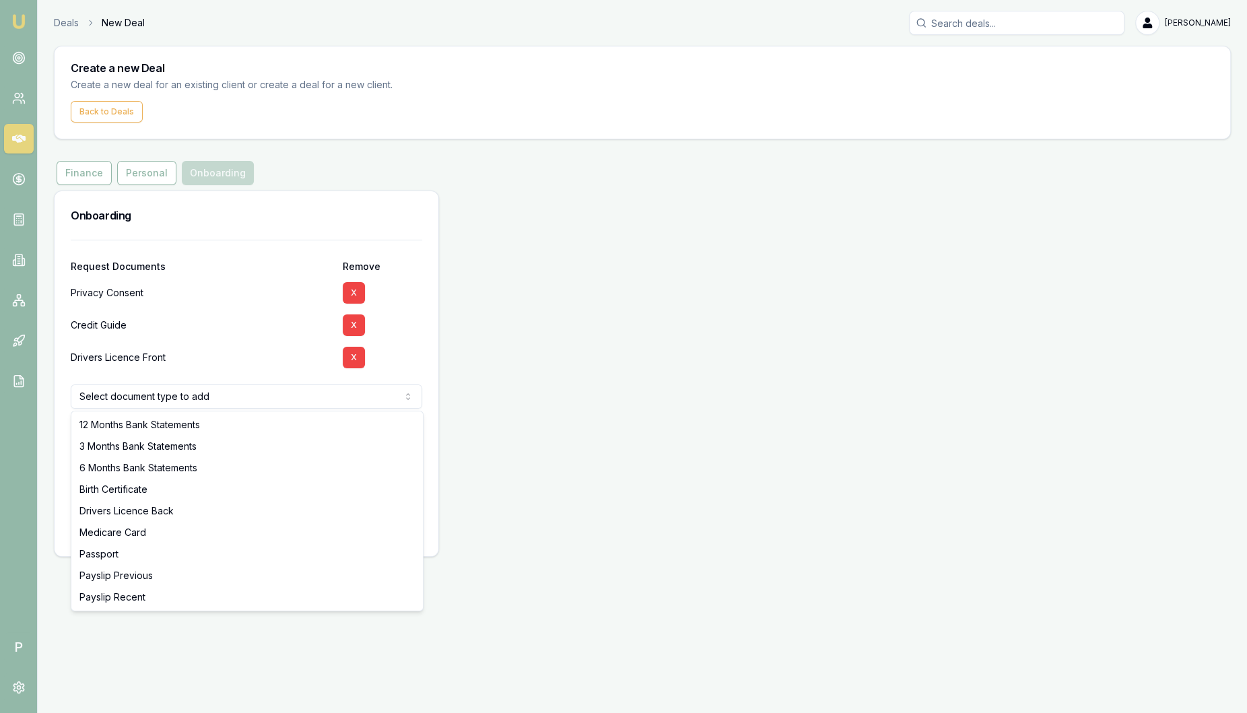
click at [247, 398] on html "Emu Broker P Deals New Deal [PERSON_NAME] Toggle Menu Create a new Deal Create …" at bounding box center [623, 356] width 1247 height 713
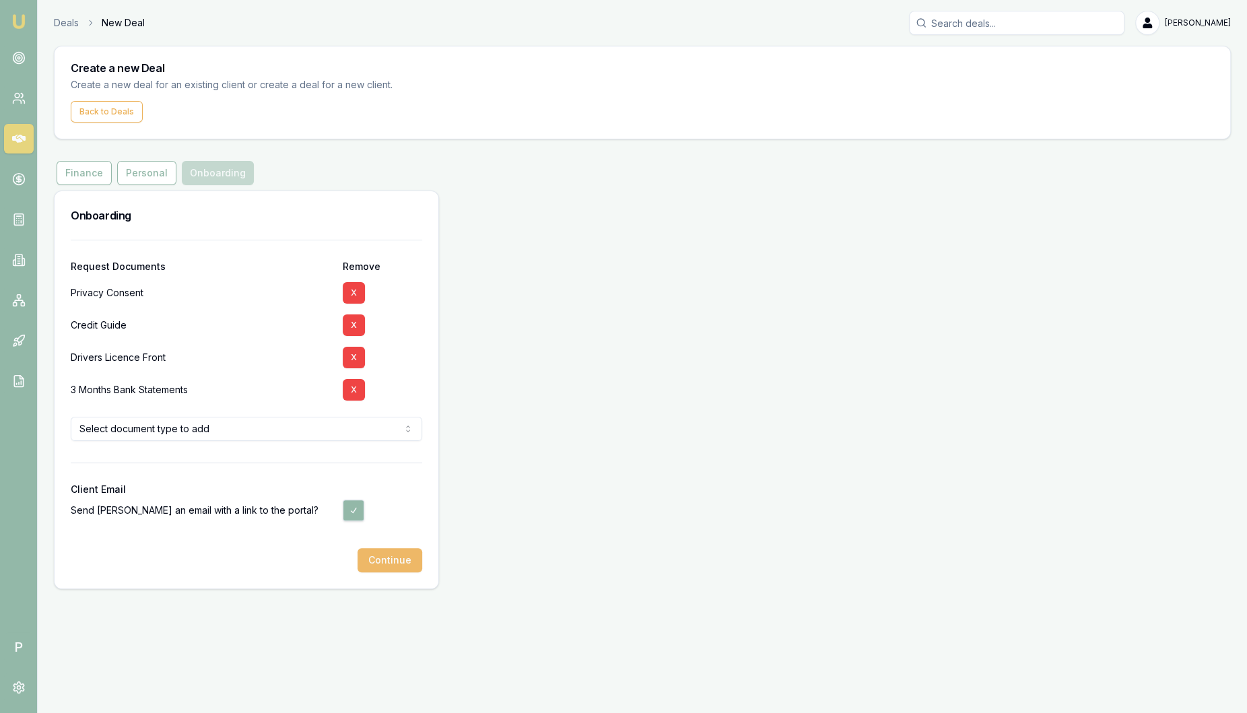
click at [409, 557] on button "Continue" at bounding box center [389, 560] width 65 height 24
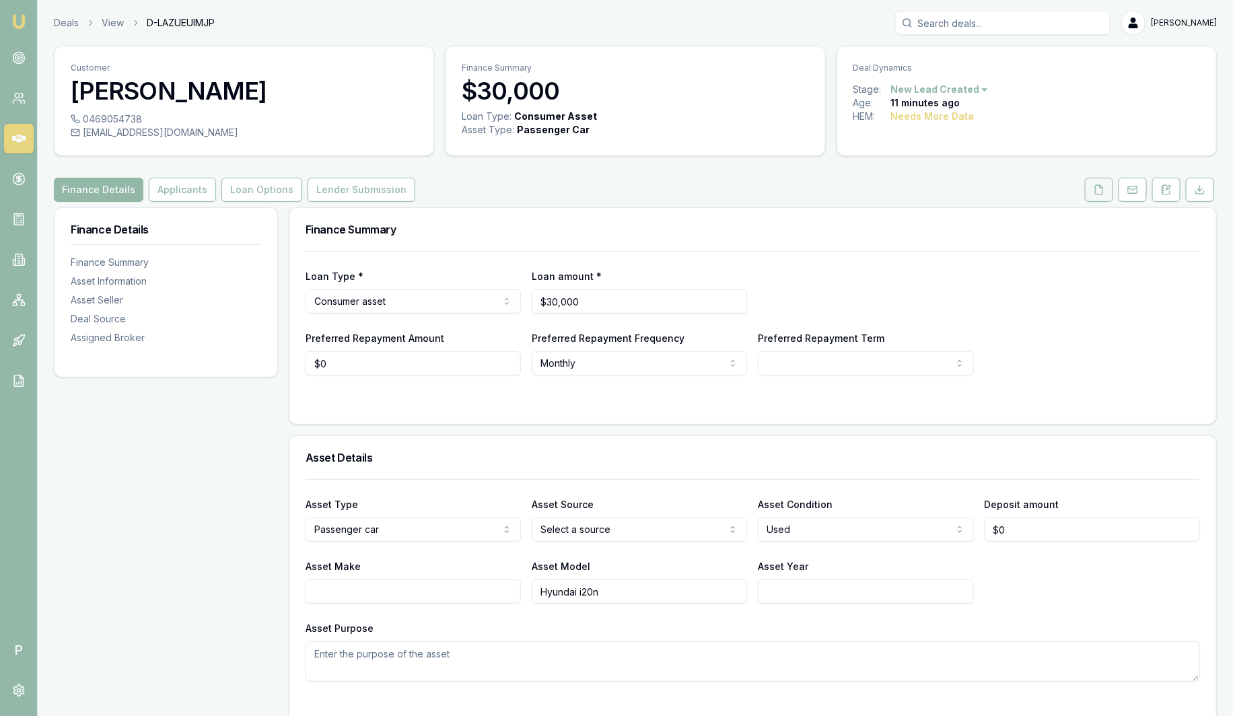
click at [1099, 190] on icon at bounding box center [1099, 189] width 11 height 11
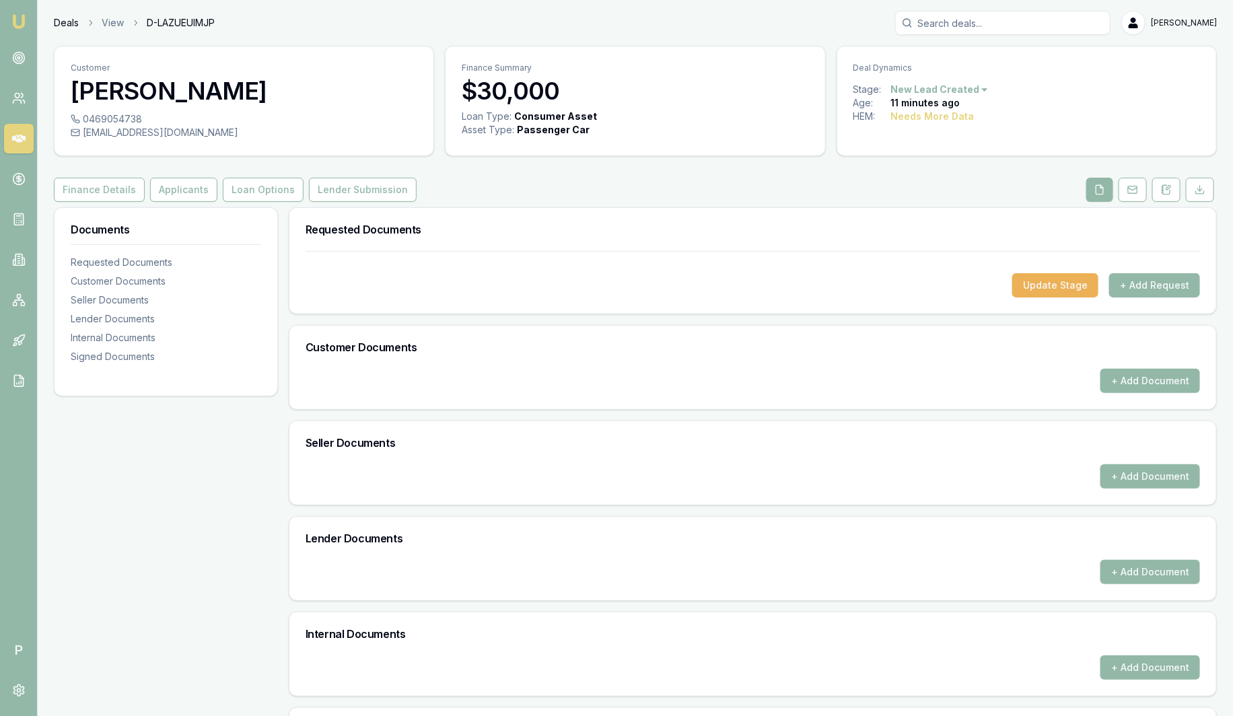
click at [62, 24] on link "Deals" at bounding box center [66, 22] width 25 height 13
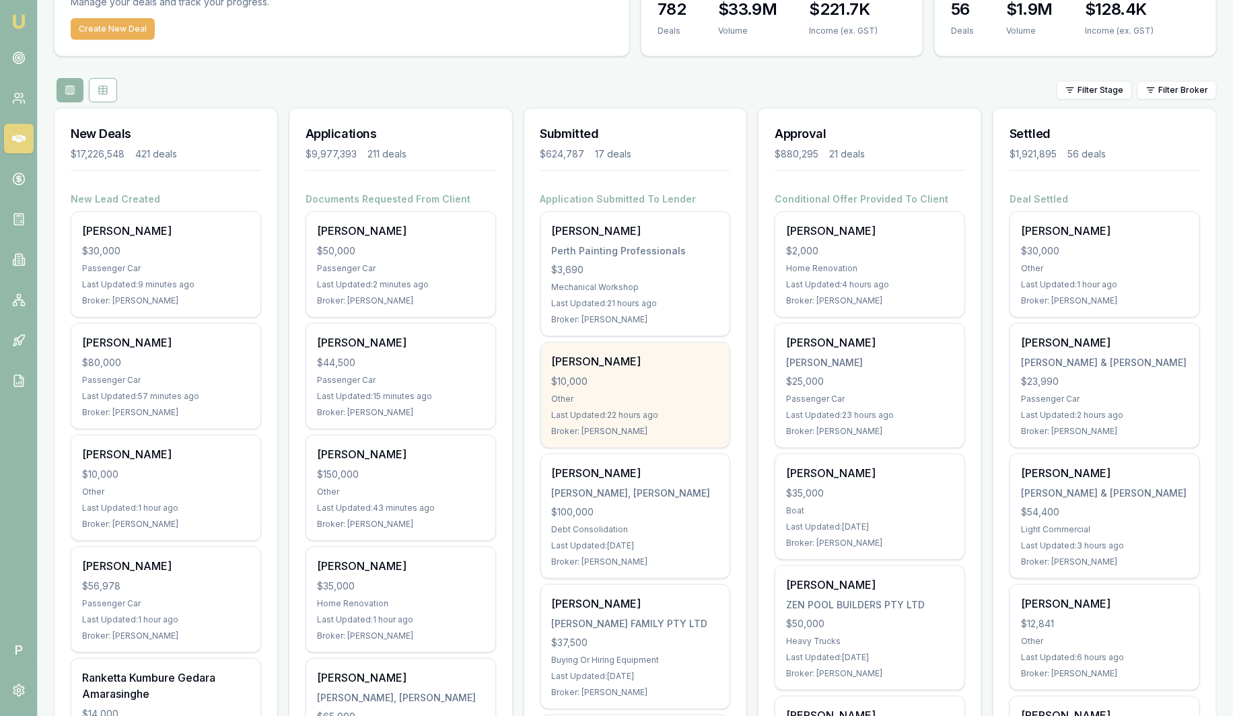
scroll to position [83, 0]
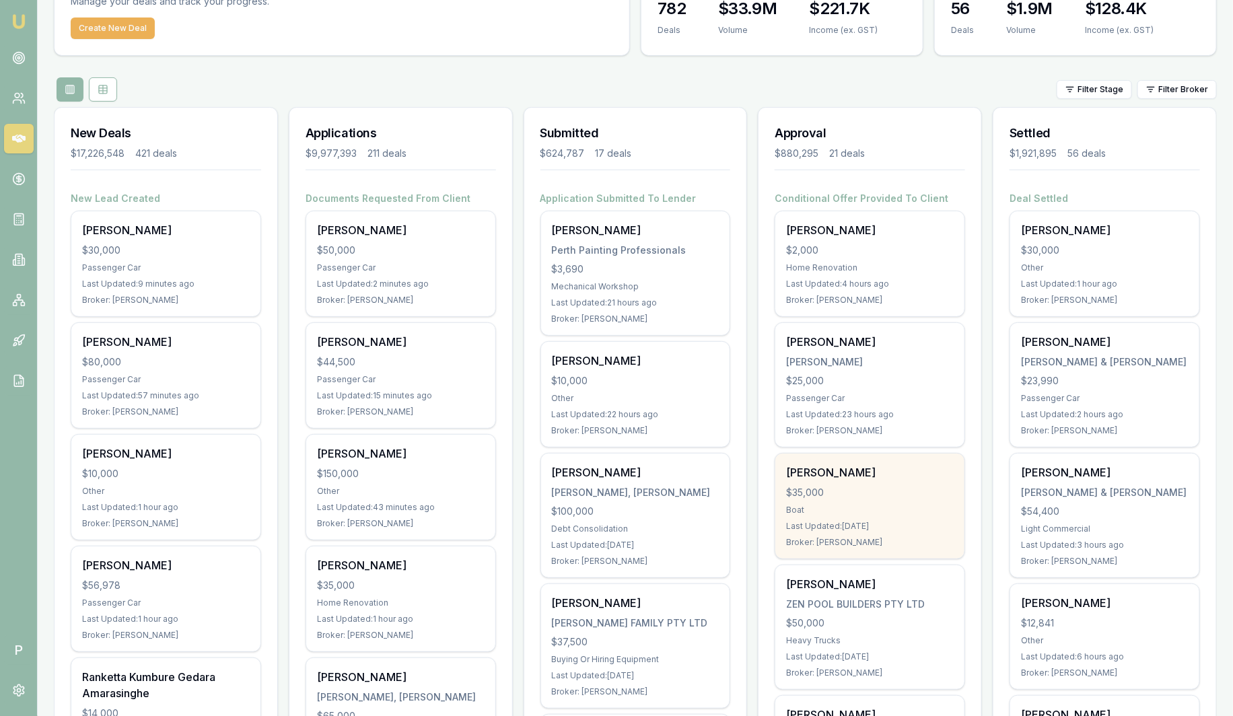
click at [846, 477] on div "[PERSON_NAME]" at bounding box center [870, 472] width 168 height 16
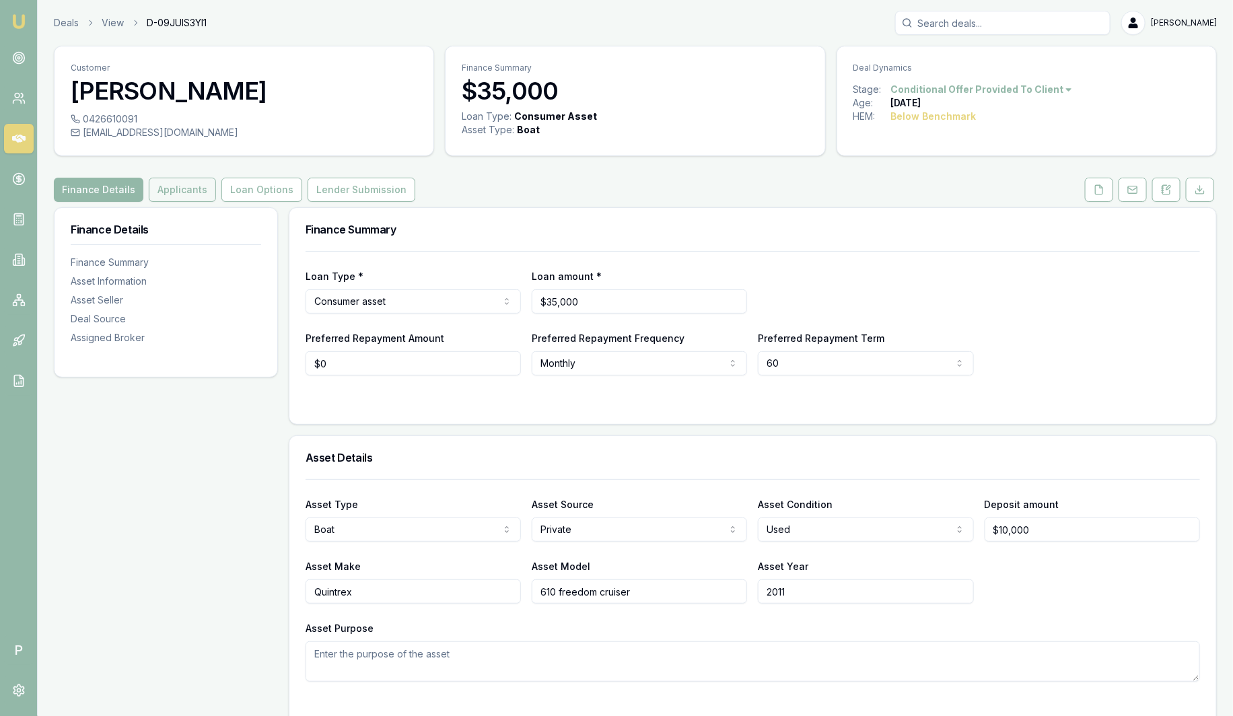
click at [189, 192] on button "Applicants" at bounding box center [182, 190] width 67 height 24
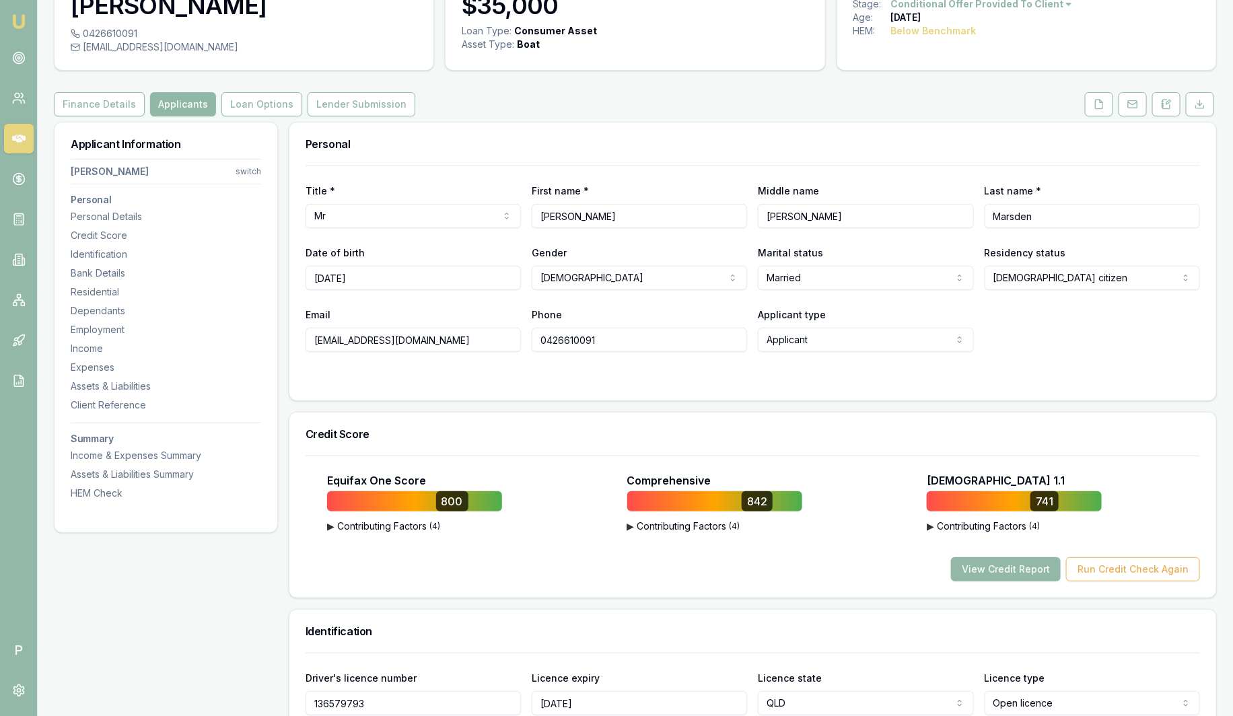
scroll to position [83, 0]
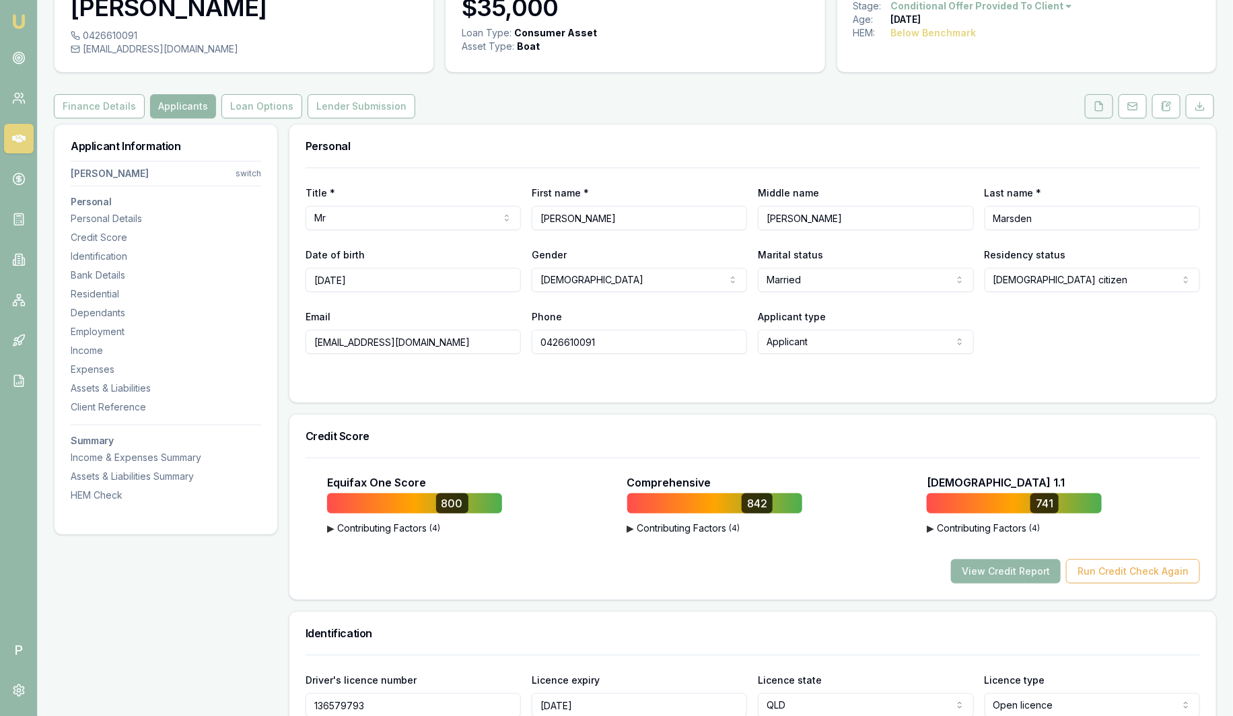
click at [1092, 99] on button at bounding box center [1099, 106] width 28 height 24
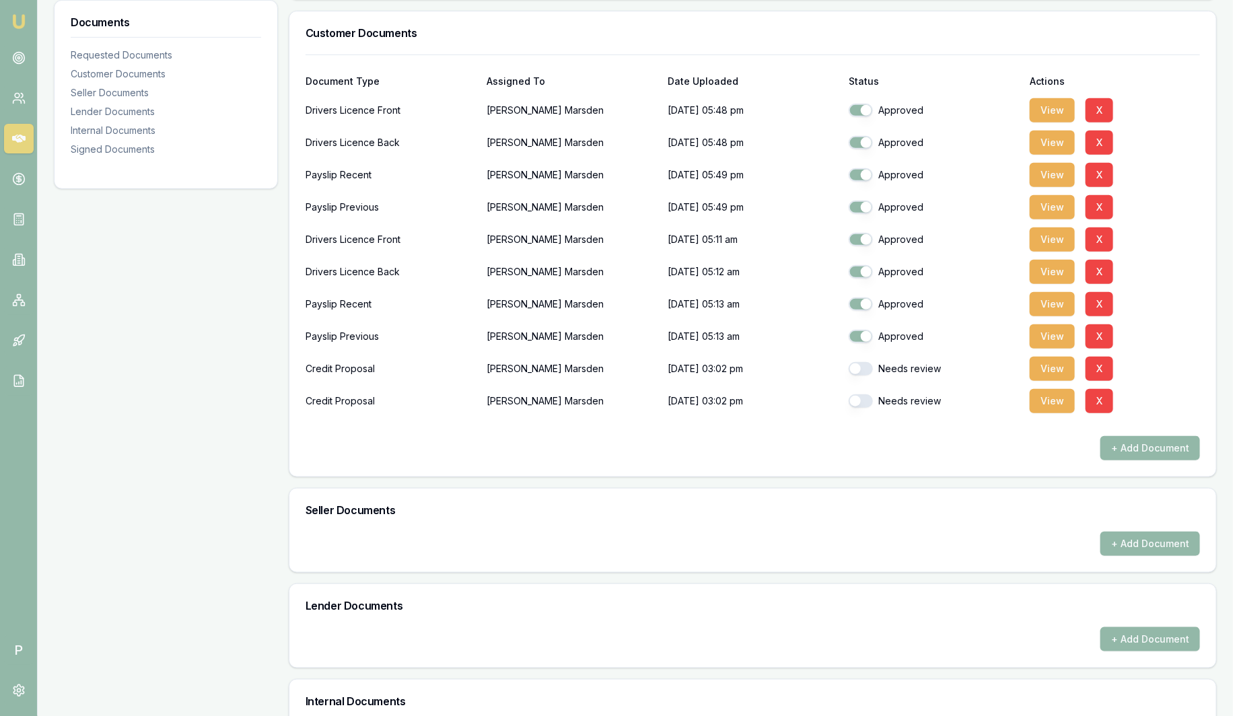
scroll to position [336, 0]
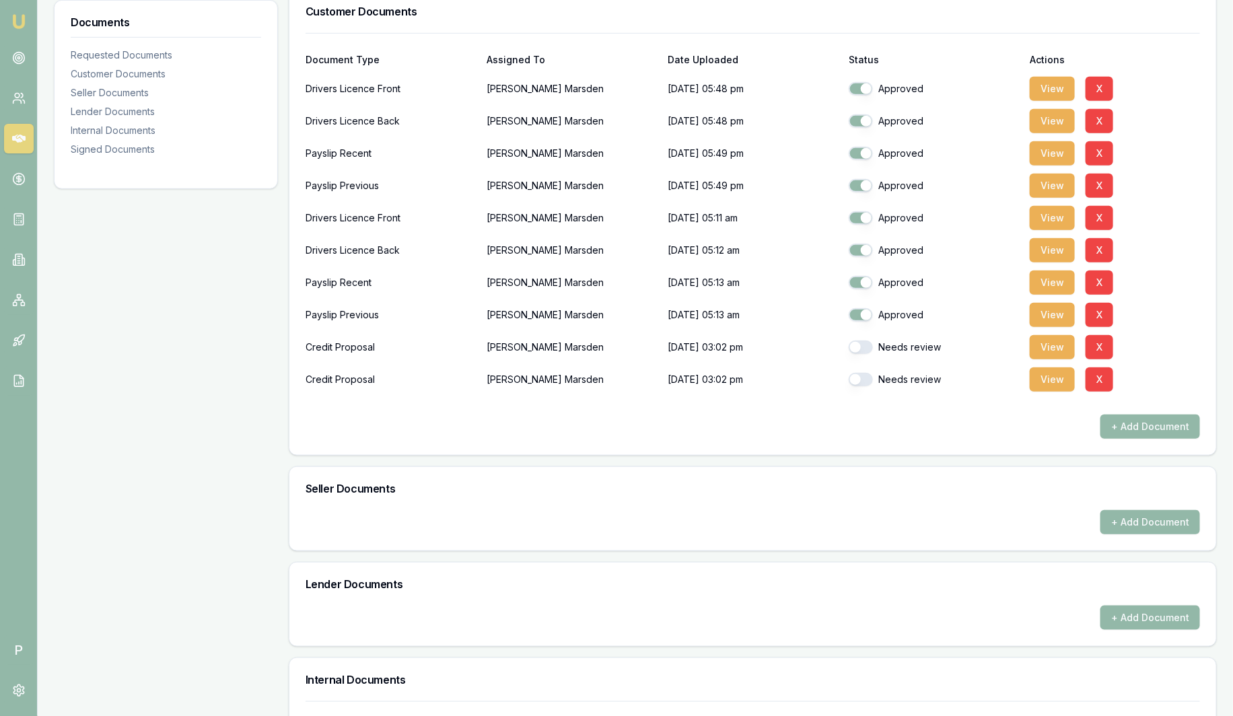
click at [872, 90] on button "button" at bounding box center [861, 88] width 24 height 13
click at [863, 86] on button "button" at bounding box center [861, 88] width 24 height 13
checkbox input "true"
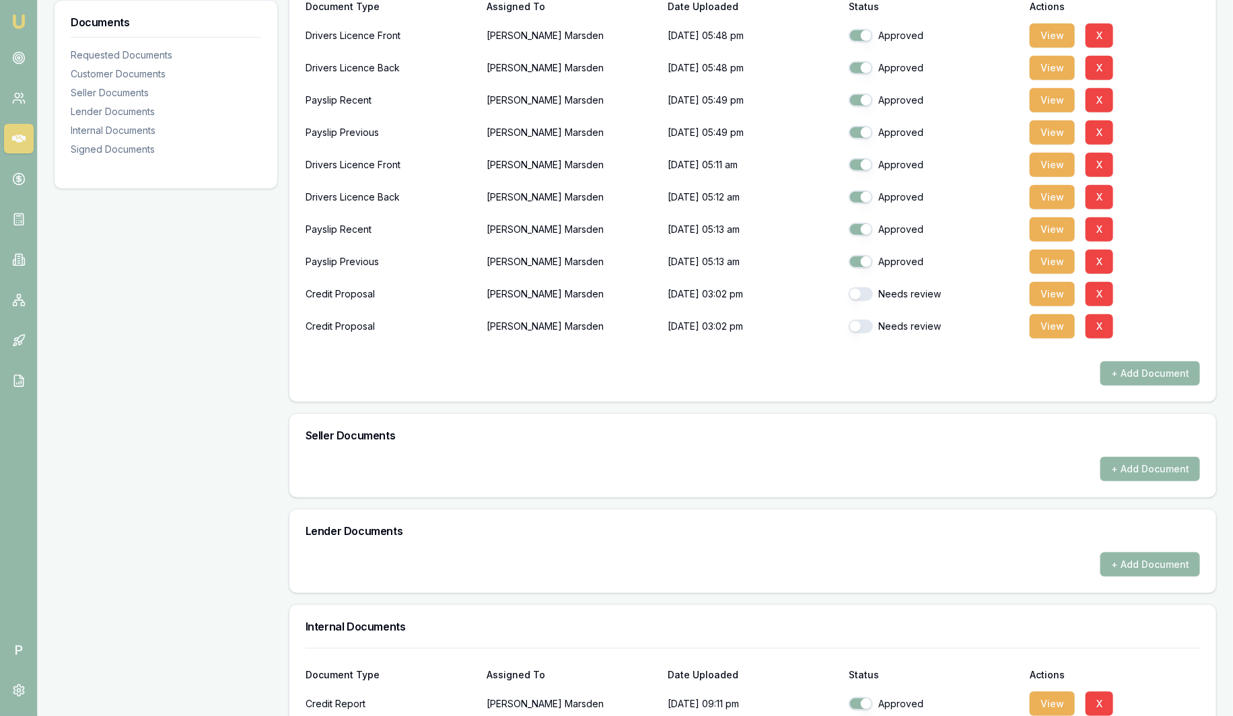
scroll to position [137, 0]
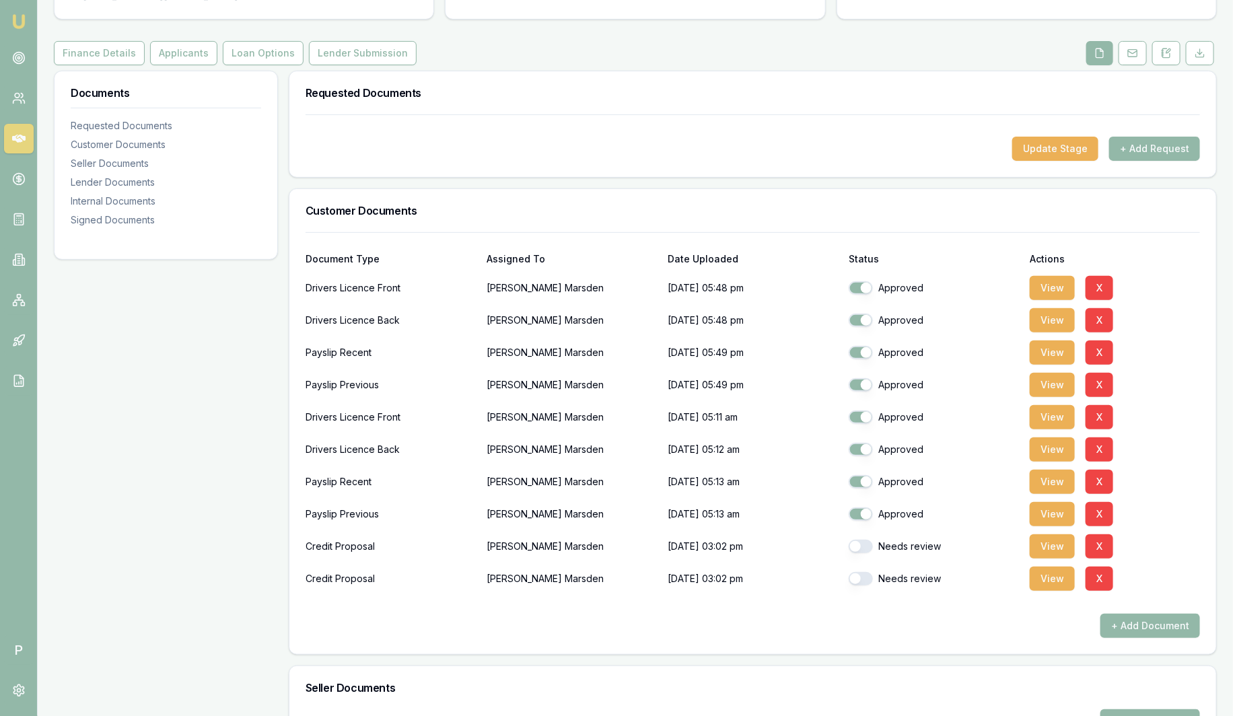
click at [866, 384] on button "button" at bounding box center [861, 384] width 24 height 13
checkbox input "true"
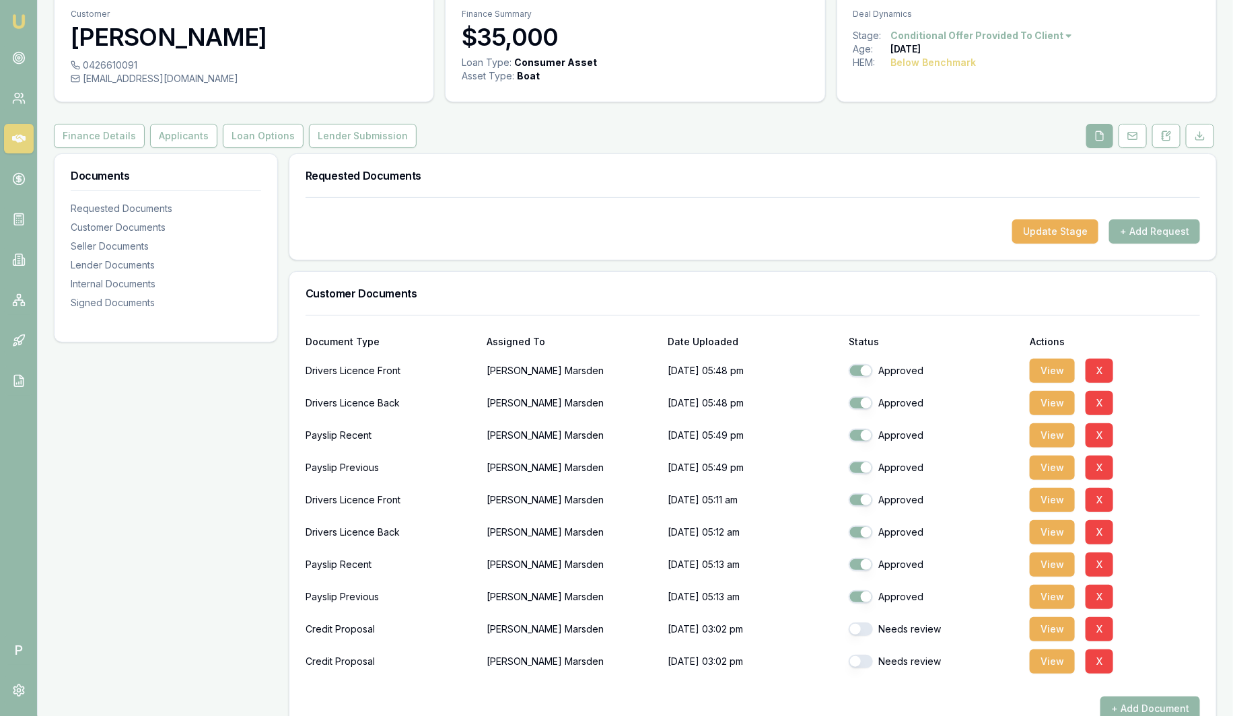
scroll to position [0, 0]
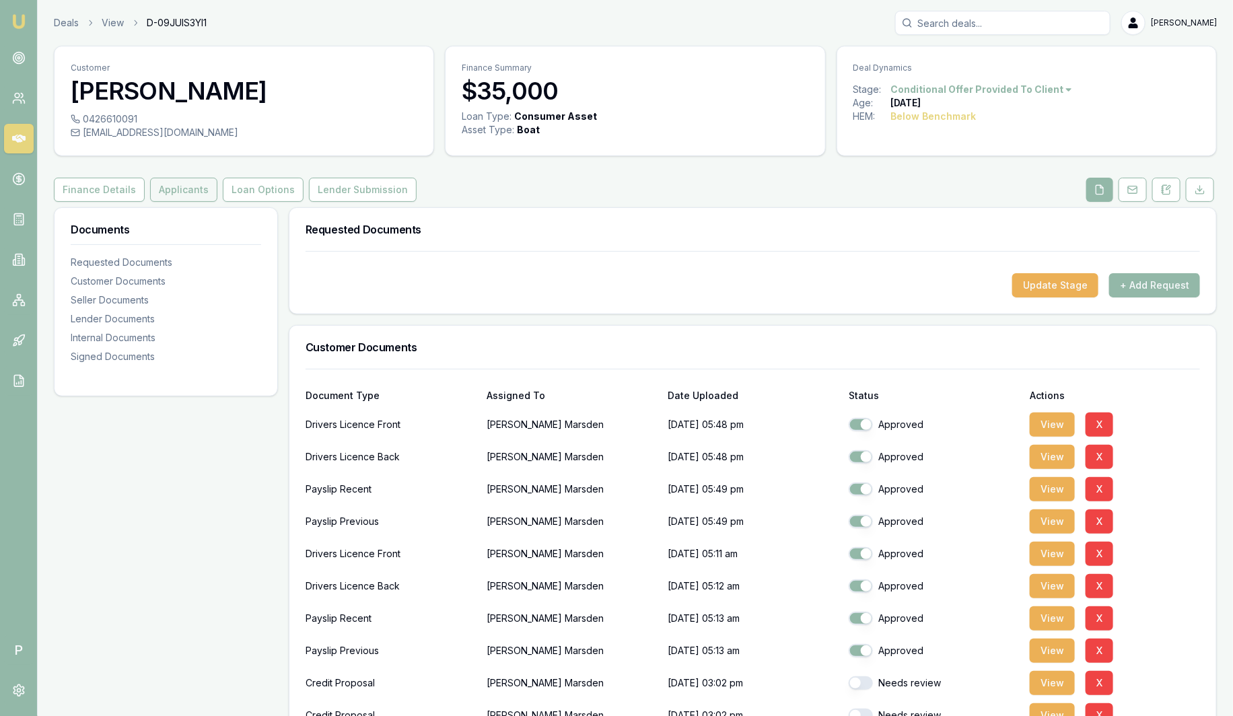
click at [175, 190] on button "Applicants" at bounding box center [183, 190] width 67 height 24
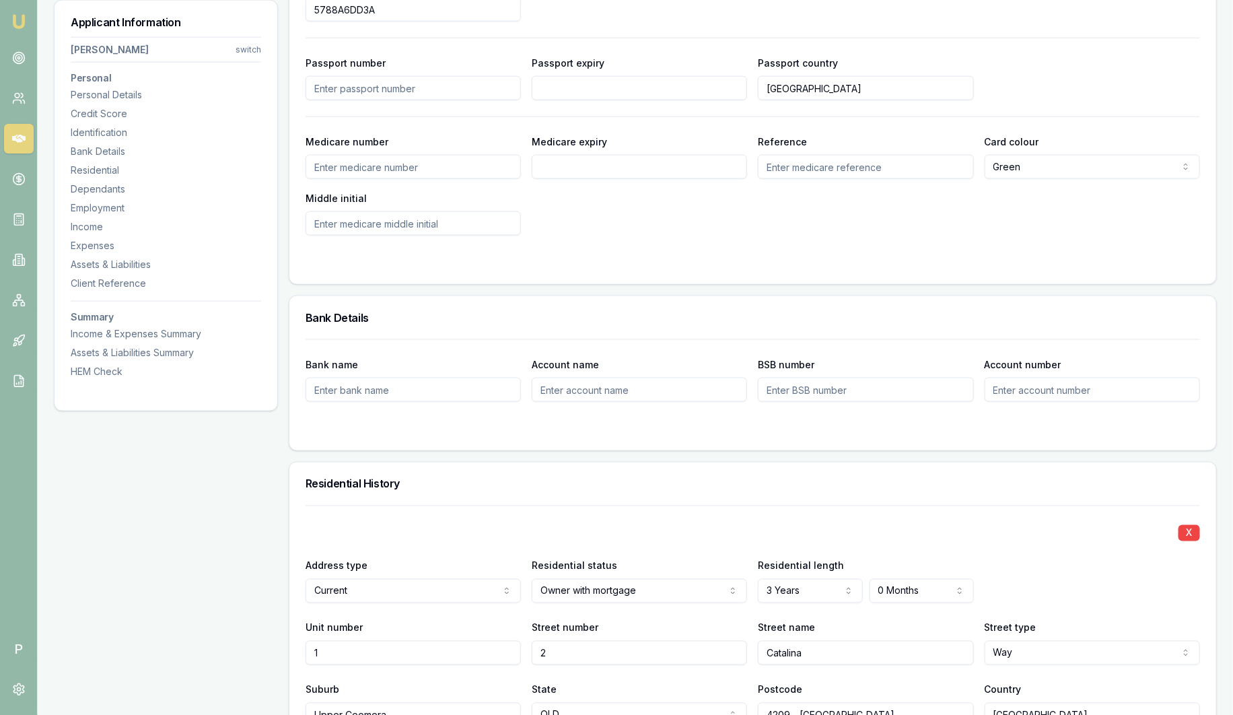
scroll to position [841, 0]
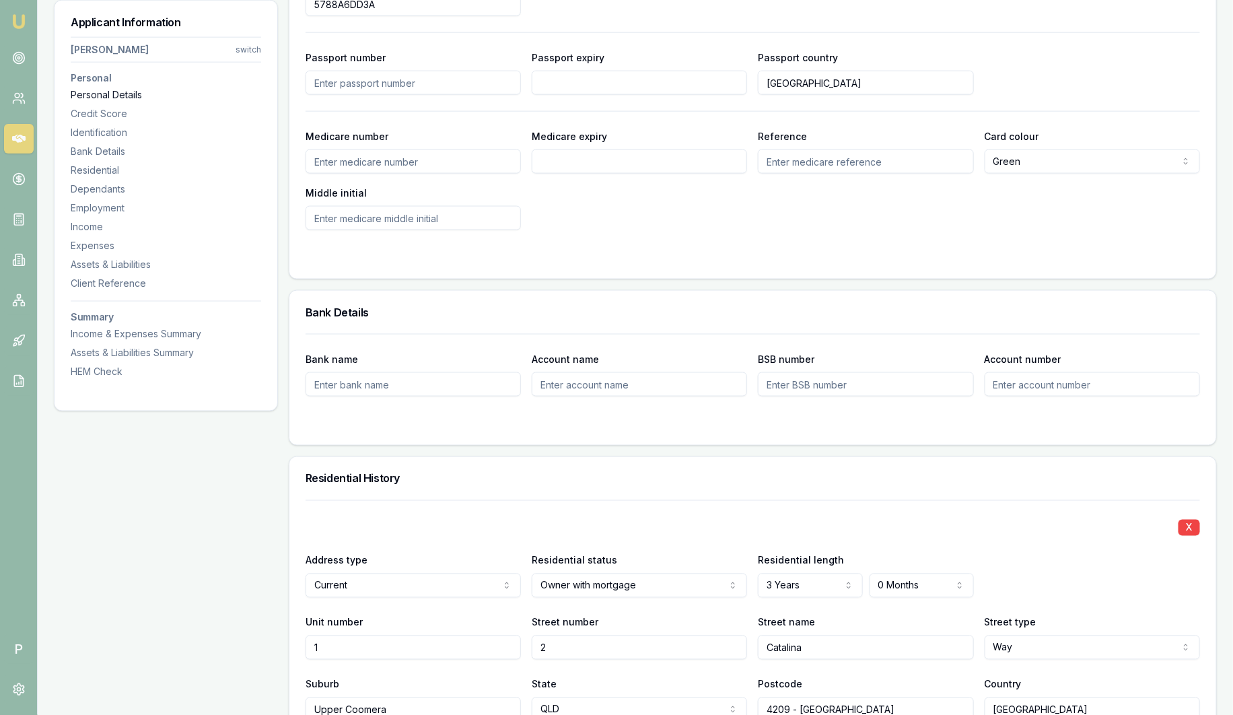
click at [116, 98] on div "Personal Details" at bounding box center [166, 94] width 190 height 13
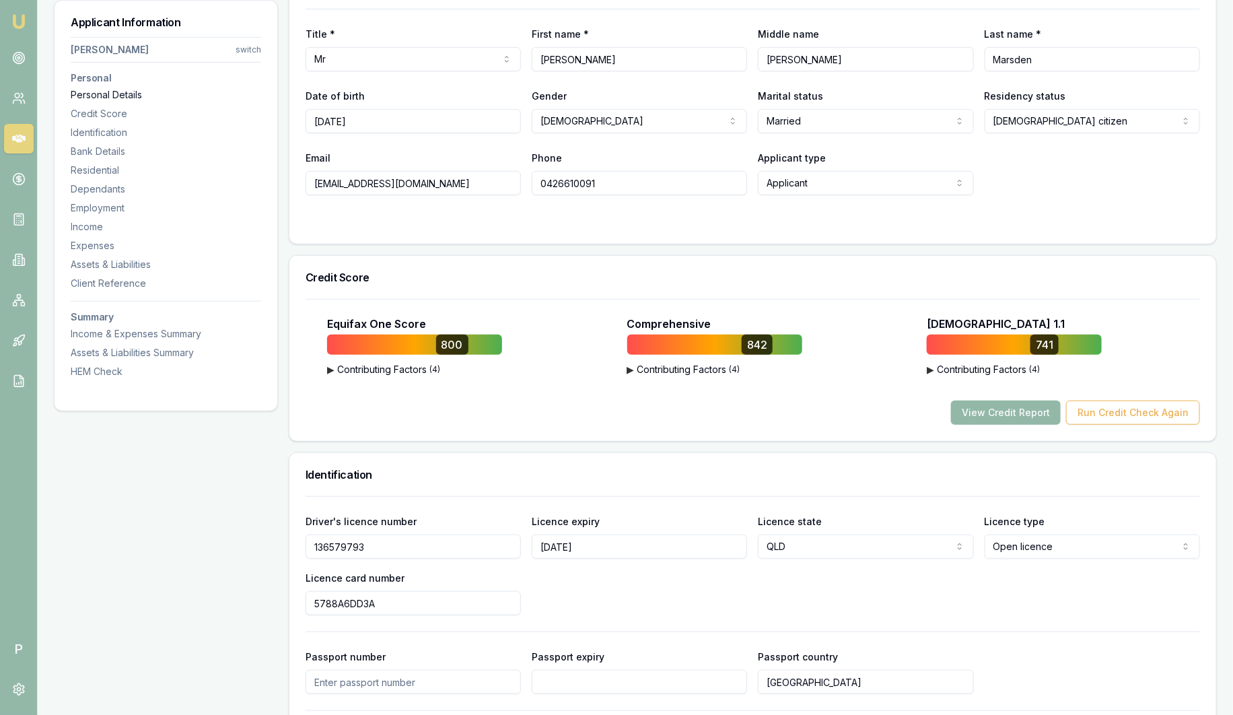
scroll to position [207, 0]
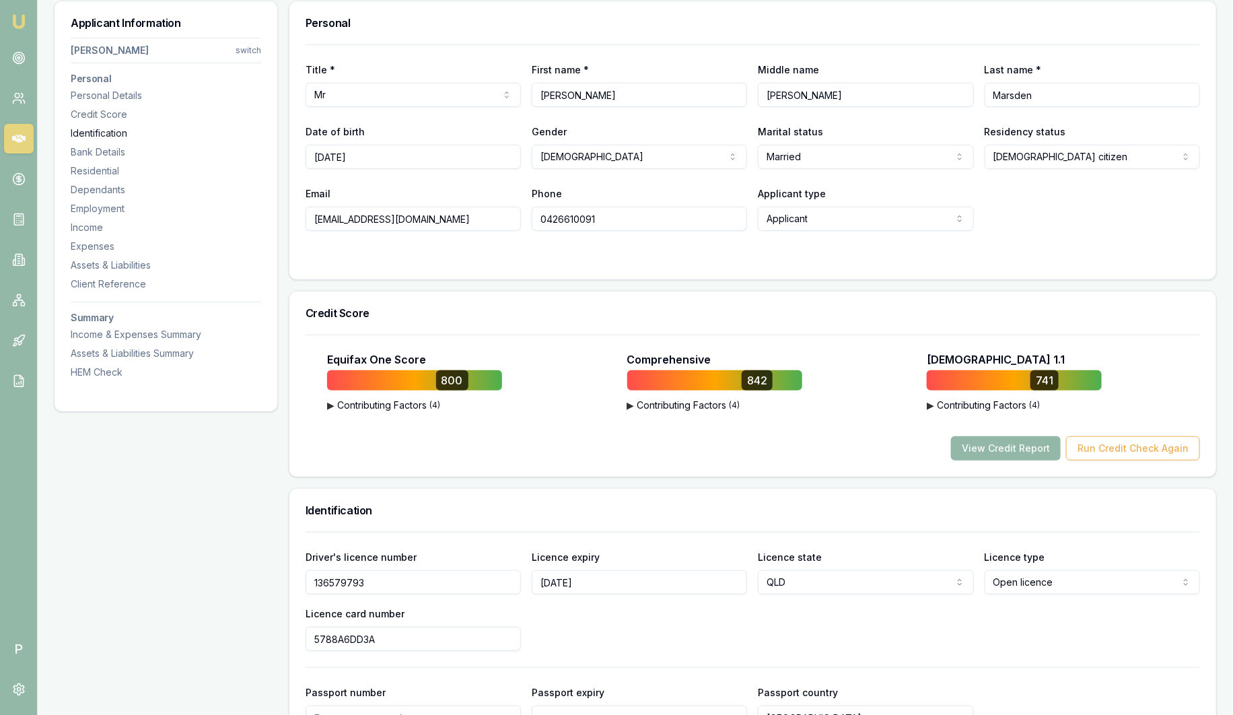
click at [117, 127] on div "Identification" at bounding box center [166, 133] width 190 height 13
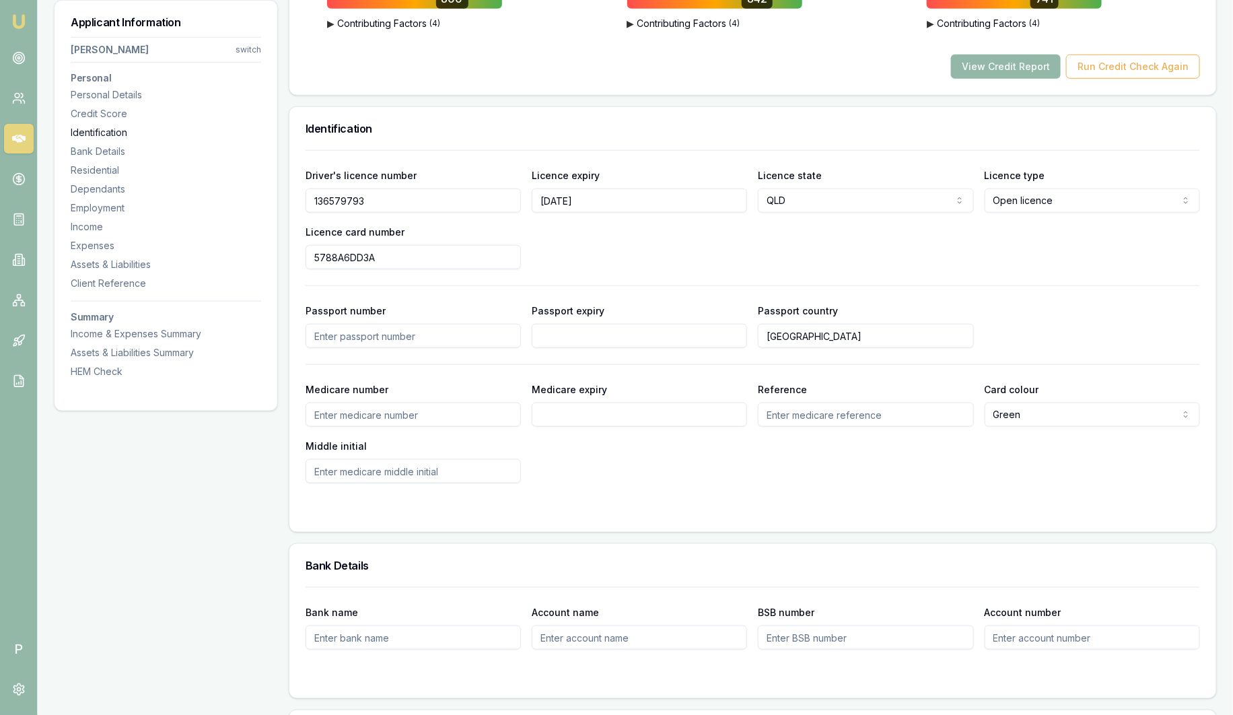
scroll to position [693, 0]
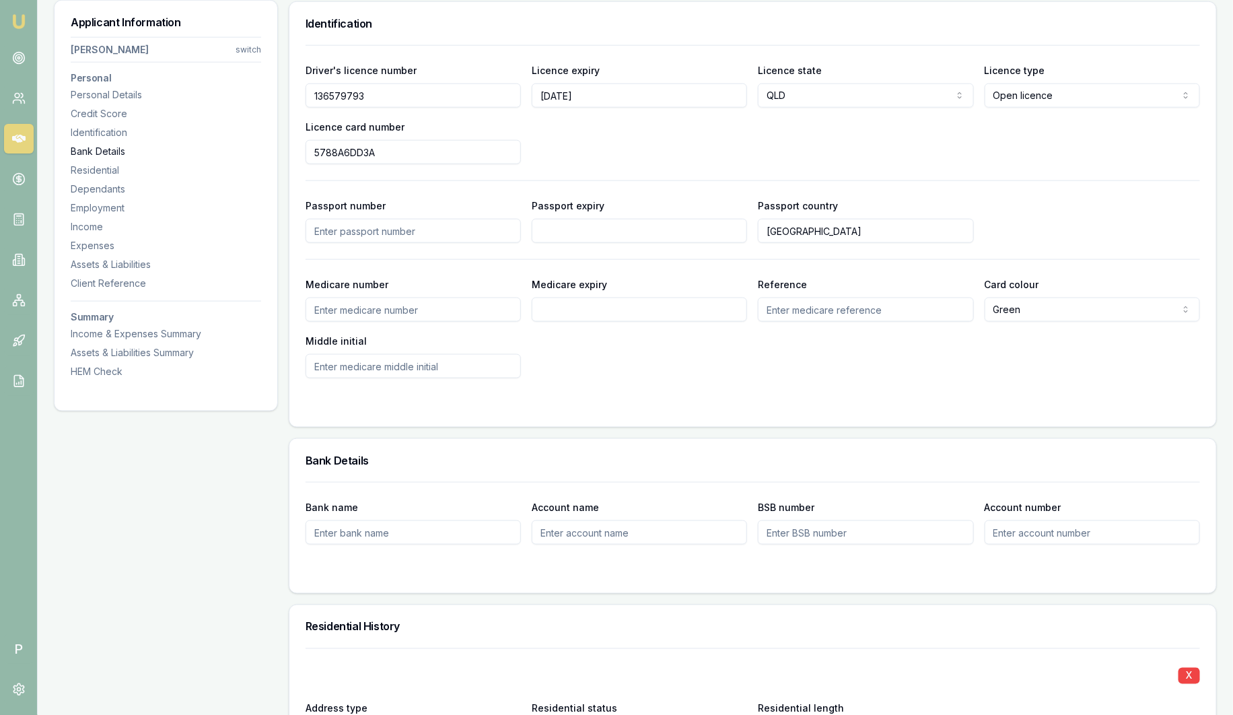
click at [117, 155] on div "Bank Details" at bounding box center [166, 151] width 190 height 13
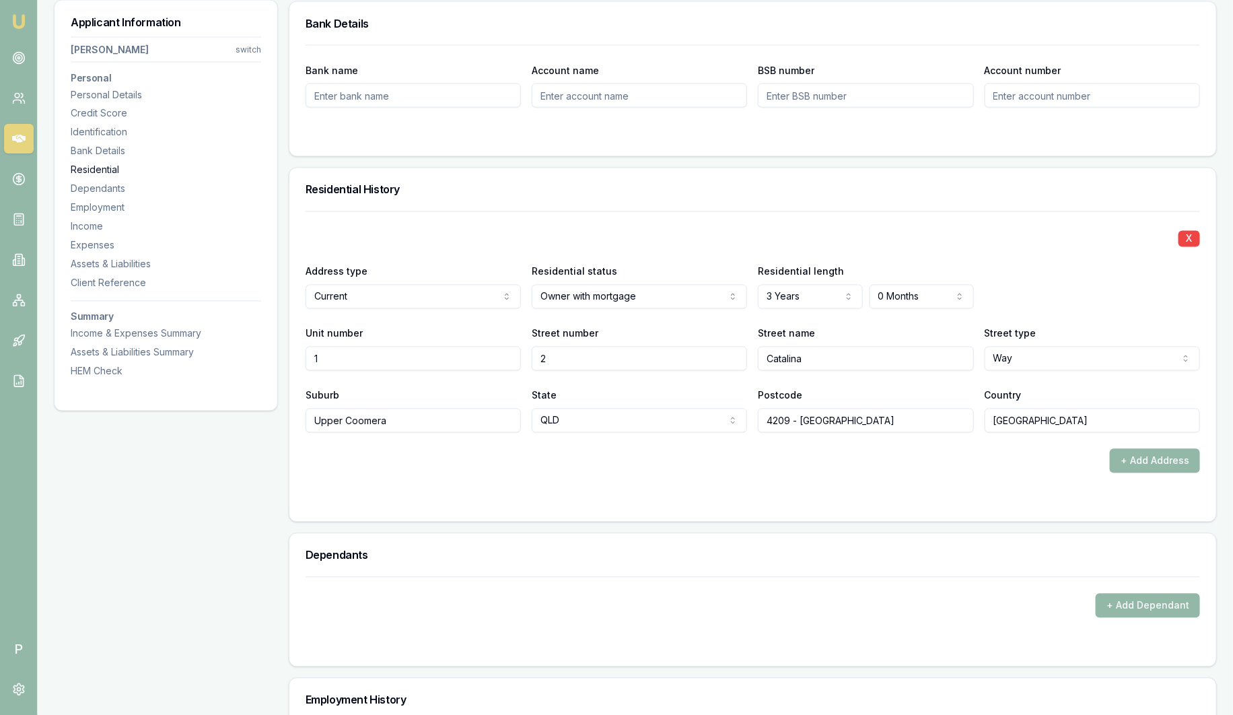
click at [112, 170] on div "Residential" at bounding box center [166, 170] width 190 height 13
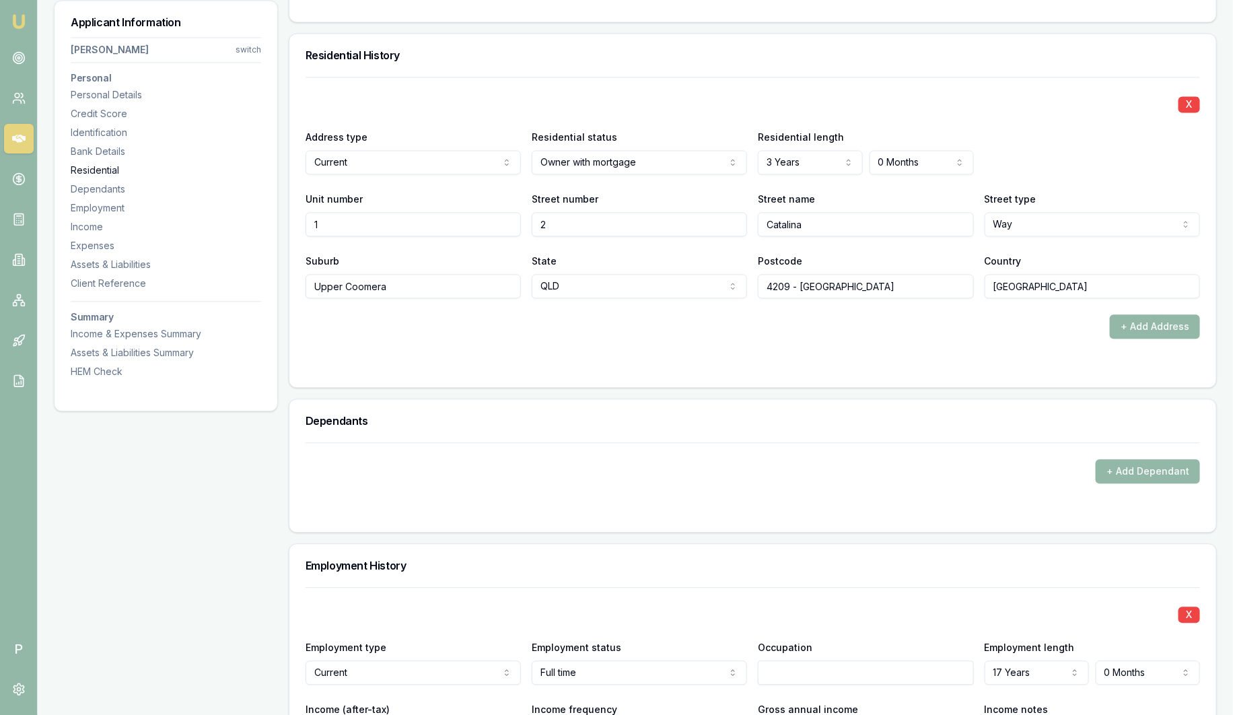
scroll to position [1296, 0]
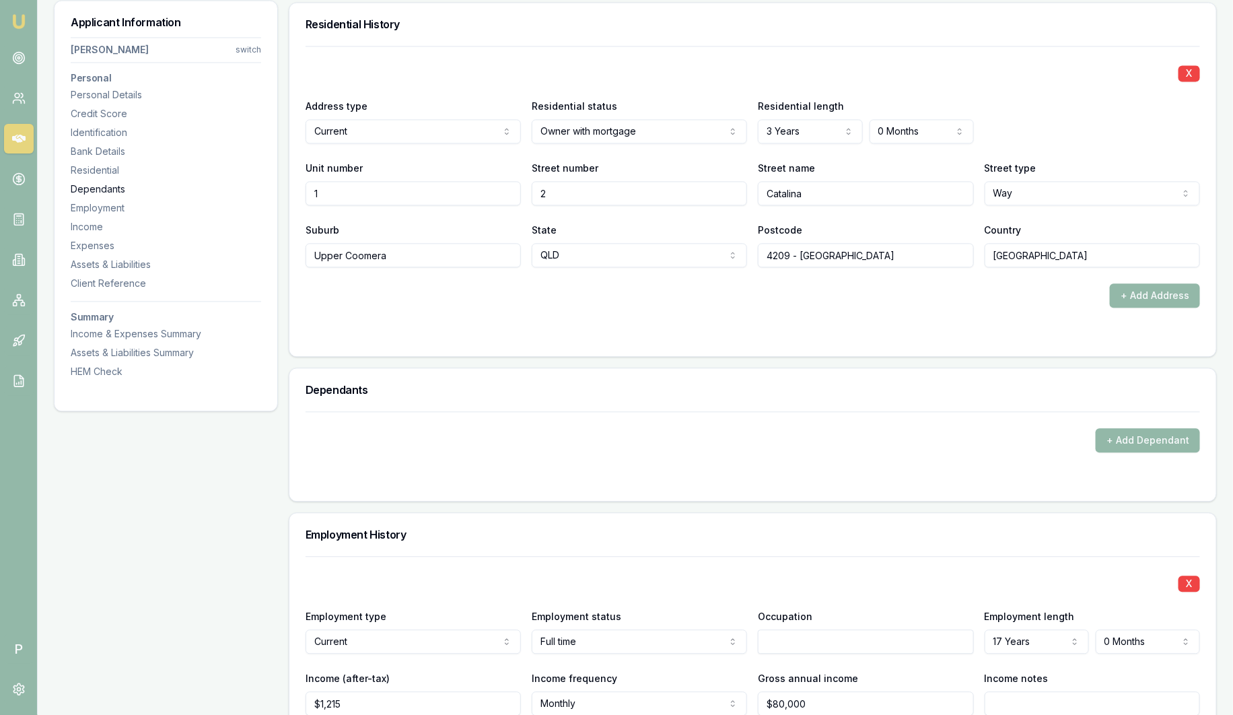
click at [117, 192] on div "Dependants" at bounding box center [166, 188] width 190 height 13
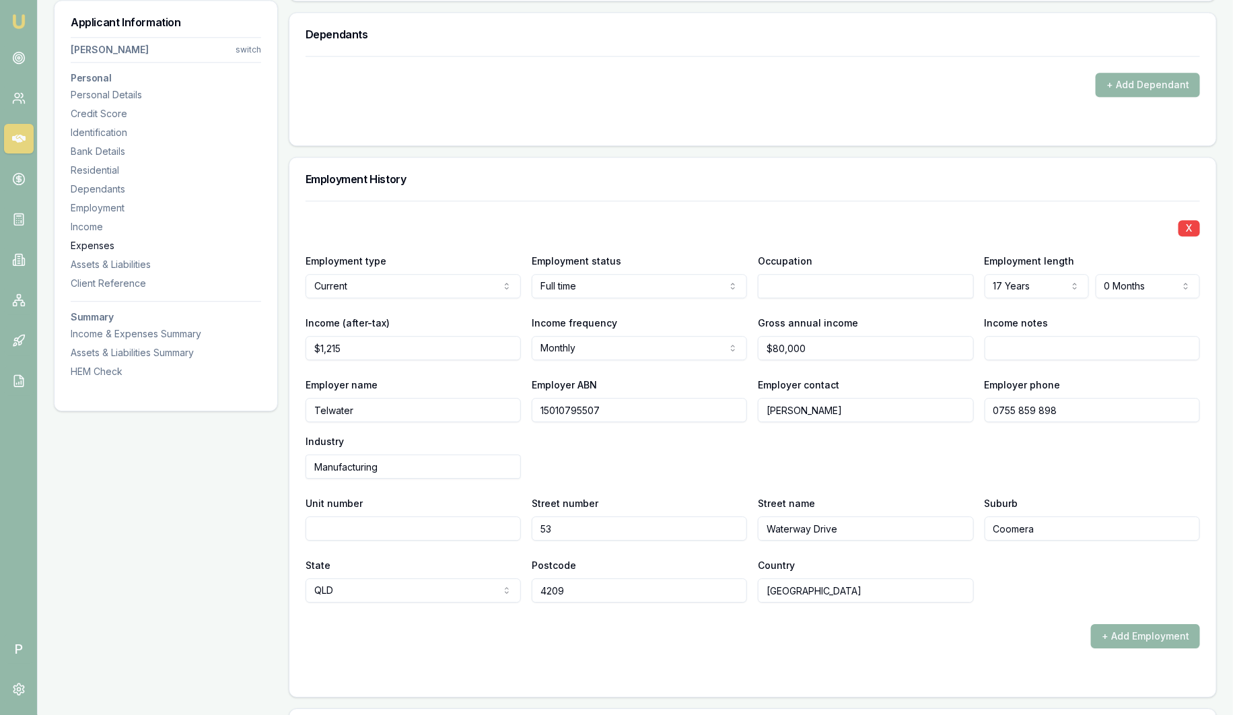
scroll to position [1661, 0]
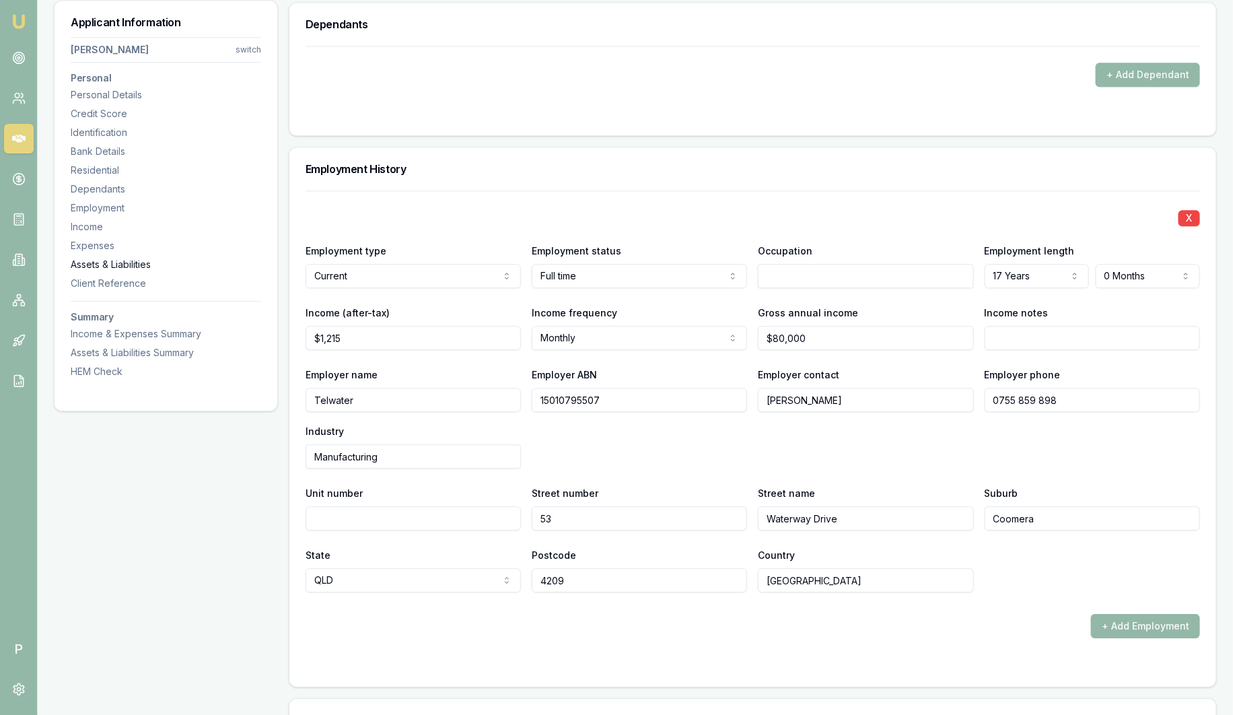
click at [125, 267] on div "Assets & Liabilities" at bounding box center [166, 264] width 190 height 13
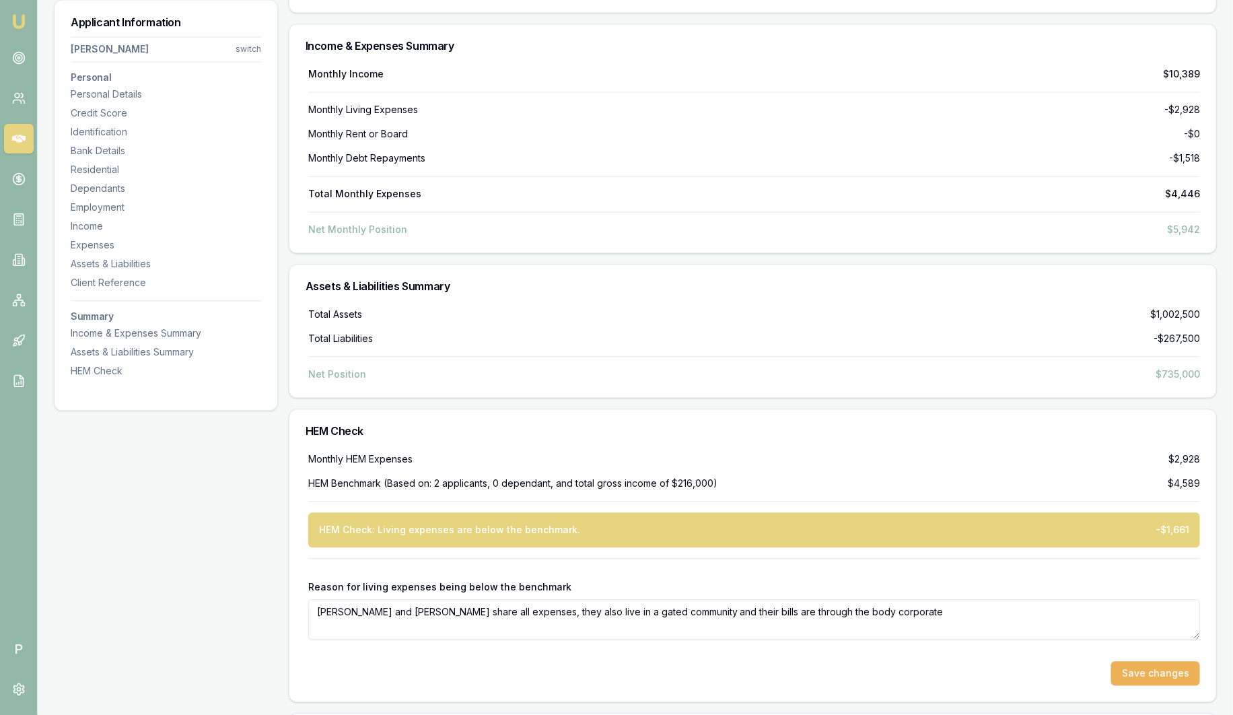
scroll to position [3665, 0]
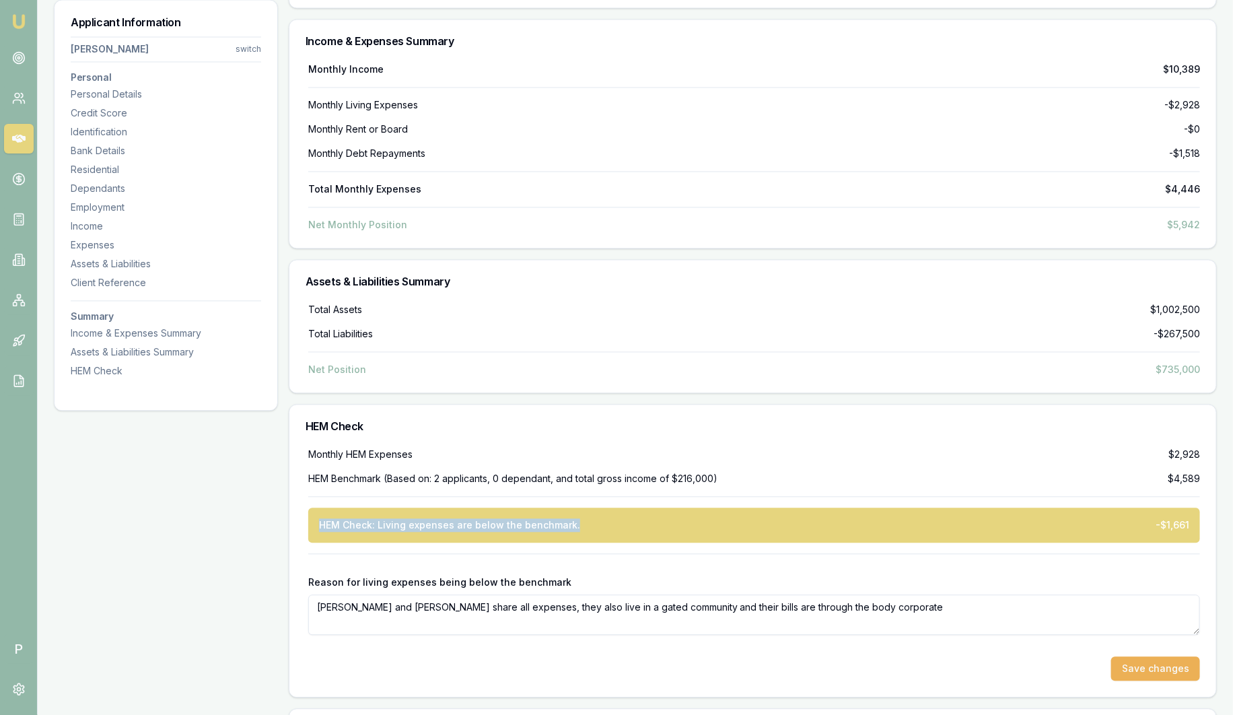
drag, startPoint x: 321, startPoint y: 520, endPoint x: 651, endPoint y: 507, distance: 330.1
click at [651, 508] on div "HEM Check: Living expenses are below the benchmark. -$1,661" at bounding box center [754, 525] width 892 height 35
drag, startPoint x: 651, startPoint y: 506, endPoint x: 639, endPoint y: 555, distance: 49.8
click at [639, 555] on div at bounding box center [754, 566] width 892 height 22
drag, startPoint x: 618, startPoint y: 608, endPoint x: 180, endPoint y: 605, distance: 438.2
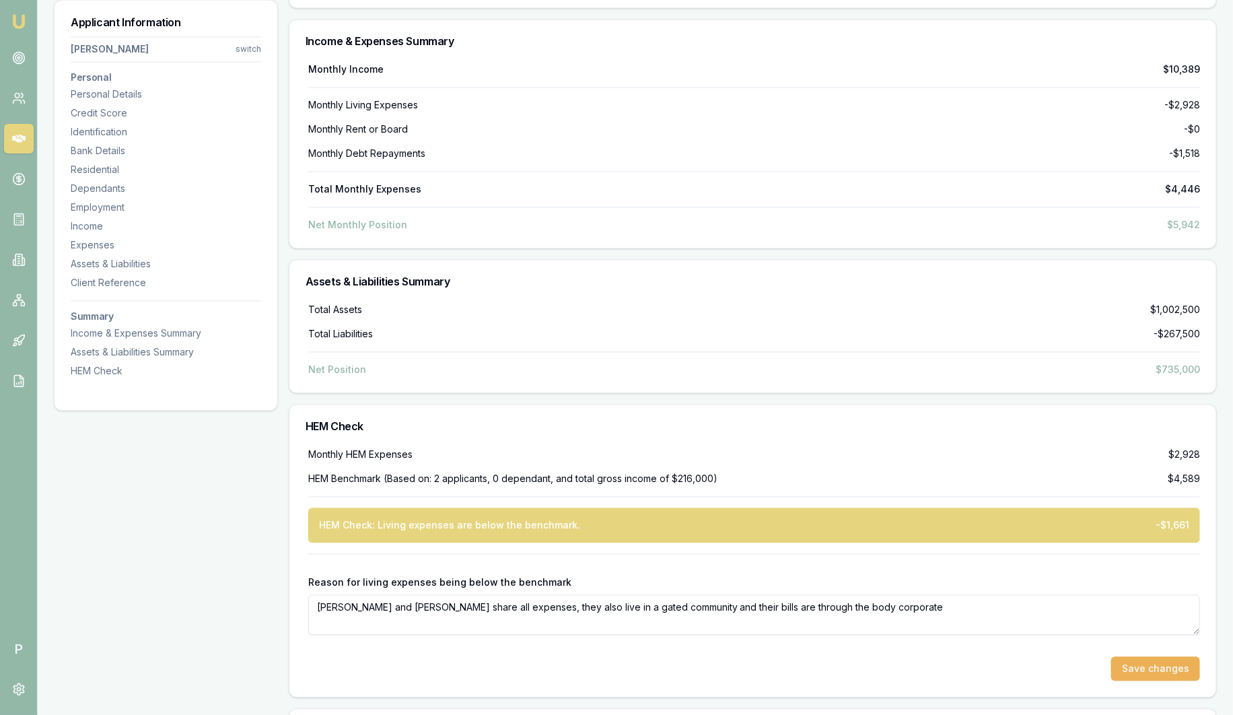
click at [905, 619] on textarea "Nathan and Lisa share all expenses, they also live in a gated community and the…" at bounding box center [754, 615] width 892 height 40
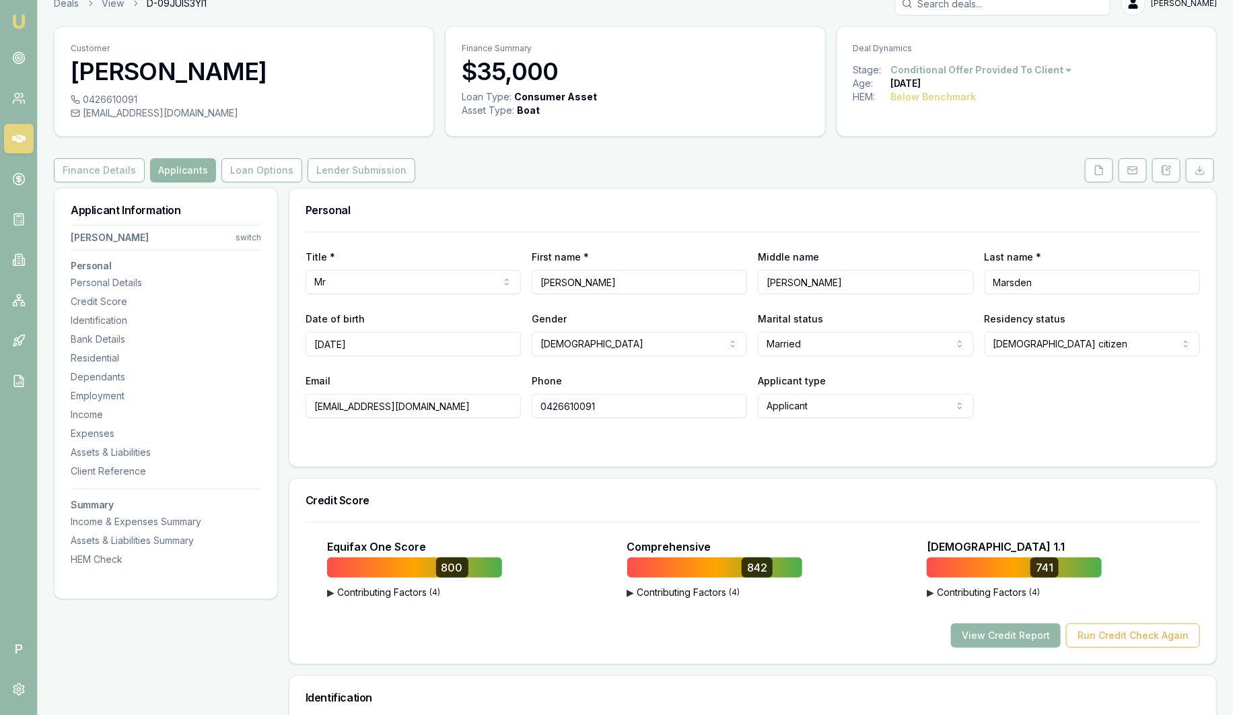
scroll to position [0, 0]
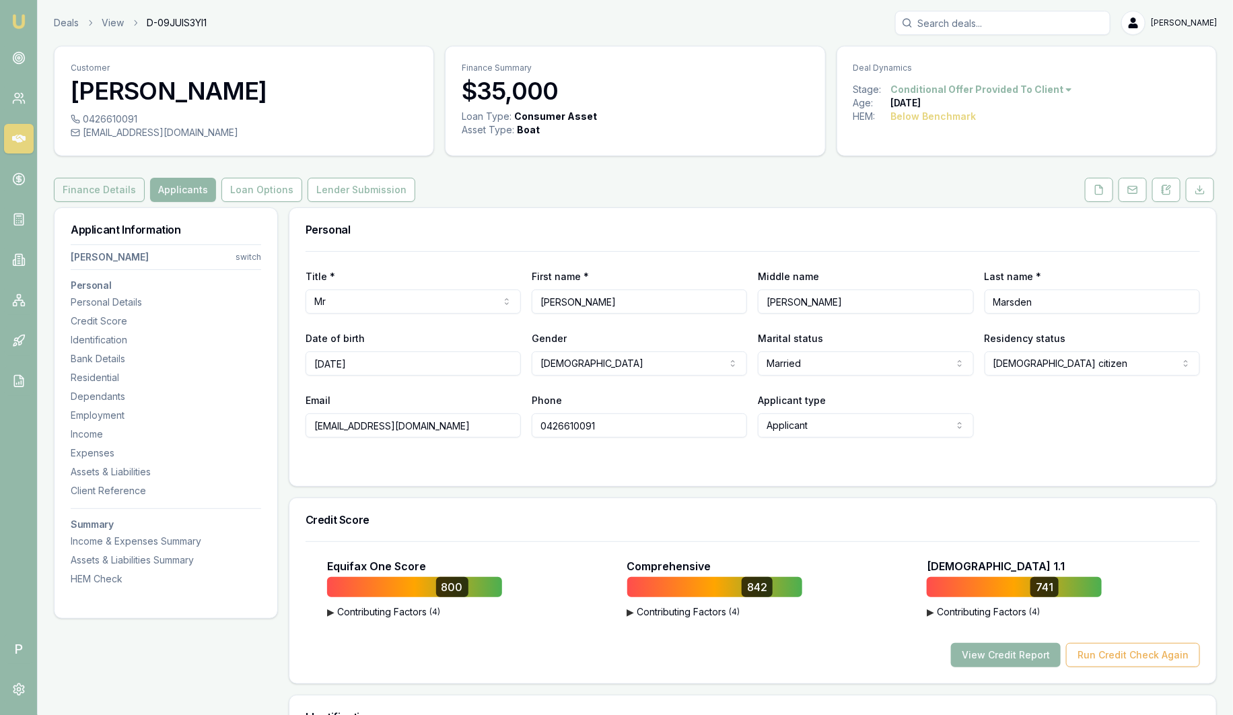
click at [109, 192] on button "Finance Details" at bounding box center [99, 190] width 91 height 24
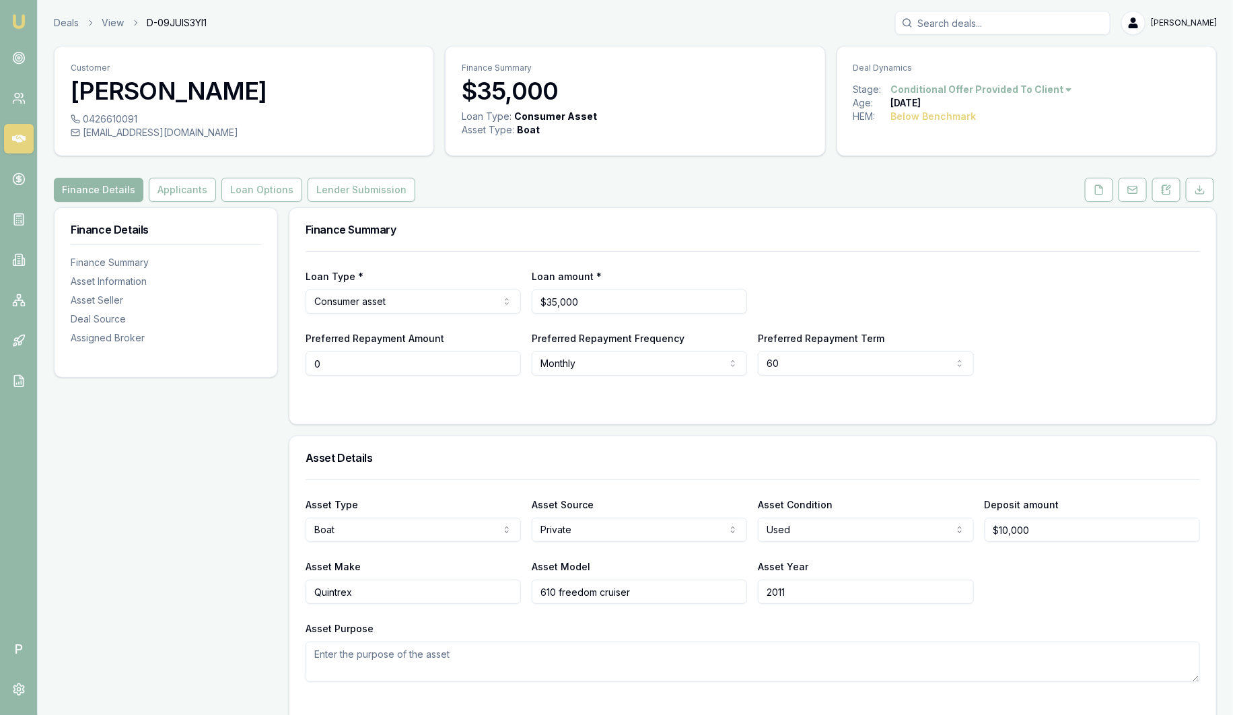
click at [427, 358] on input "0" at bounding box center [413, 363] width 215 height 24
type input "$0"
click at [567, 361] on html "Emu Broker P Deals View D-09JUIS3YI1 Sam Crouch Toggle Menu Customer Nathan Mar…" at bounding box center [616, 357] width 1233 height 715
click at [873, 355] on html "Emu Broker P Deals View D-09JUIS3YI1 Sam Crouch Toggle Menu Customer Nathan Mar…" at bounding box center [616, 357] width 1233 height 715
click at [193, 193] on button "Applicants" at bounding box center [182, 190] width 67 height 24
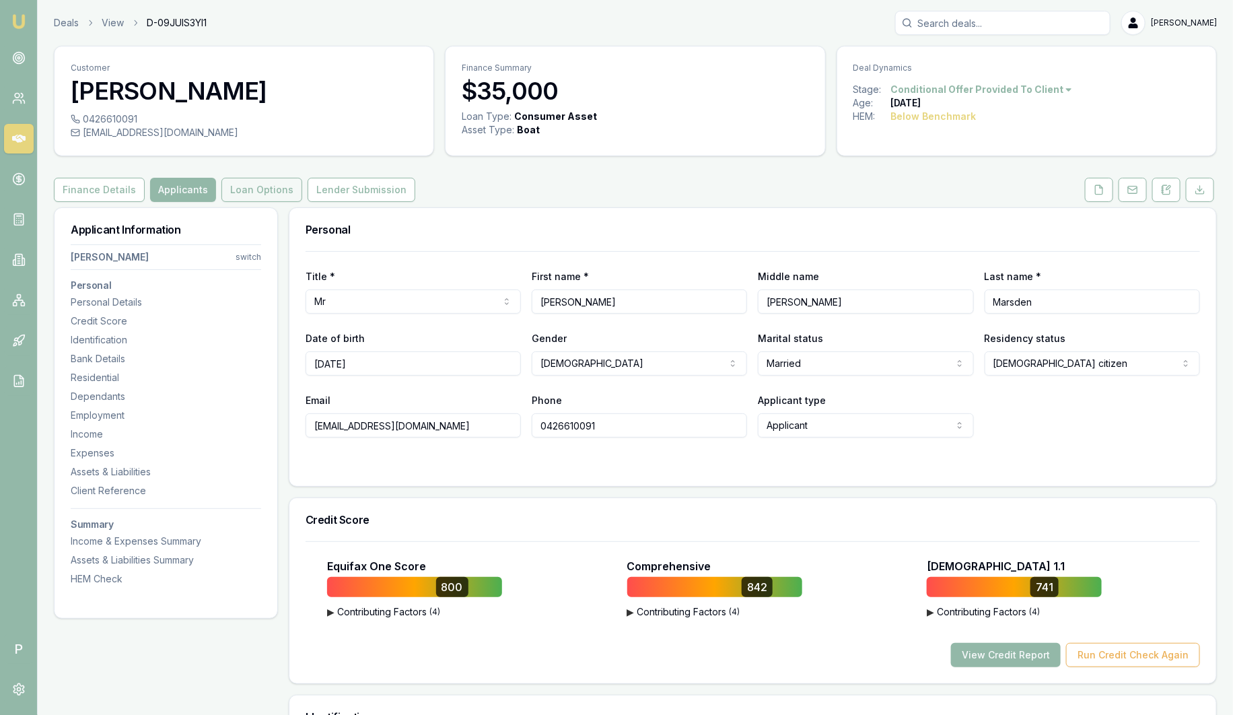
click at [257, 192] on button "Loan Options" at bounding box center [261, 190] width 81 height 24
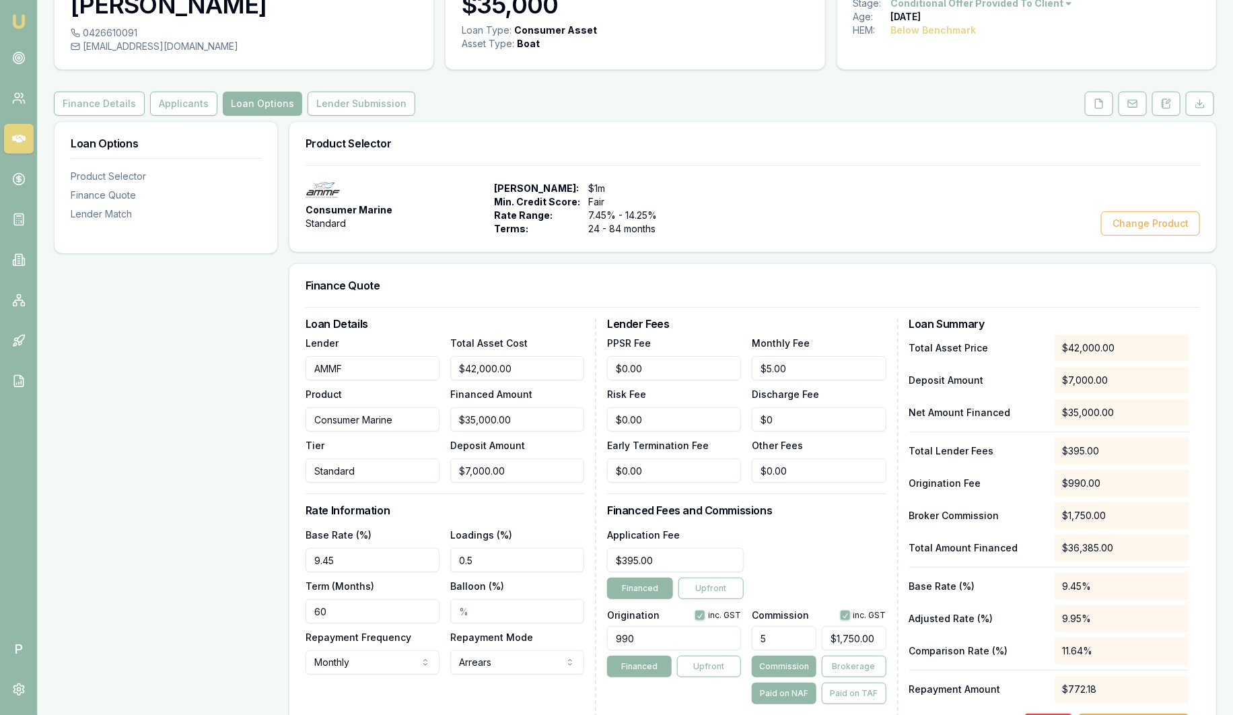
scroll to position [168, 0]
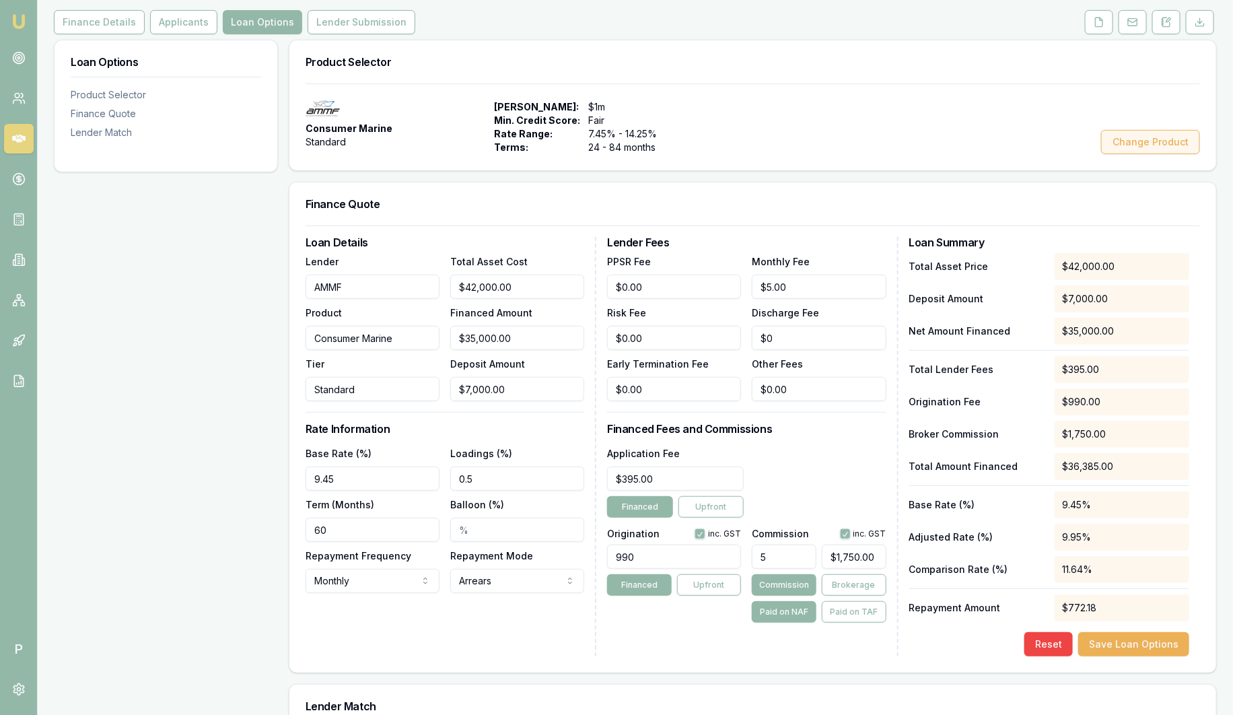
click at [1121, 145] on button "Change Product" at bounding box center [1150, 142] width 99 height 24
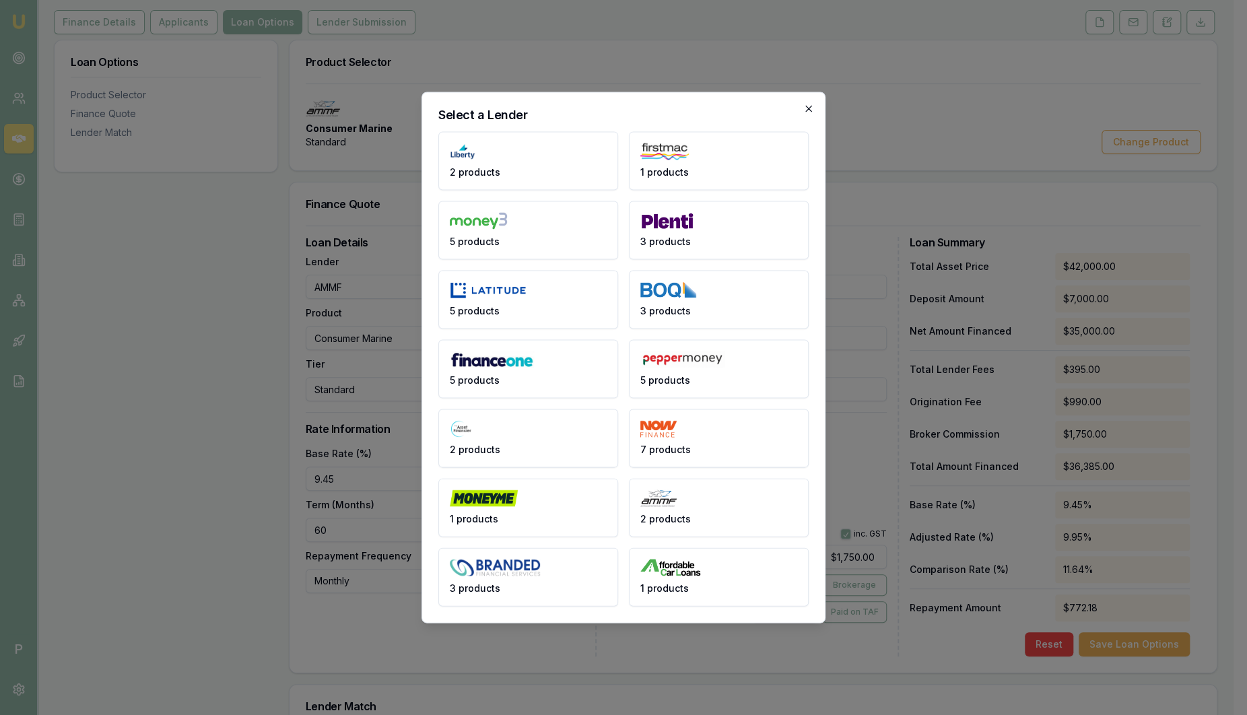
click at [807, 108] on icon "button" at bounding box center [808, 109] width 6 height 6
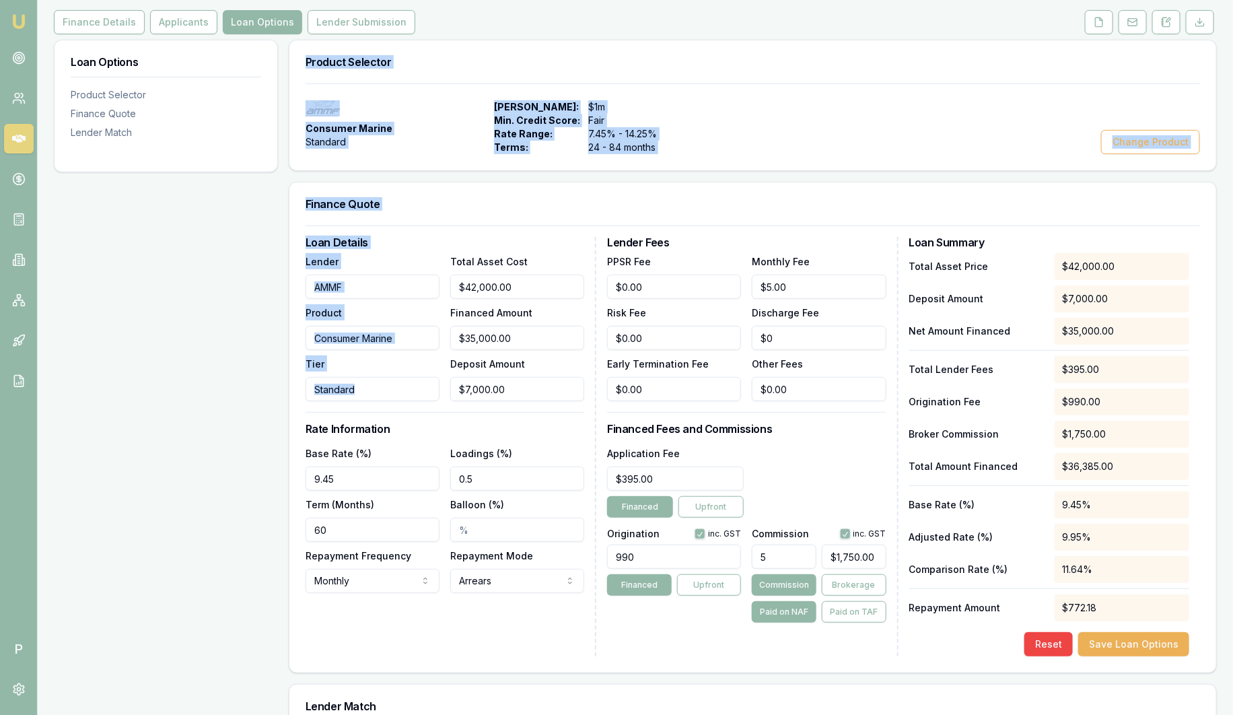
drag, startPoint x: 429, startPoint y: 280, endPoint x: 100, endPoint y: 281, distance: 329.8
click at [100, 281] on div "Loan Options Product Selector Finance Quote Lender Match Product Selector Consu…" at bounding box center [635, 552] width 1163 height 1025
click at [445, 209] on div "Finance Quote" at bounding box center [752, 203] width 927 height 43
click at [745, 118] on div "Consumer Marine Standard Max Loan Amount: $1m Min. Credit Score: Fair Rate Rang…" at bounding box center [753, 127] width 895 height 54
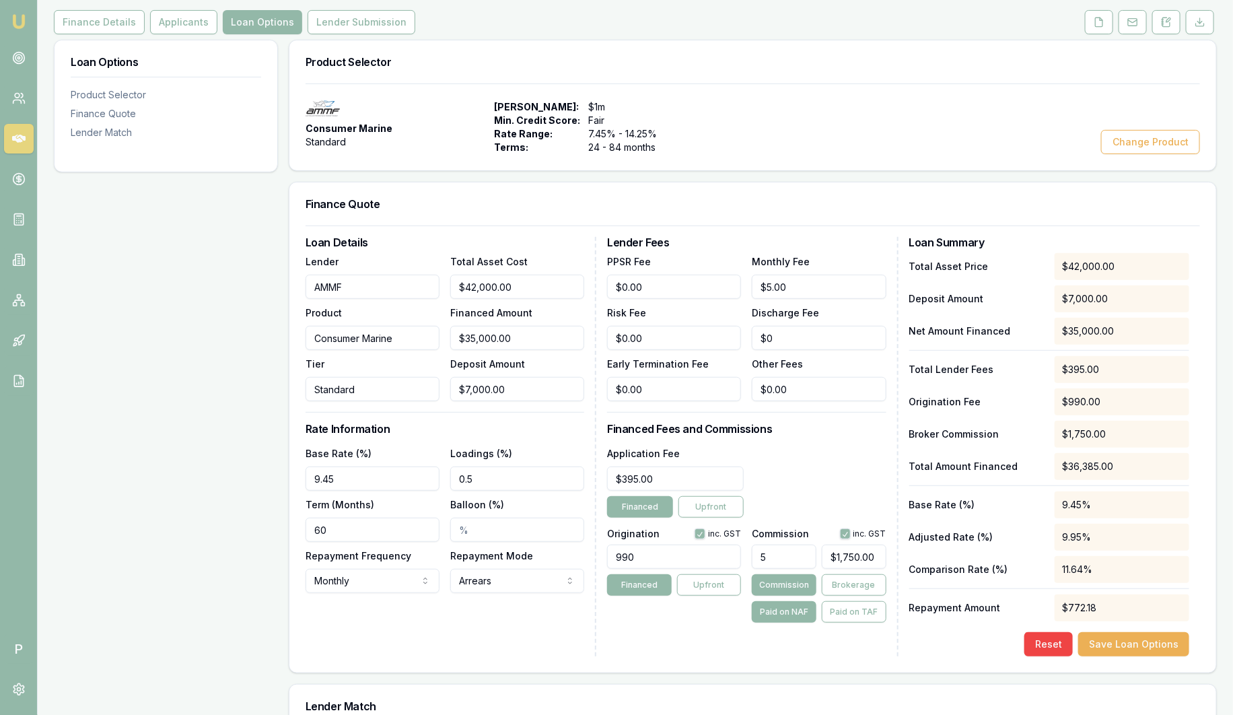
drag, startPoint x: 359, startPoint y: 283, endPoint x: 266, endPoint y: 281, distance: 92.9
click at [266, 281] on div "Loan Options Product Selector Finance Quote Lender Match Product Selector Consu…" at bounding box center [635, 552] width 1163 height 1025
click at [351, 289] on input "AMMF" at bounding box center [373, 287] width 134 height 24
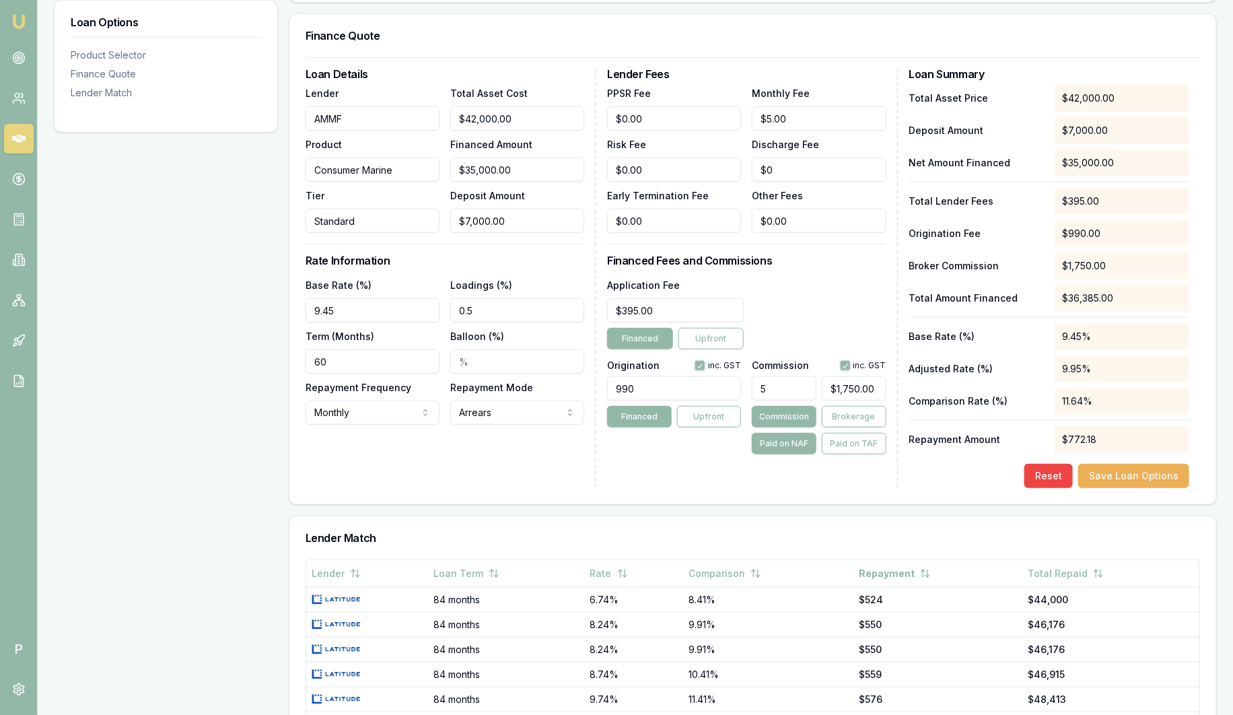
scroll to position [336, 0]
click at [487, 307] on input "0.5" at bounding box center [517, 310] width 134 height 24
click at [488, 307] on input "0.5" at bounding box center [517, 310] width 134 height 24
drag, startPoint x: 487, startPoint y: 307, endPoint x: 407, endPoint y: 308, distance: 80.1
click at [407, 308] on div "Base Rate (%) 9.45 Loadings (%) 0.5 Term (Months) 60 Balloon (%) Repayment Freq…" at bounding box center [445, 351] width 279 height 148
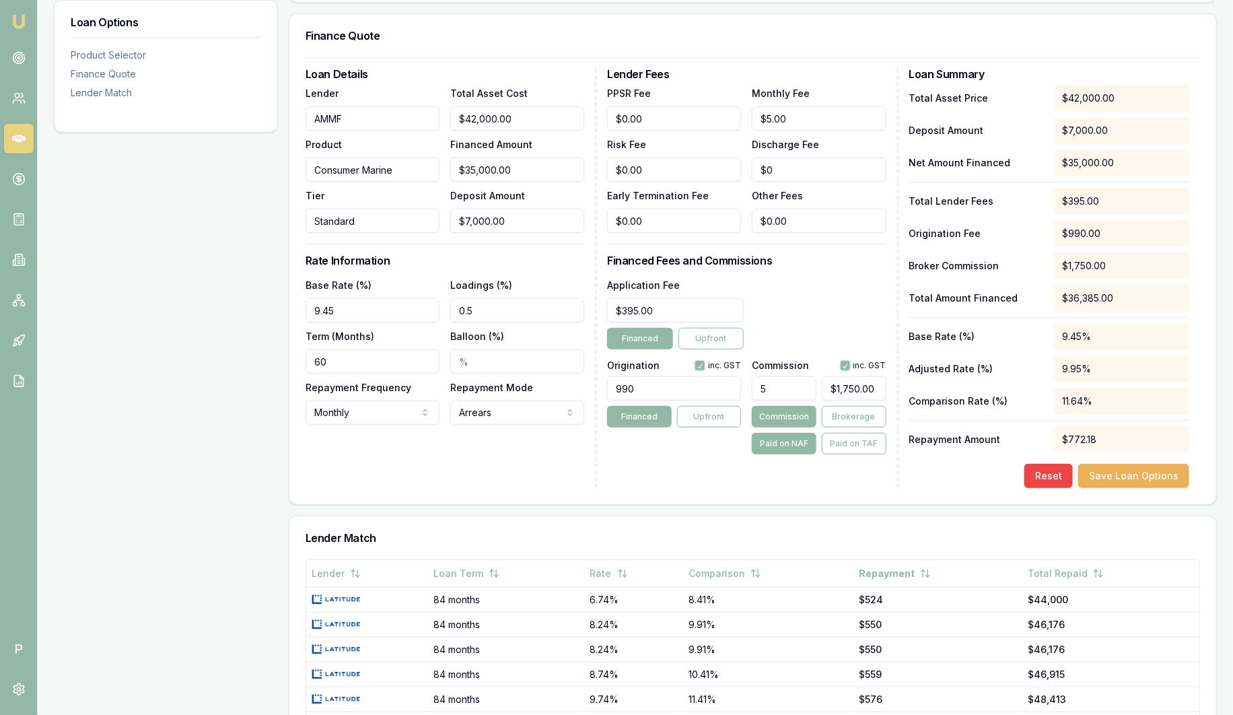
click at [483, 309] on input "0.5" at bounding box center [517, 310] width 134 height 24
type input "0.50%"
drag, startPoint x: 703, startPoint y: 388, endPoint x: 499, endPoint y: 382, distance: 203.4
click at [499, 382] on div "Loan Details Lender AMMF Product Consumer Marine Tier Standard Total Asset Cost…" at bounding box center [753, 278] width 895 height 419
type input "990.00"
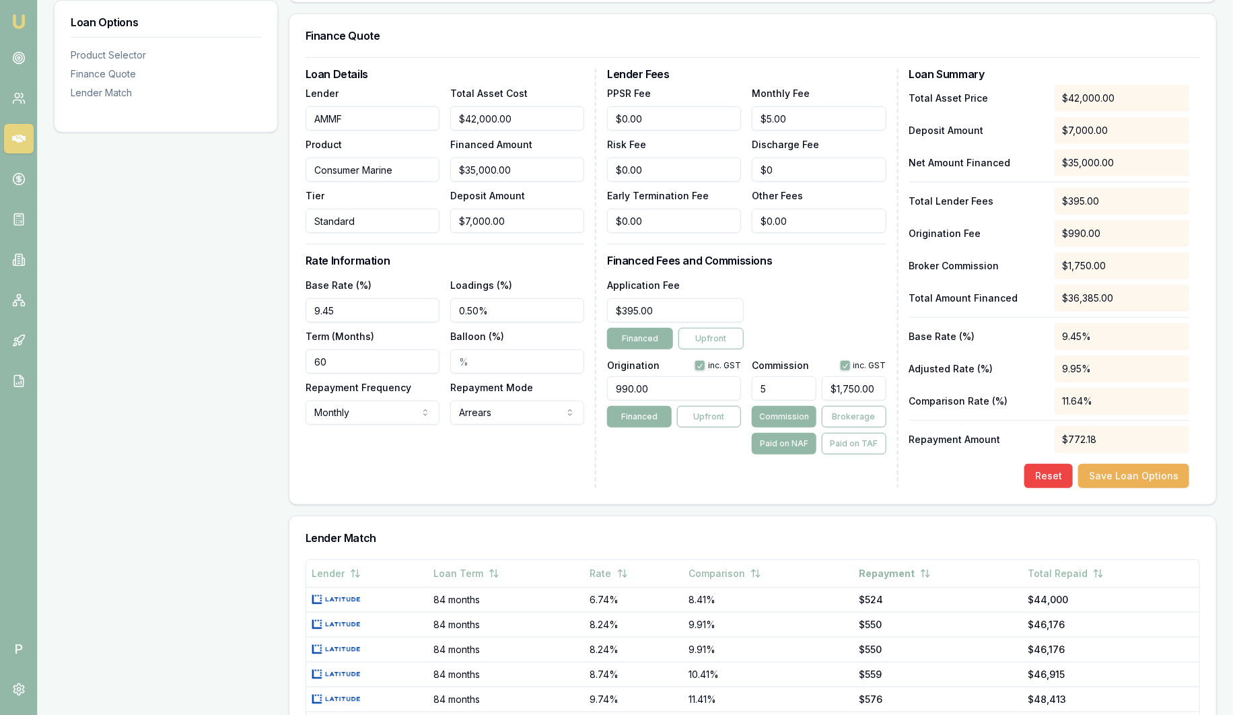
drag, startPoint x: 812, startPoint y: 388, endPoint x: 704, endPoint y: 388, distance: 108.4
click at [704, 388] on div "Origination inc. GST 990.00 Financed Upfront Commission inc. GST 5 $1,750.00 Co…" at bounding box center [746, 405] width 279 height 100
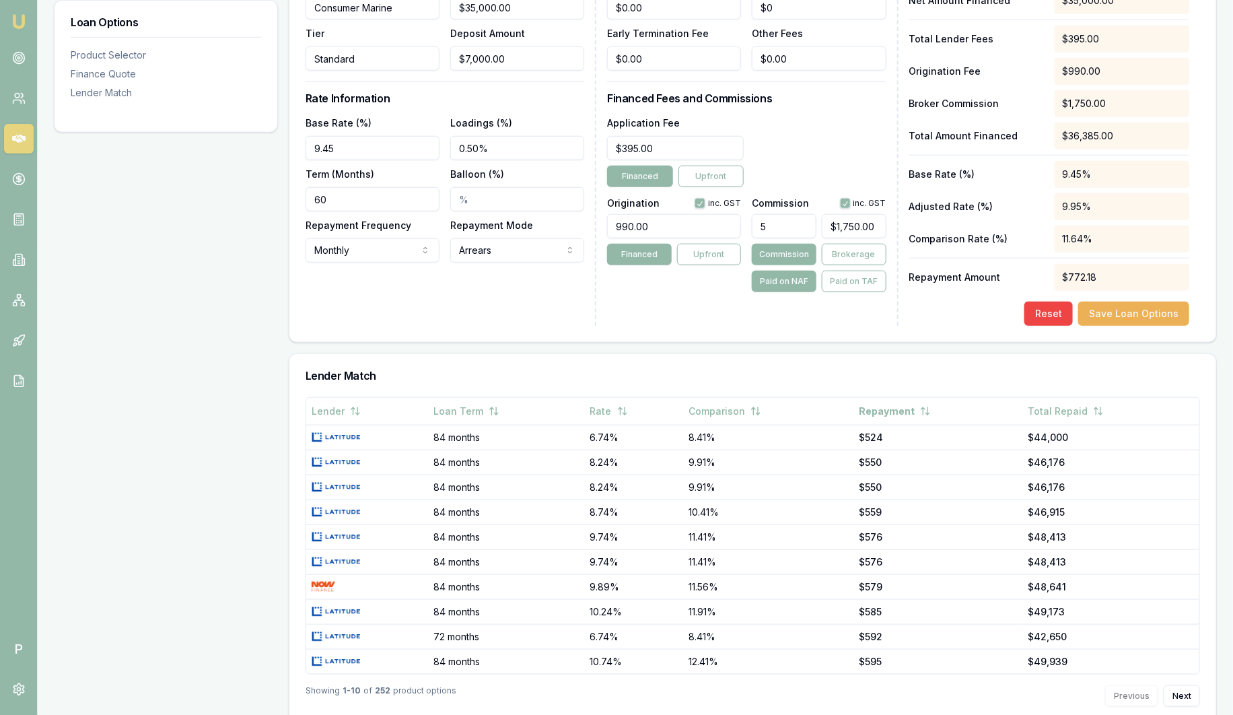
scroll to position [505, 0]
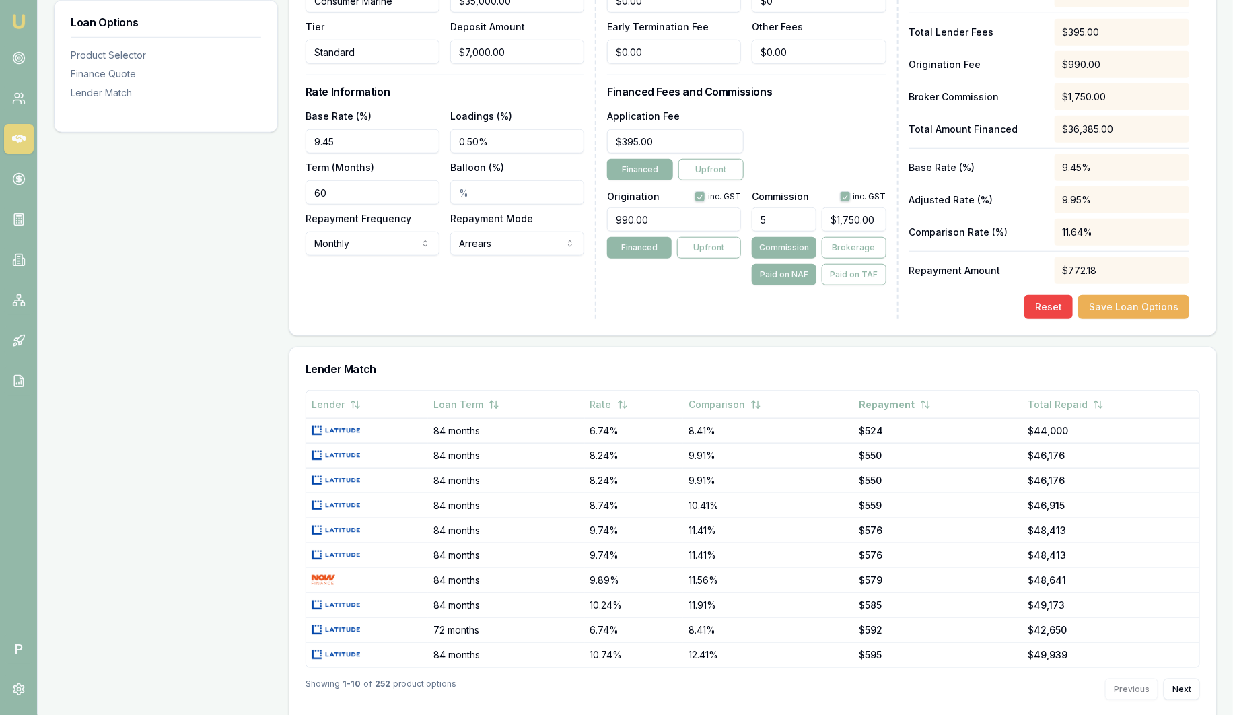
type input "5.00%"
click at [373, 374] on h3 "Lender Match" at bounding box center [753, 368] width 895 height 11
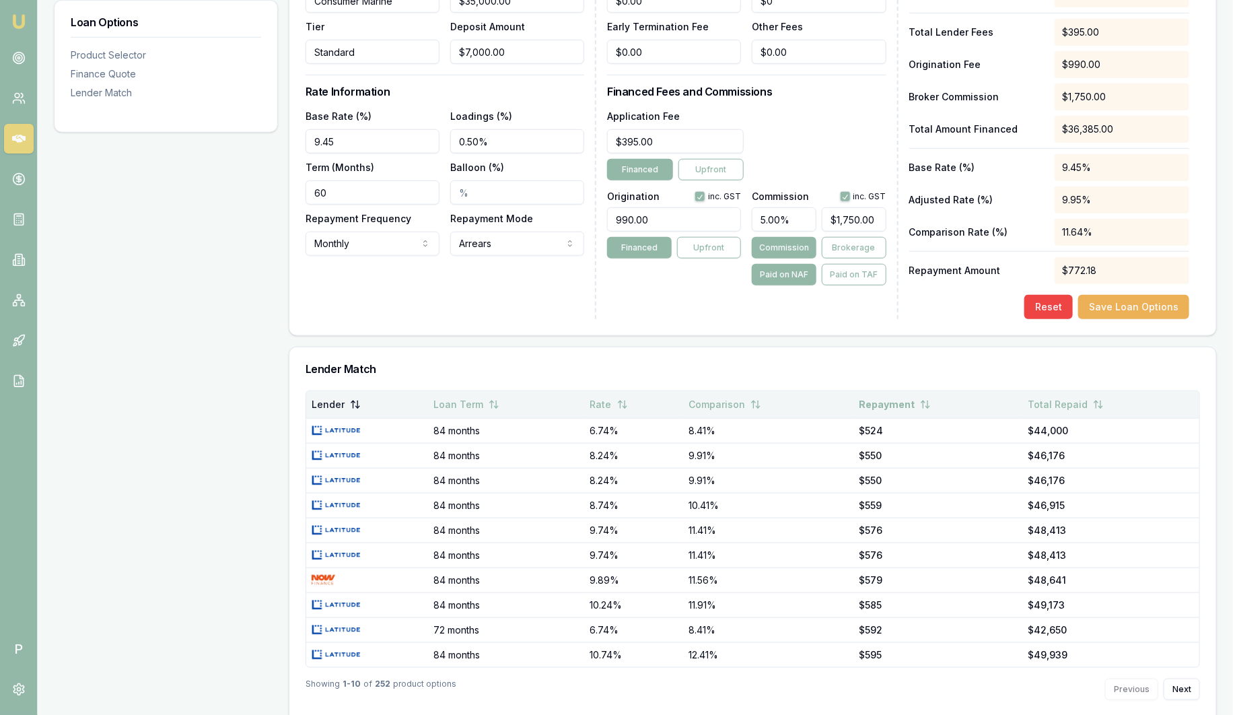
click at [324, 403] on button "Lender" at bounding box center [336, 404] width 49 height 24
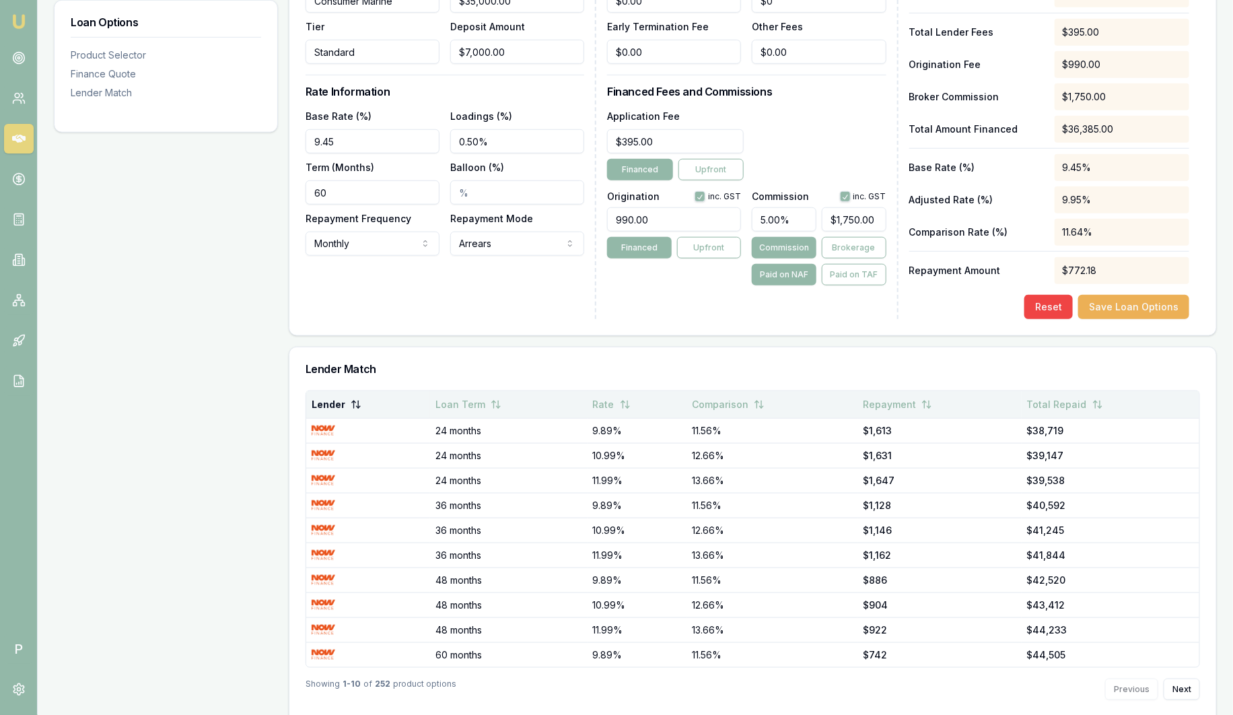
click at [324, 403] on button "Lender" at bounding box center [337, 404] width 50 height 24
click at [455, 413] on button "Loan Term" at bounding box center [468, 404] width 66 height 24
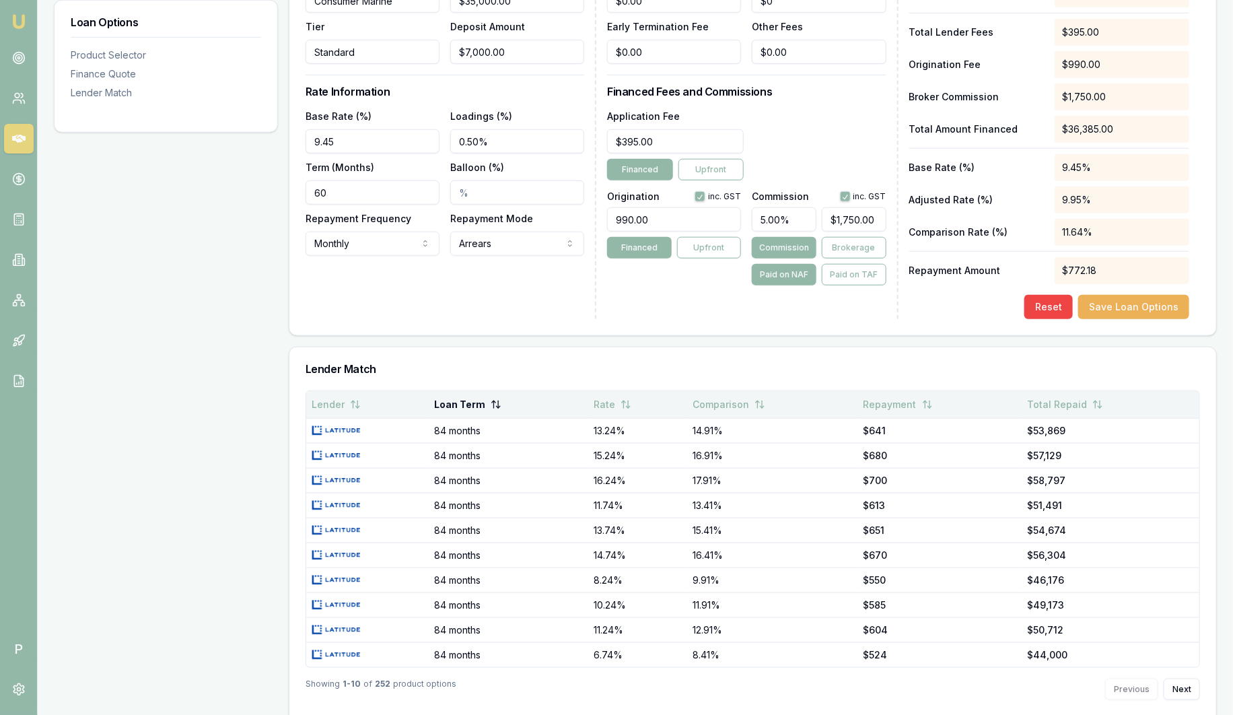
click at [456, 413] on button "Loan Term" at bounding box center [467, 404] width 67 height 24
click at [633, 408] on th "Rate" at bounding box center [637, 404] width 99 height 27
click at [627, 407] on icon at bounding box center [626, 404] width 11 height 11
click at [749, 407] on button "Comparison" at bounding box center [729, 404] width 73 height 24
click at [923, 405] on button "Repayment" at bounding box center [899, 404] width 69 height 24
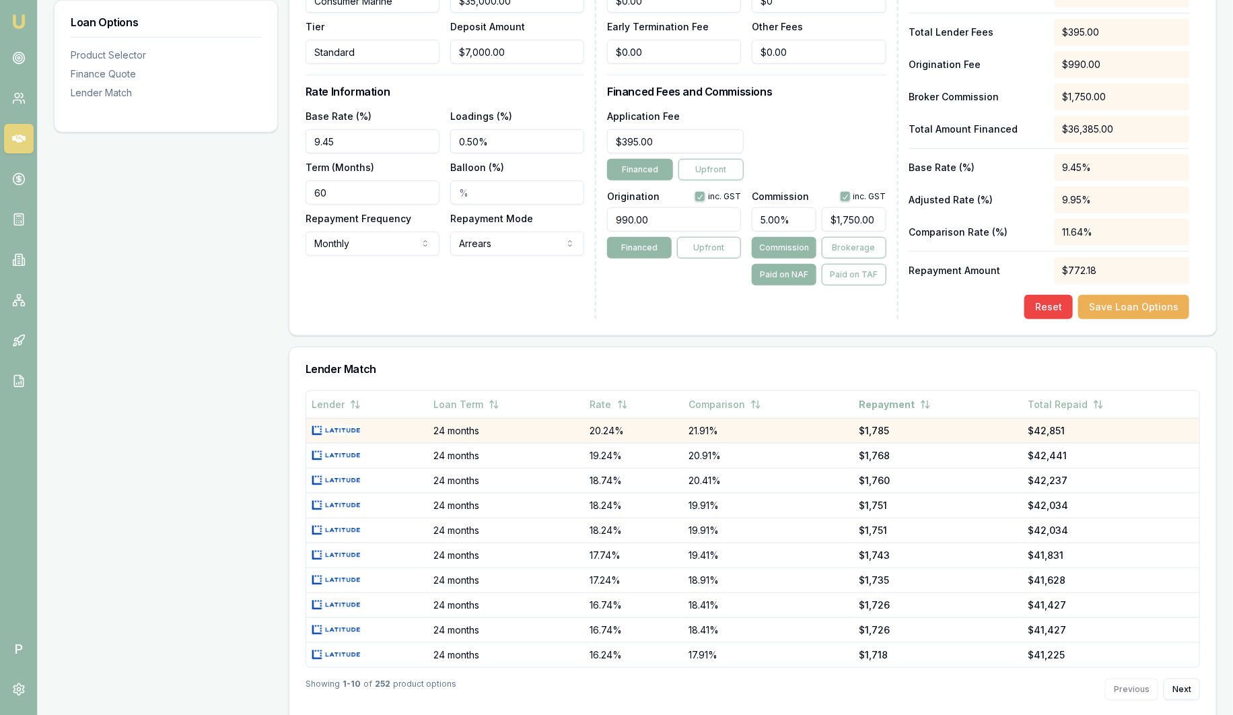
click at [481, 433] on td "24 months" at bounding box center [506, 430] width 156 height 25
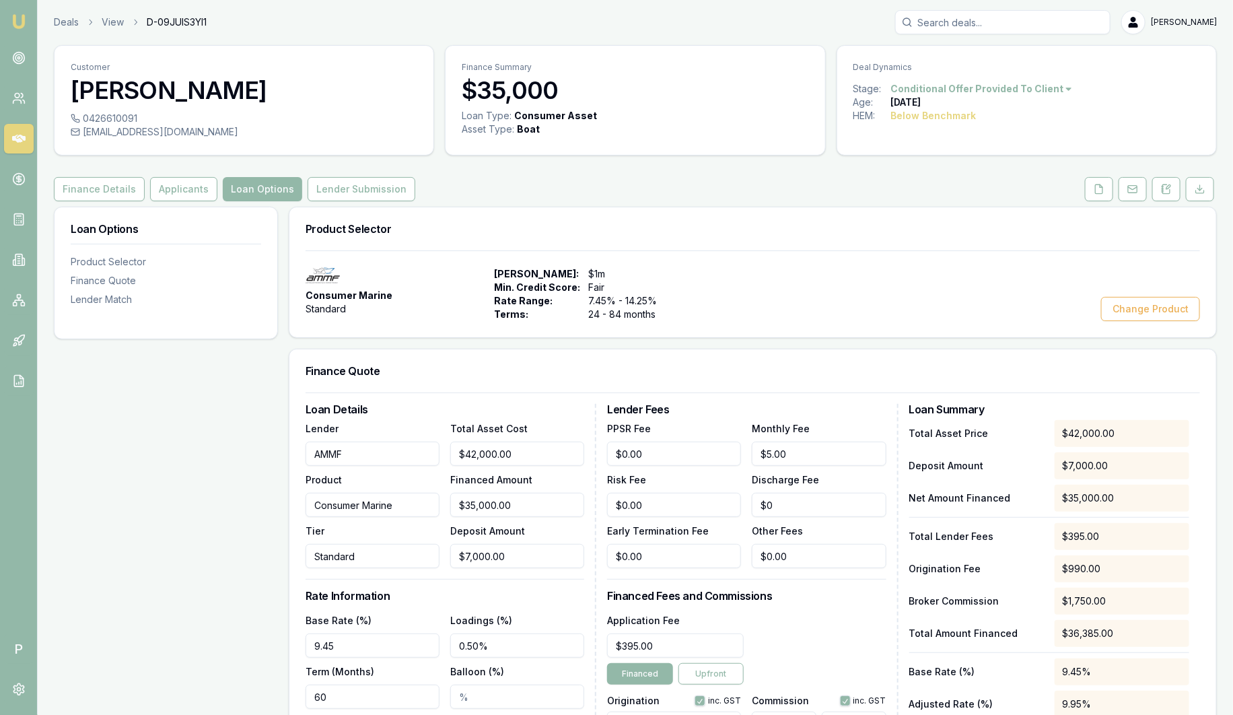
scroll to position [0, 0]
click at [373, 188] on button "Lender Submission" at bounding box center [362, 190] width 108 height 24
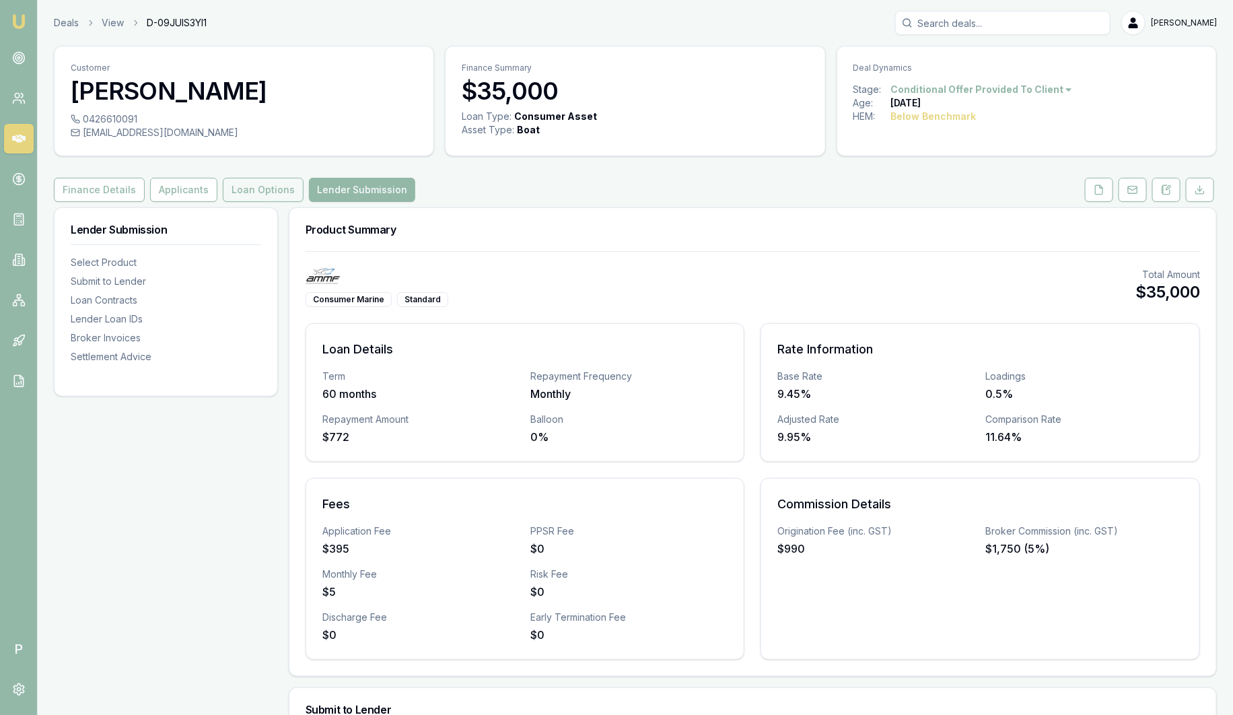
click at [247, 195] on button "Loan Options" at bounding box center [263, 190] width 81 height 24
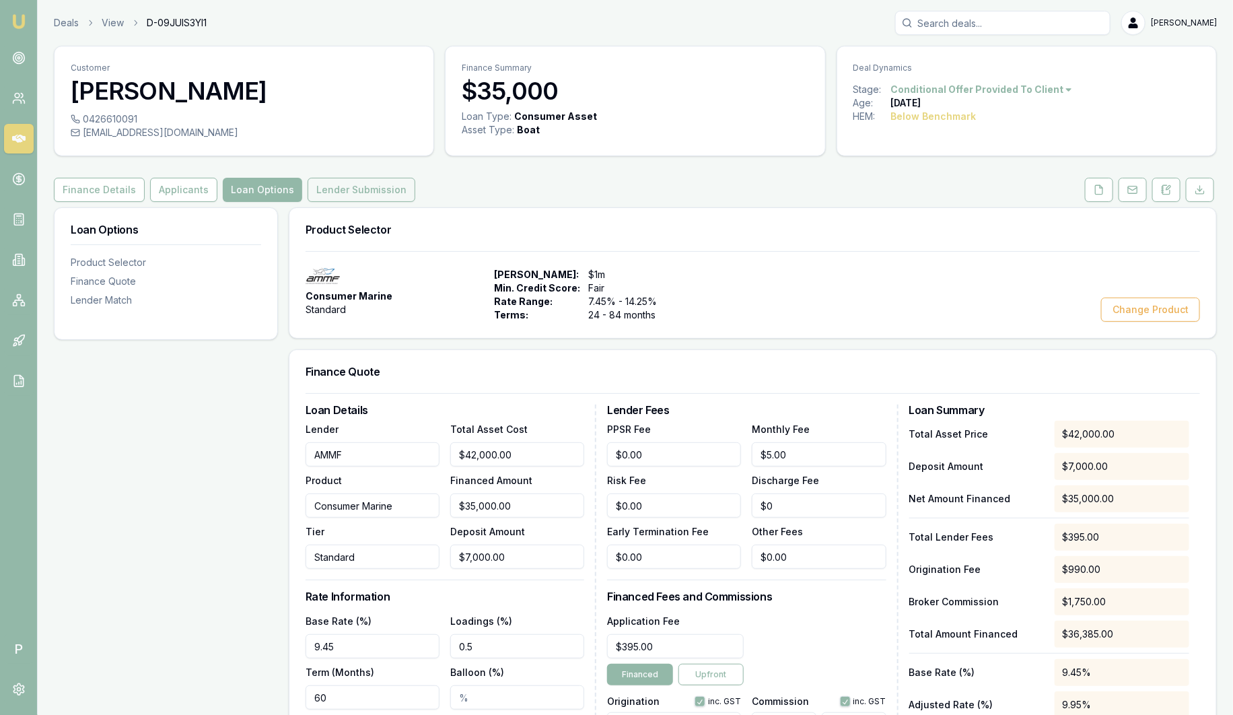
click at [328, 188] on button "Lender Submission" at bounding box center [362, 190] width 108 height 24
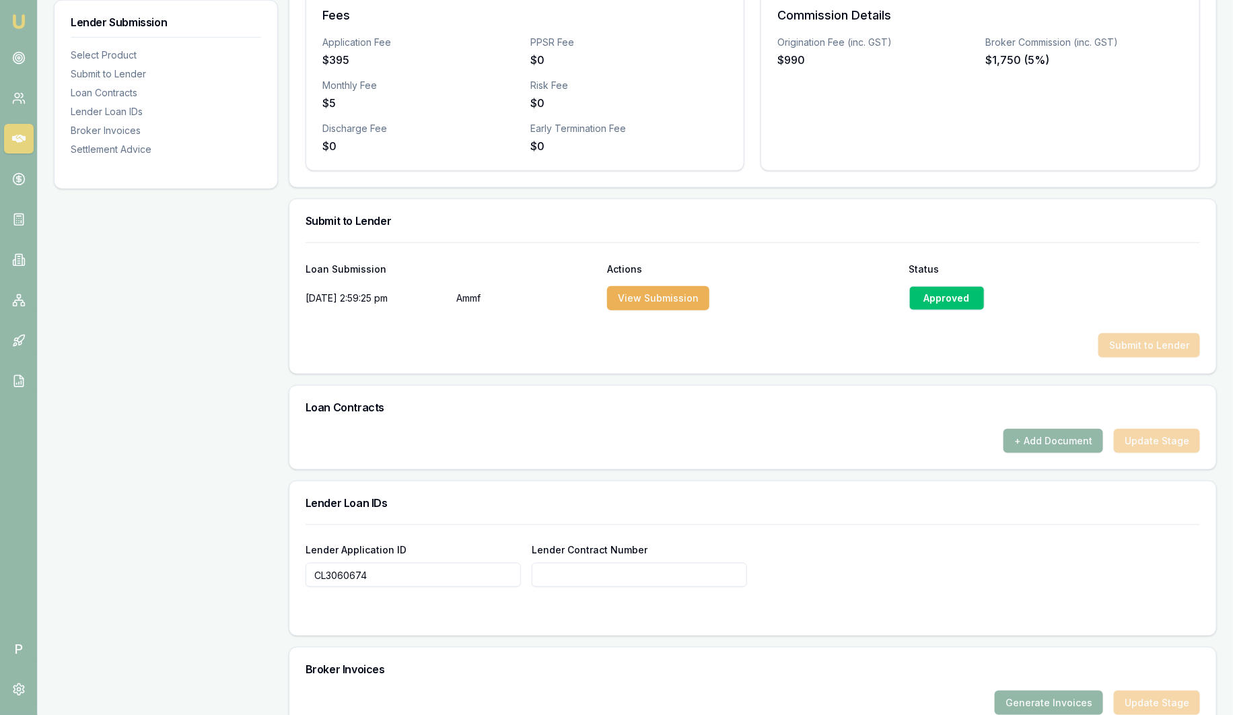
scroll to position [452, 0]
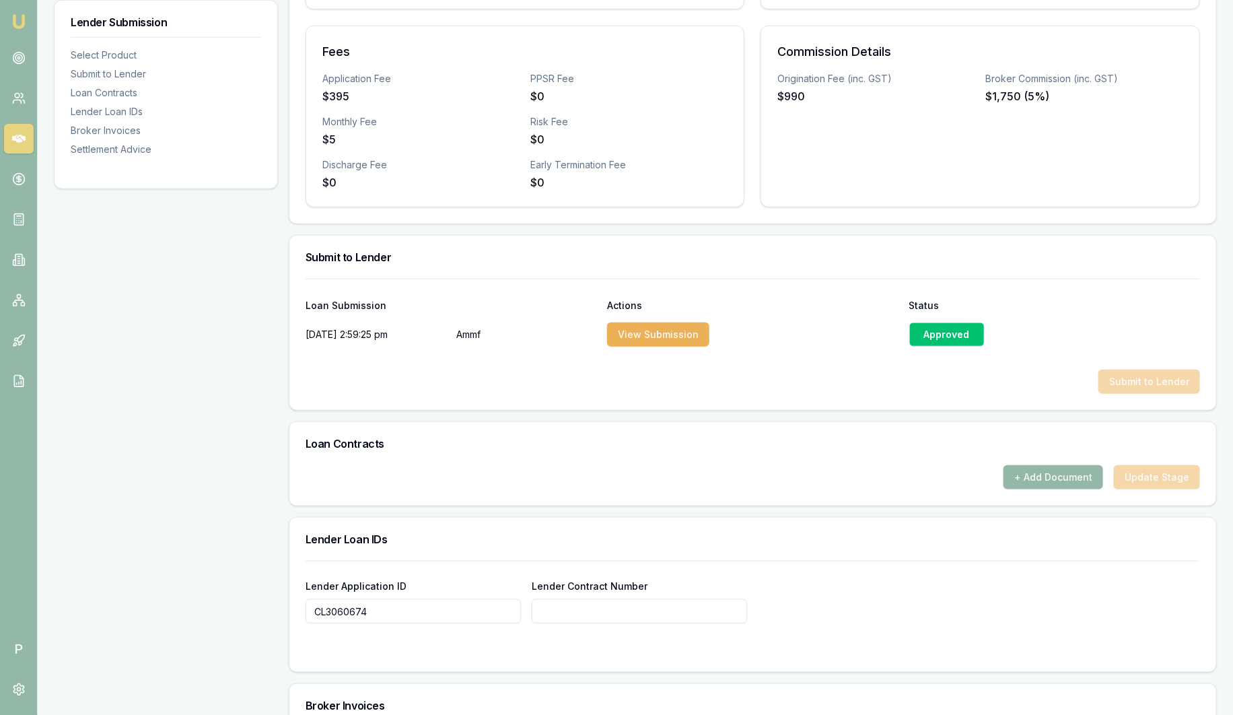
click at [940, 328] on div "Approved" at bounding box center [946, 334] width 75 height 24
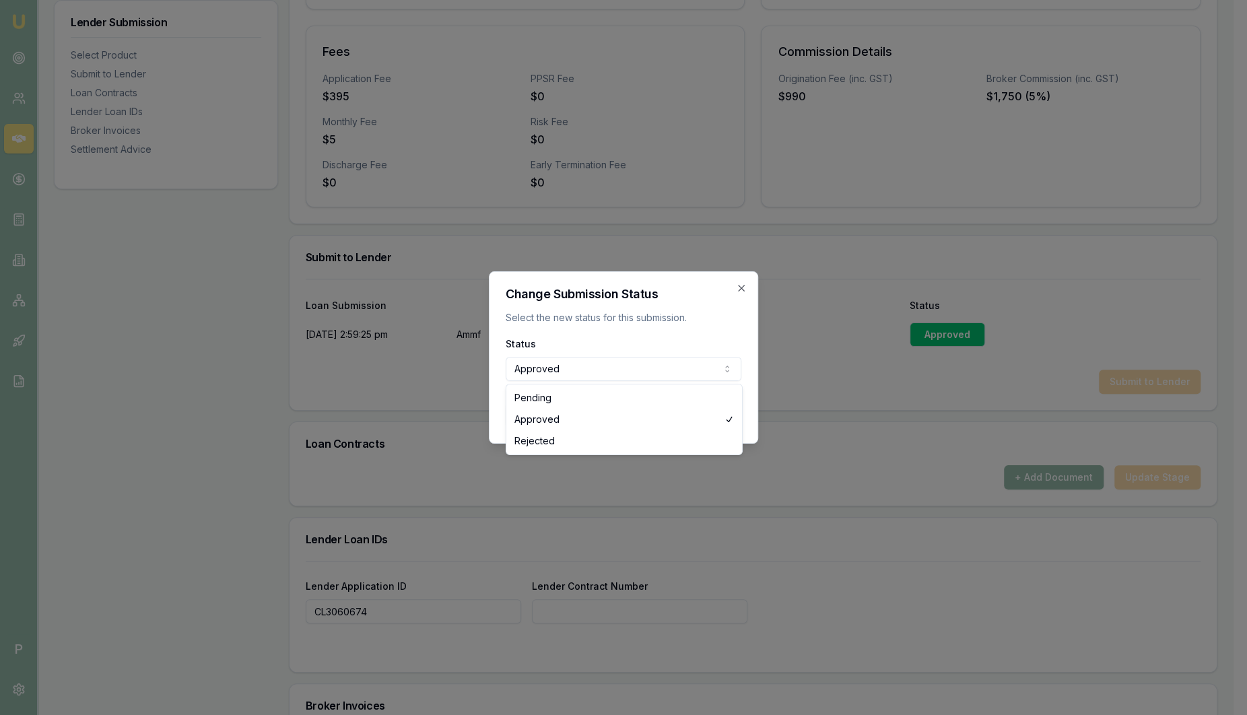
click at [802, 394] on div at bounding box center [623, 357] width 1247 height 715
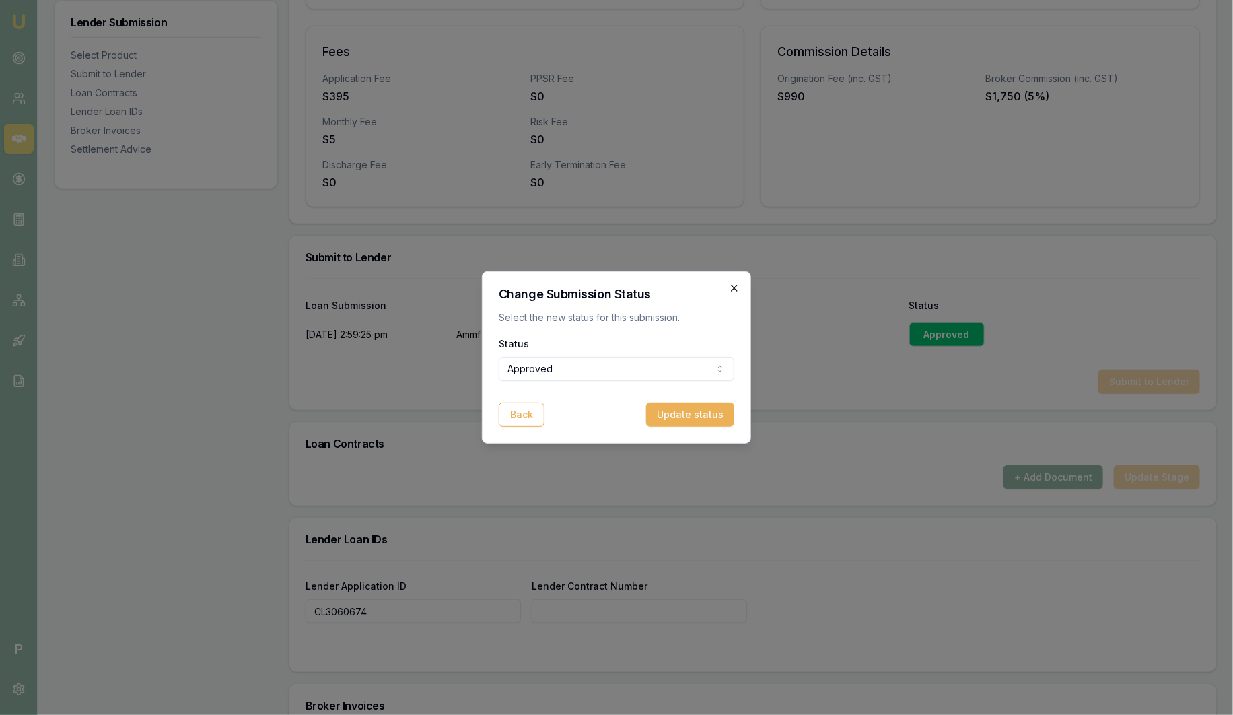
click at [738, 289] on icon "button" at bounding box center [734, 288] width 11 height 11
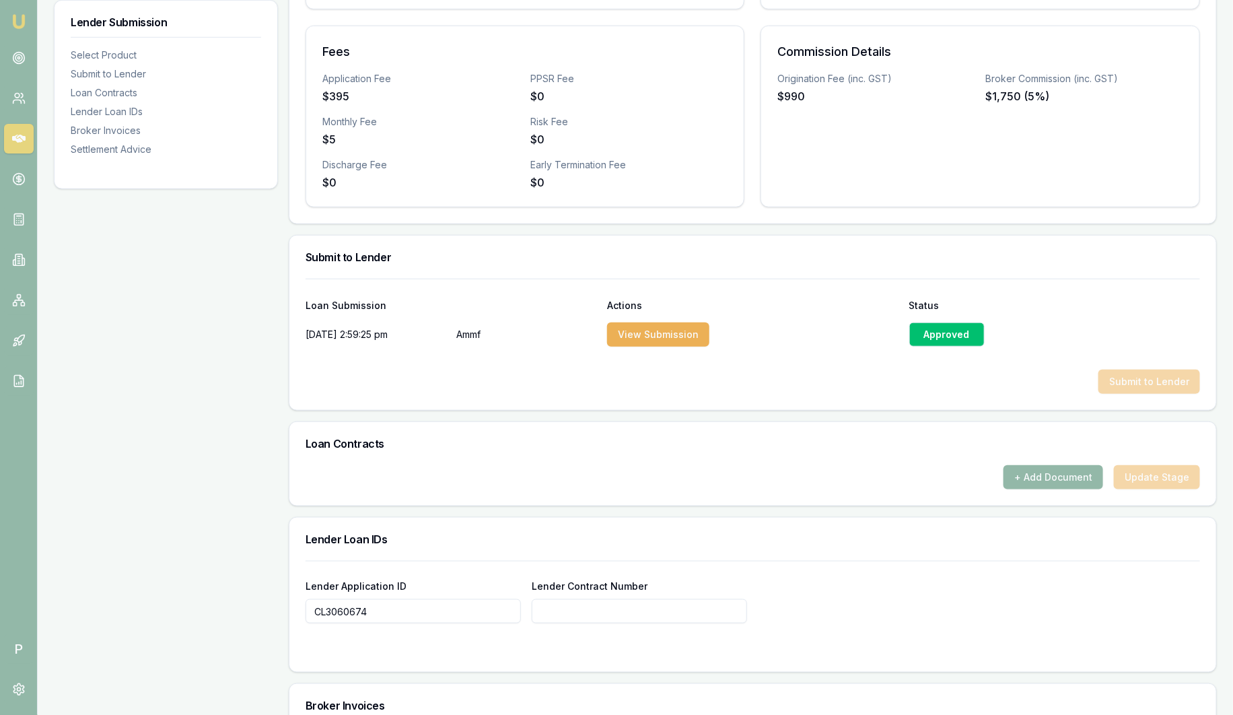
scroll to position [705, 0]
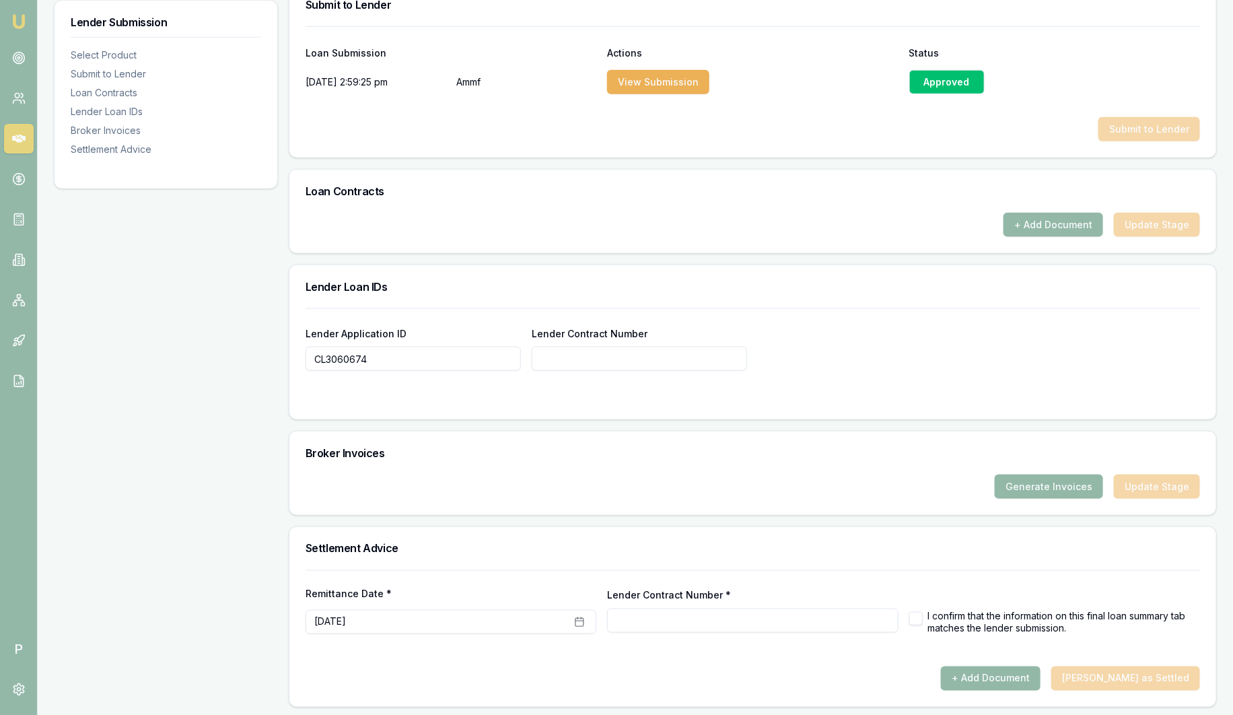
click at [1057, 497] on div "Generate Invoices Update Stage" at bounding box center [752, 495] width 927 height 40
click at [1055, 491] on button "Generate Invoices" at bounding box center [1049, 487] width 108 height 24
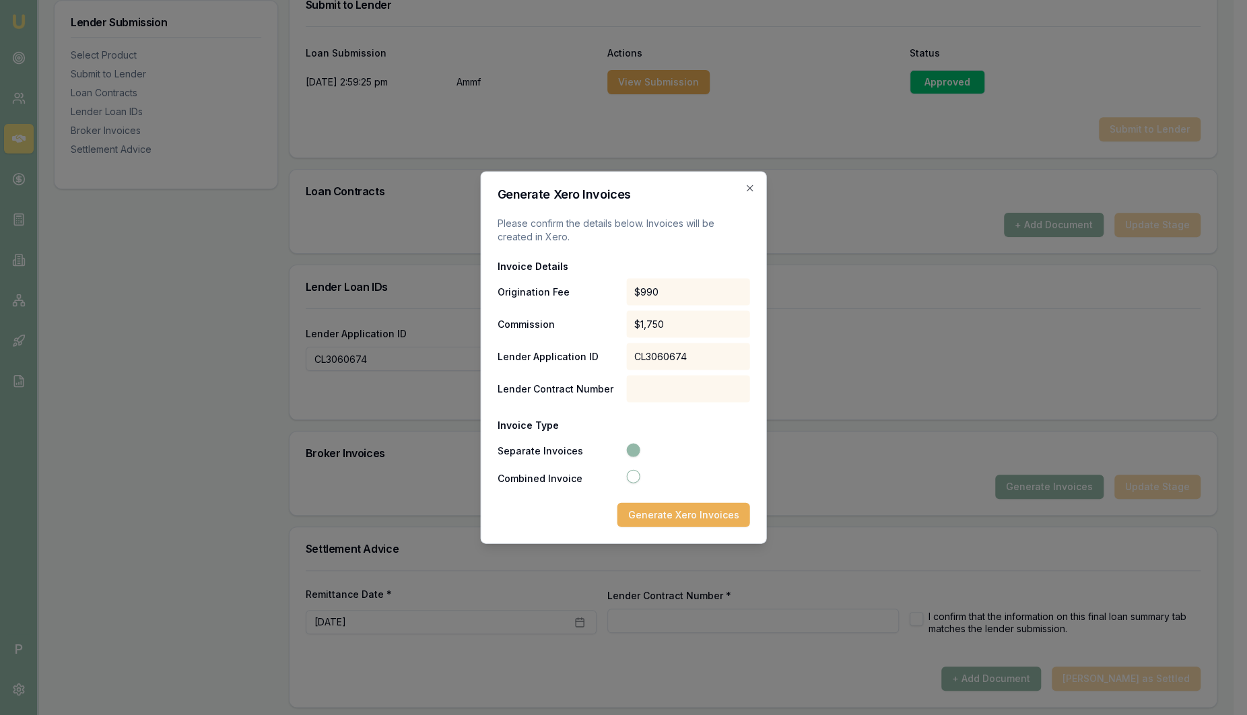
click at [543, 453] on label "Separate Invoices" at bounding box center [560, 450] width 127 height 9
click at [626, 453] on button "Separate Invoices" at bounding box center [632, 450] width 13 height 13
click at [634, 478] on button "Combined Invoice" at bounding box center [632, 476] width 13 height 13
radio input "false"
radio input "true"
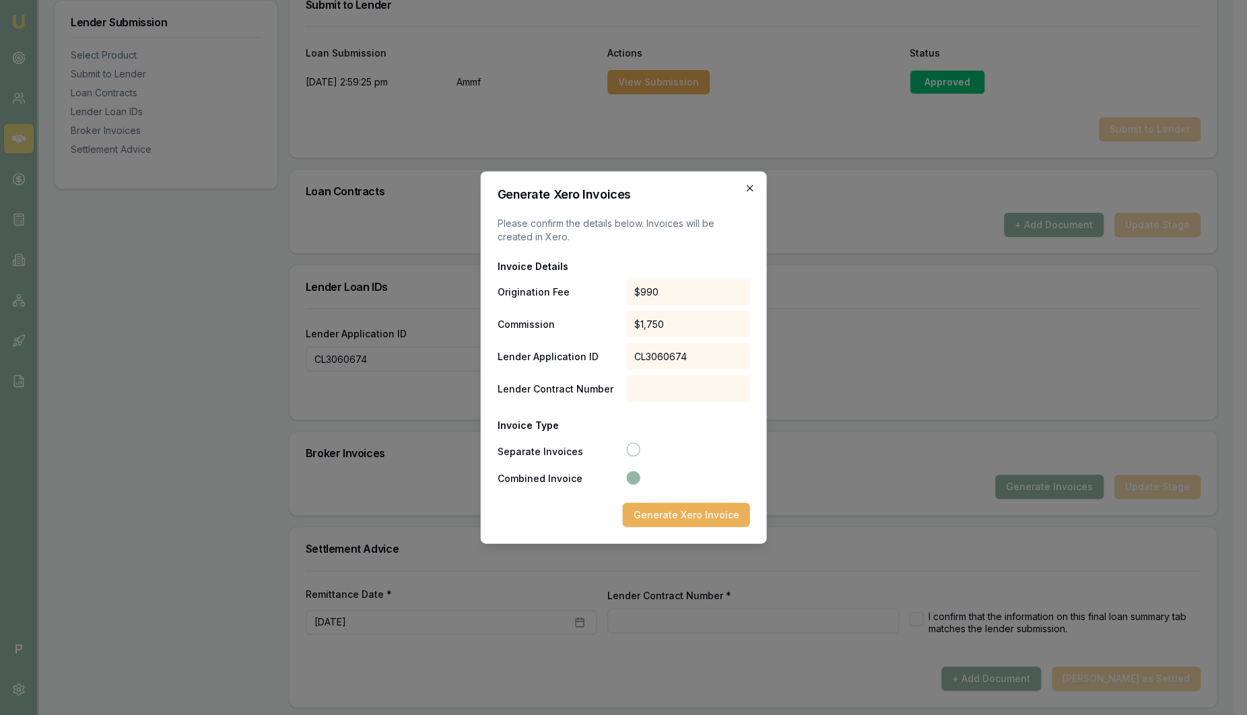
click at [746, 186] on icon "button" at bounding box center [749, 188] width 11 height 11
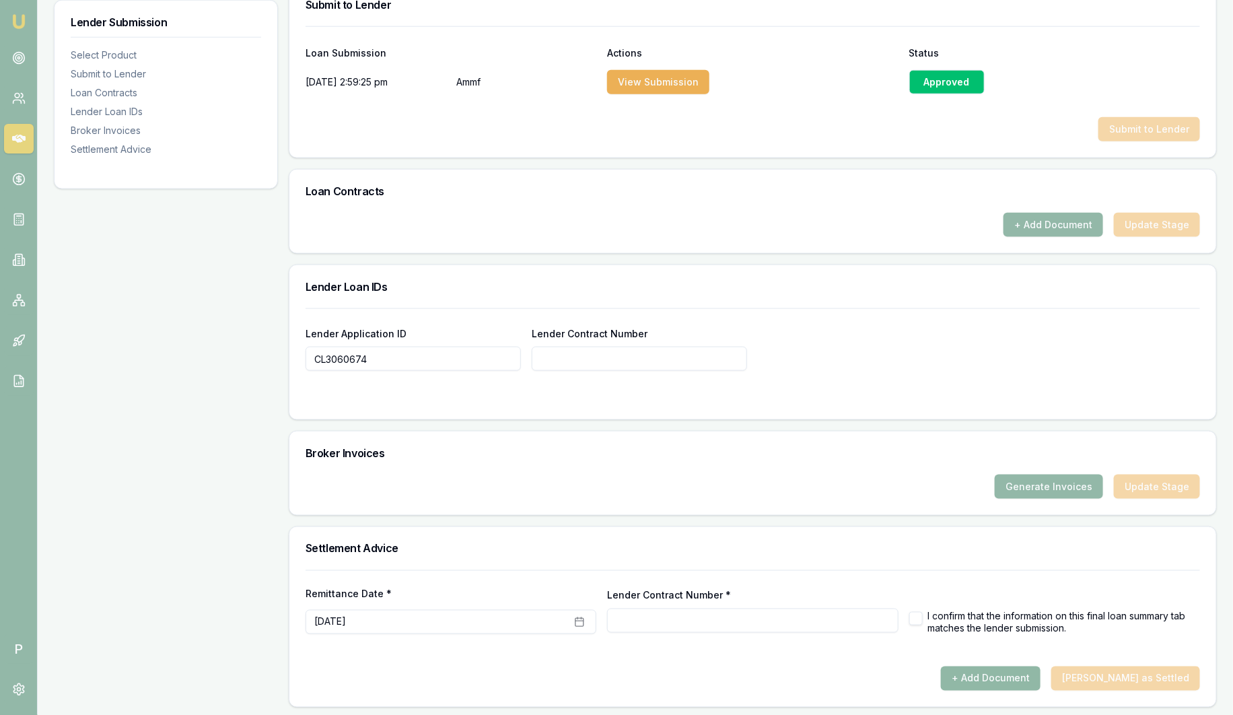
click at [1022, 672] on button "+ Add Document" at bounding box center [991, 678] width 100 height 24
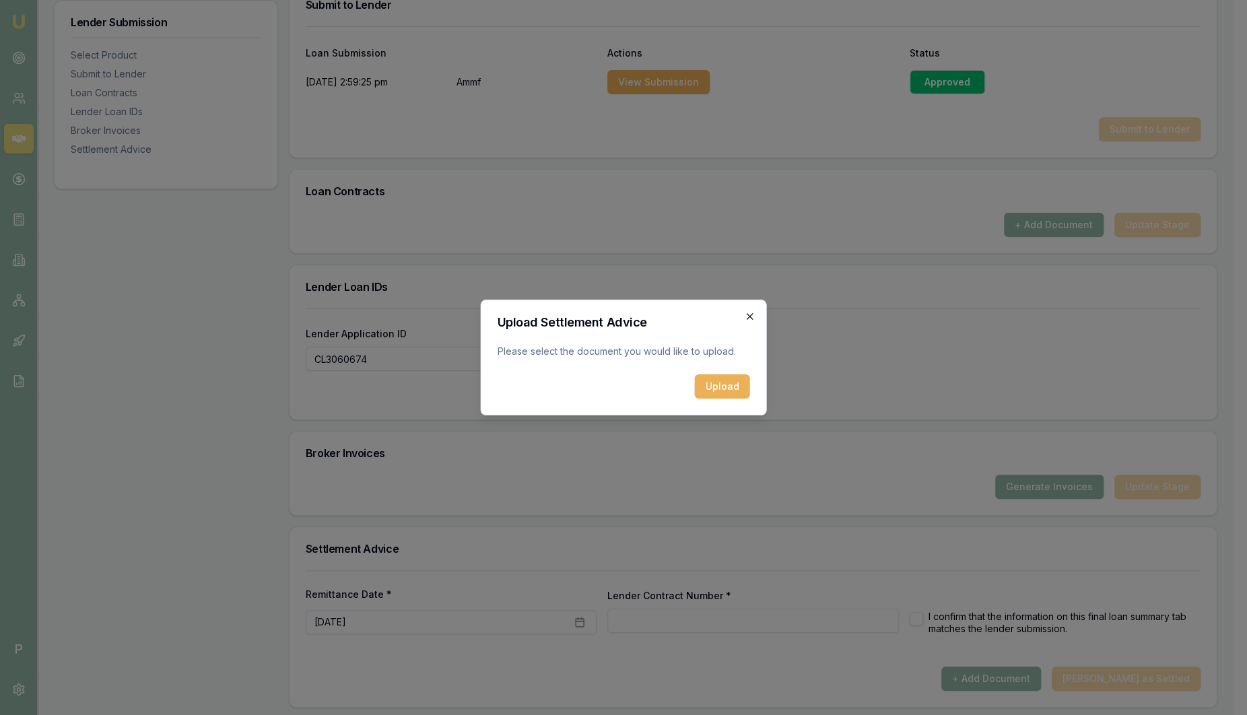
click at [754, 320] on icon "button" at bounding box center [749, 316] width 11 height 11
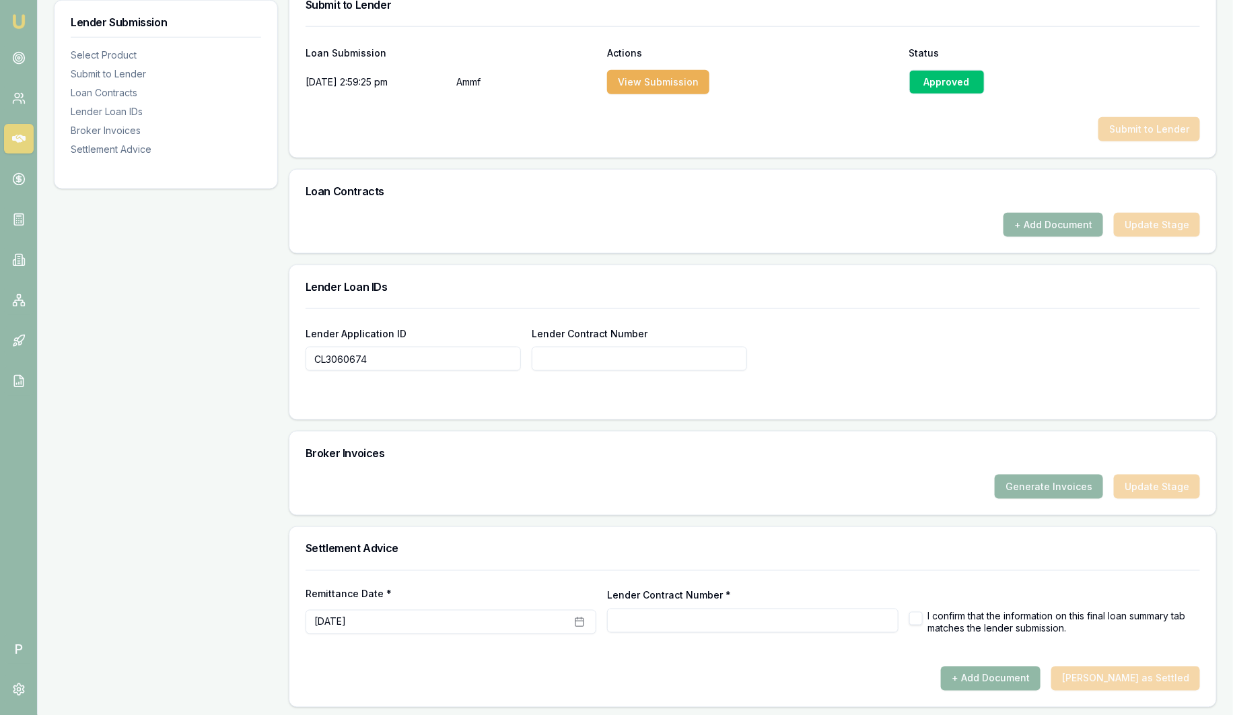
click at [1041, 677] on button "+ Add Document" at bounding box center [991, 678] width 100 height 24
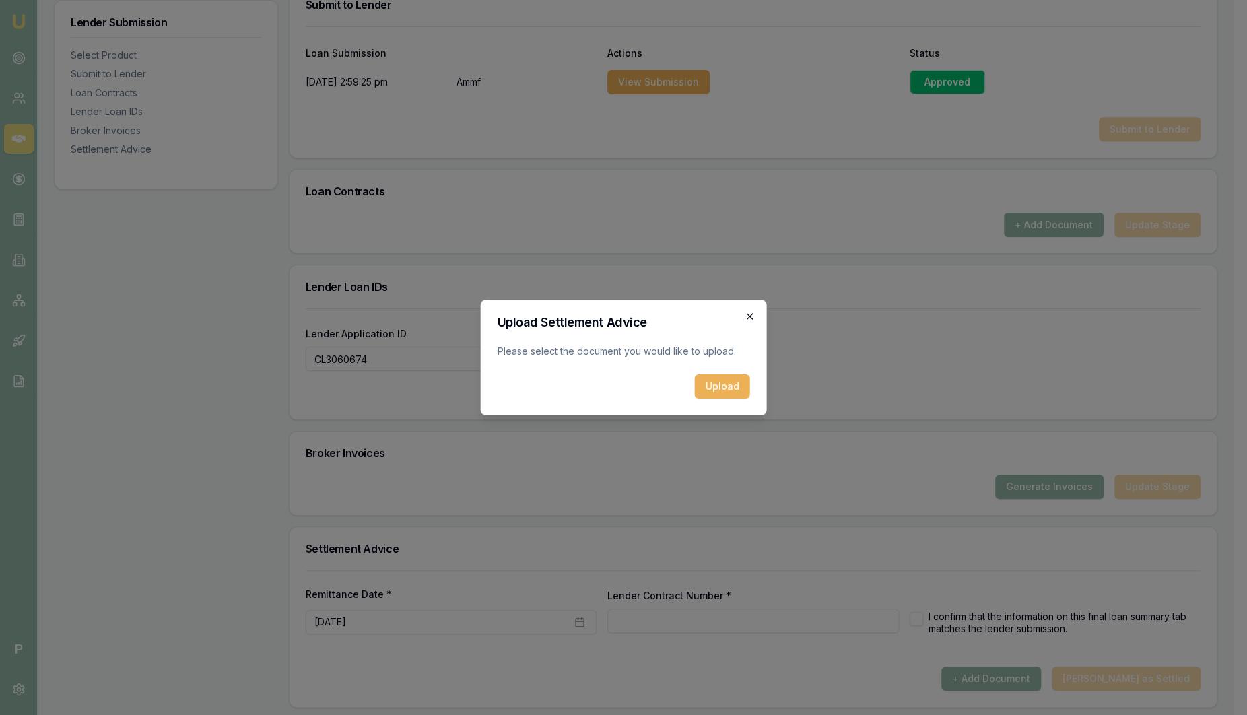
click at [748, 312] on icon "button" at bounding box center [749, 316] width 11 height 11
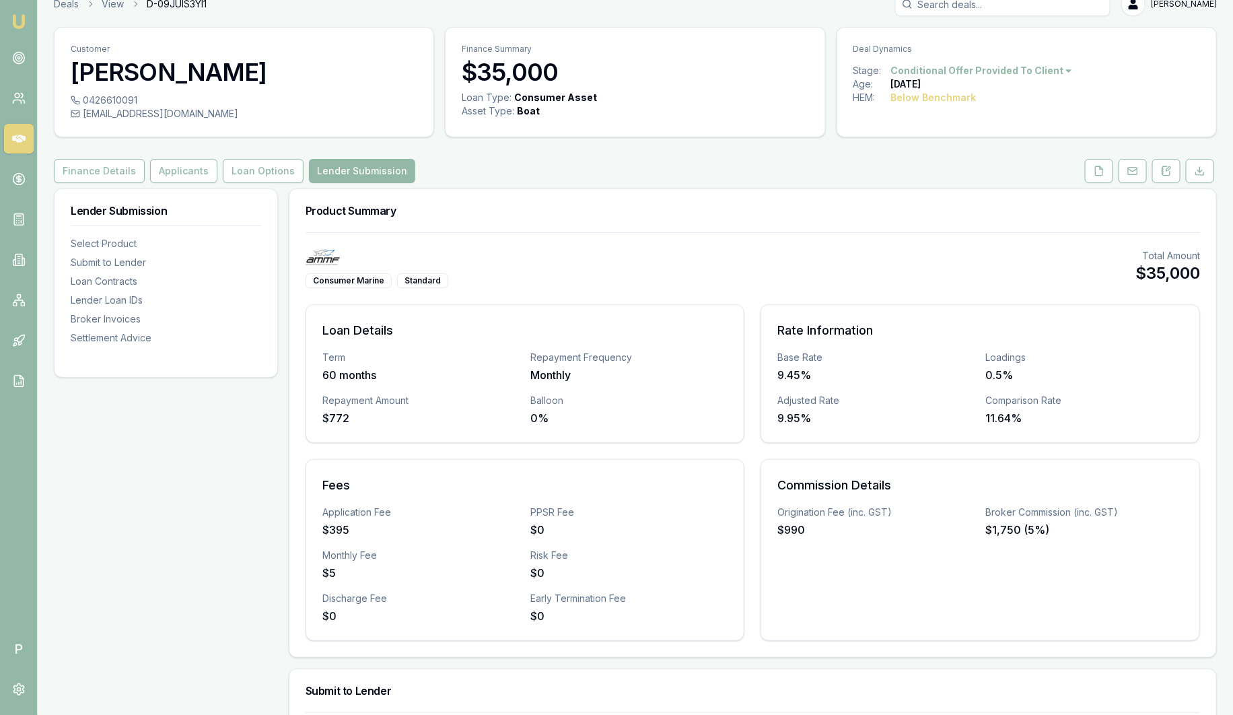
scroll to position [0, 0]
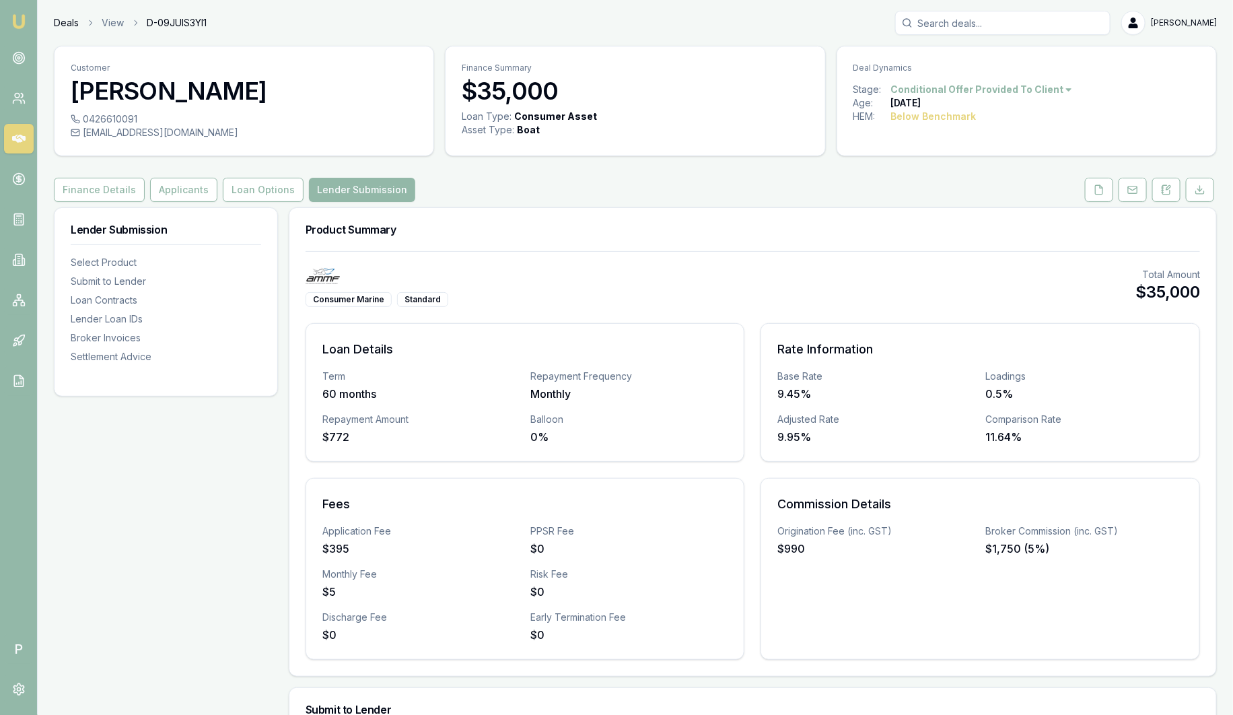
click at [73, 24] on link "Deals" at bounding box center [66, 22] width 25 height 13
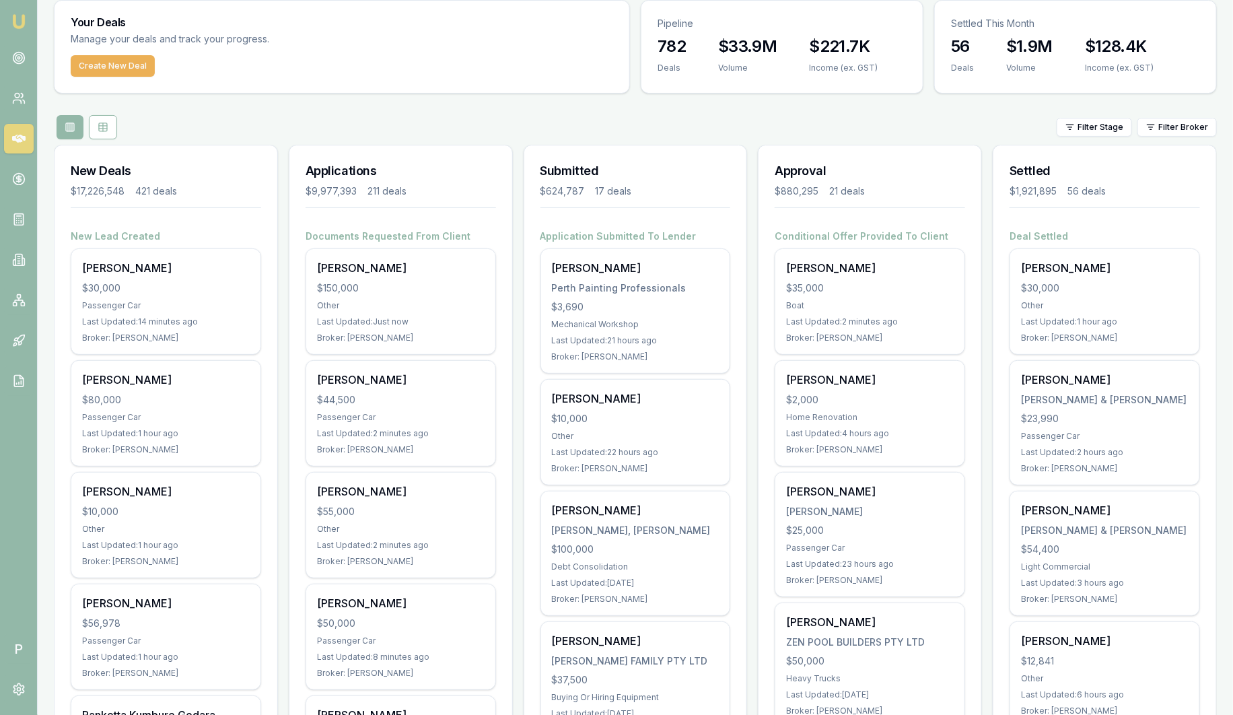
scroll to position [83, 0]
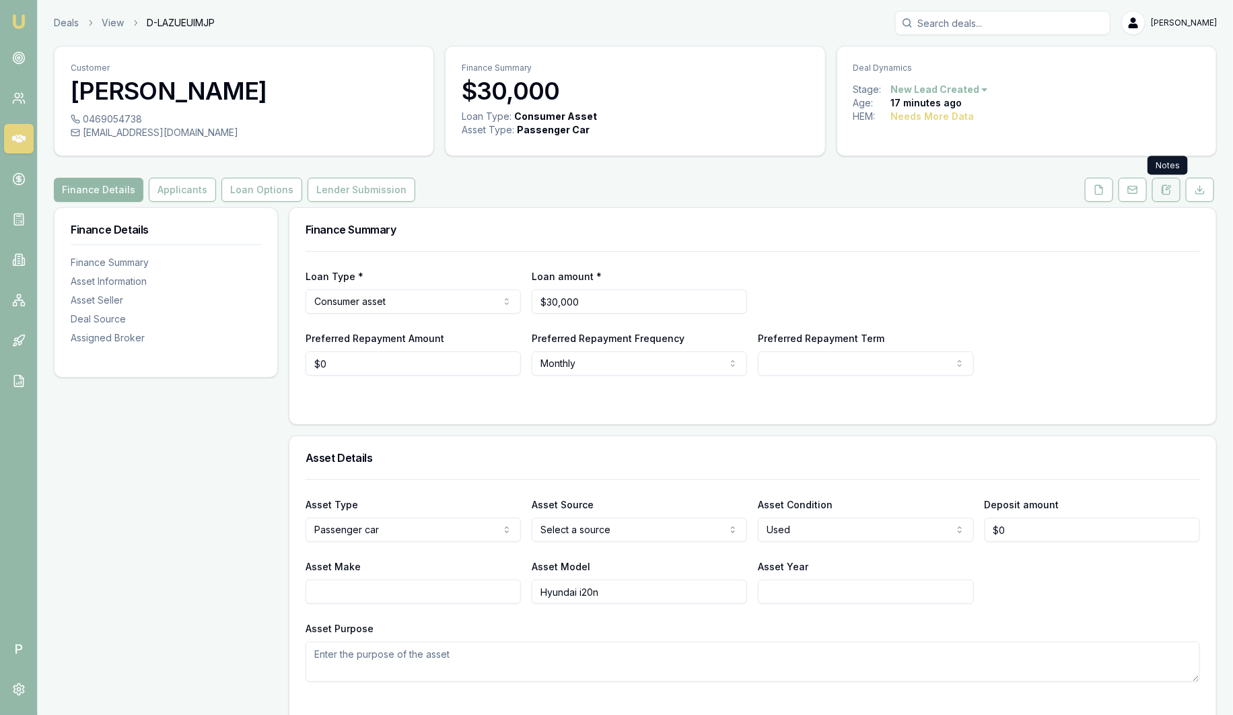
click at [1179, 188] on button at bounding box center [1166, 190] width 28 height 24
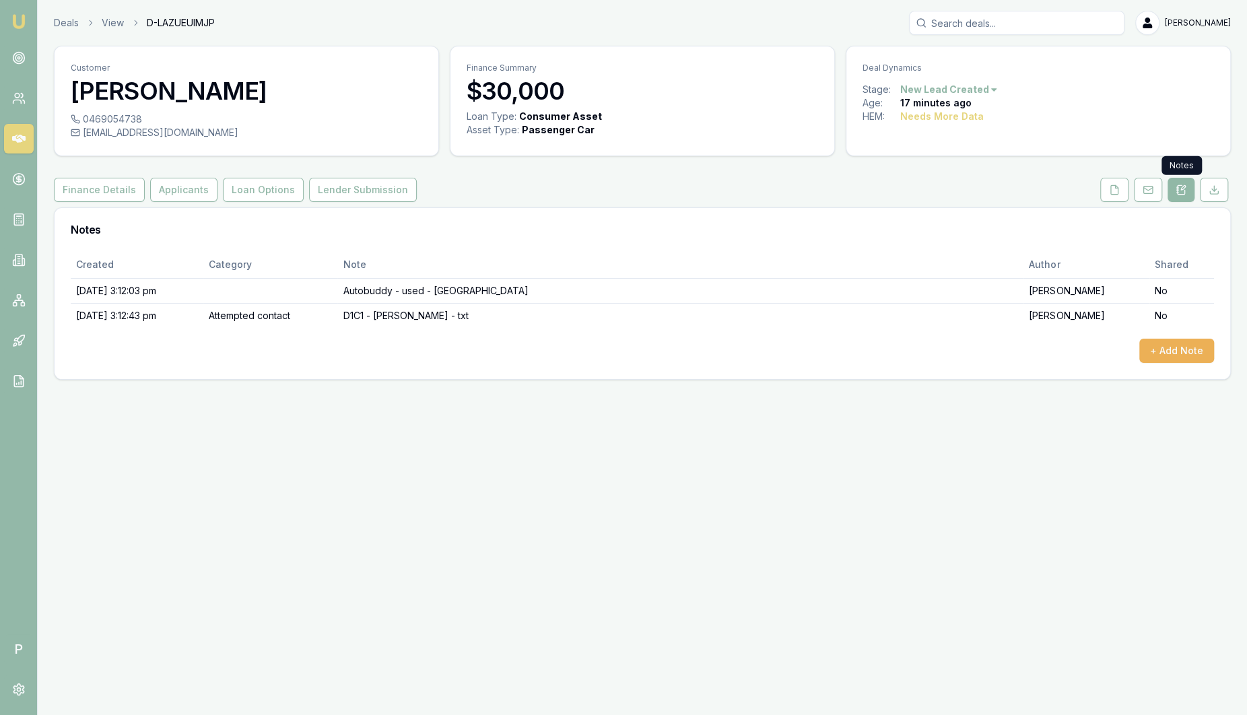
click at [1184, 191] on icon at bounding box center [1180, 189] width 7 height 9
click at [1185, 186] on icon at bounding box center [1180, 189] width 11 height 11
click at [1179, 192] on icon at bounding box center [1180, 189] width 11 height 11
click at [1125, 185] on button at bounding box center [1114, 190] width 28 height 24
